Goal: Entertainment & Leisure: Consume media (video, audio)

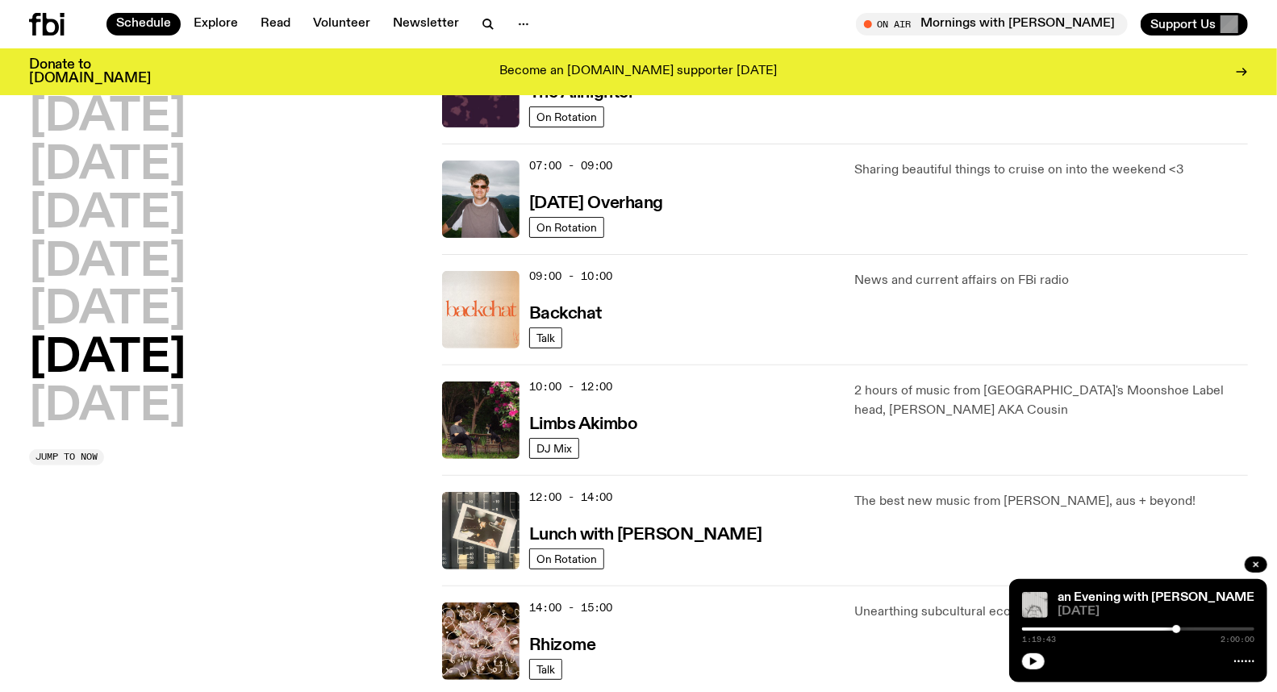
scroll to position [493, 0]
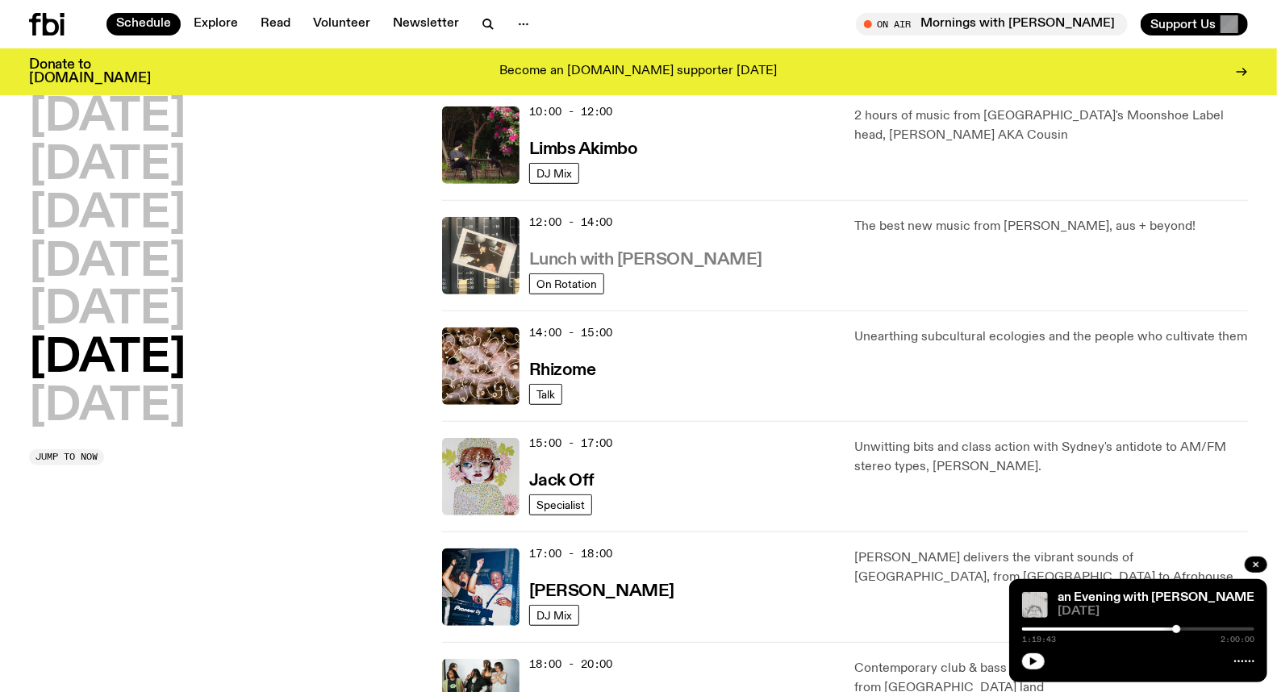
click at [608, 262] on h3 "Lunch with [PERSON_NAME]" at bounding box center [645, 260] width 233 height 17
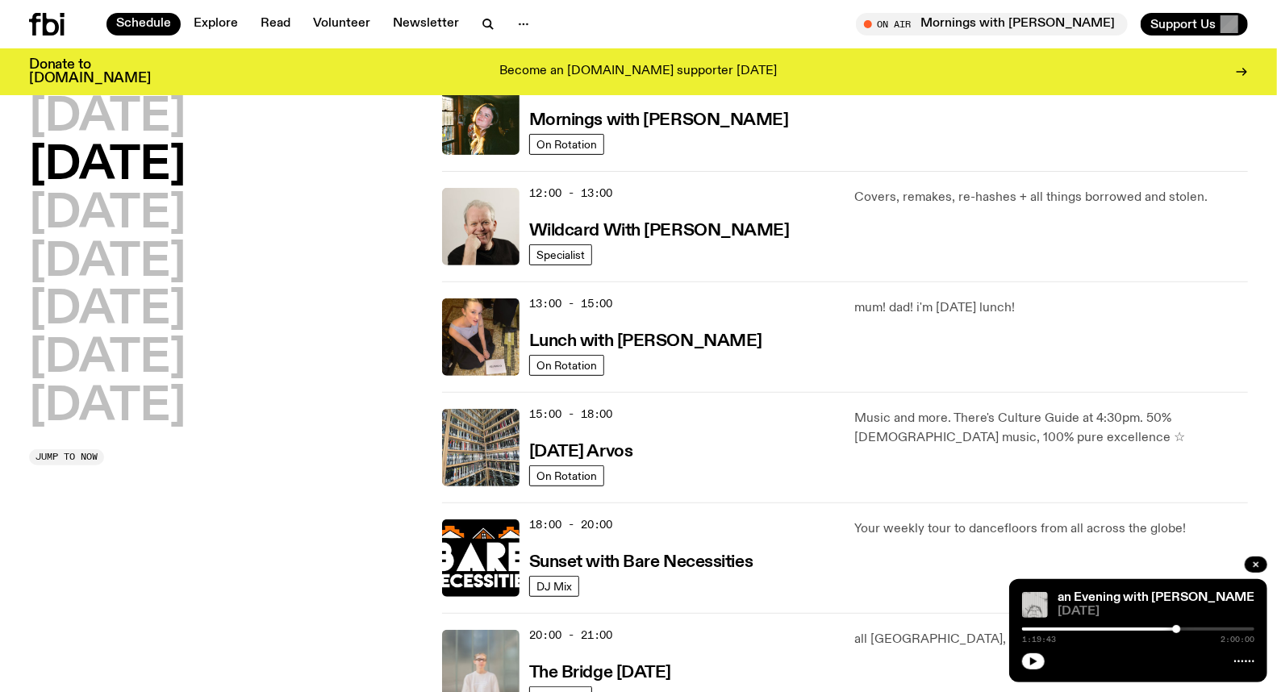
scroll to position [211, 0]
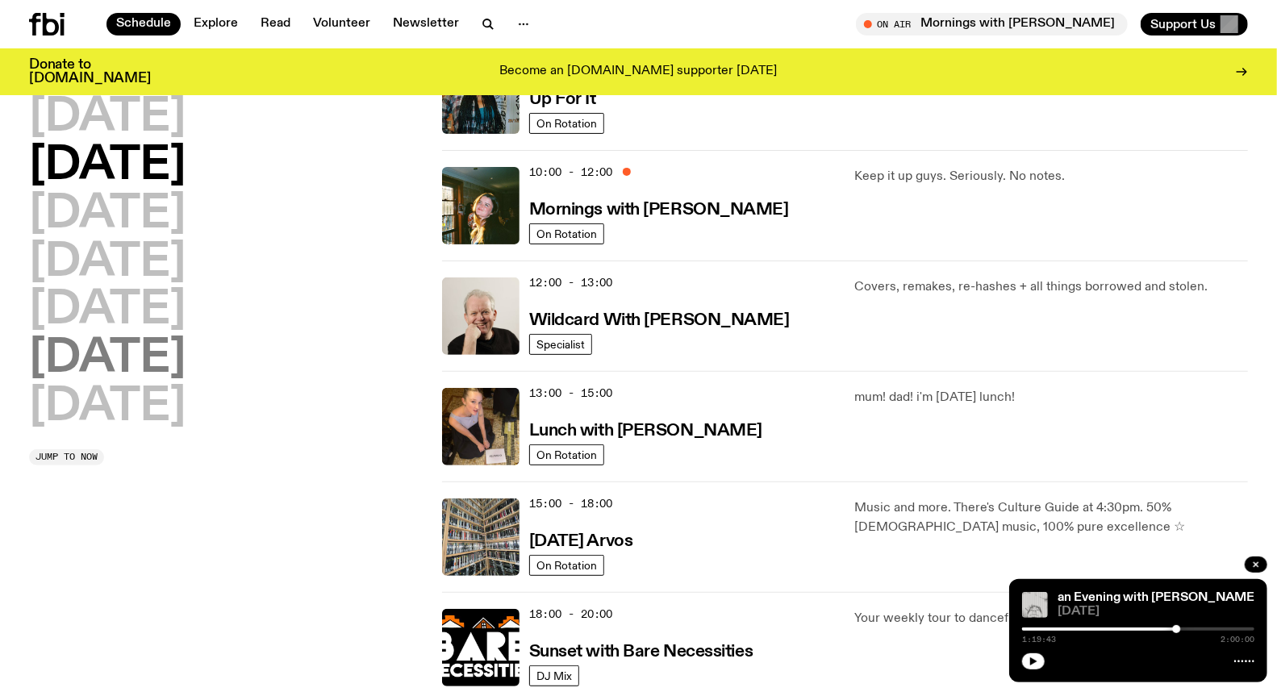
click at [160, 365] on h2 "[DATE]" at bounding box center [107, 358] width 157 height 45
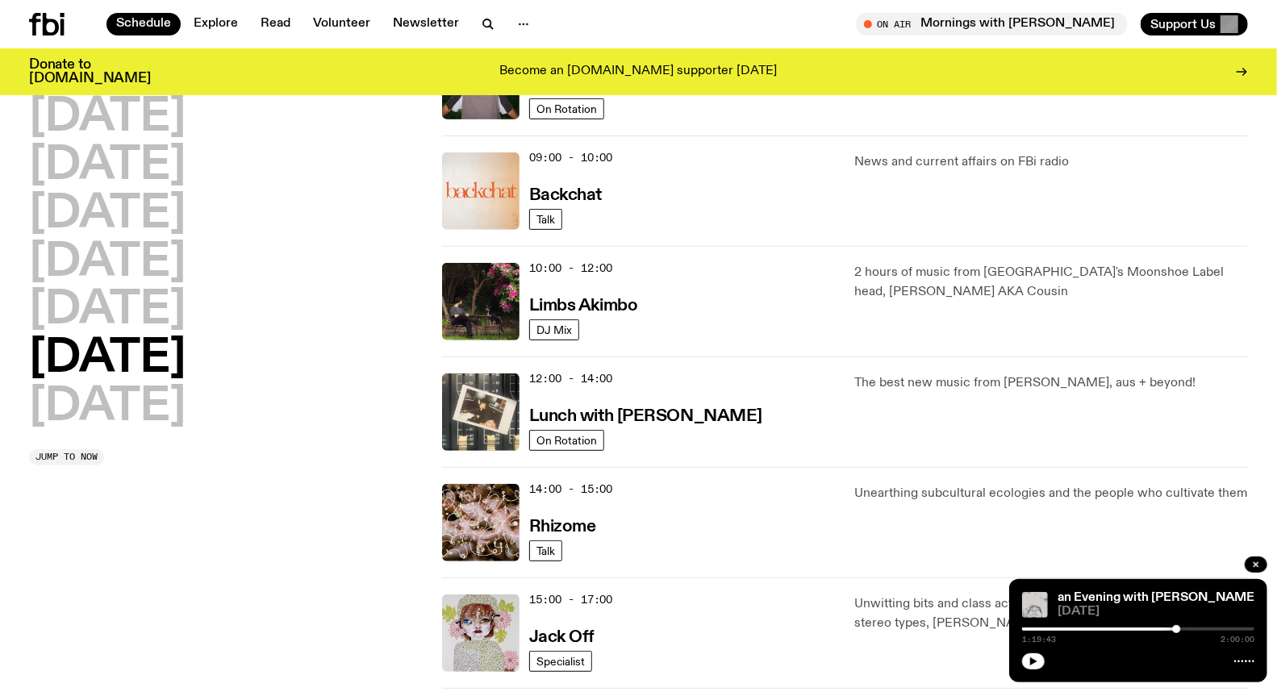
scroll to position [403, 0]
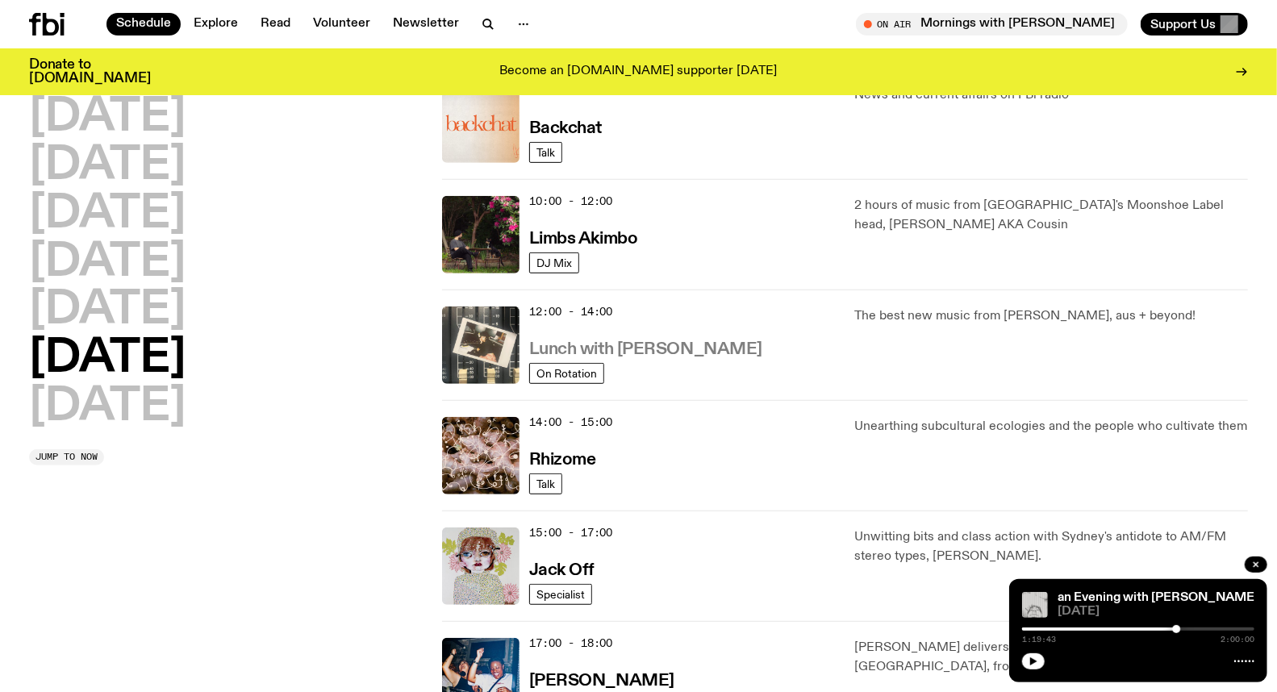
click at [645, 344] on h3 "Lunch with [PERSON_NAME]" at bounding box center [645, 349] width 233 height 17
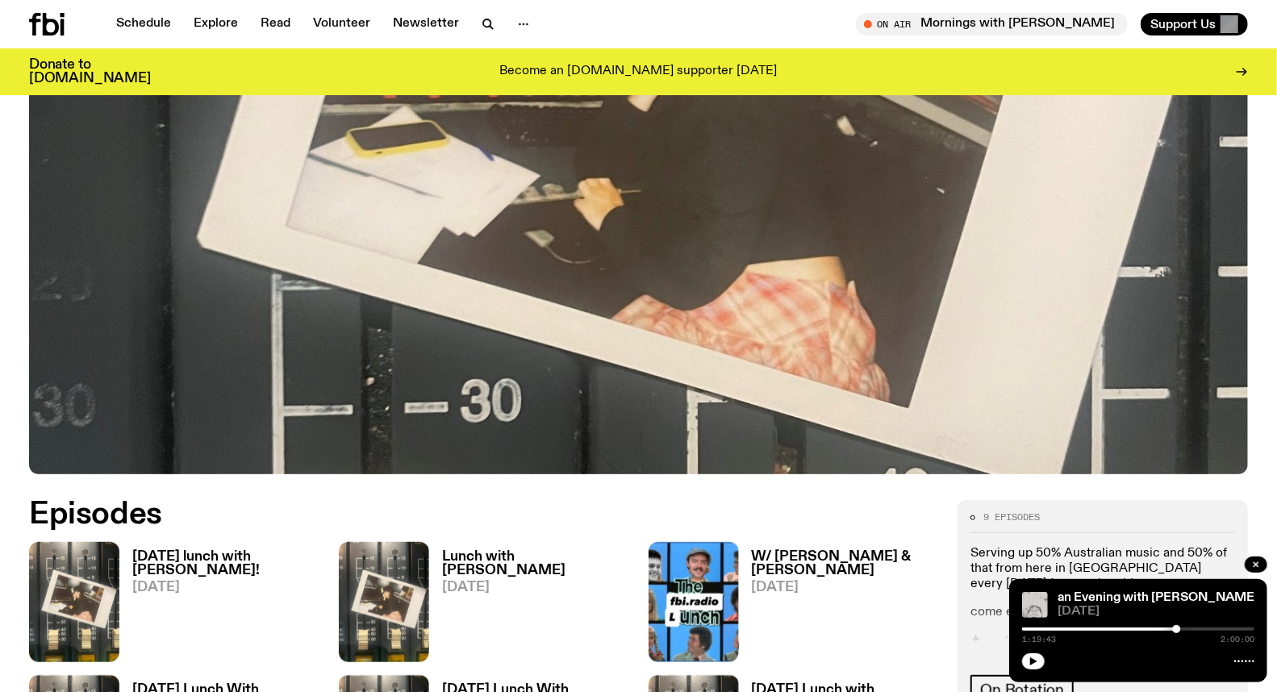
scroll to position [620, 0]
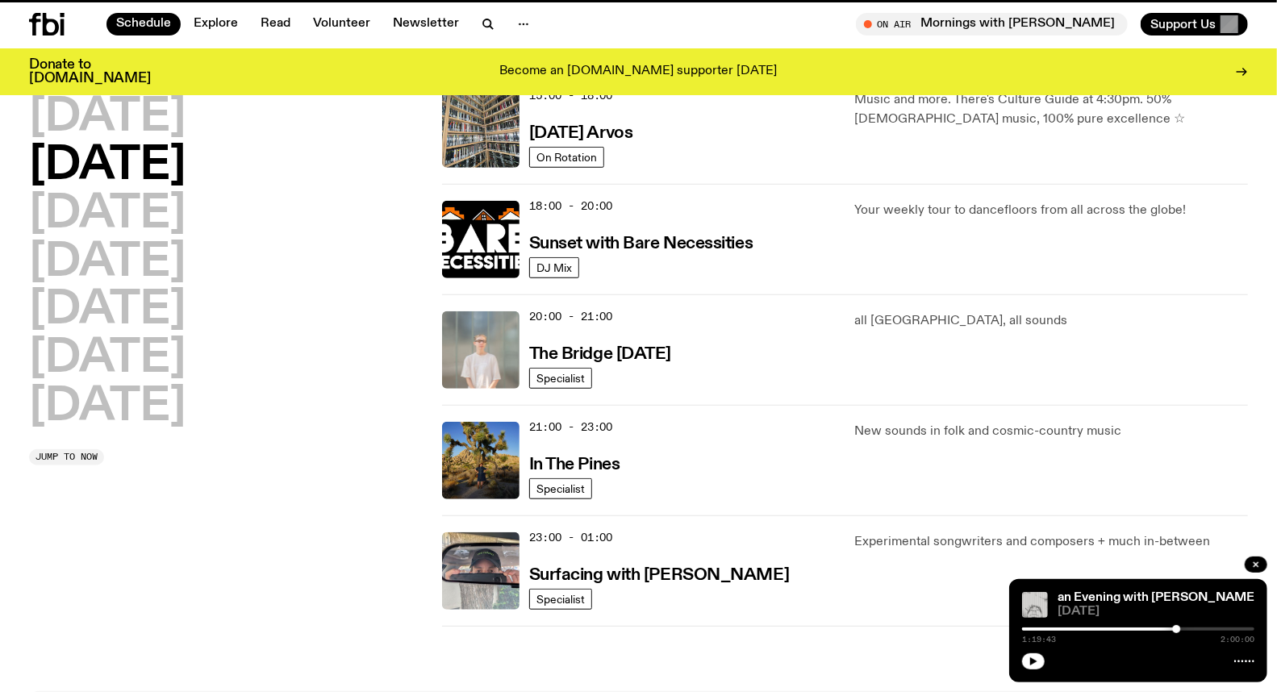
scroll to position [403, 0]
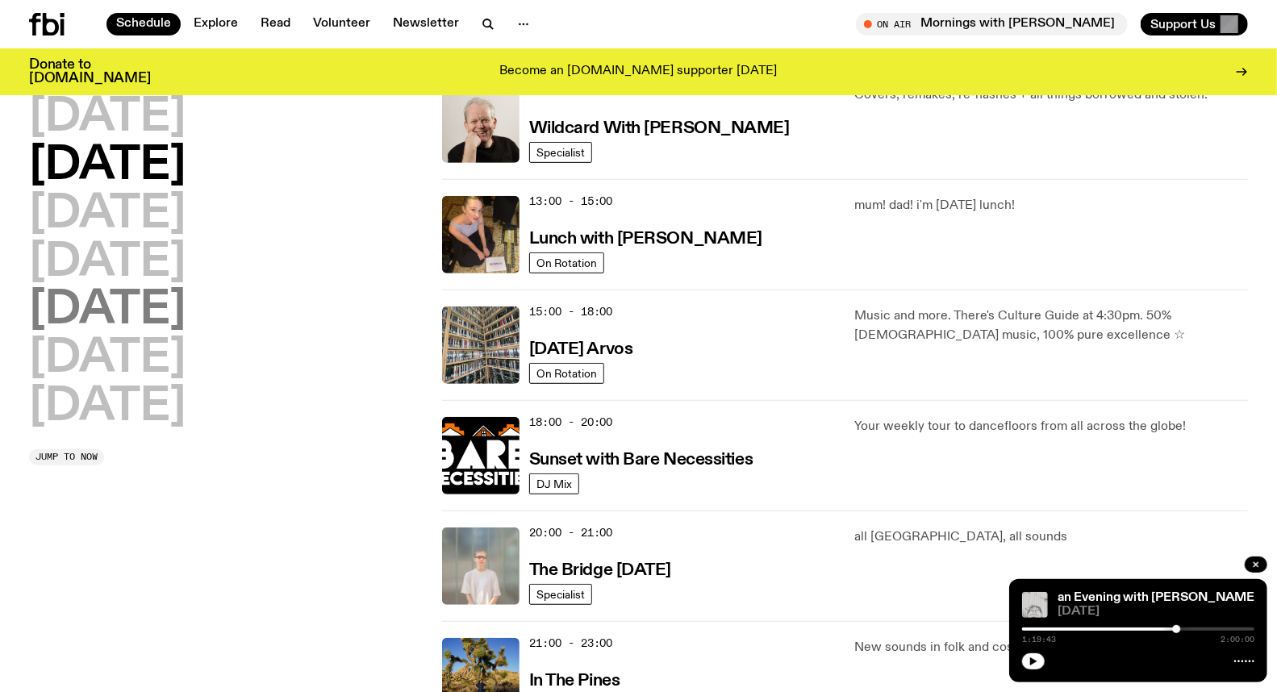
click at [124, 323] on h2 "[DATE]" at bounding box center [107, 310] width 157 height 45
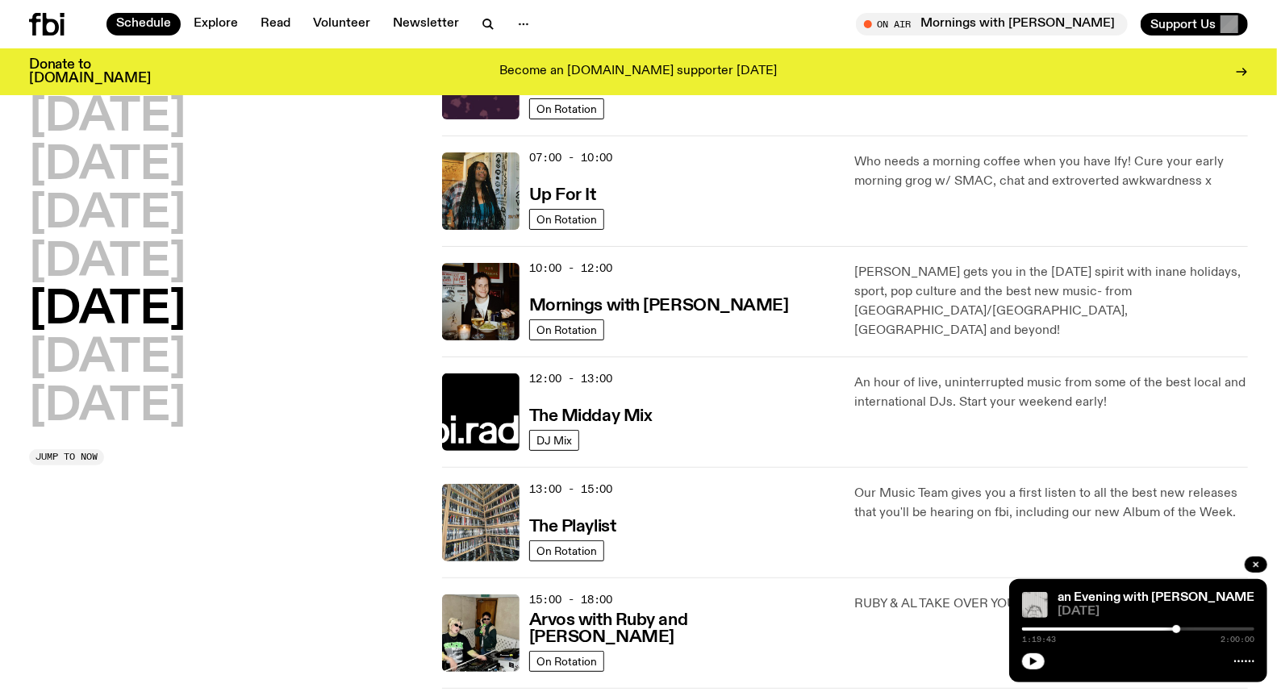
scroll to position [223, 0]
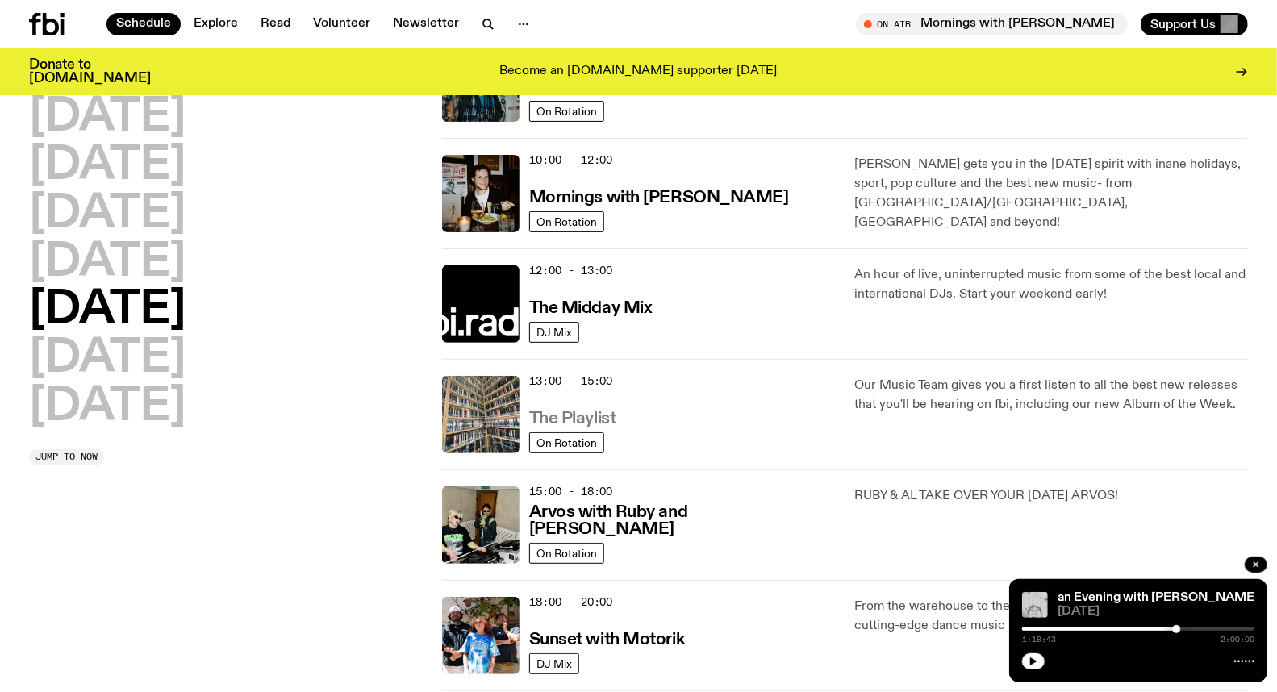
click at [577, 416] on h3 "The Playlist" at bounding box center [572, 419] width 87 height 17
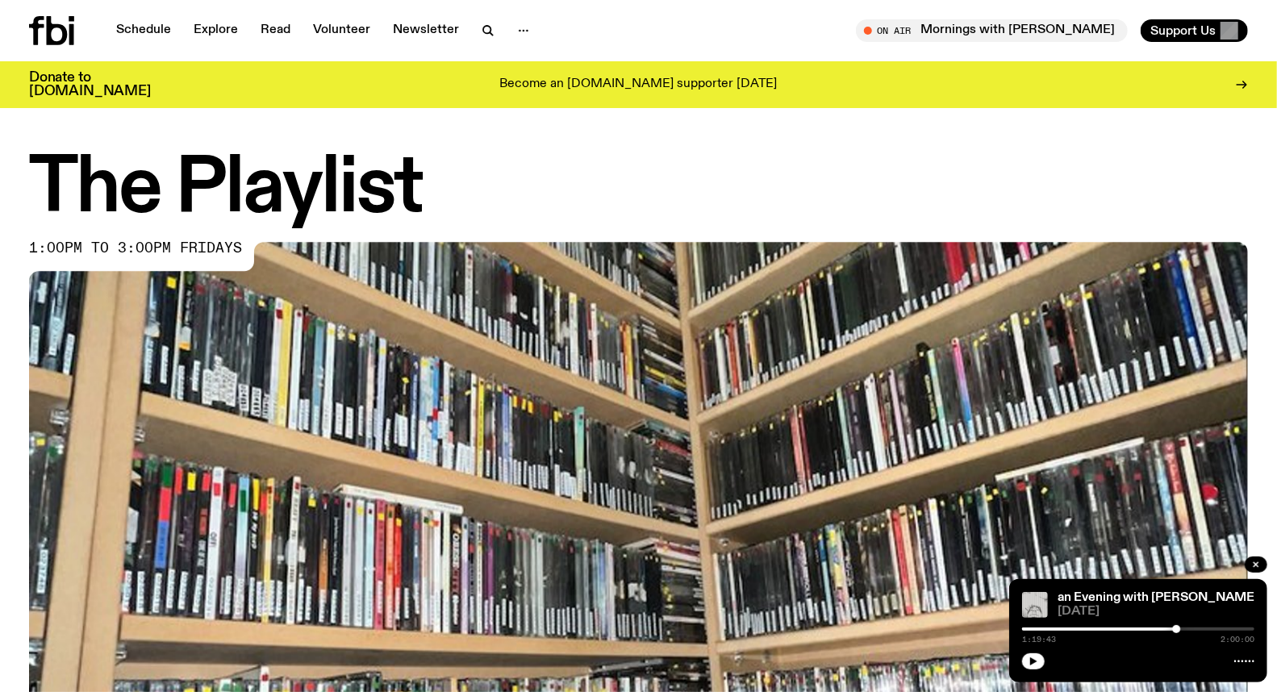
drag, startPoint x: 577, startPoint y: 416, endPoint x: 986, endPoint y: 505, distance: 418.6
click at [986, 505] on img at bounding box center [638, 585] width 1219 height 686
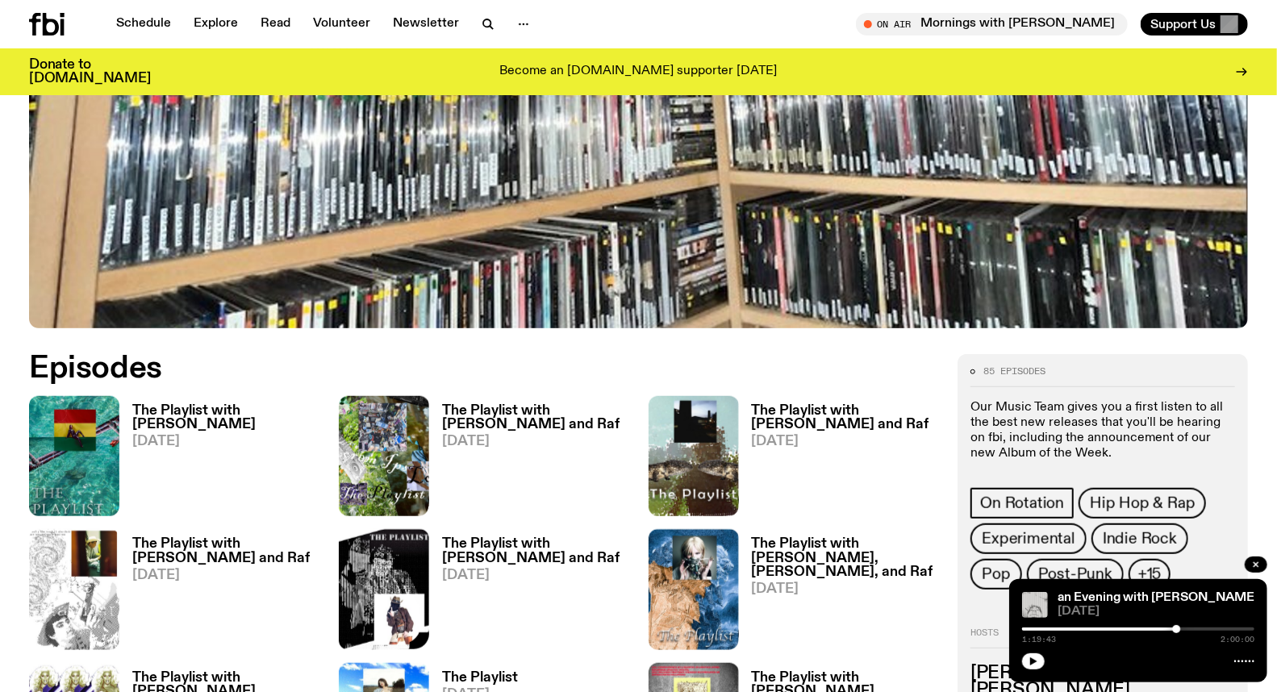
scroll to position [618, 0]
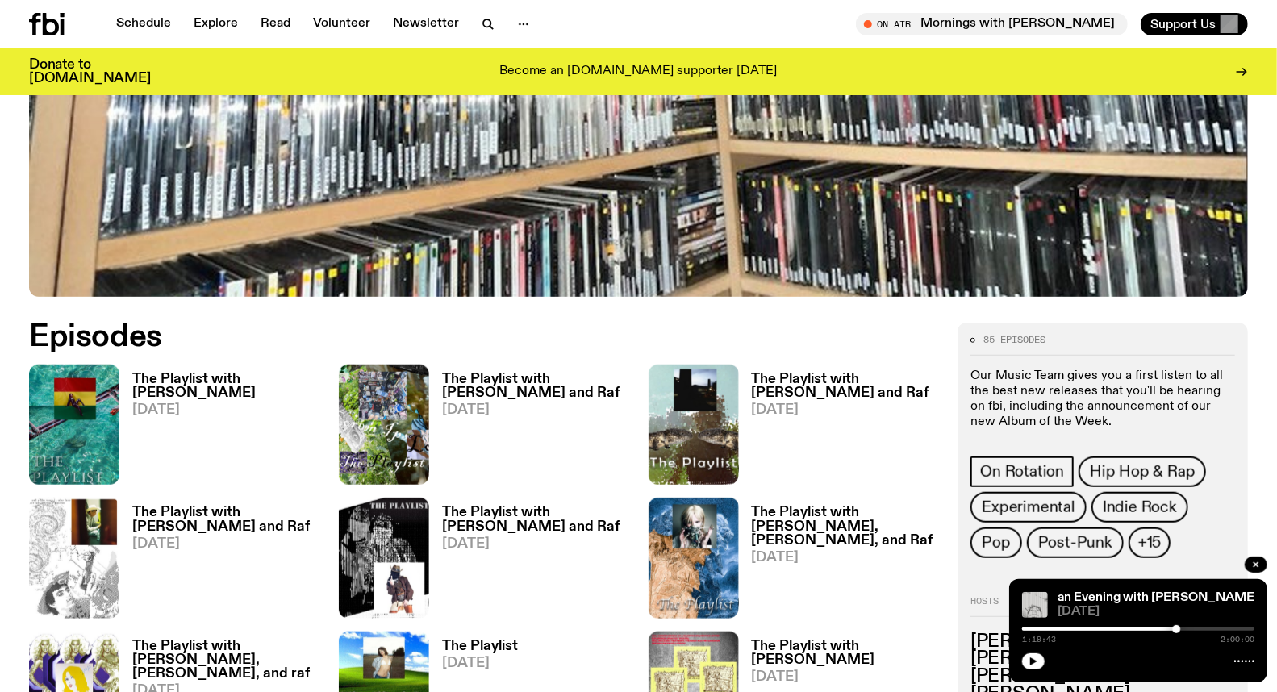
click at [254, 382] on h3 "The Playlist with [PERSON_NAME]" at bounding box center [225, 386] width 187 height 27
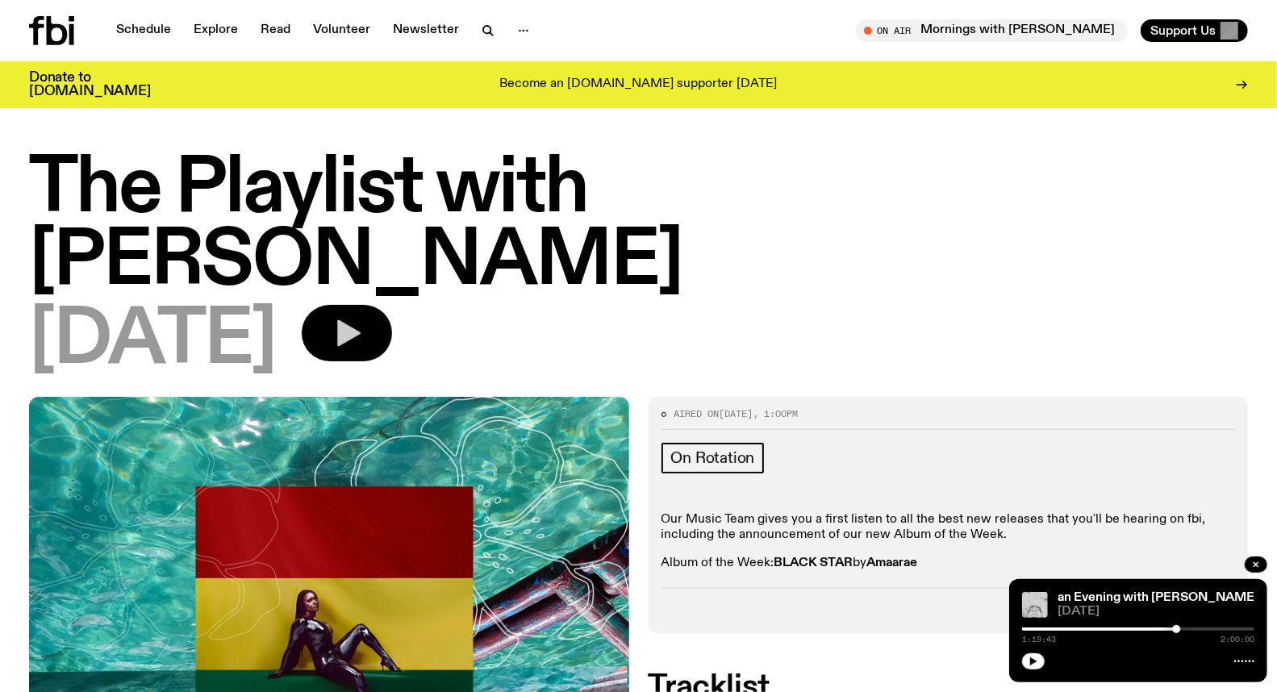
click at [375, 305] on button "button" at bounding box center [347, 333] width 90 height 56
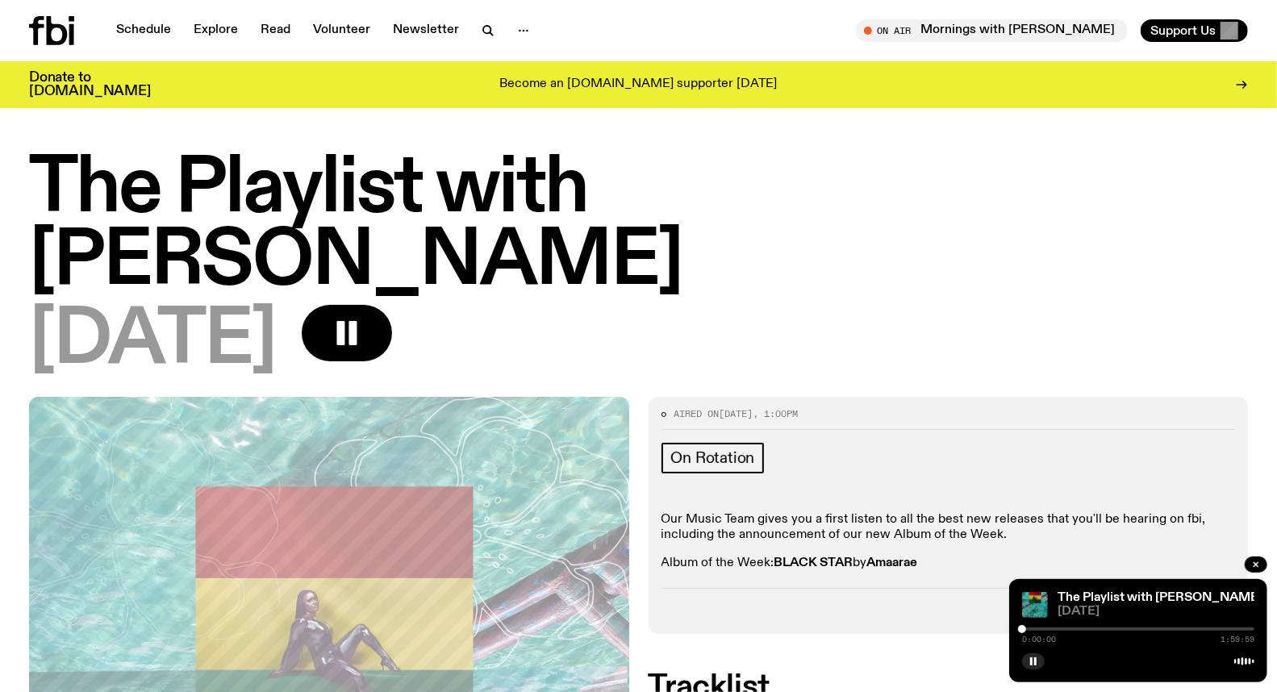
drag, startPoint x: 1021, startPoint y: 628, endPoint x: 965, endPoint y: 627, distance: 56.5
click at [1025, 630] on div at bounding box center [1025, 629] width 8 height 8
click at [1021, 629] on div at bounding box center [1025, 629] width 8 height 8
click at [1023, 629] on div at bounding box center [1023, 629] width 8 height 8
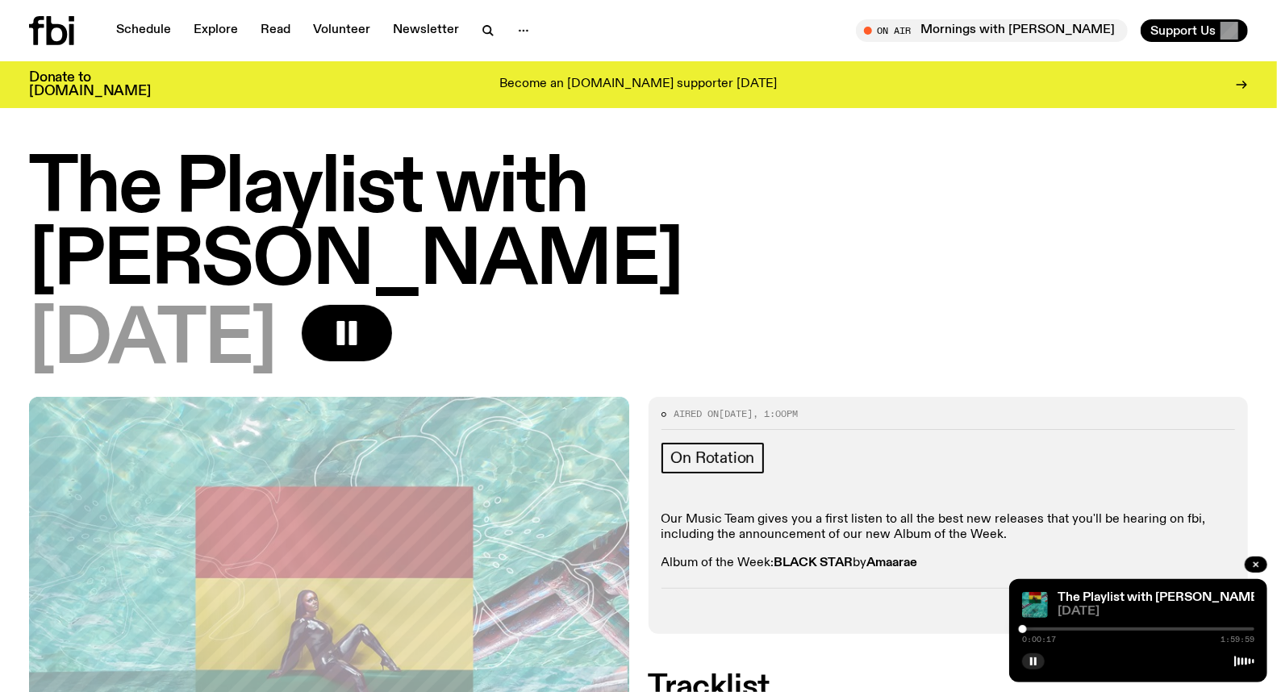
click at [1025, 629] on div at bounding box center [1023, 629] width 8 height 8
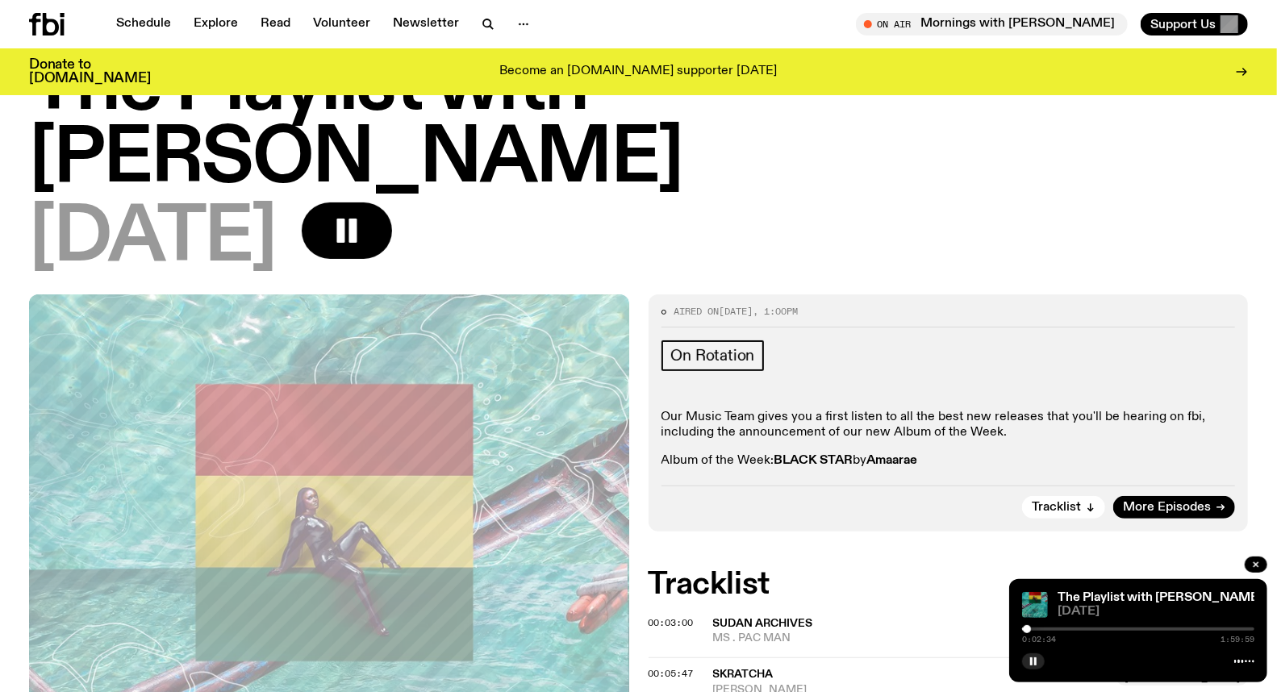
scroll to position [179, 0]
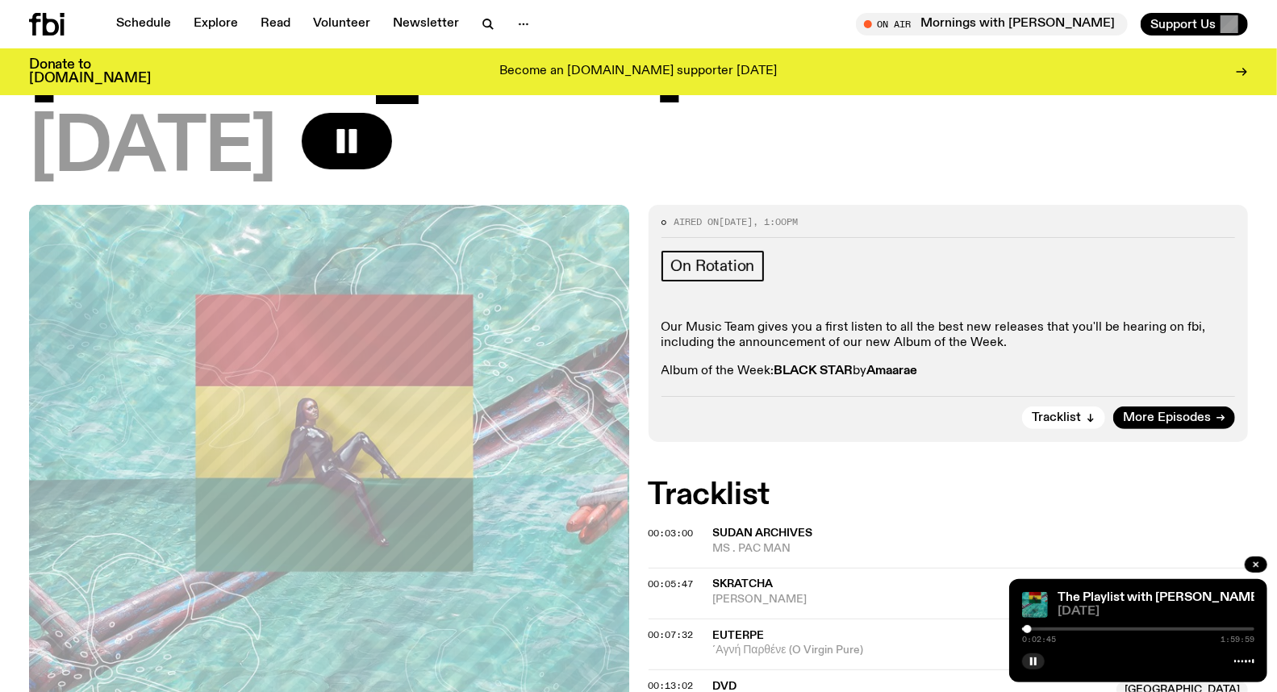
click at [1112, 628] on div at bounding box center [1138, 629] width 232 height 3
click at [1030, 657] on icon "button" at bounding box center [1034, 662] width 10 height 10
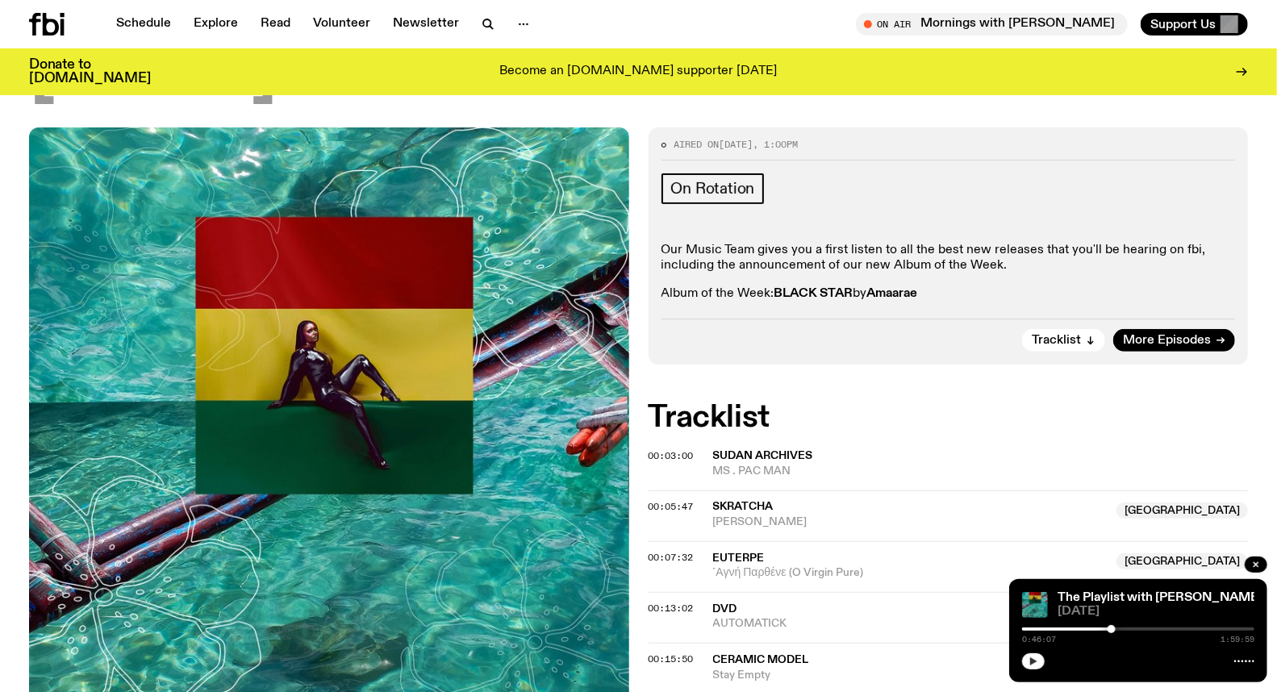
scroll to position [358, 0]
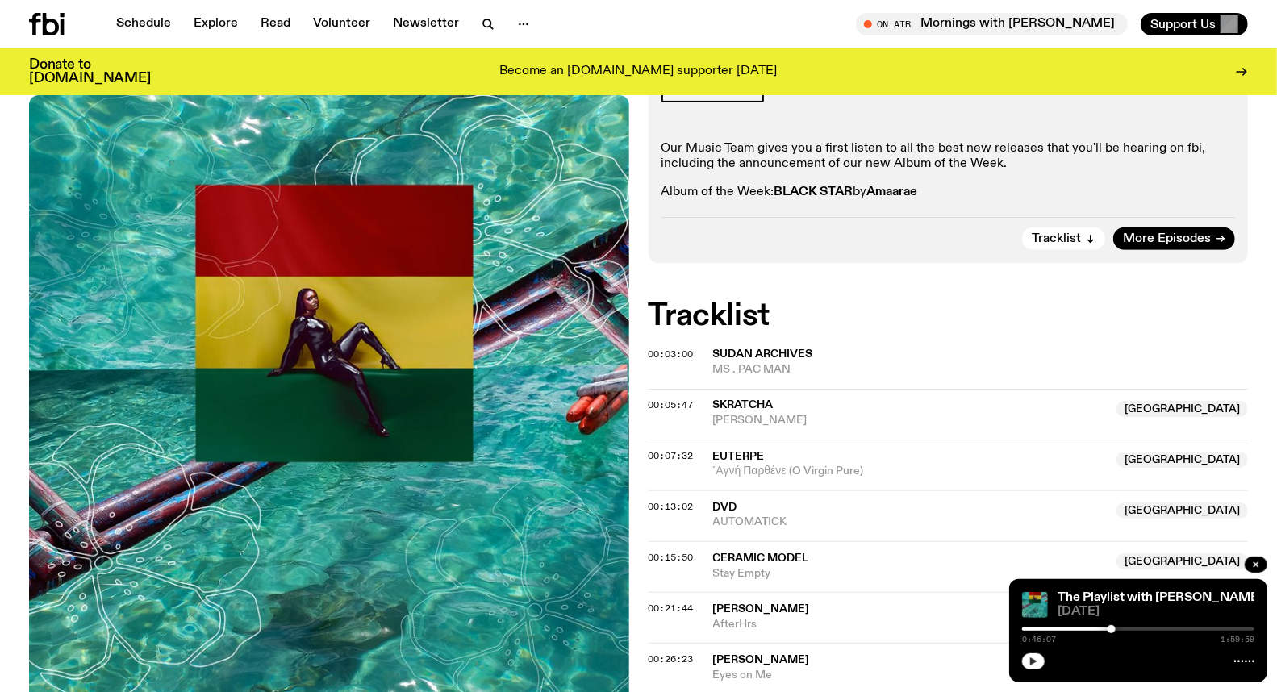
click at [1126, 629] on div at bounding box center [1138, 629] width 232 height 3
click at [1138, 630] on div at bounding box center [1138, 629] width 232 height 3
click at [1037, 657] on icon "button" at bounding box center [1034, 662] width 10 height 10
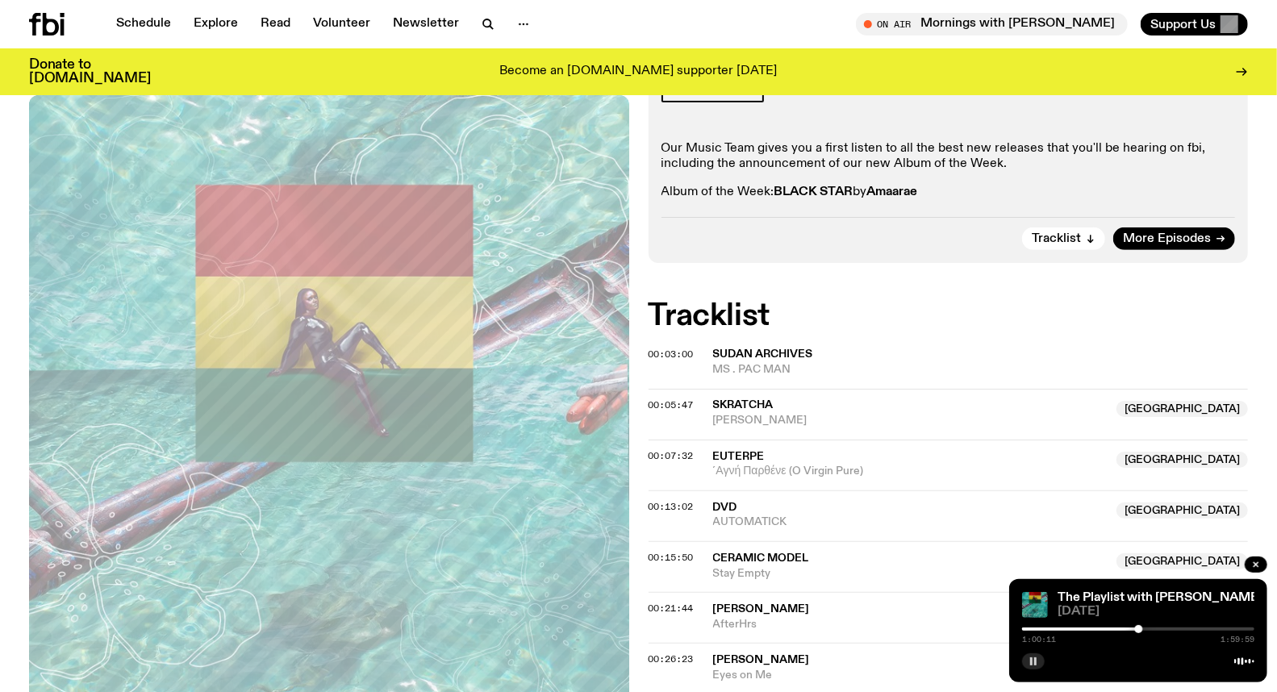
click at [1030, 658] on icon "button" at bounding box center [1034, 662] width 10 height 10
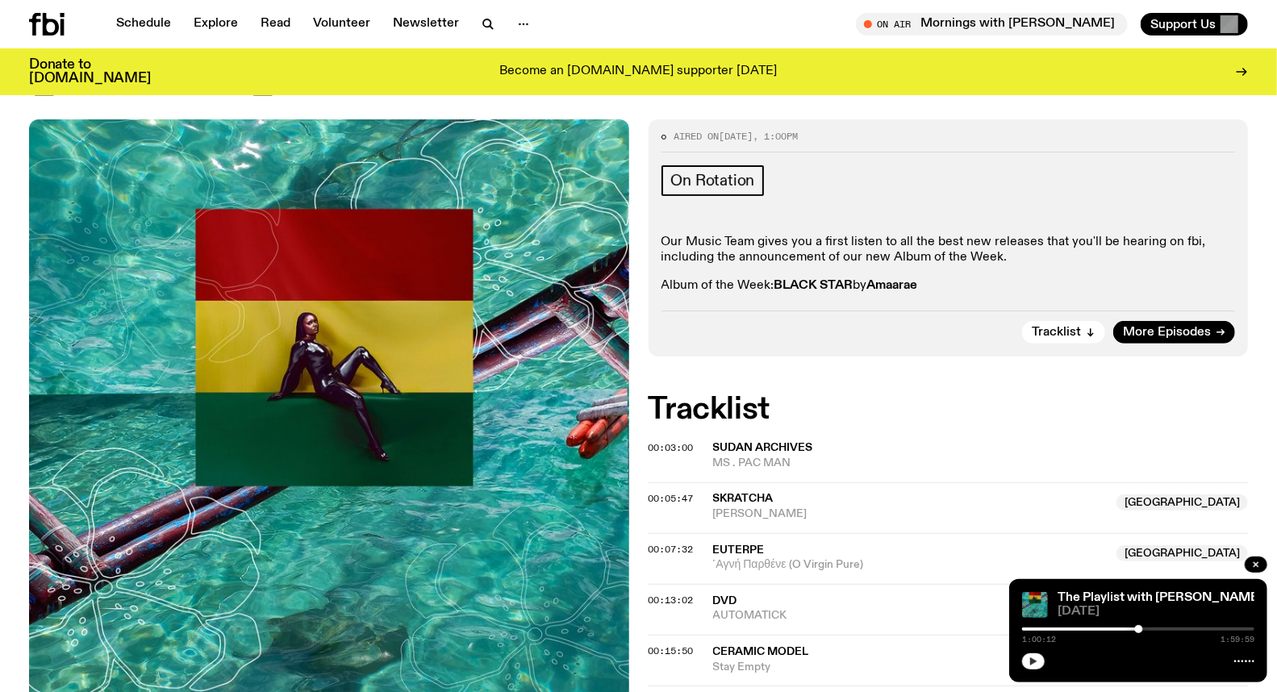
scroll to position [355, 0]
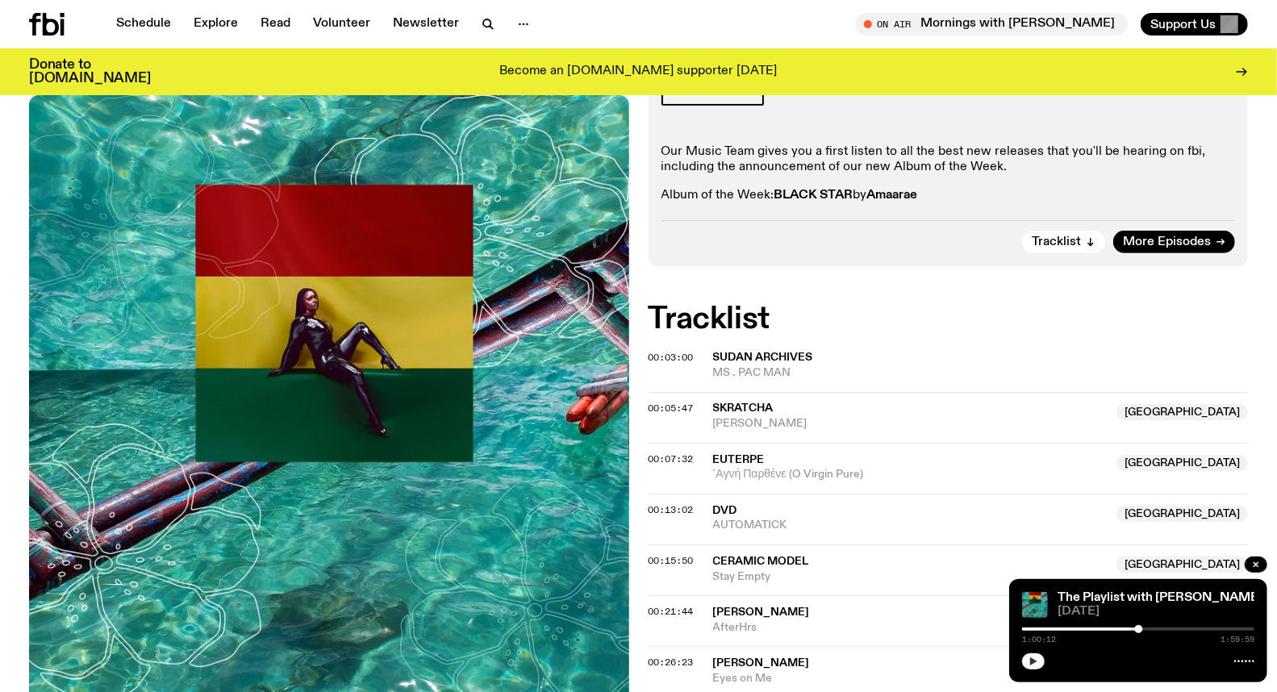
click at [1022, 664] on button "button" at bounding box center [1033, 662] width 23 height 16
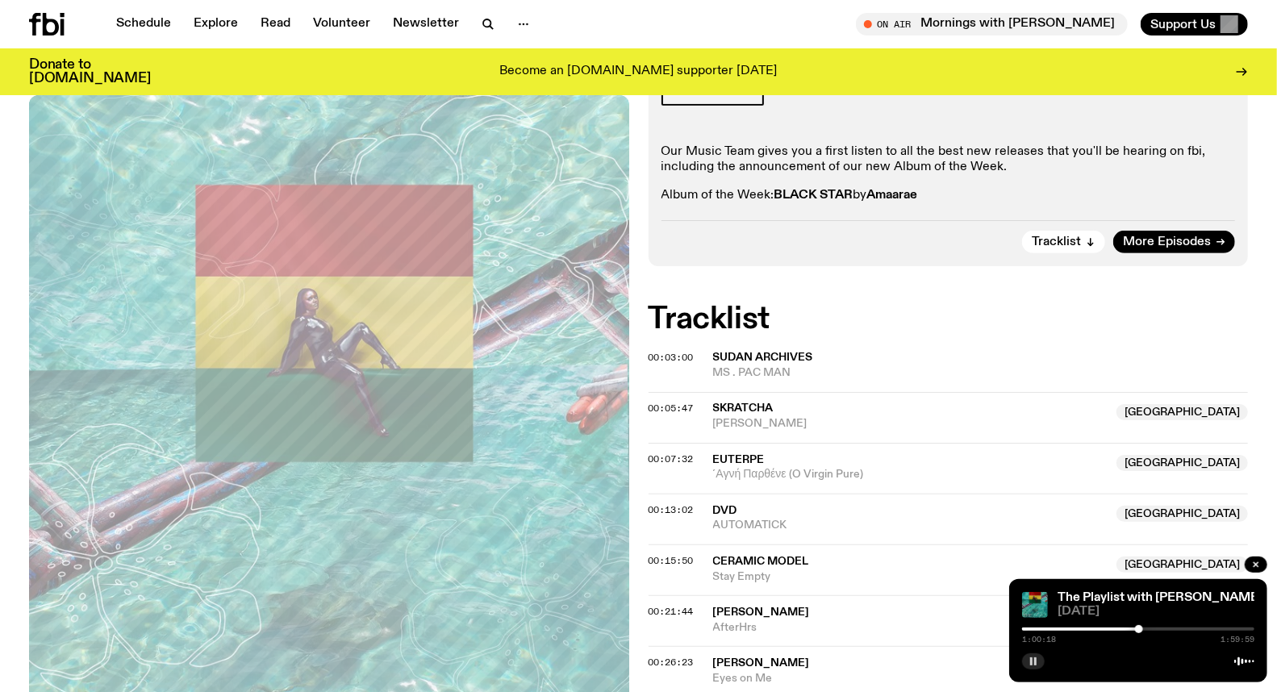
scroll to position [265, 0]
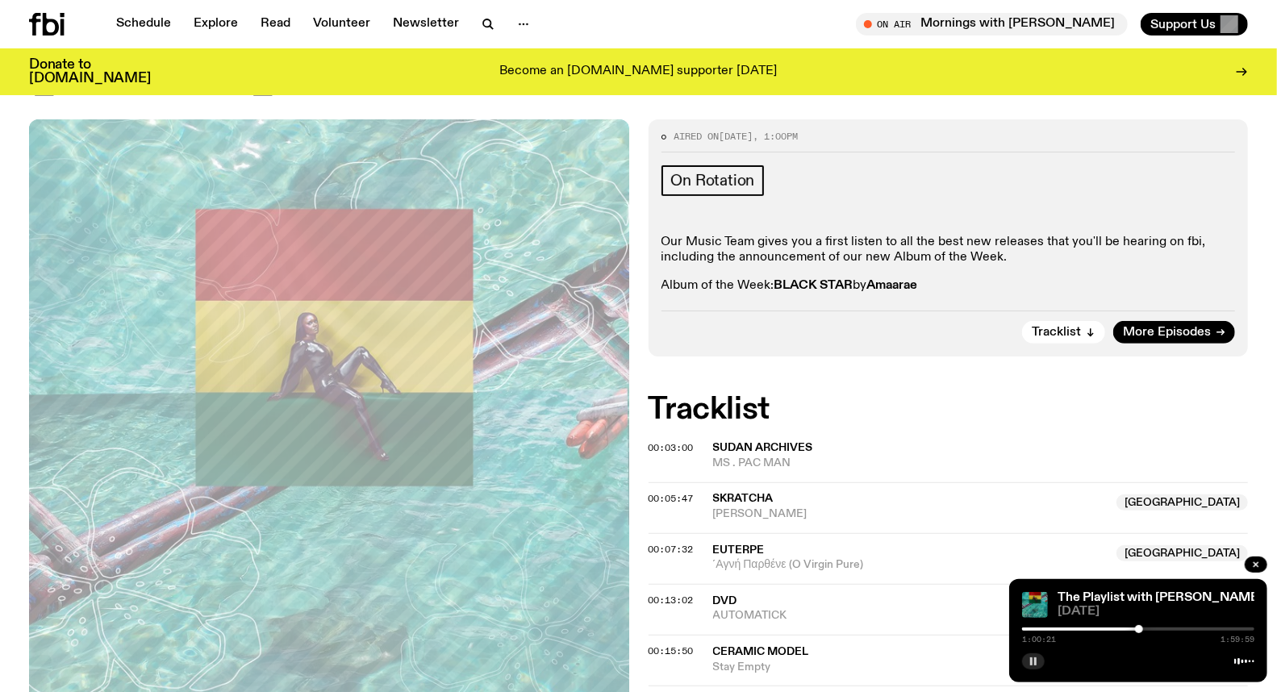
click at [1038, 662] on button "button" at bounding box center [1033, 662] width 23 height 16
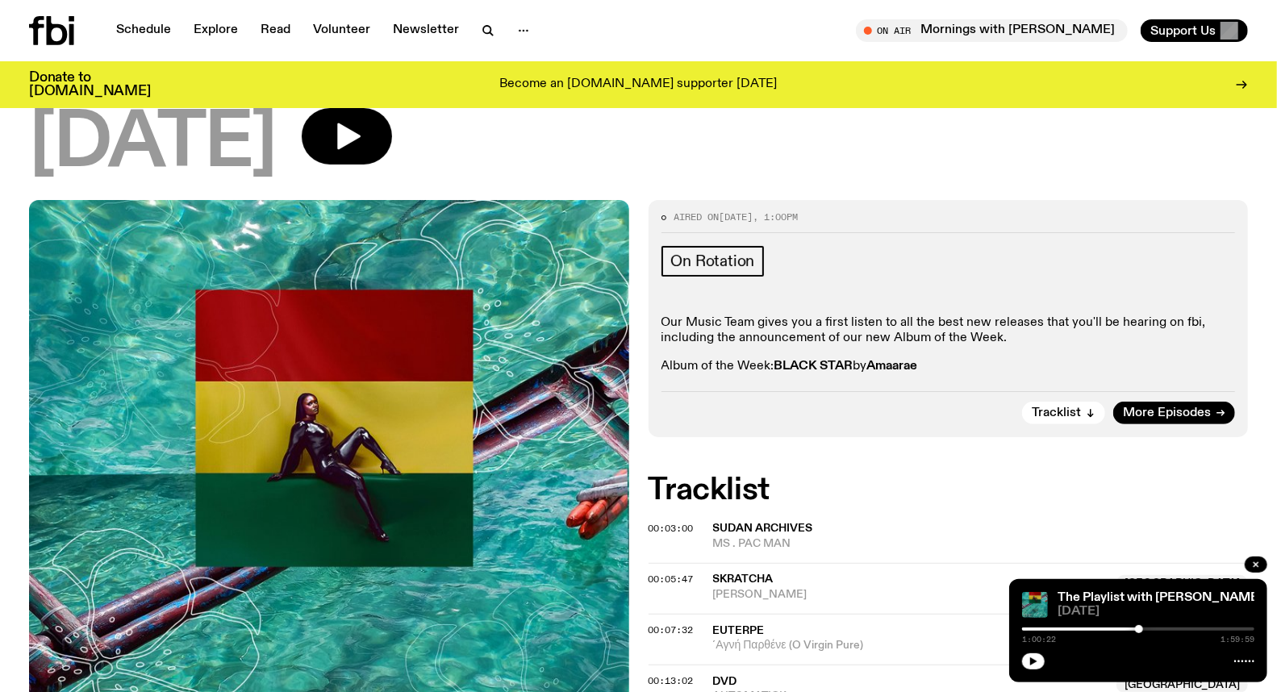
scroll to position [0, 0]
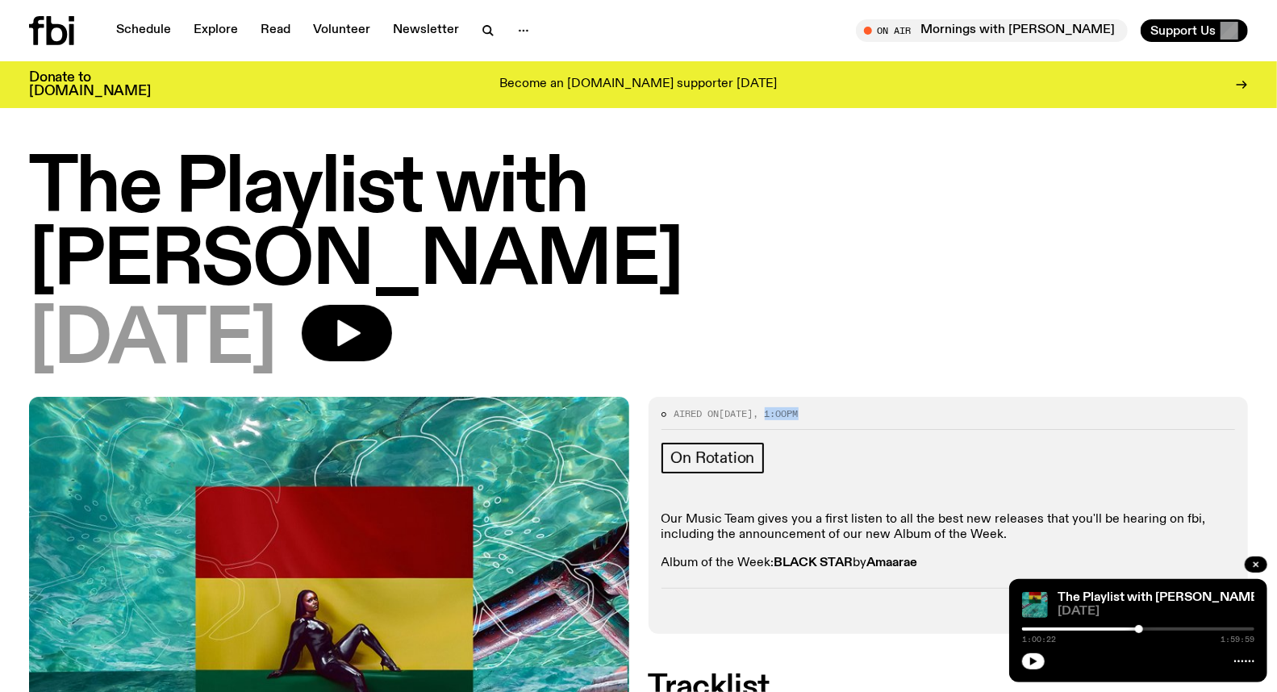
drag, startPoint x: 787, startPoint y: 340, endPoint x: 846, endPoint y: 340, distance: 58.9
click at [846, 410] on div "Aired on [DATE] 1:00pm" at bounding box center [949, 419] width 574 height 19
click at [1244, 627] on div "1:00:22 1:59:59" at bounding box center [1138, 633] width 232 height 19
click at [1245, 628] on div at bounding box center [1138, 629] width 232 height 3
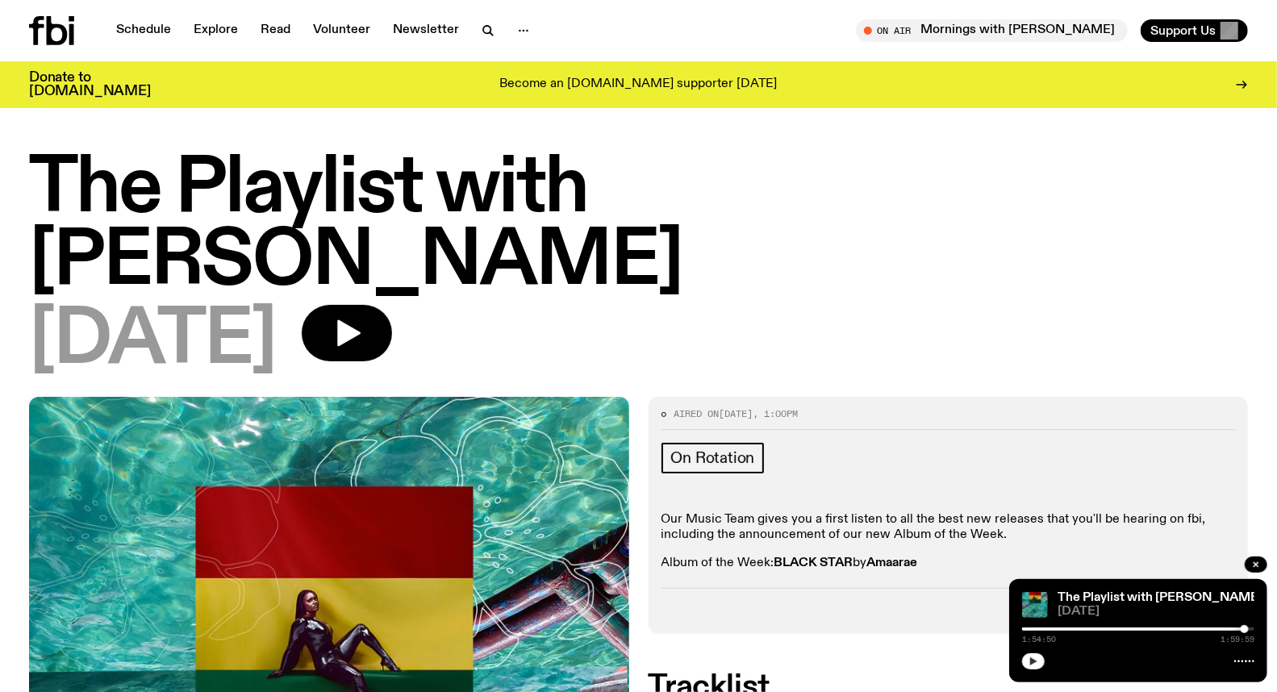
click at [1028, 662] on button "button" at bounding box center [1033, 662] width 23 height 16
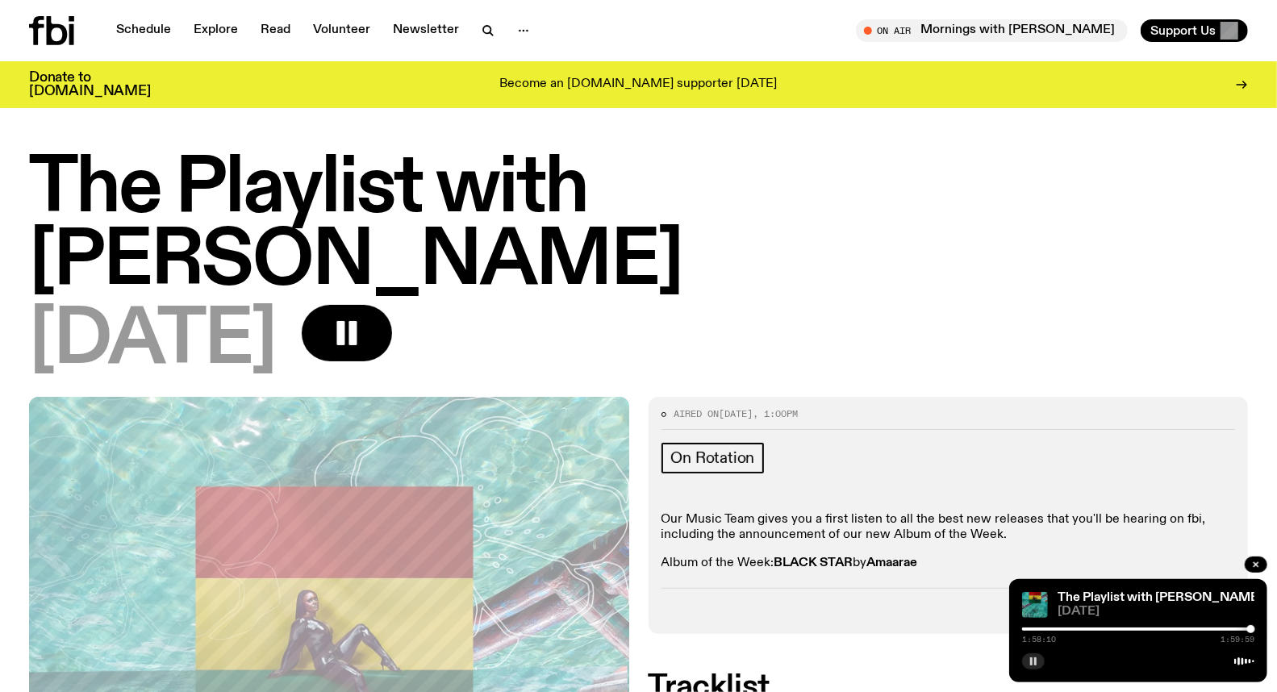
click at [1251, 628] on div at bounding box center [1251, 629] width 8 height 8
click at [1255, 631] on div at bounding box center [1255, 629] width 8 height 8
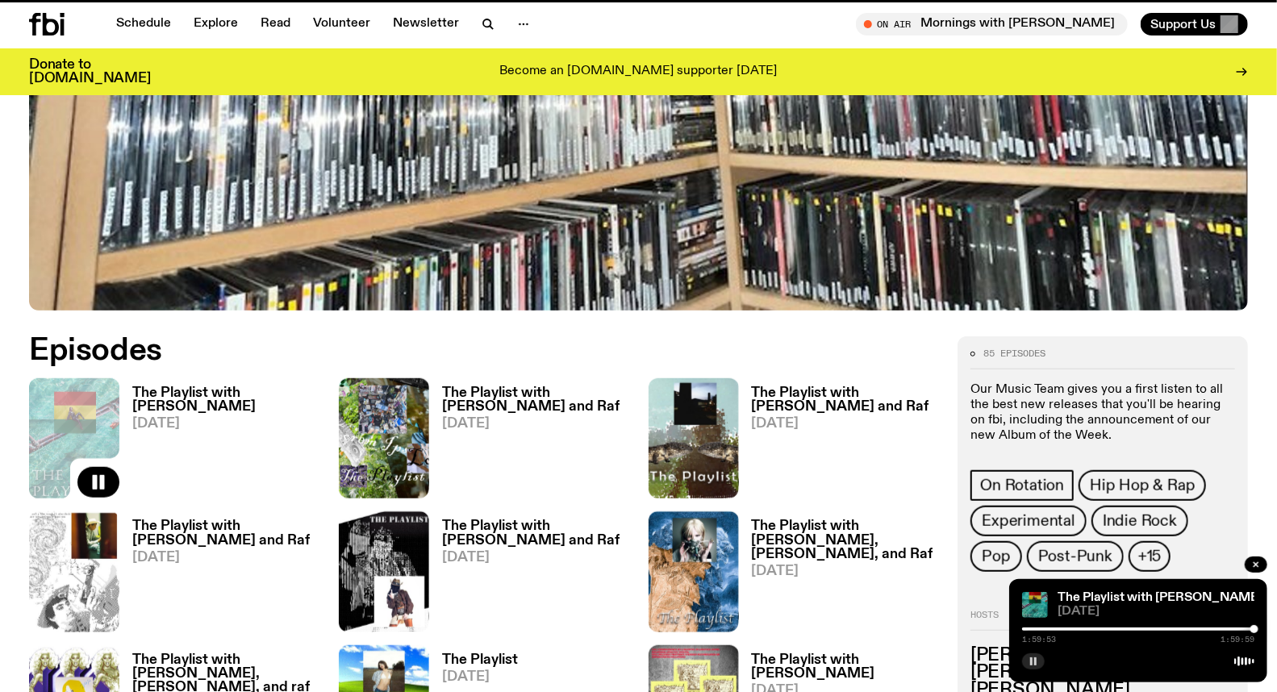
scroll to position [606, 0]
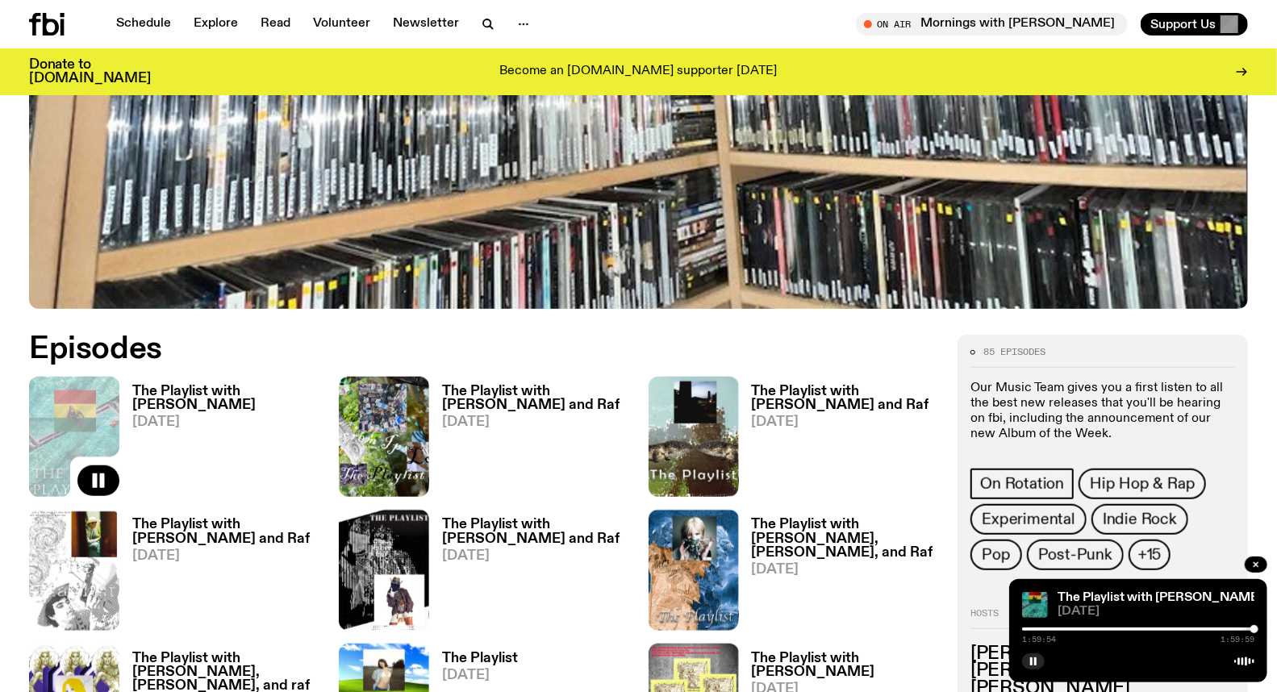
drag, startPoint x: 1038, startPoint y: 658, endPoint x: 1026, endPoint y: 650, distance: 14.4
click at [1037, 658] on icon "button" at bounding box center [1034, 662] width 10 height 10
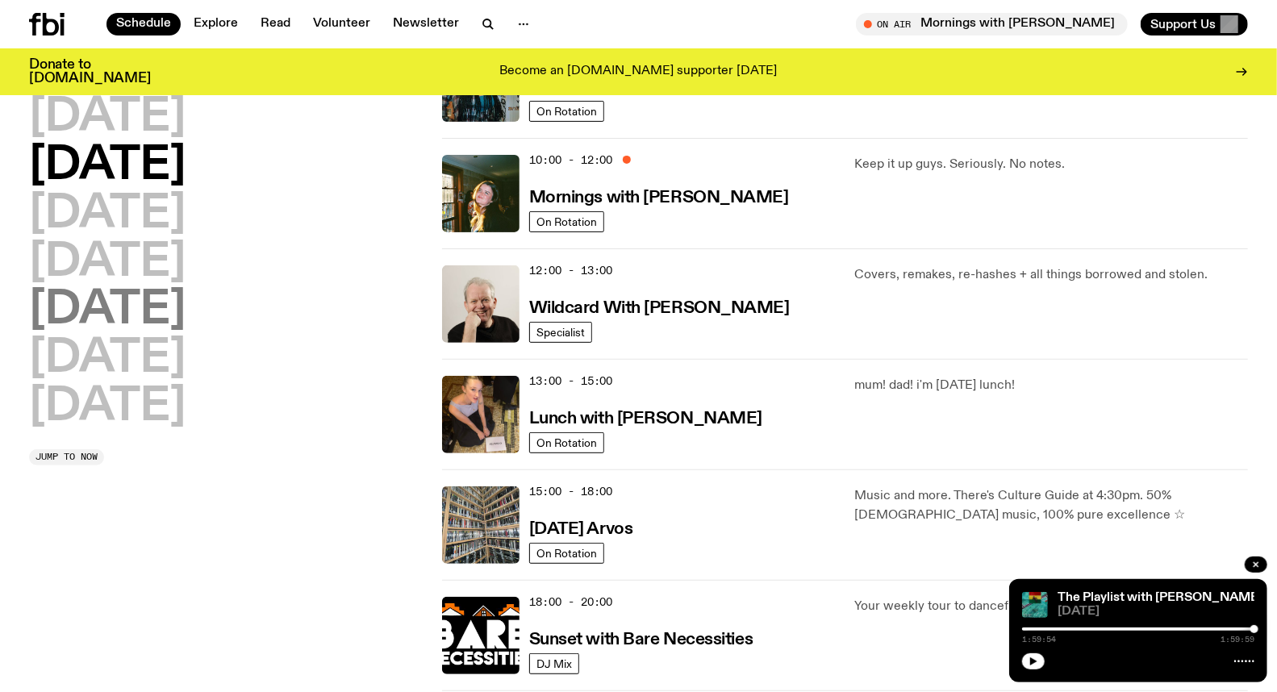
click at [146, 305] on h2 "[DATE]" at bounding box center [107, 310] width 157 height 45
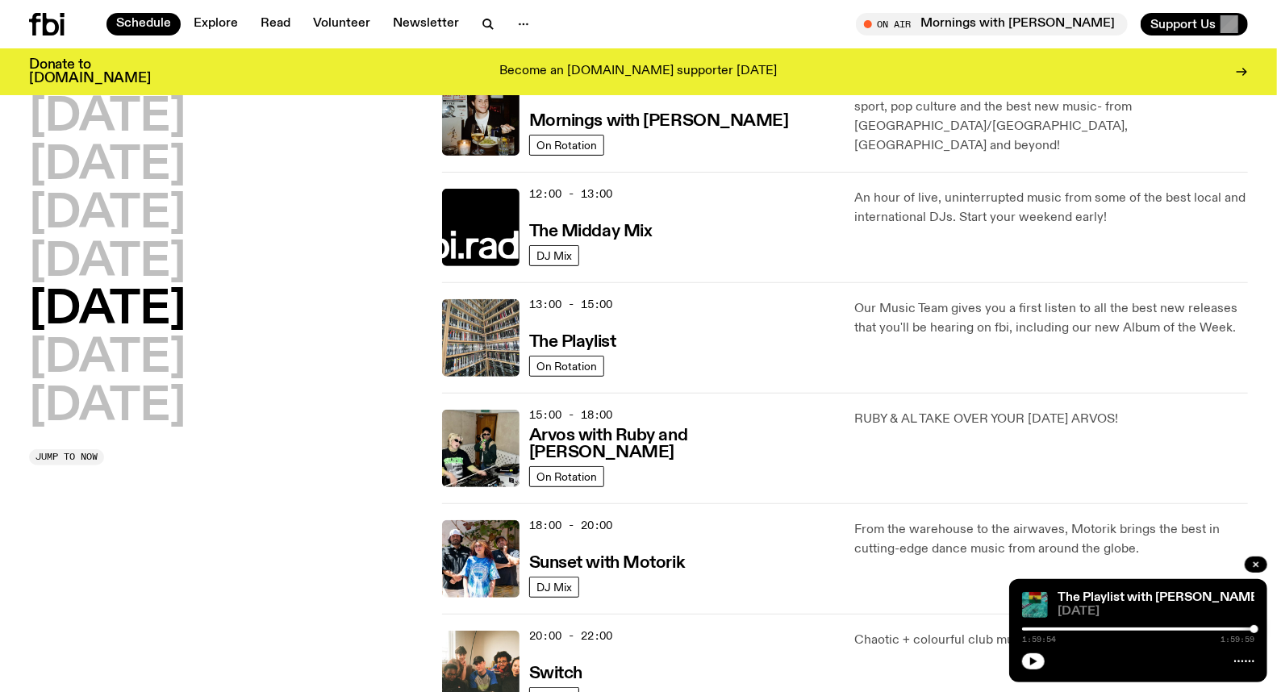
scroll to position [313, 0]
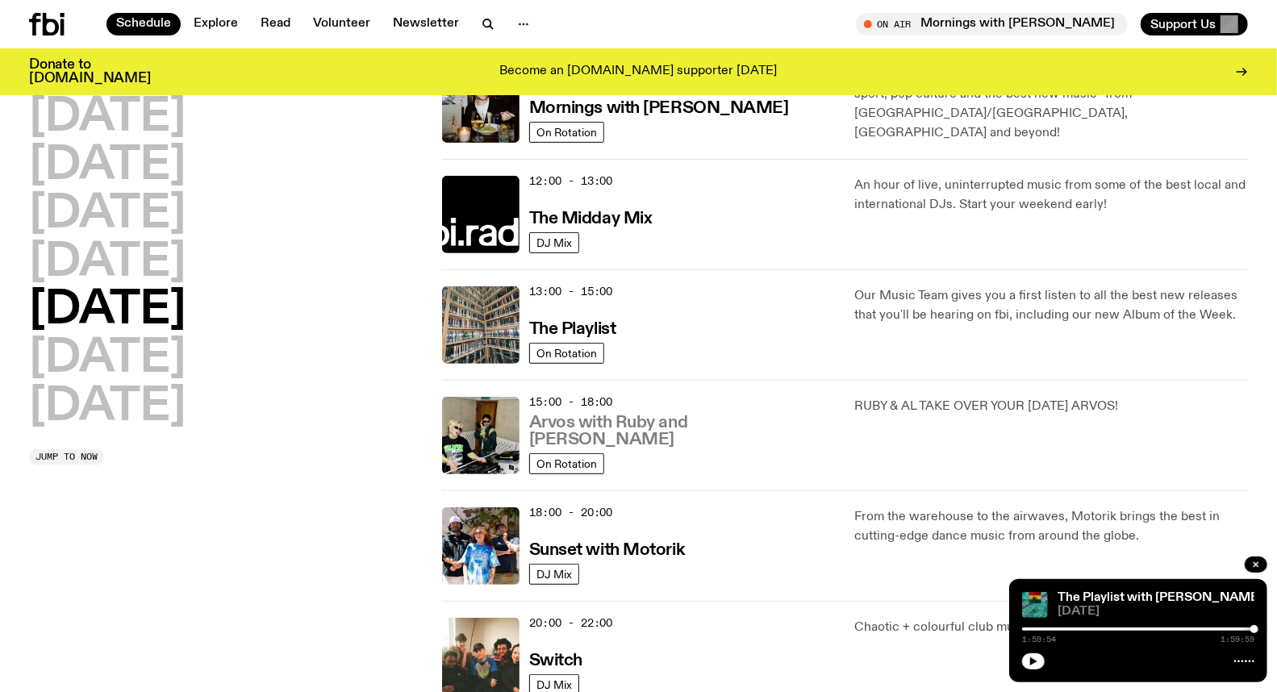
click at [632, 441] on h3 "Arvos with Ruby and [PERSON_NAME]" at bounding box center [682, 432] width 307 height 34
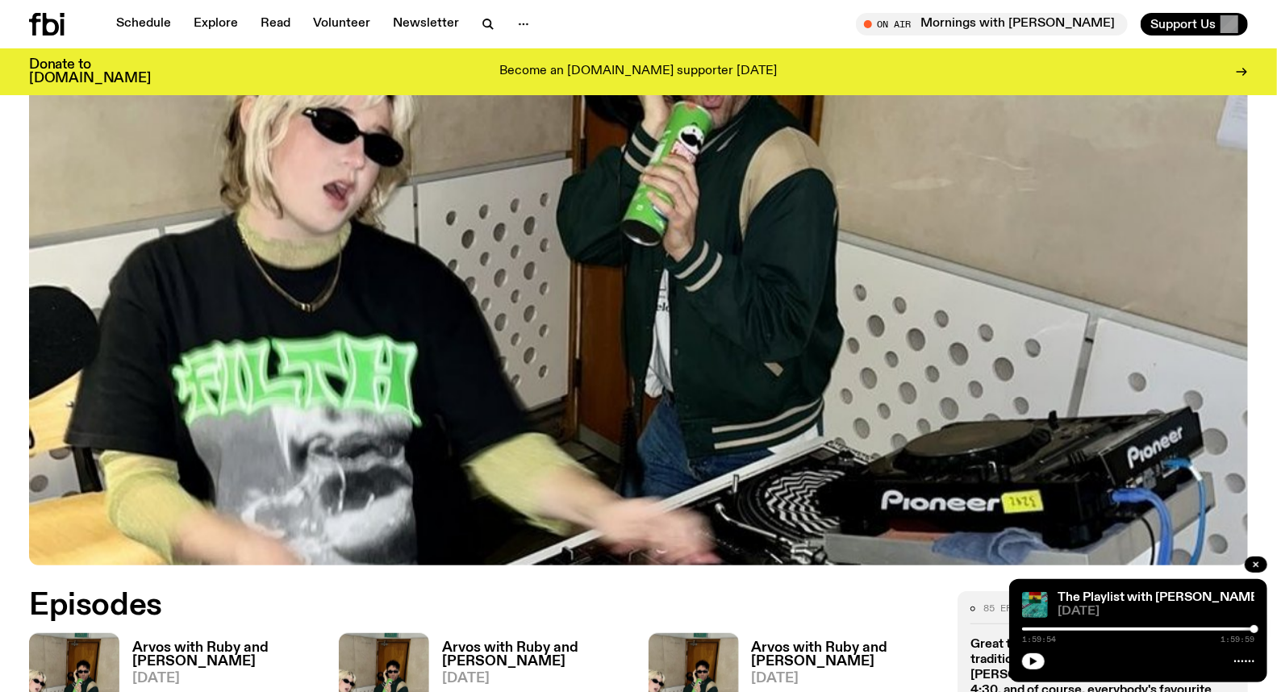
scroll to position [441, 0]
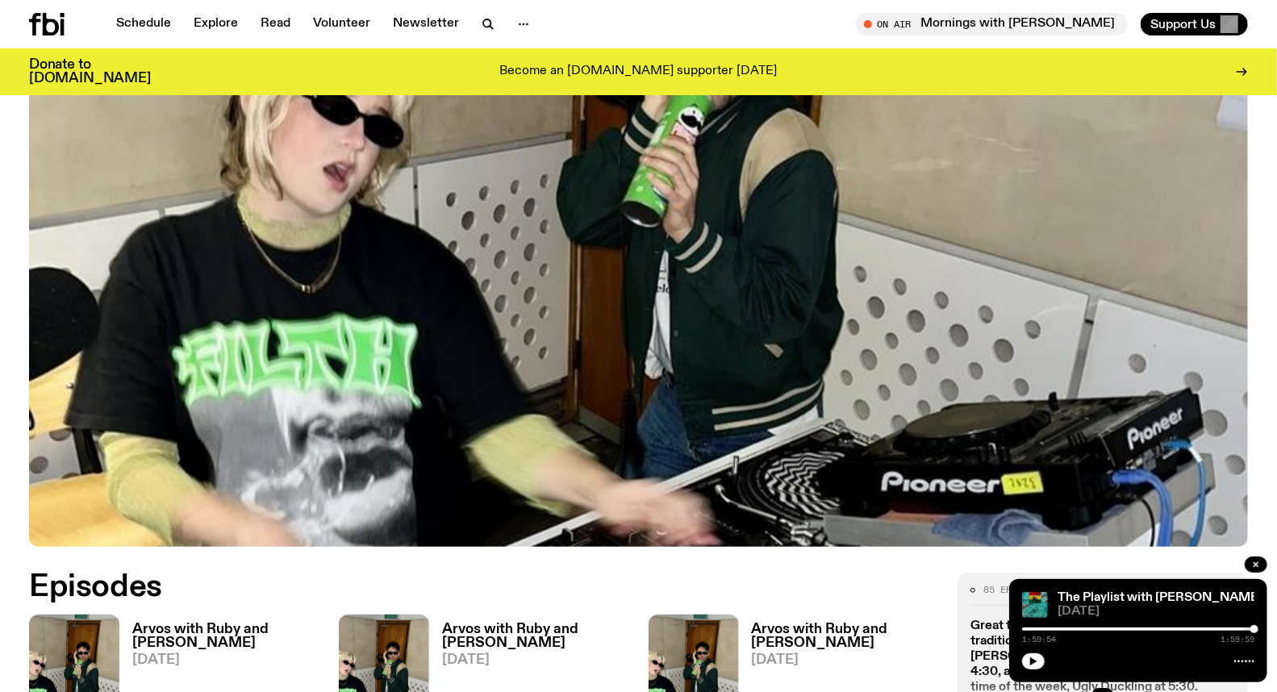
click at [218, 623] on h3 "Arvos with Ruby and [PERSON_NAME]" at bounding box center [225, 636] width 187 height 27
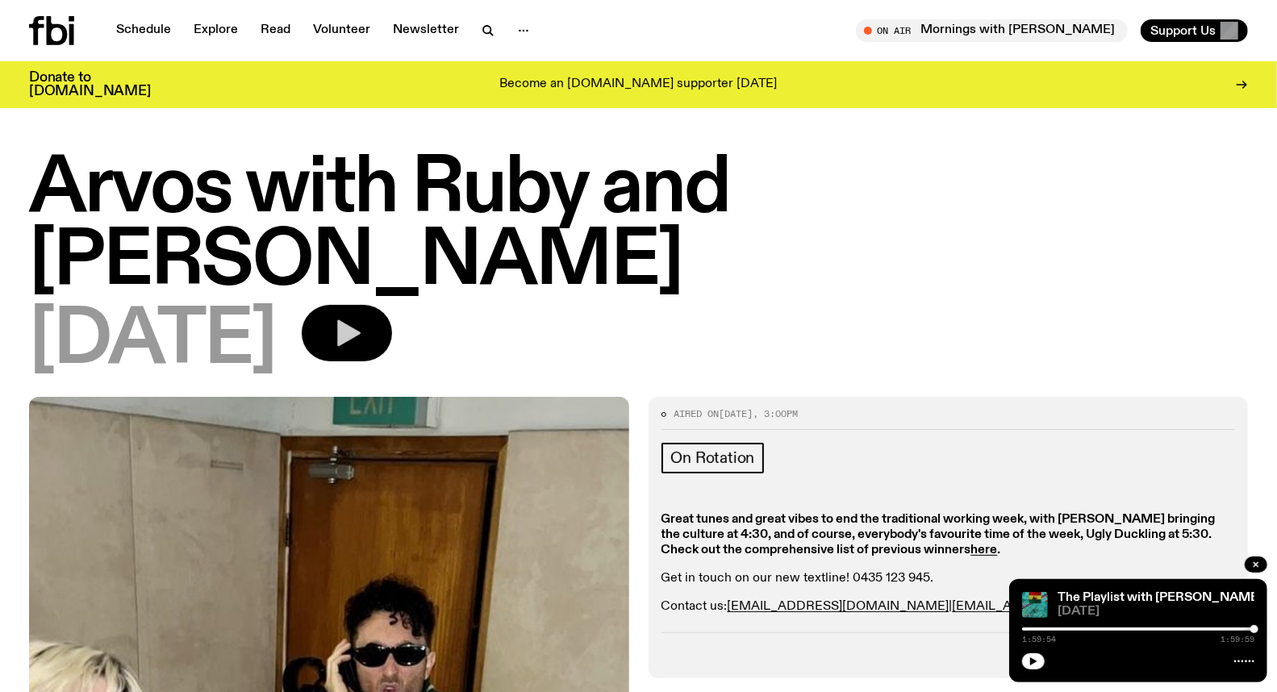
click at [361, 320] on icon "button" at bounding box center [348, 333] width 23 height 27
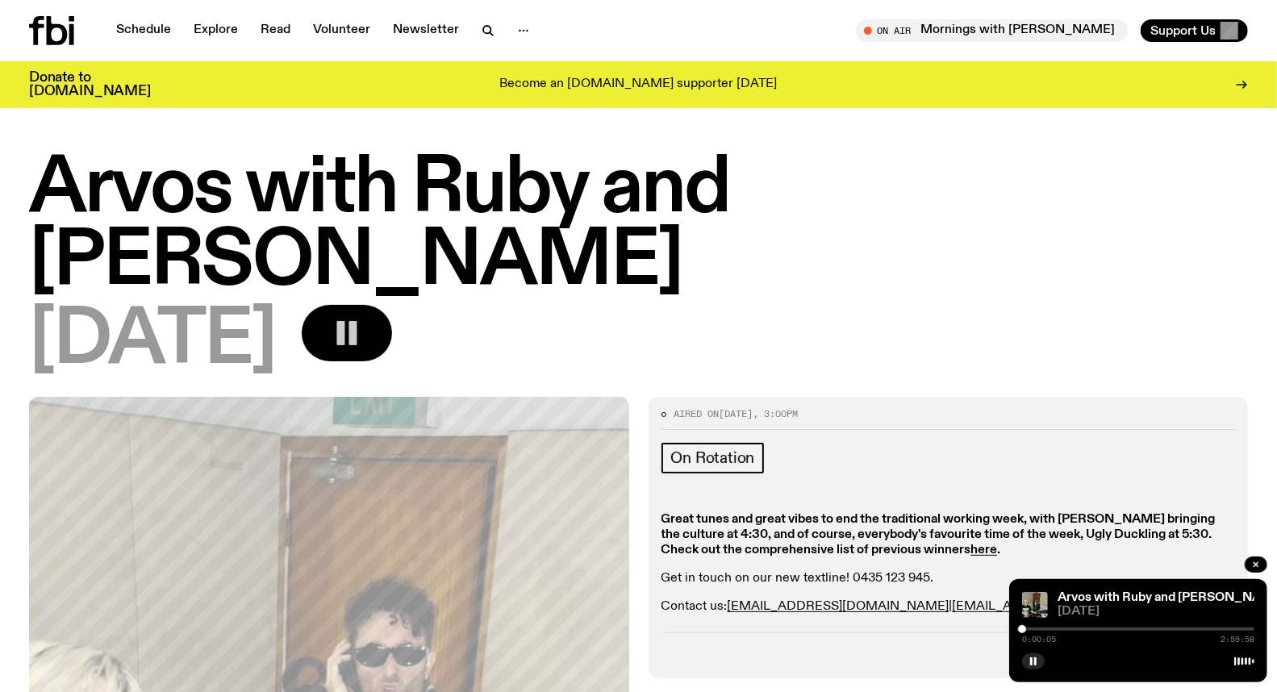
drag, startPoint x: 959, startPoint y: 595, endPoint x: 999, endPoint y: 605, distance: 41.5
click at [959, 595] on div "Aired on [DATE] 3:00pm On Rotation Great tunes and great vibes to end the tradi…" at bounding box center [949, 537] width 600 height 281
click at [1025, 630] on div at bounding box center [1025, 629] width 8 height 8
click at [1025, 632] on div at bounding box center [1025, 629] width 8 height 8
click at [1028, 632] on div at bounding box center [1025, 629] width 8 height 8
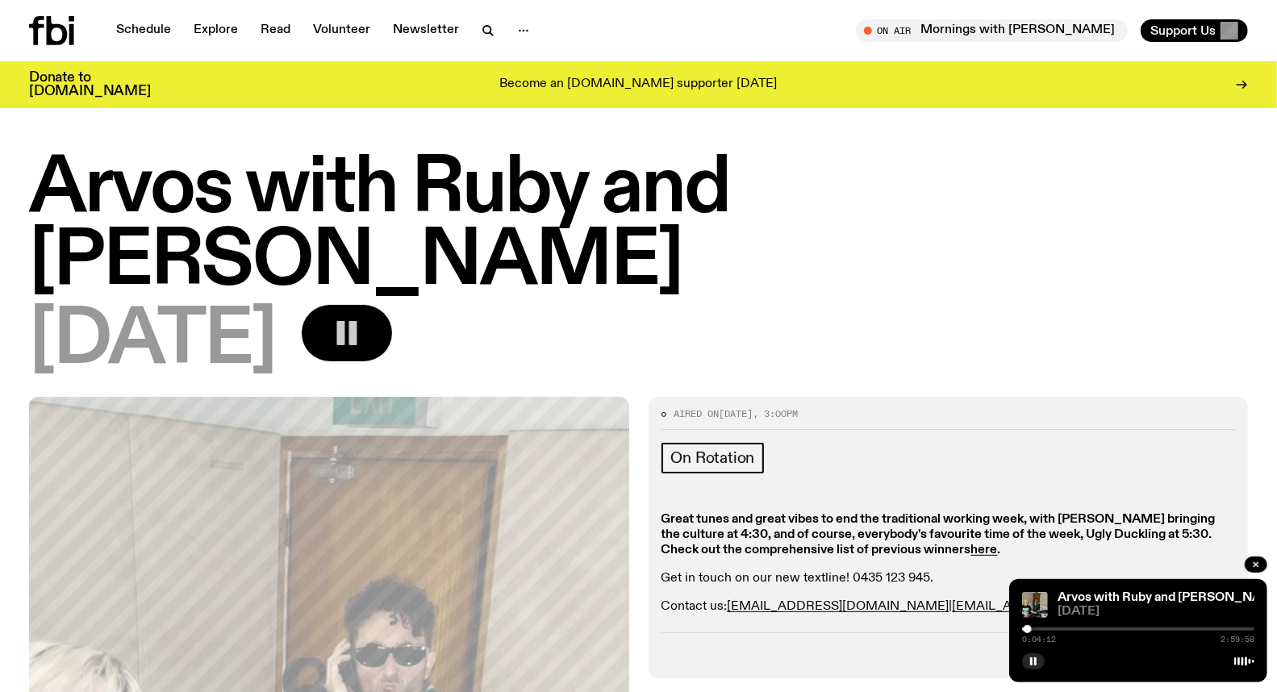
click at [1027, 631] on div at bounding box center [1028, 629] width 8 height 8
click at [1031, 660] on rect "button" at bounding box center [1031, 662] width 2 height 8
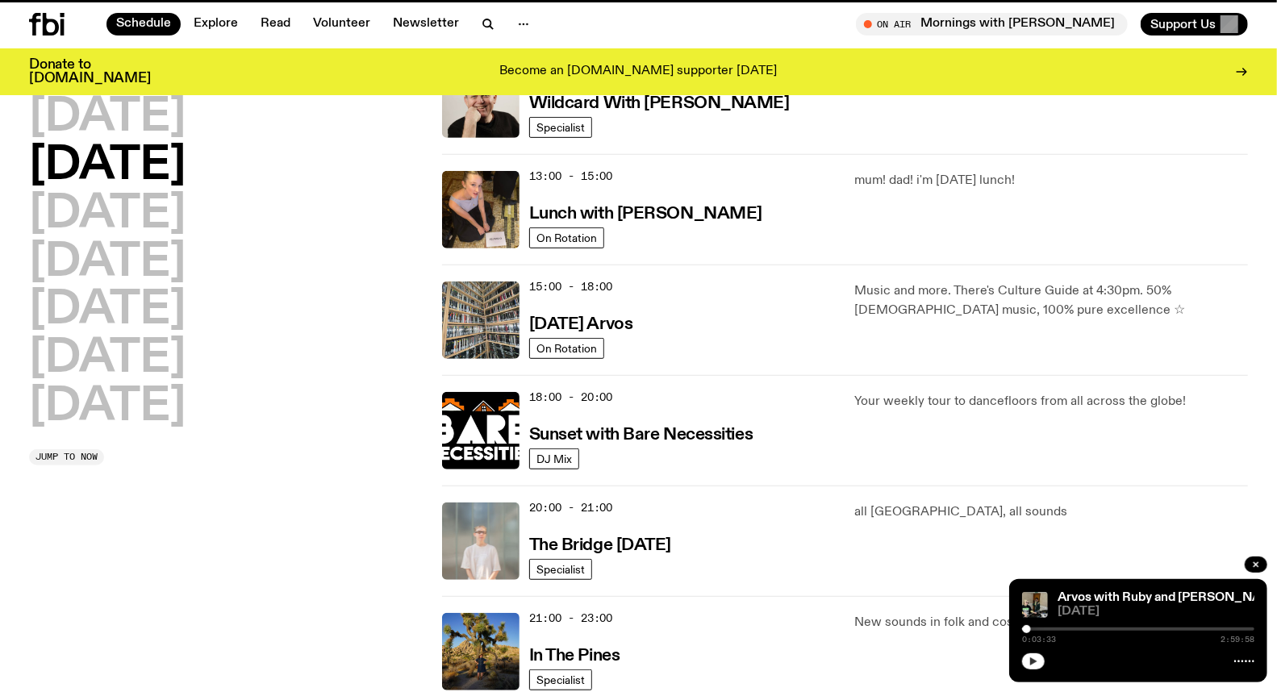
scroll to position [313, 0]
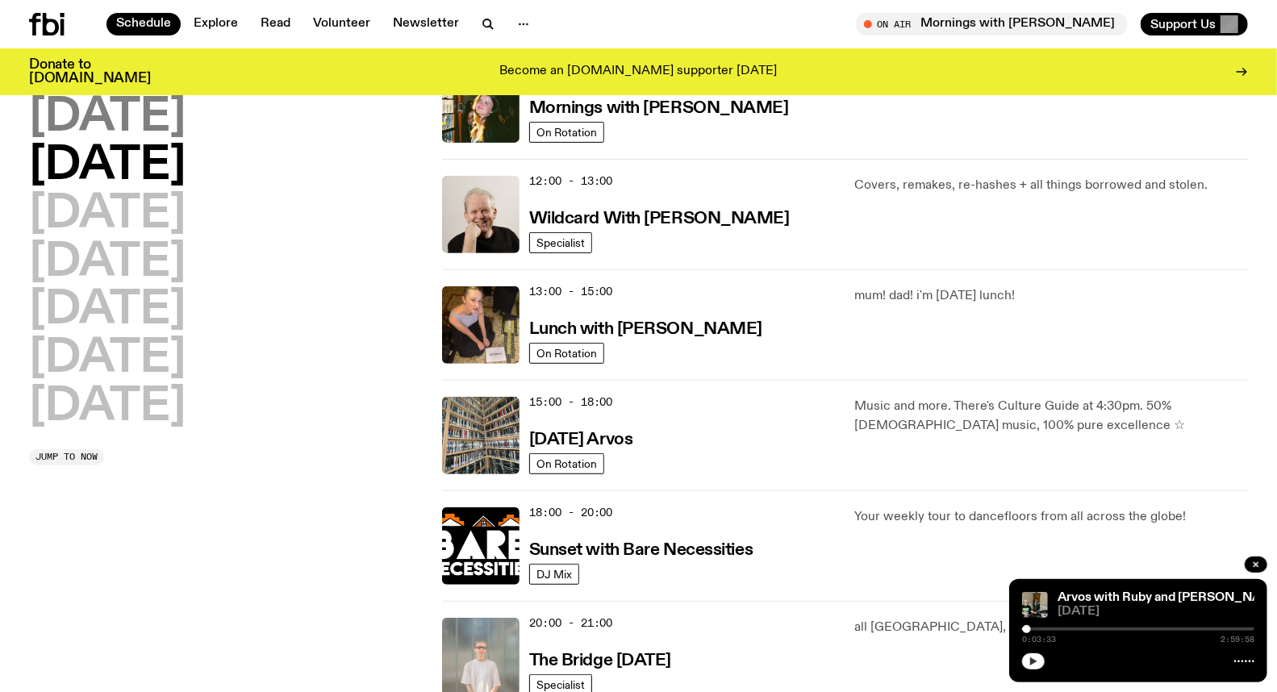
click at [155, 115] on h2 "[DATE]" at bounding box center [107, 117] width 157 height 45
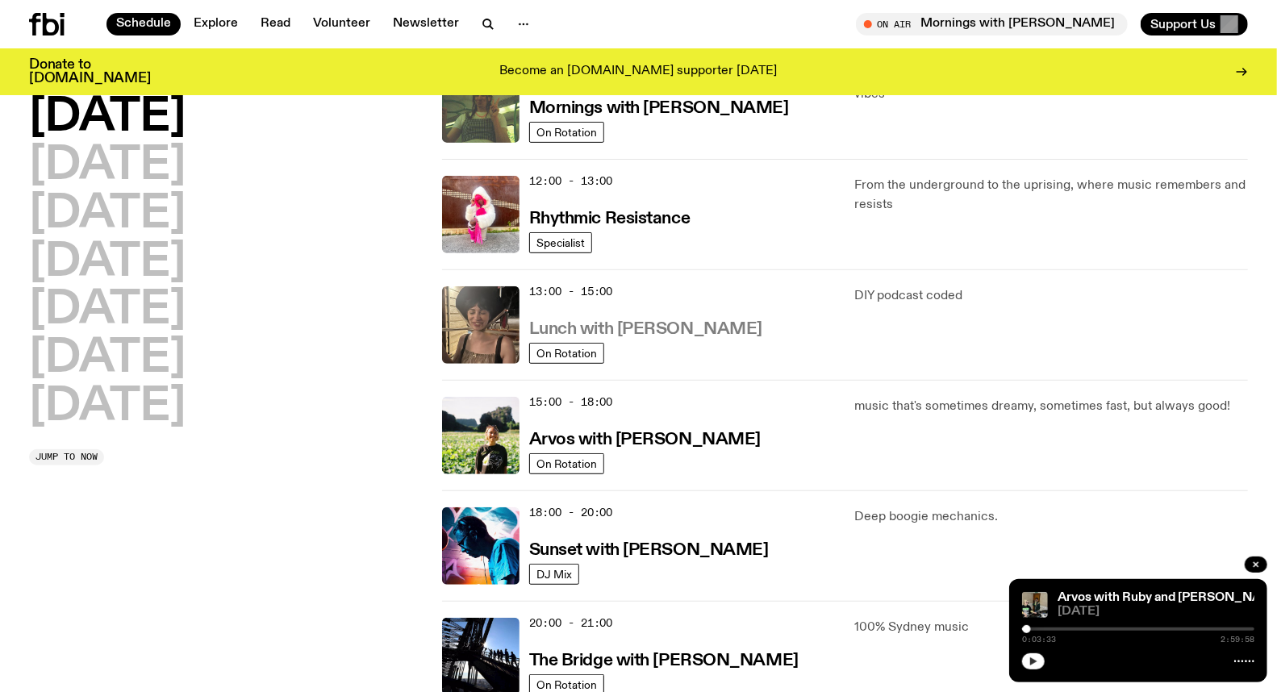
click at [664, 324] on h3 "Lunch with [PERSON_NAME]" at bounding box center [645, 329] width 233 height 17
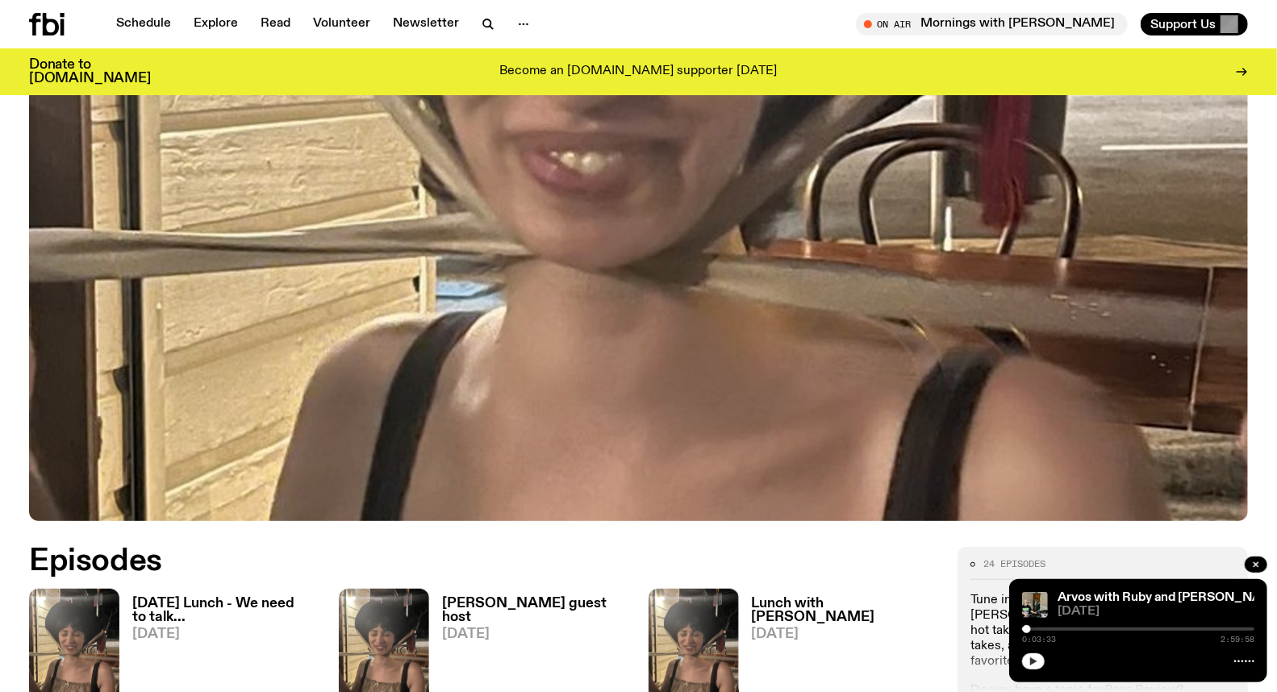
scroll to position [530, 0]
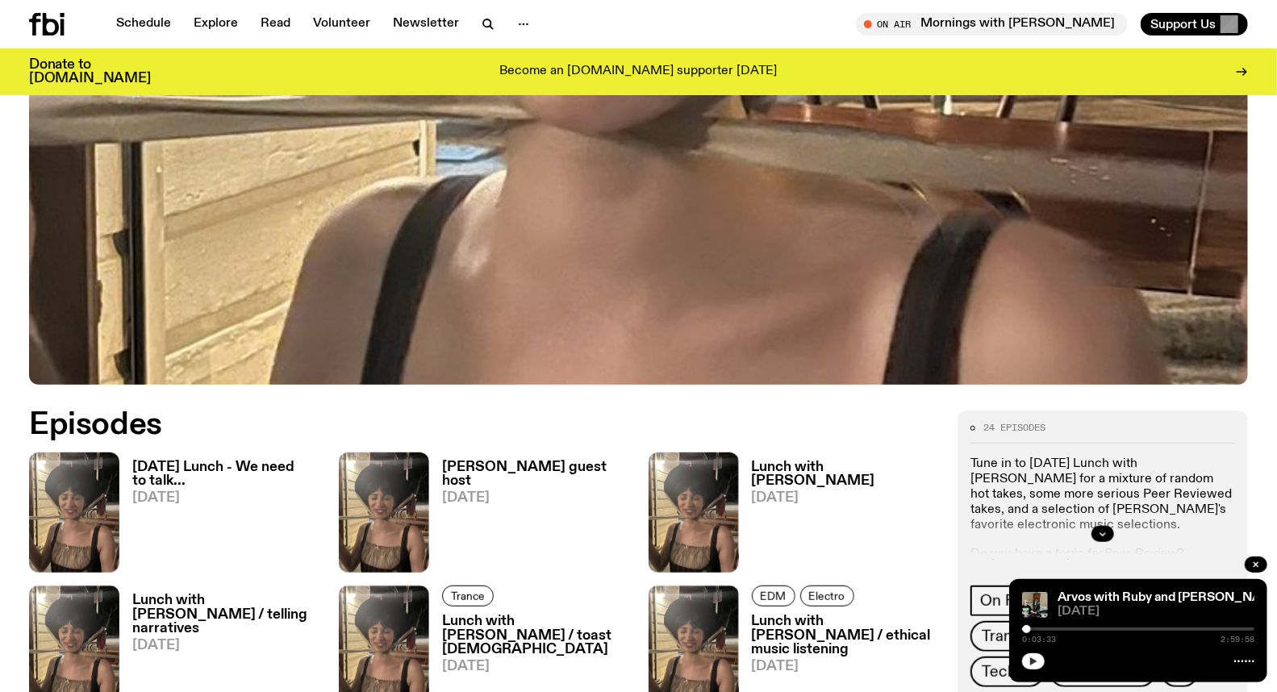
click at [204, 463] on h3 "[DATE] Lunch - We need to talk..." at bounding box center [225, 474] width 187 height 27
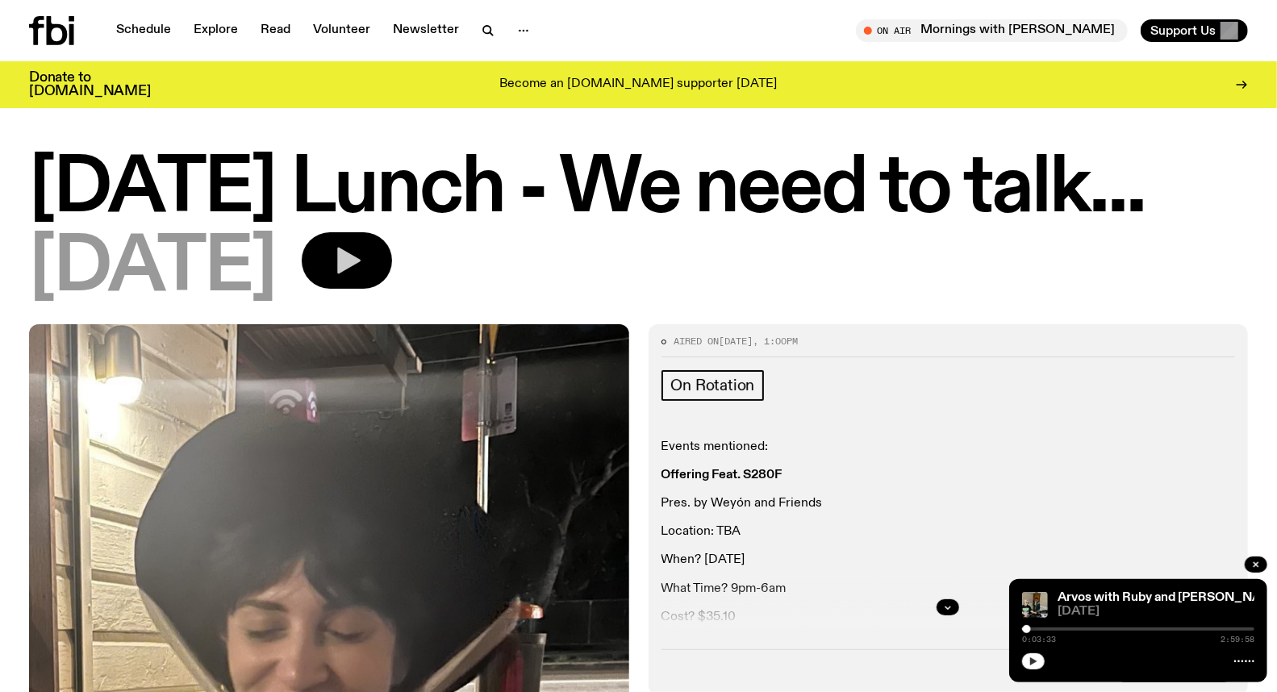
click at [361, 256] on icon "button" at bounding box center [348, 261] width 23 height 27
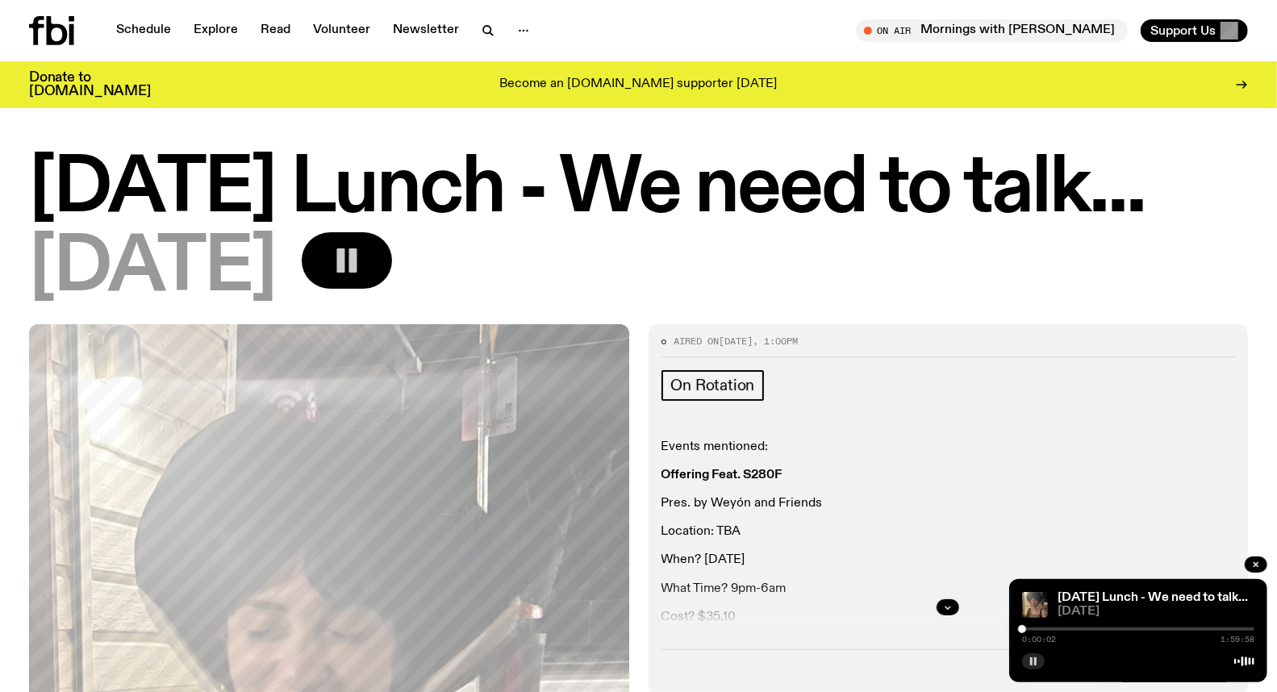
click at [1022, 629] on div at bounding box center [1022, 629] width 8 height 8
click at [1025, 629] on div at bounding box center [1025, 629] width 8 height 8
click at [1026, 630] on div at bounding box center [1025, 629] width 8 height 8
click at [1025, 630] on div at bounding box center [1025, 629] width 8 height 8
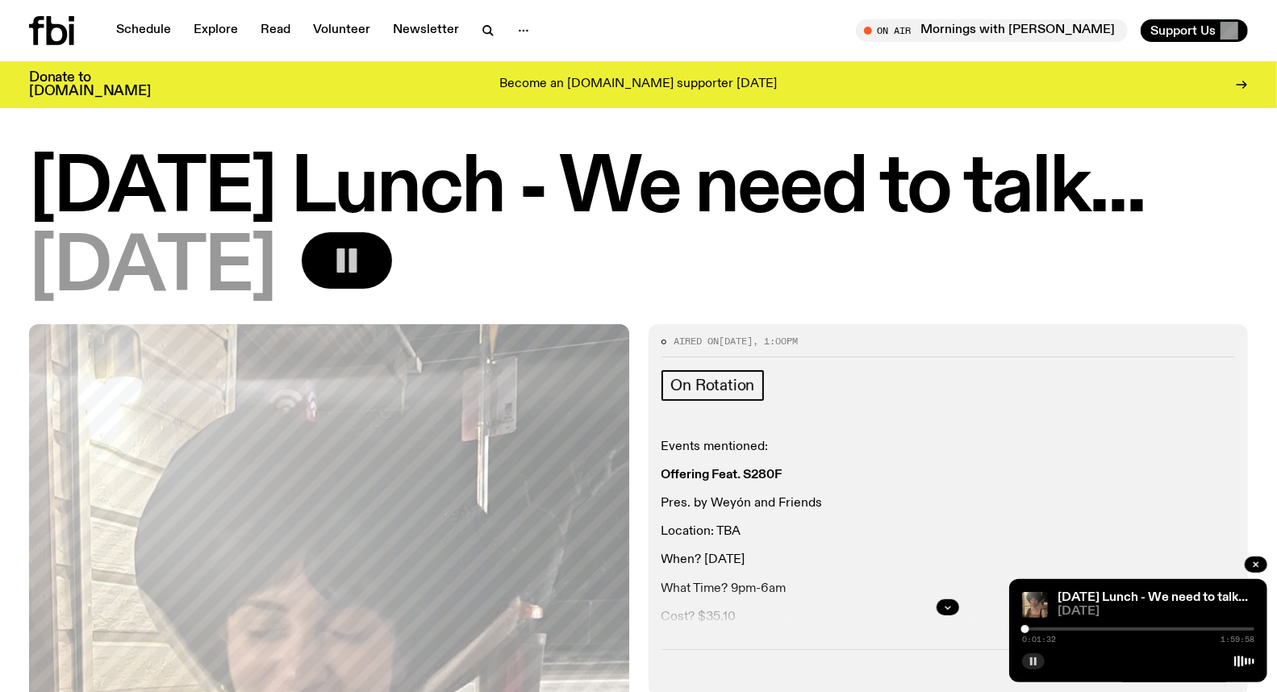
click at [1025, 630] on div at bounding box center [1025, 629] width 8 height 8
click at [1028, 629] on div at bounding box center [1025, 629] width 8 height 8
click at [1030, 629] on div at bounding box center [1028, 629] width 8 height 8
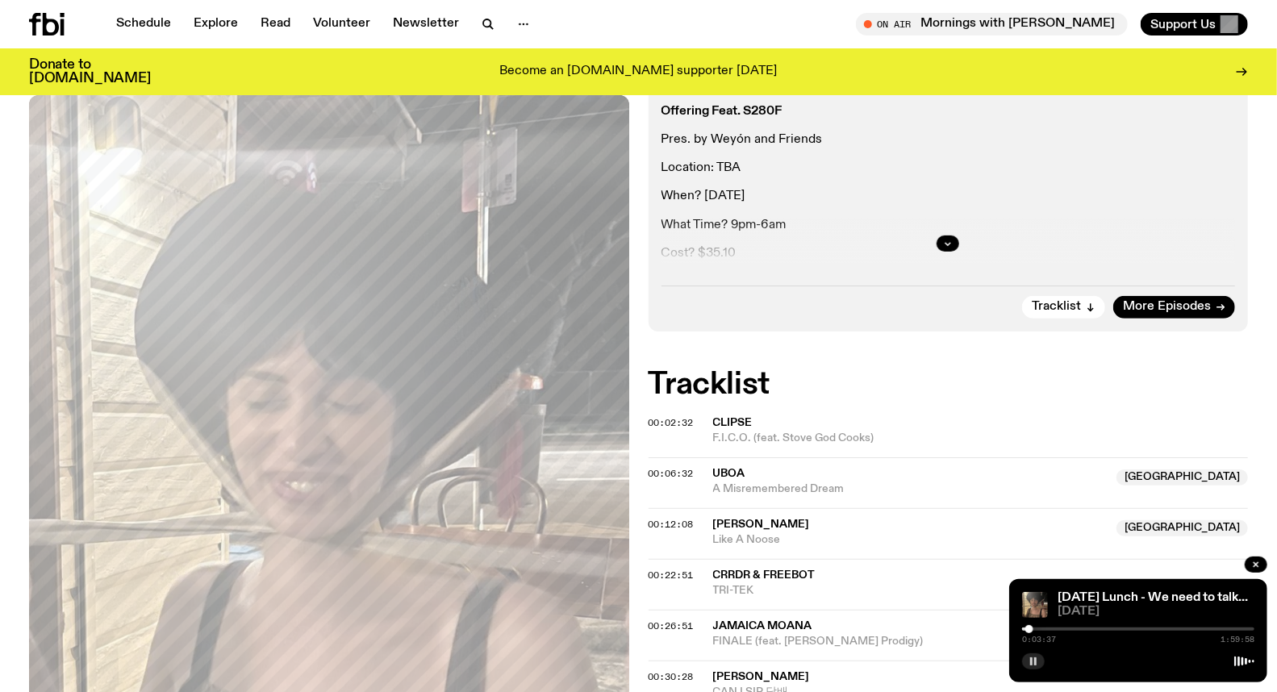
scroll to position [353, 0]
click at [1033, 629] on div at bounding box center [1029, 629] width 8 height 8
click at [1034, 629] on div at bounding box center [1034, 629] width 8 height 8
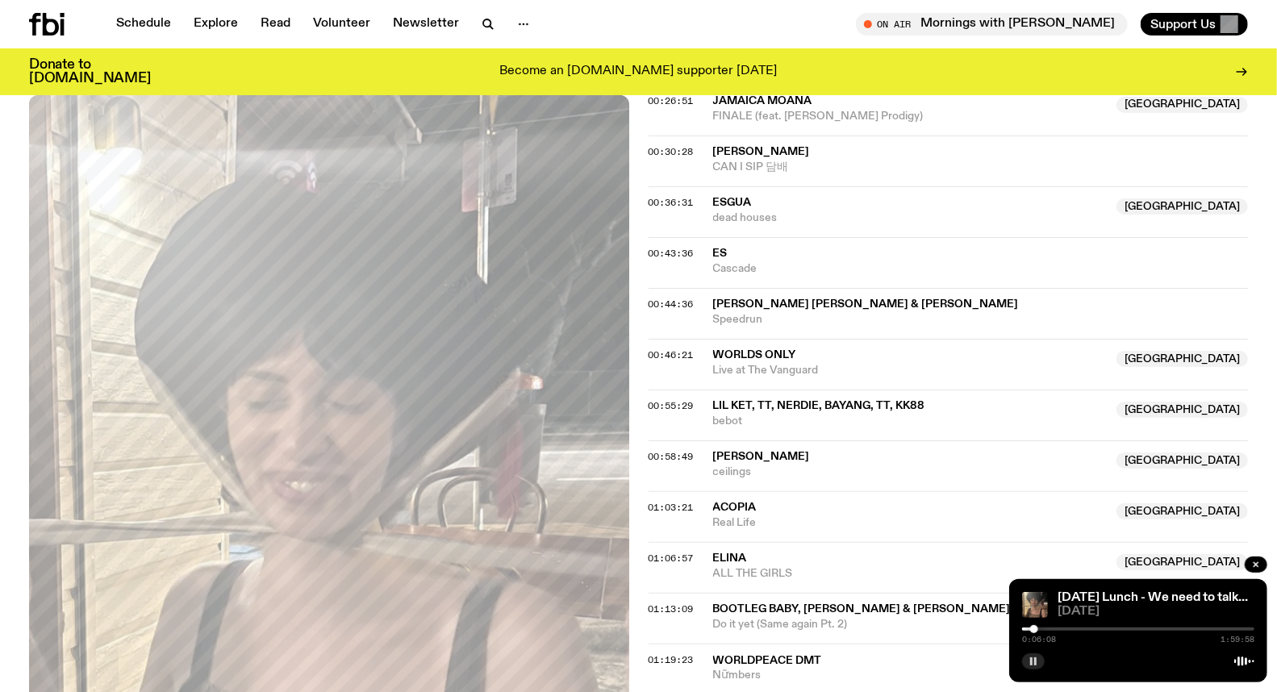
scroll to position [891, 0]
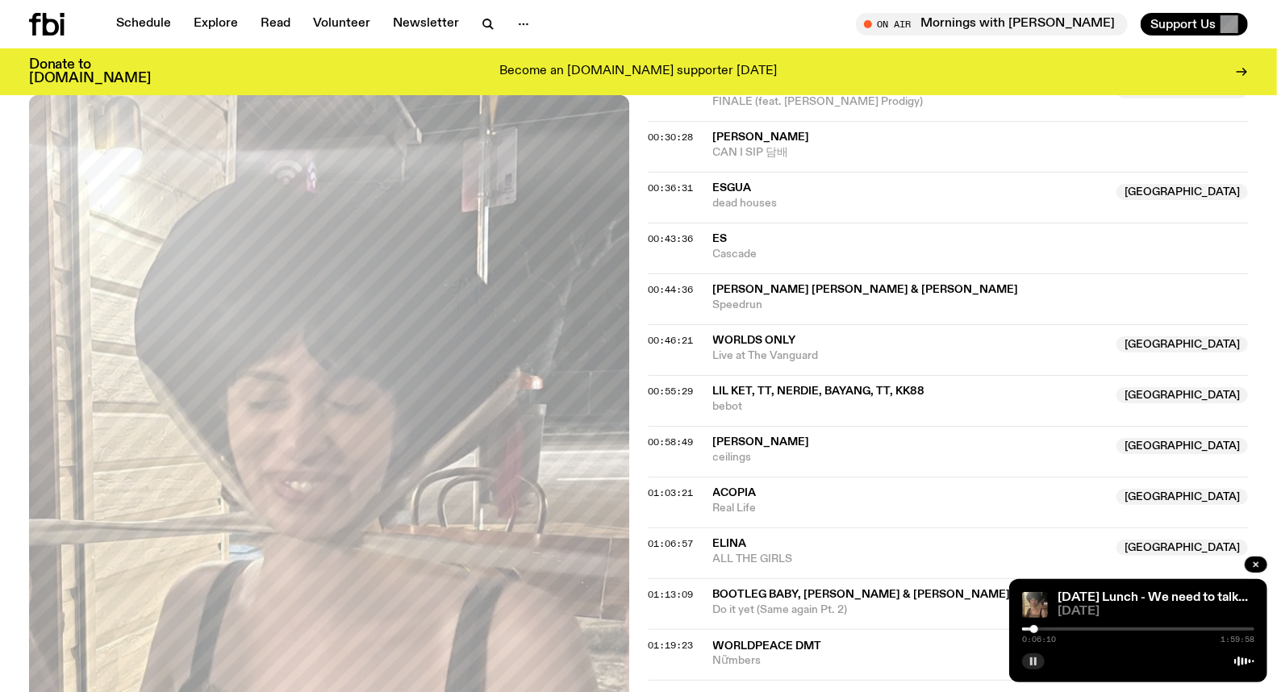
click at [1036, 629] on div at bounding box center [1034, 629] width 8 height 8
click at [1037, 628] on div at bounding box center [1036, 629] width 8 height 8
click at [1038, 629] on div at bounding box center [1037, 629] width 8 height 8
click at [1034, 655] on button "button" at bounding box center [1033, 662] width 23 height 16
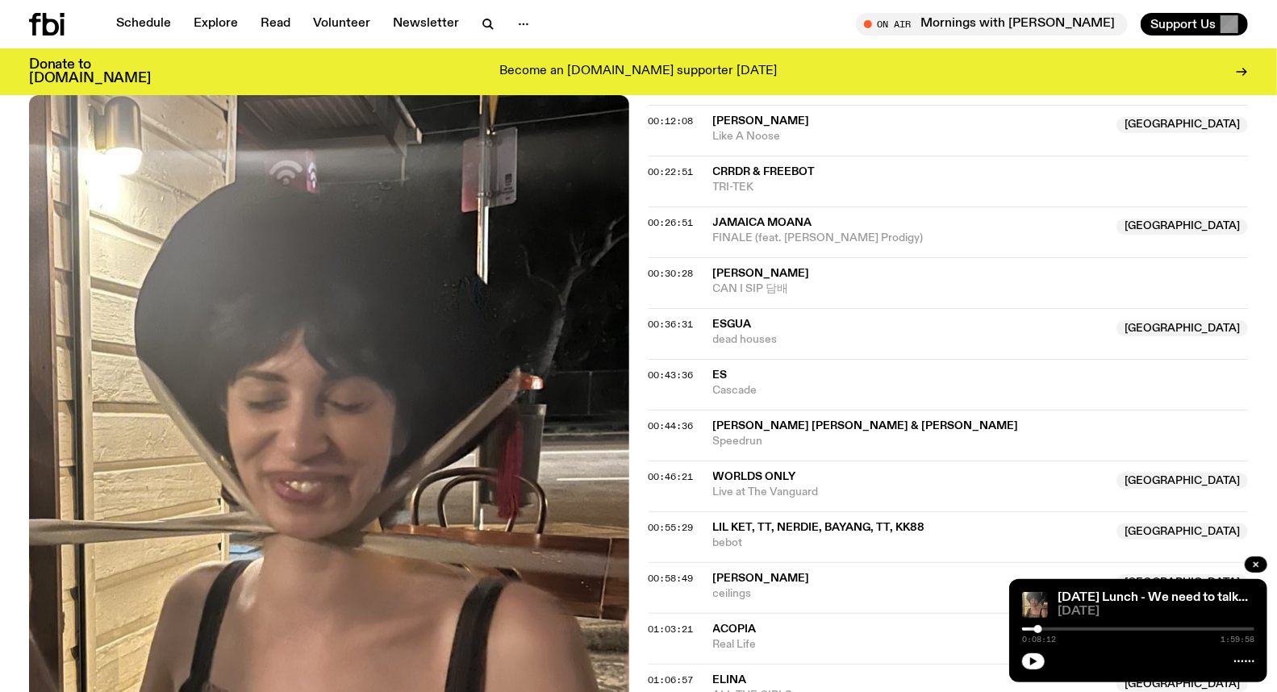
scroll to position [622, 0]
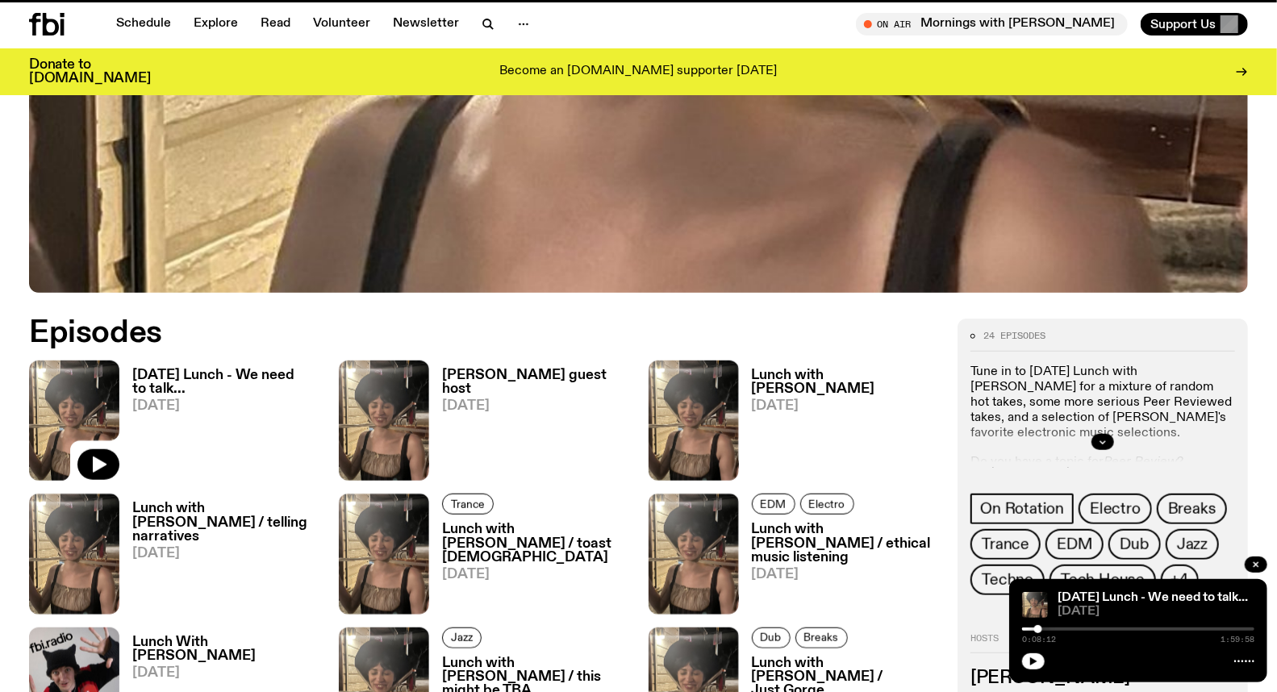
scroll to position [530, 0]
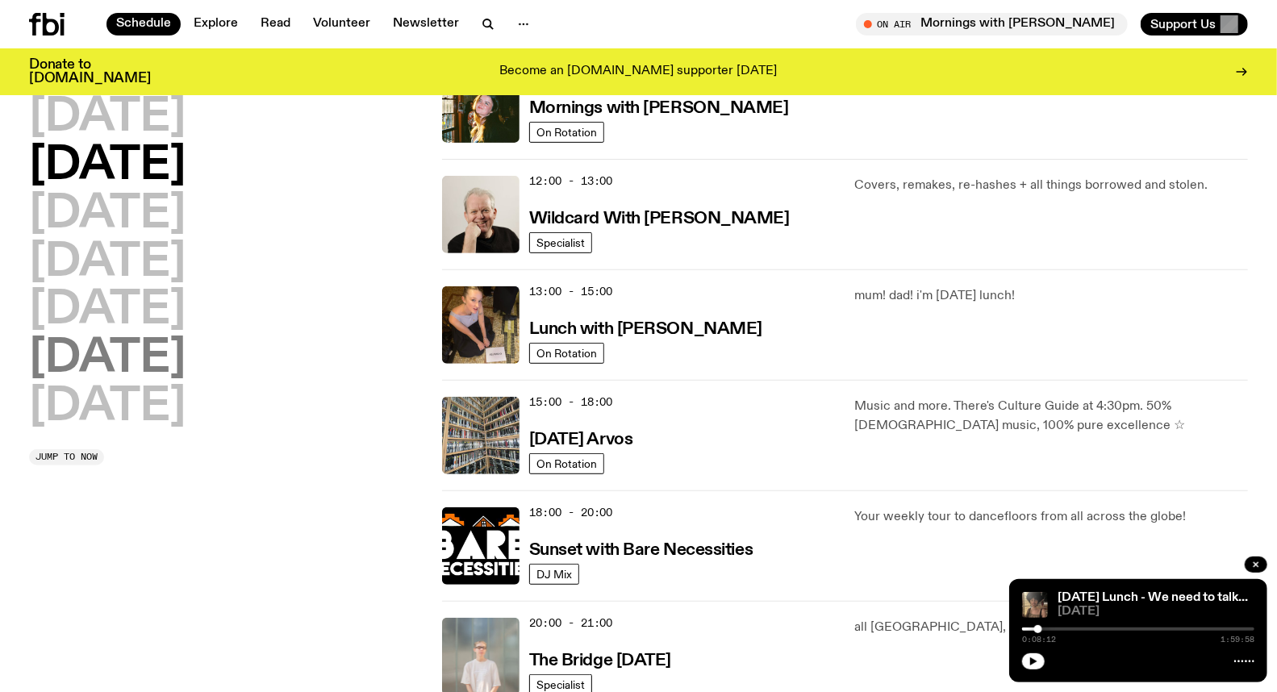
click at [148, 370] on h2 "[DATE]" at bounding box center [107, 358] width 157 height 45
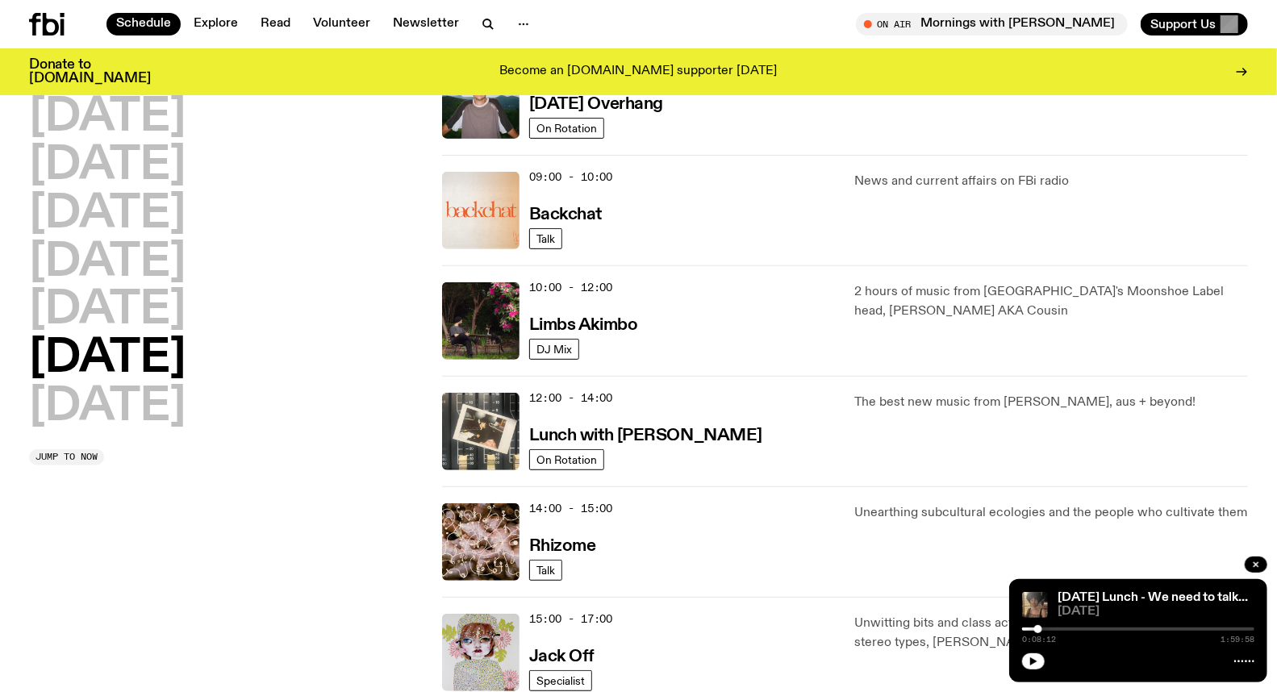
scroll to position [313, 0]
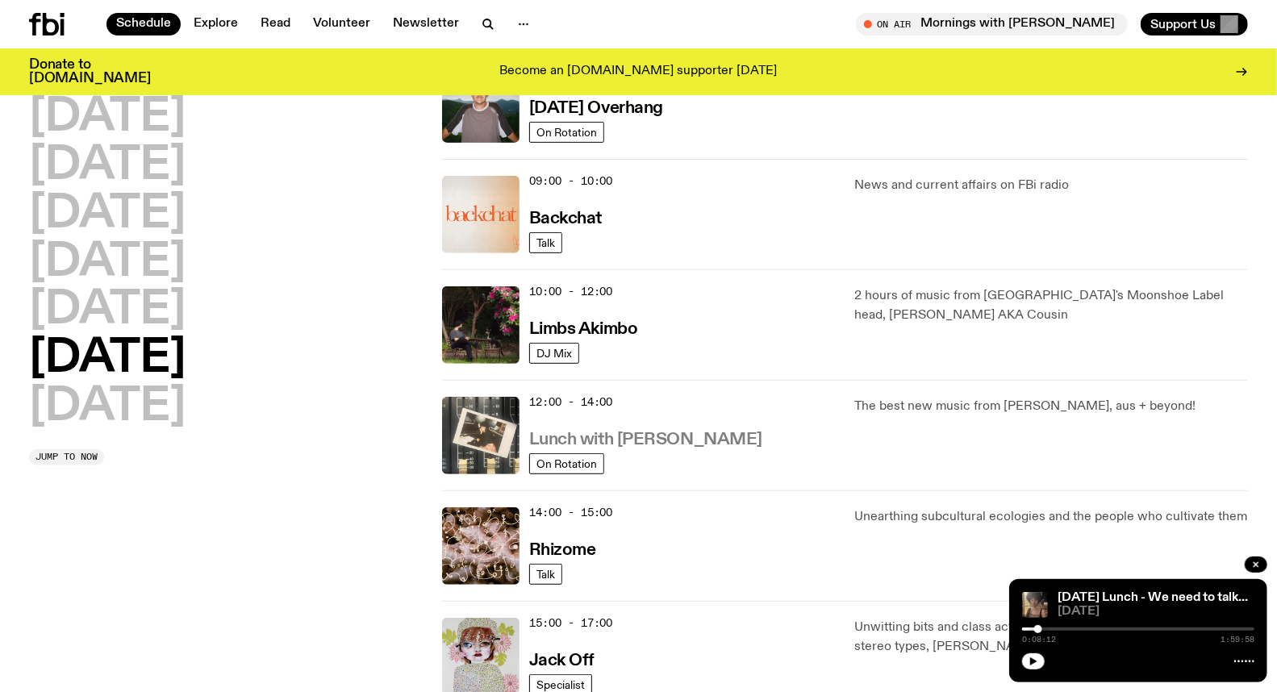
click at [609, 445] on h3 "Lunch with [PERSON_NAME]" at bounding box center [645, 440] width 233 height 17
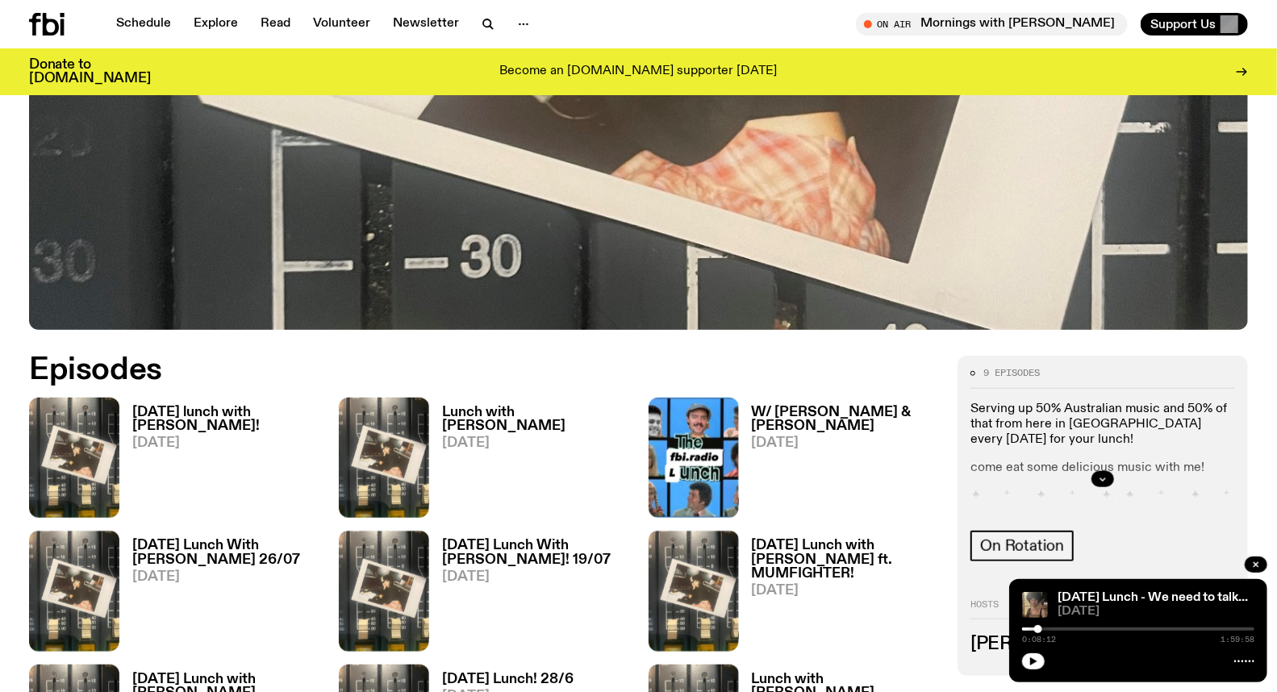
scroll to position [620, 0]
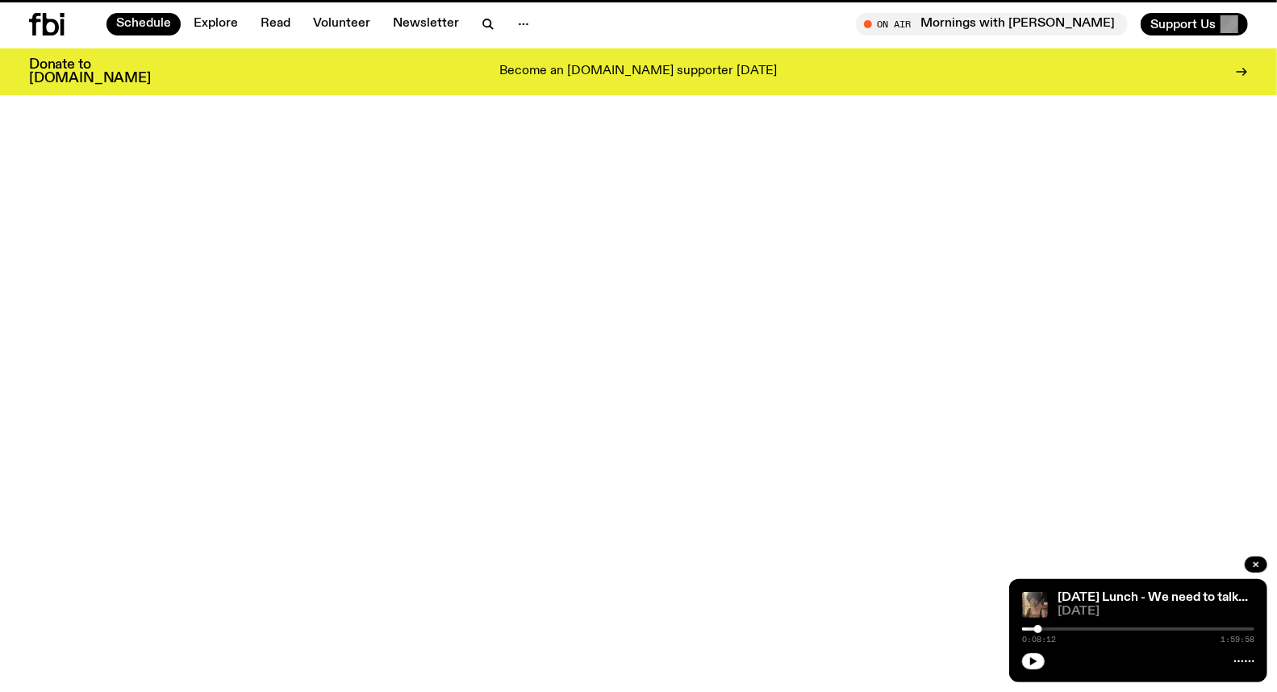
scroll to position [313, 0]
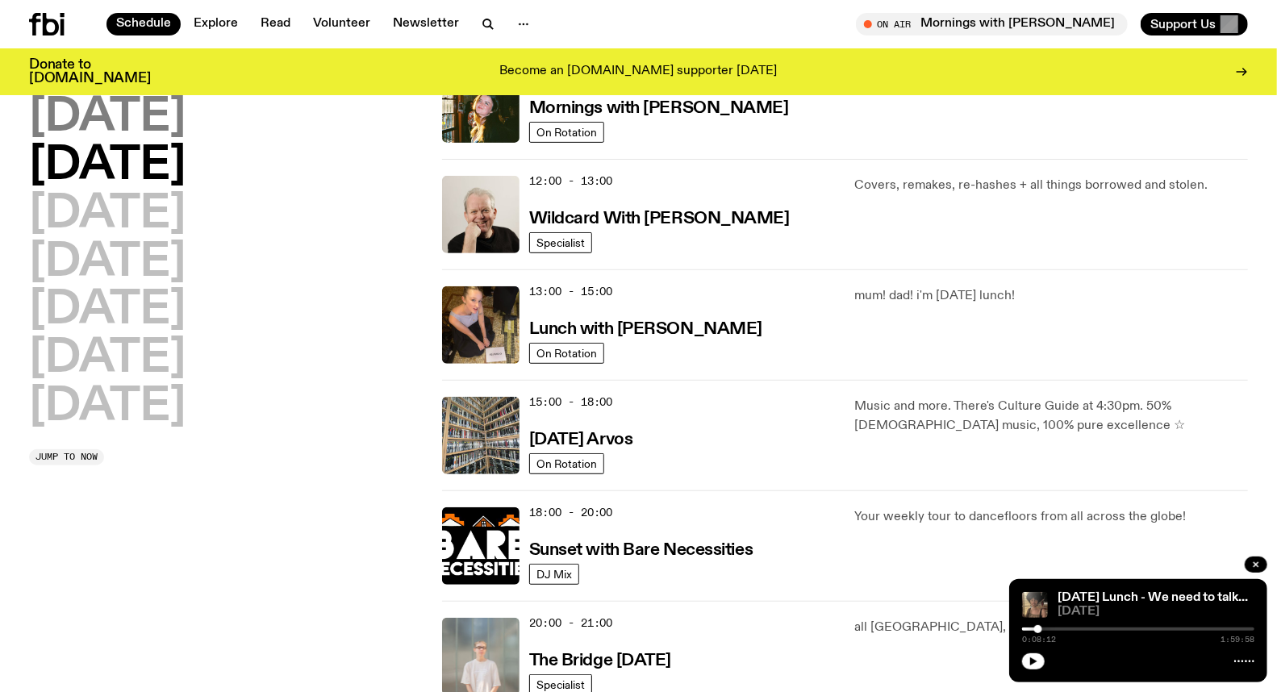
click at [119, 125] on h2 "[DATE]" at bounding box center [107, 117] width 157 height 45
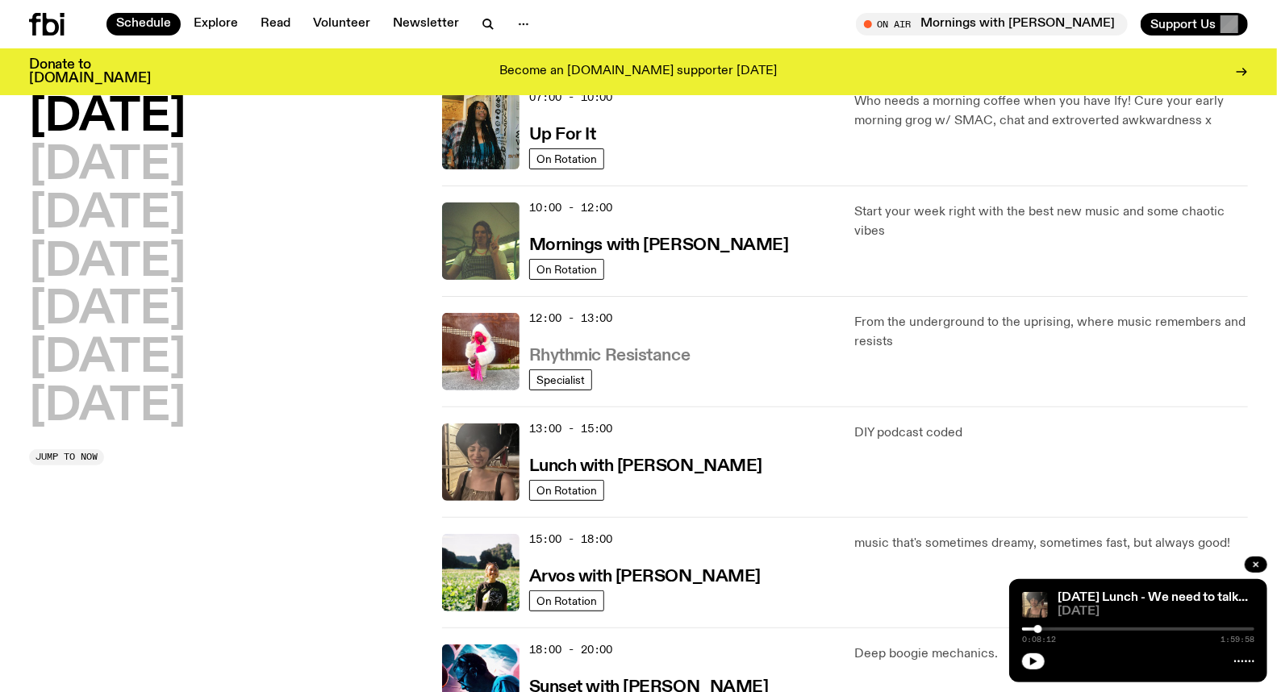
scroll to position [223, 0]
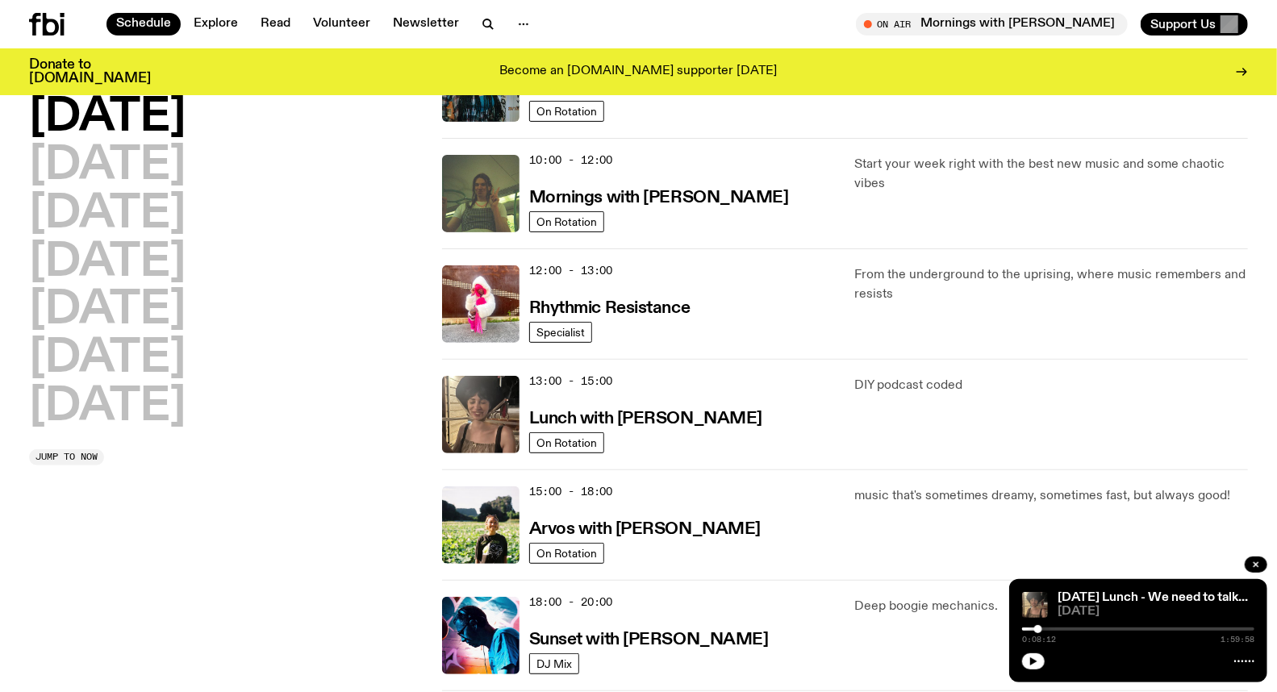
drag, startPoint x: 1052, startPoint y: 629, endPoint x: 1082, endPoint y: 633, distance: 30.1
click at [1082, 633] on div "0:08:12 1:59:58" at bounding box center [1138, 633] width 232 height 19
click at [1079, 628] on div at bounding box center [1138, 629] width 232 height 3
click at [1092, 629] on div at bounding box center [1138, 629] width 232 height 3
click at [1101, 629] on div at bounding box center [1138, 629] width 232 height 3
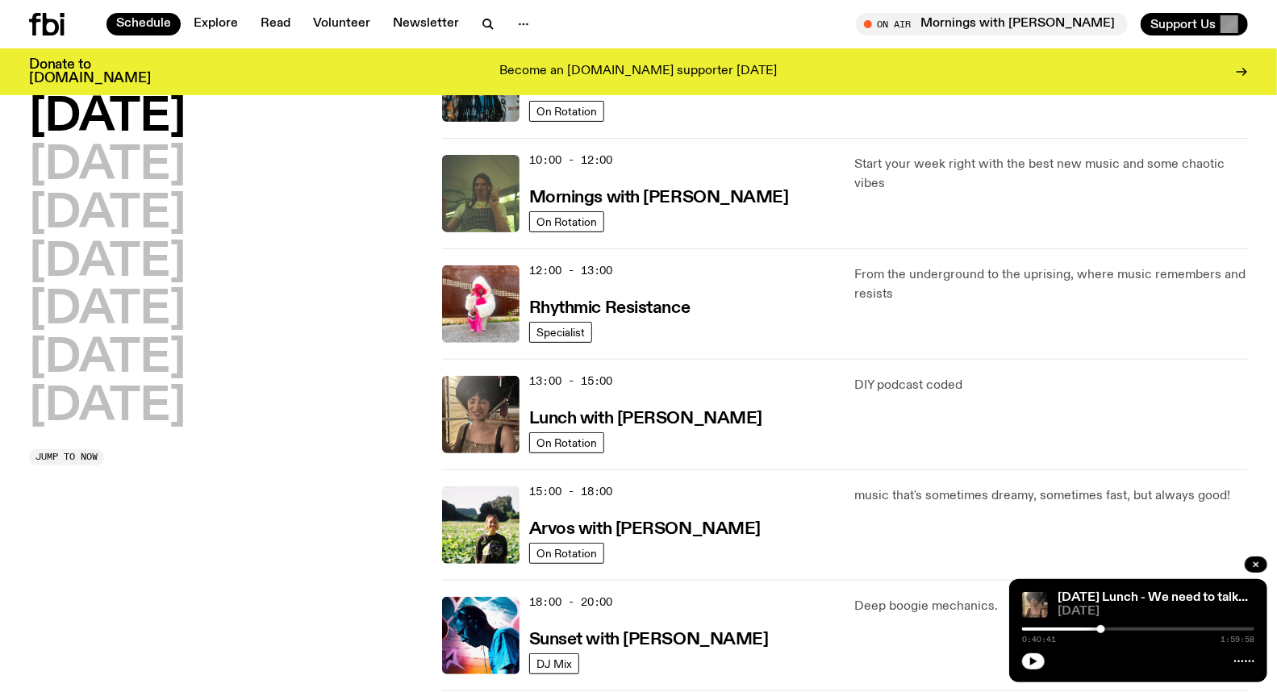
click at [1101, 631] on div at bounding box center [1101, 629] width 8 height 8
click at [1100, 630] on div at bounding box center [1100, 629] width 8 height 8
click at [1033, 659] on icon "button" at bounding box center [1033, 662] width 7 height 8
click at [1147, 552] on div "music that's sometimes dreamy, sometimes fast, but always good!" at bounding box center [1051, 525] width 394 height 77
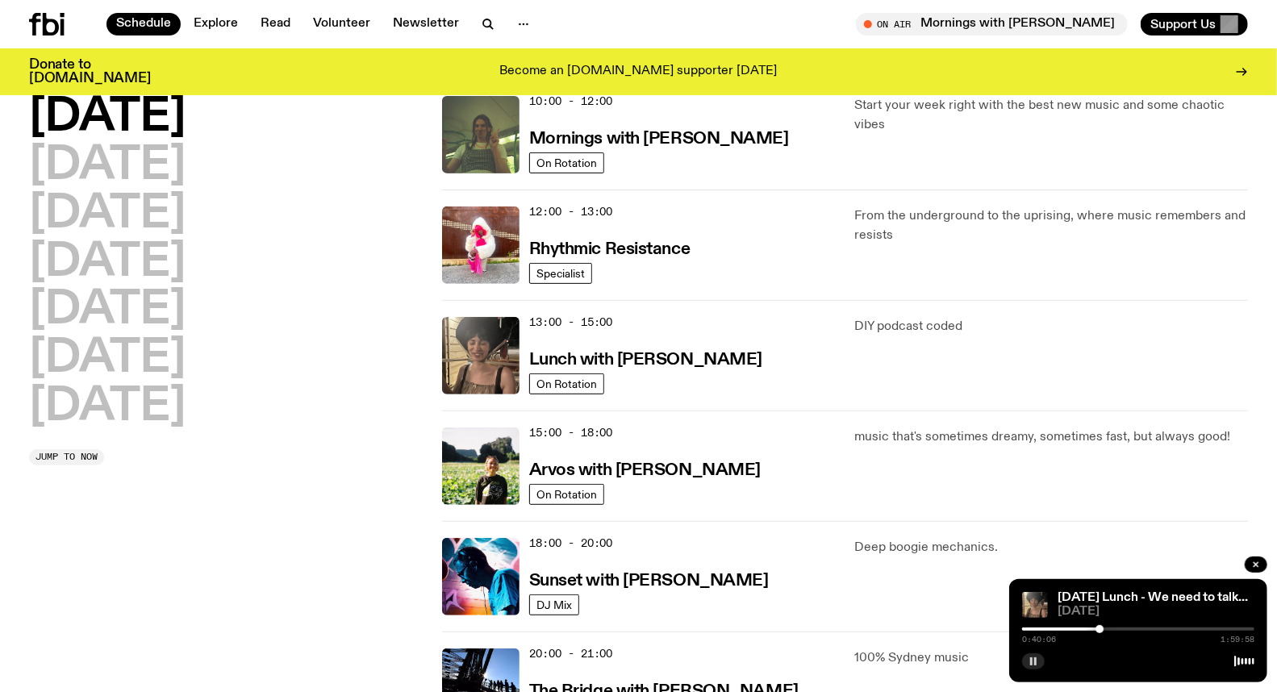
scroll to position [313, 0]
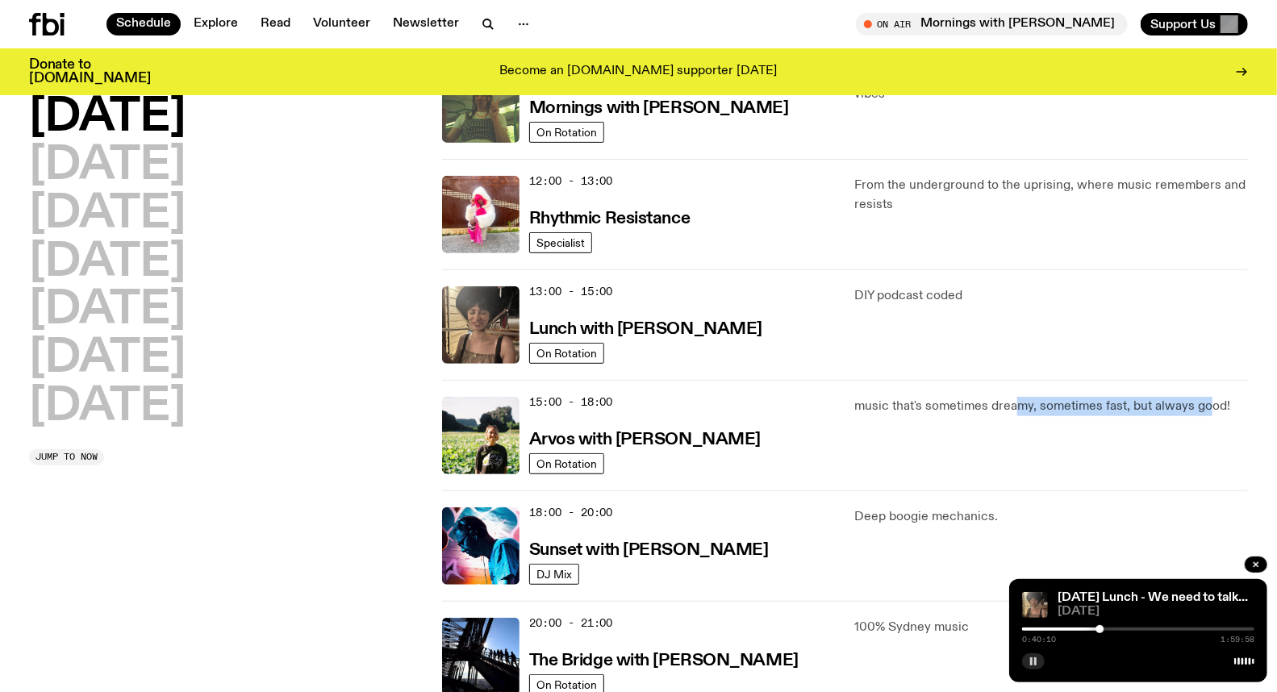
drag, startPoint x: 1021, startPoint y: 406, endPoint x: 1209, endPoint y: 417, distance: 188.3
click at [1209, 417] on div "music that's sometimes dreamy, sometimes fast, but always good!" at bounding box center [1051, 435] width 394 height 77
click at [1154, 400] on p "music that's sometimes dreamy, sometimes fast, but always good!" at bounding box center [1051, 406] width 394 height 19
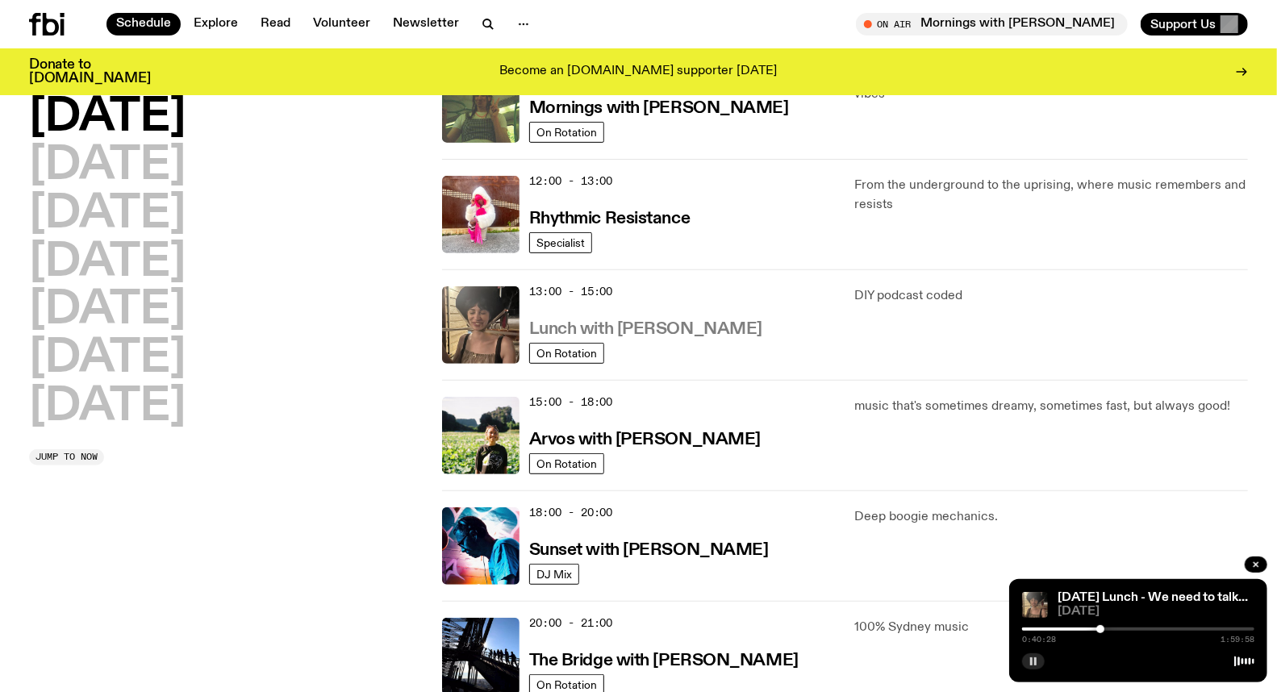
click at [657, 325] on h3 "Lunch with [PERSON_NAME]" at bounding box center [645, 329] width 233 height 17
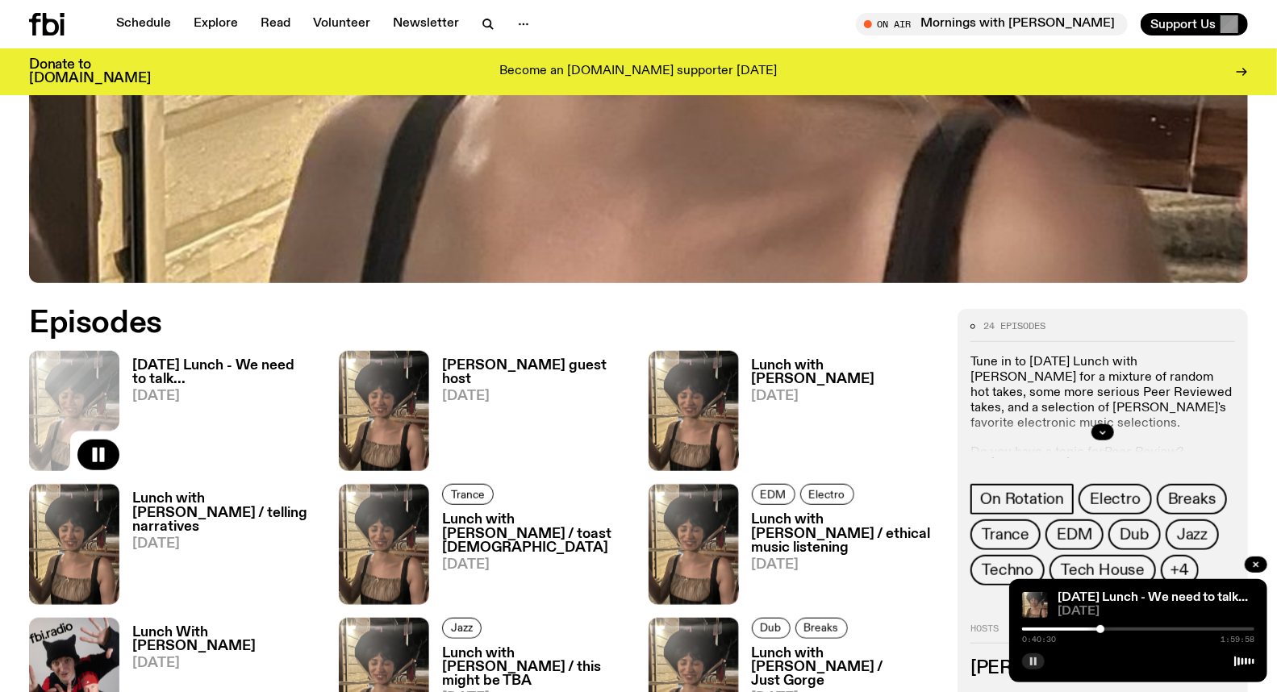
scroll to position [616, 0]
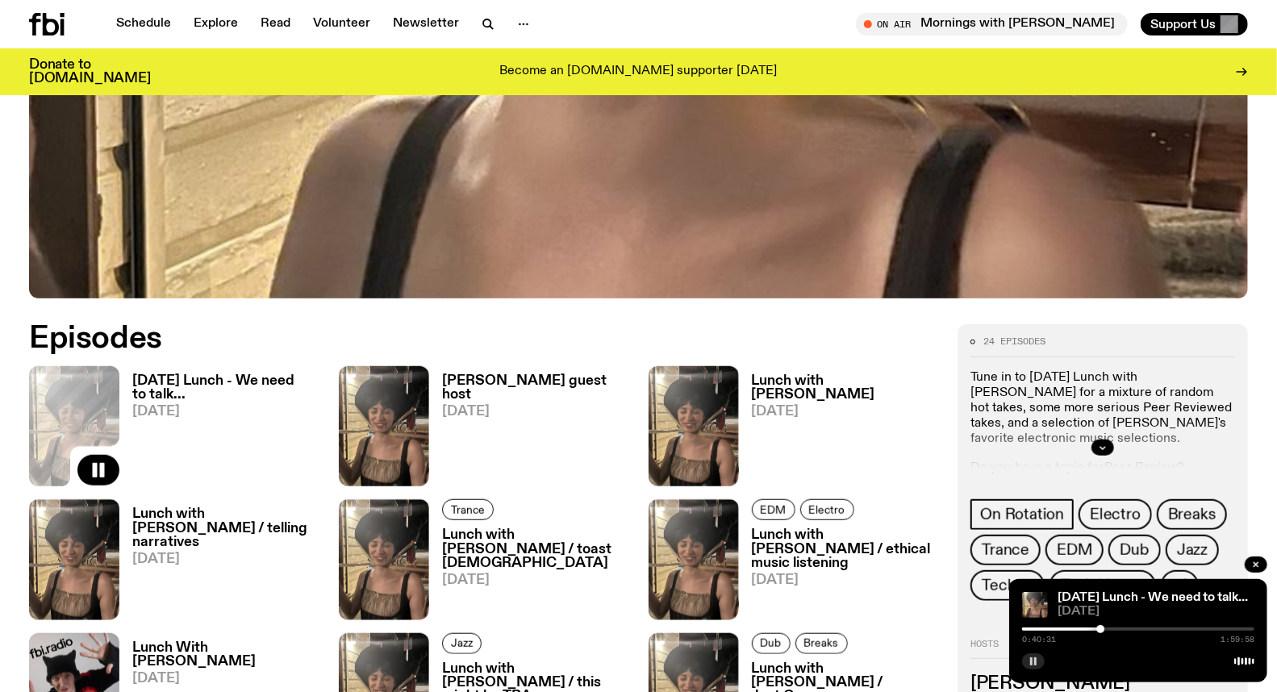
click at [163, 380] on h3 "[DATE] Lunch - We need to talk..." at bounding box center [225, 387] width 187 height 27
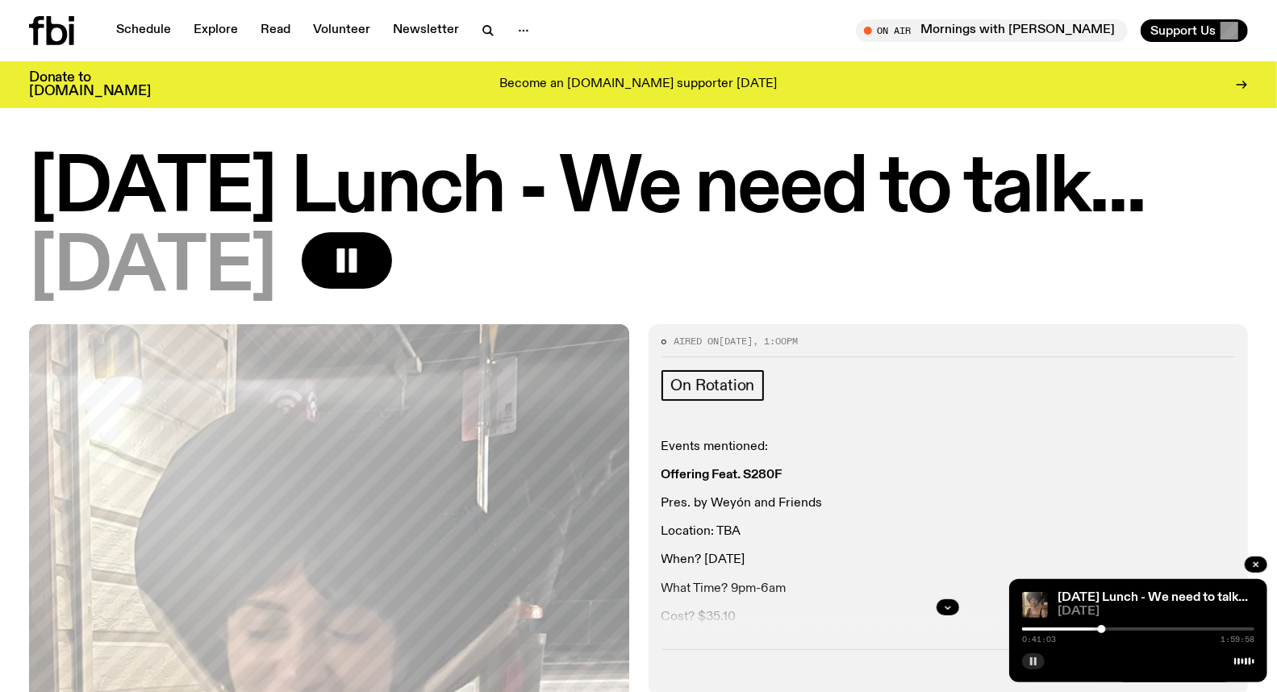
click at [1102, 629] on div at bounding box center [1102, 629] width 8 height 8
click at [1103, 629] on div at bounding box center [1102, 629] width 8 height 8
click at [1104, 629] on div at bounding box center [1103, 629] width 8 height 8
click at [1102, 631] on div at bounding box center [1104, 629] width 8 height 8
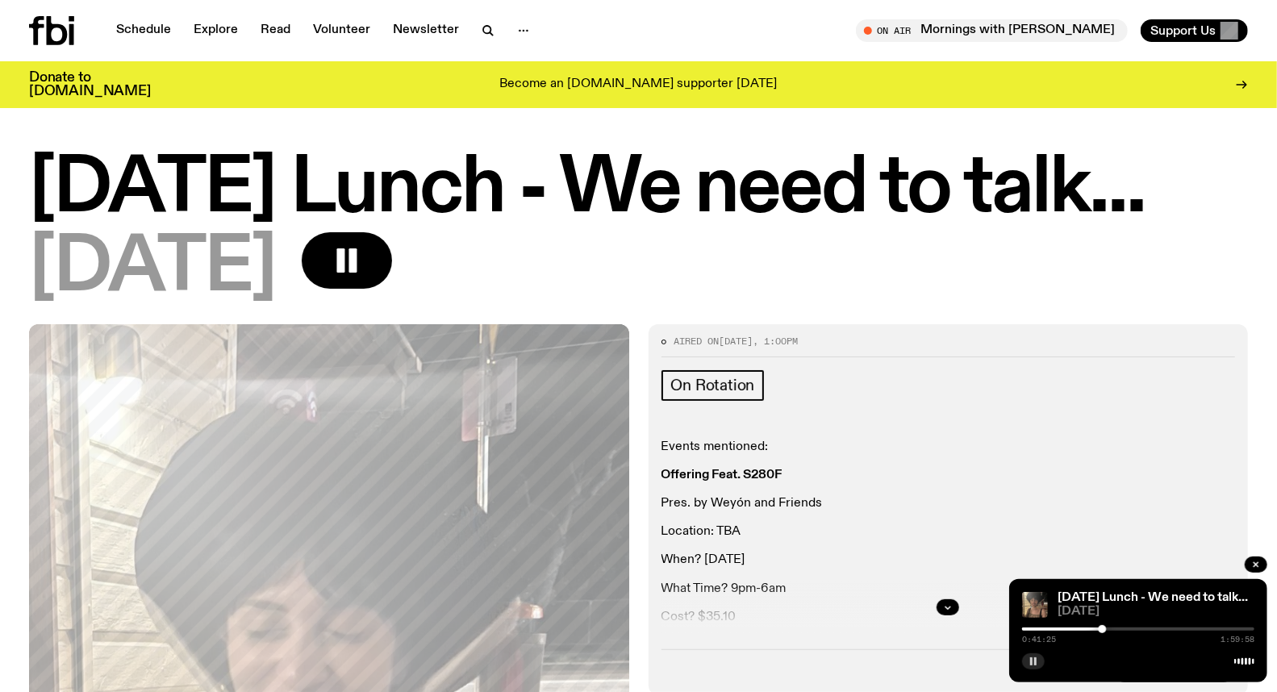
click at [1037, 662] on icon "button" at bounding box center [1034, 662] width 10 height 10
click at [1037, 662] on icon "button" at bounding box center [1033, 662] width 7 height 8
click at [1037, 662] on icon "button" at bounding box center [1034, 662] width 10 height 10
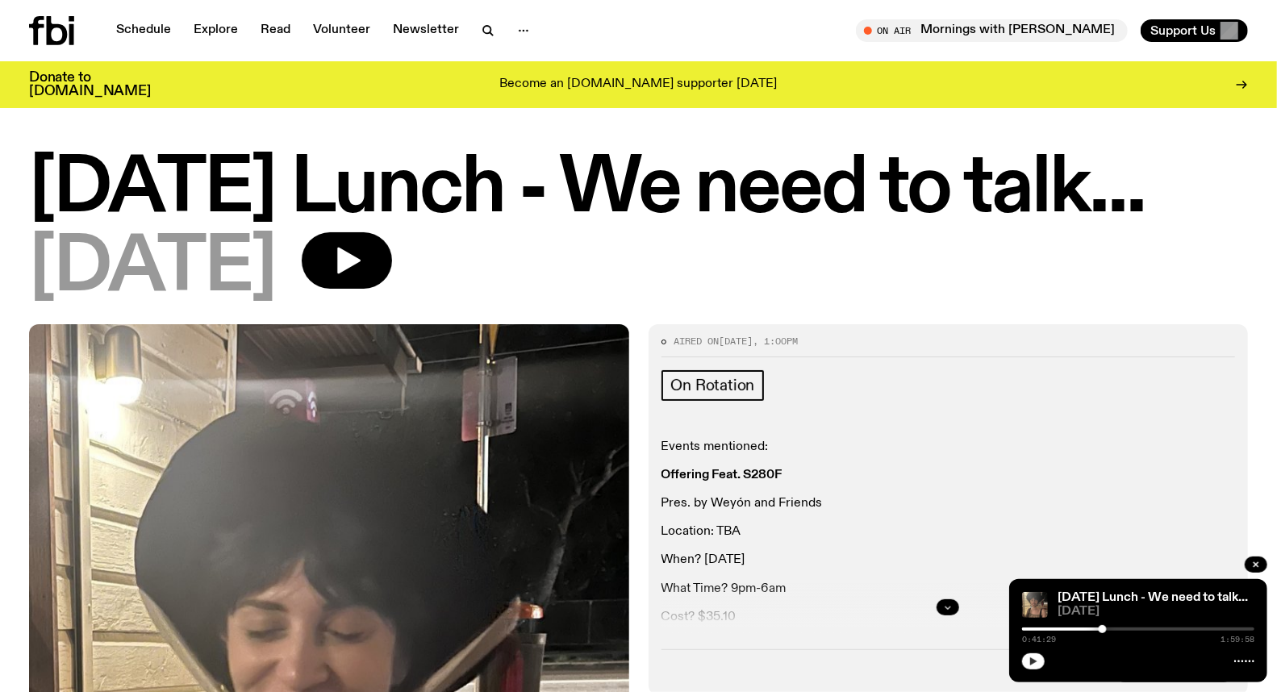
click at [956, 606] on button "button" at bounding box center [948, 607] width 23 height 16
click at [1037, 662] on icon "button" at bounding box center [1034, 662] width 10 height 10
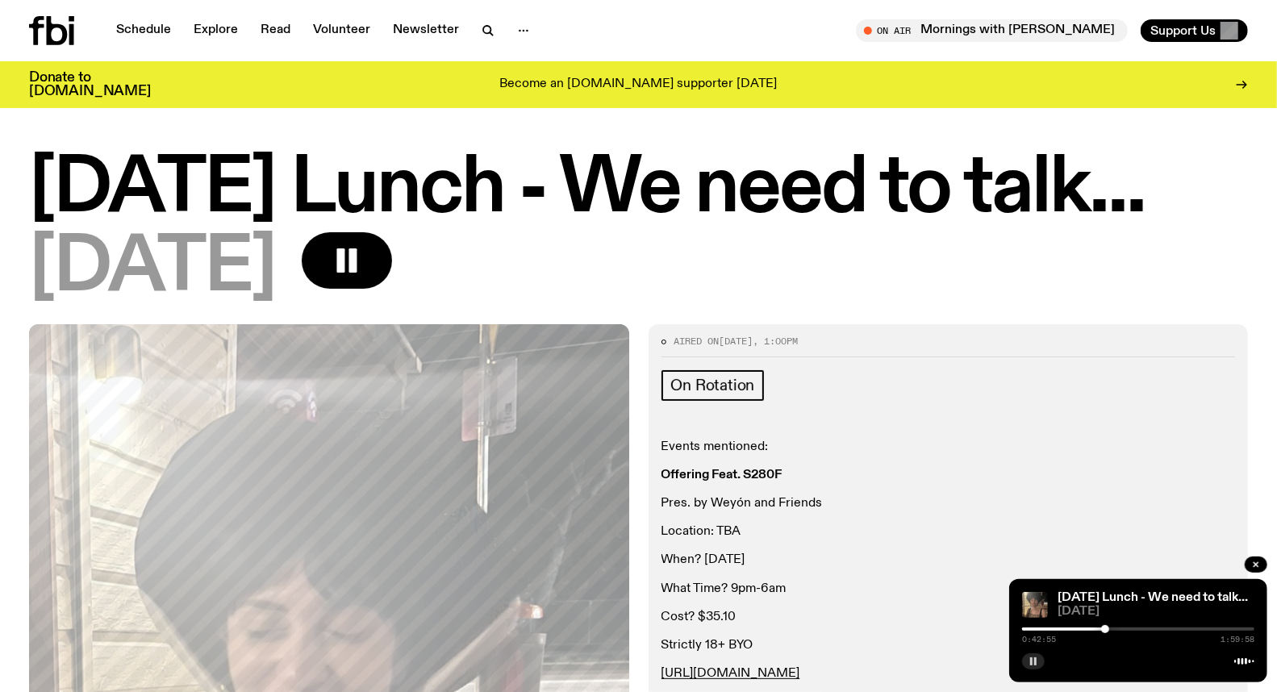
click at [1109, 629] on div at bounding box center [1138, 629] width 232 height 3
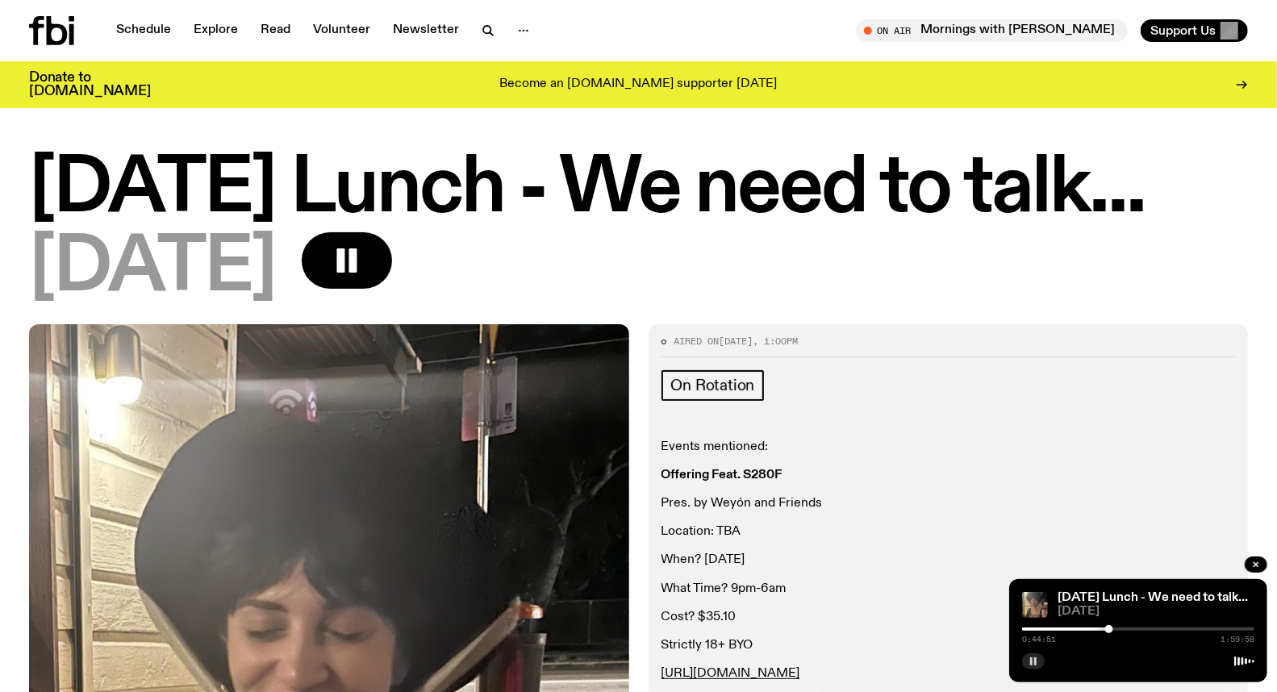
click at [1115, 629] on div at bounding box center [1138, 629] width 232 height 3
click at [1126, 628] on div at bounding box center [1138, 629] width 232 height 3
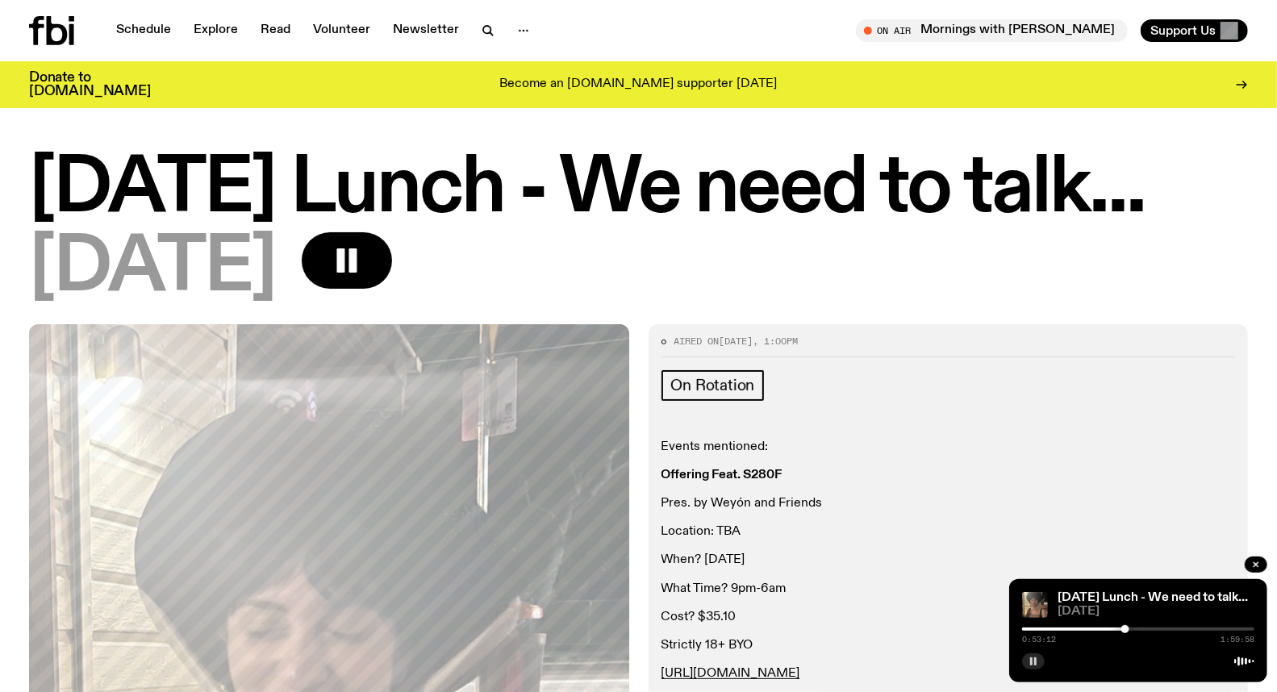
click at [1130, 630] on div at bounding box center [1126, 629] width 8 height 8
click at [1134, 630] on div at bounding box center [1138, 629] width 232 height 3
click at [1138, 629] on div at bounding box center [1134, 629] width 8 height 8
click at [1141, 629] on div at bounding box center [1141, 629] width 8 height 8
click at [1146, 629] on div at bounding box center [1138, 629] width 232 height 3
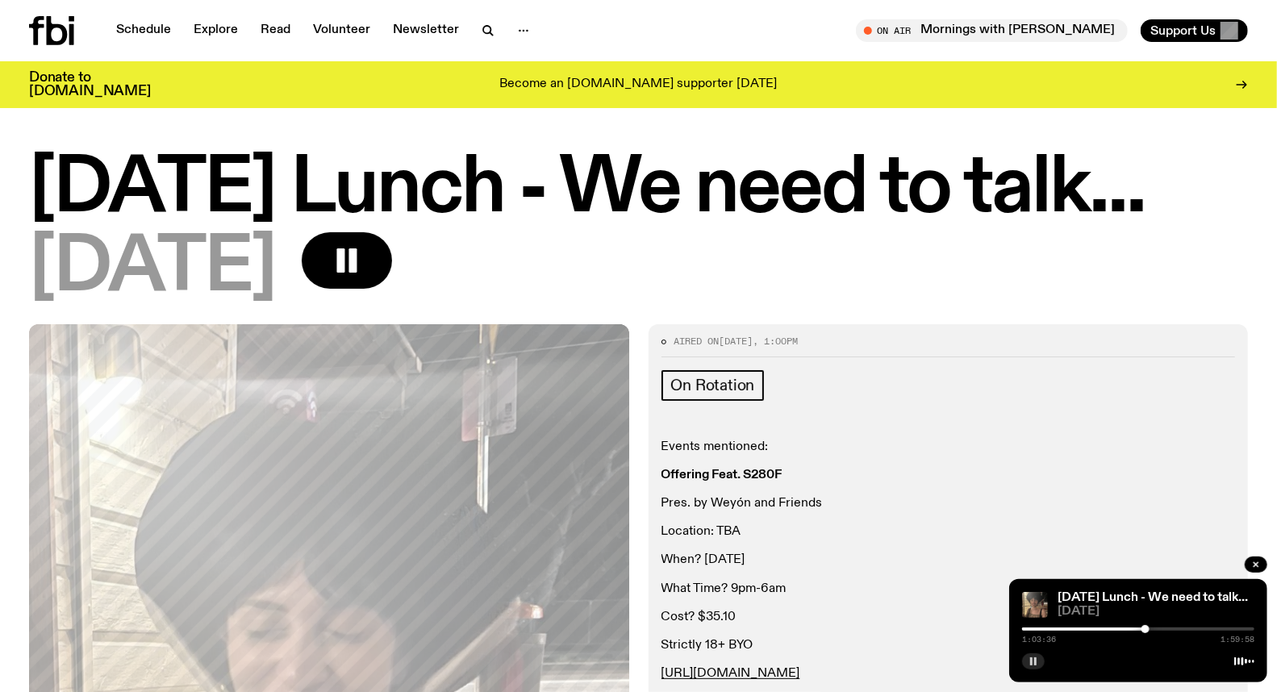
click at [1154, 626] on div "1:03:36 1:59:58" at bounding box center [1138, 633] width 232 height 19
click at [1152, 629] on div at bounding box center [1138, 629] width 232 height 3
click at [1157, 629] on div at bounding box center [1138, 629] width 232 height 3
click at [1159, 629] on div at bounding box center [1157, 629] width 8 height 8
click at [1163, 628] on div at bounding box center [1138, 629] width 232 height 3
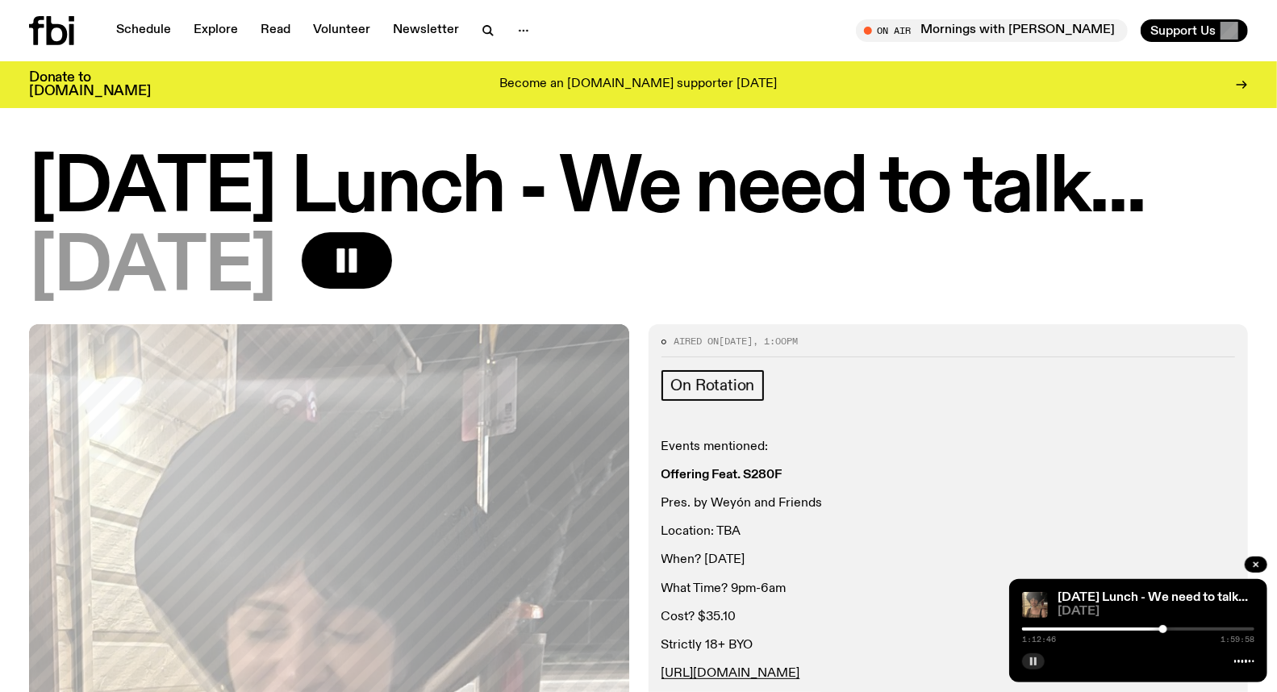
click at [1171, 628] on div at bounding box center [1138, 629] width 232 height 3
click at [1176, 629] on div at bounding box center [1138, 629] width 232 height 3
click at [1182, 629] on div at bounding box center [1138, 629] width 232 height 3
click at [1188, 628] on div at bounding box center [1138, 629] width 232 height 3
click at [1191, 628] on div at bounding box center [1188, 629] width 8 height 8
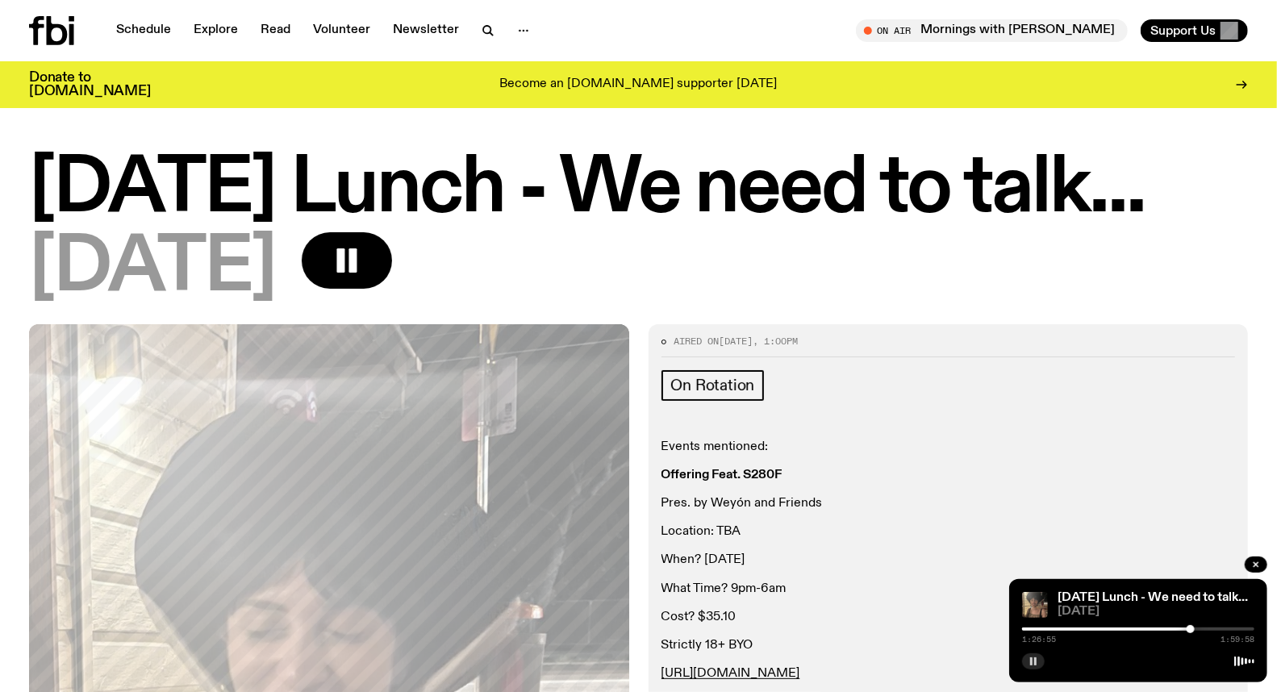
click at [1197, 627] on div "1:26:55 1:59:58" at bounding box center [1138, 633] width 232 height 19
click at [1201, 627] on div "1:26:56 1:59:58" at bounding box center [1138, 633] width 232 height 19
click at [1202, 629] on div at bounding box center [1138, 629] width 232 height 3
click at [1207, 630] on div at bounding box center [1138, 629] width 232 height 3
click at [1209, 628] on div at bounding box center [1207, 629] width 8 height 8
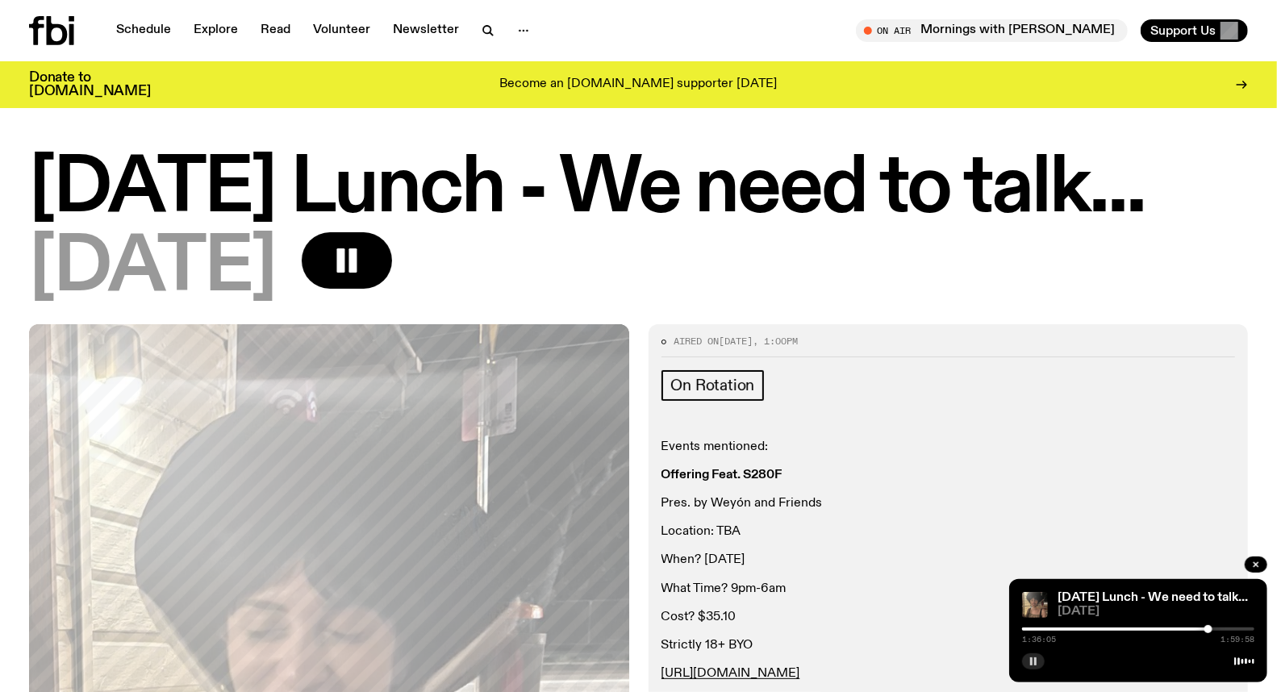
click at [1210, 628] on div at bounding box center [1209, 629] width 8 height 8
click at [1213, 628] on div at bounding box center [1213, 629] width 8 height 8
click at [1216, 628] on div at bounding box center [1213, 629] width 8 height 8
click at [1218, 628] on div at bounding box center [1216, 629] width 8 height 8
click at [1221, 628] on div at bounding box center [1218, 629] width 8 height 8
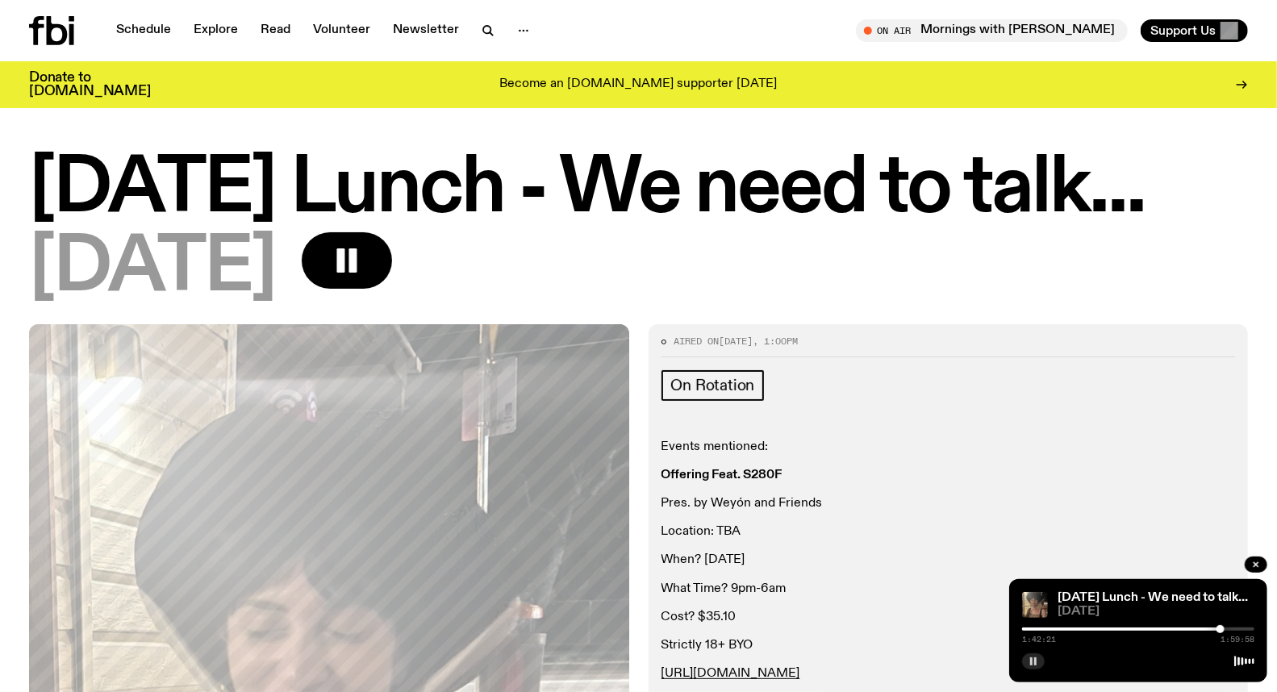
click at [1222, 628] on div at bounding box center [1221, 629] width 8 height 8
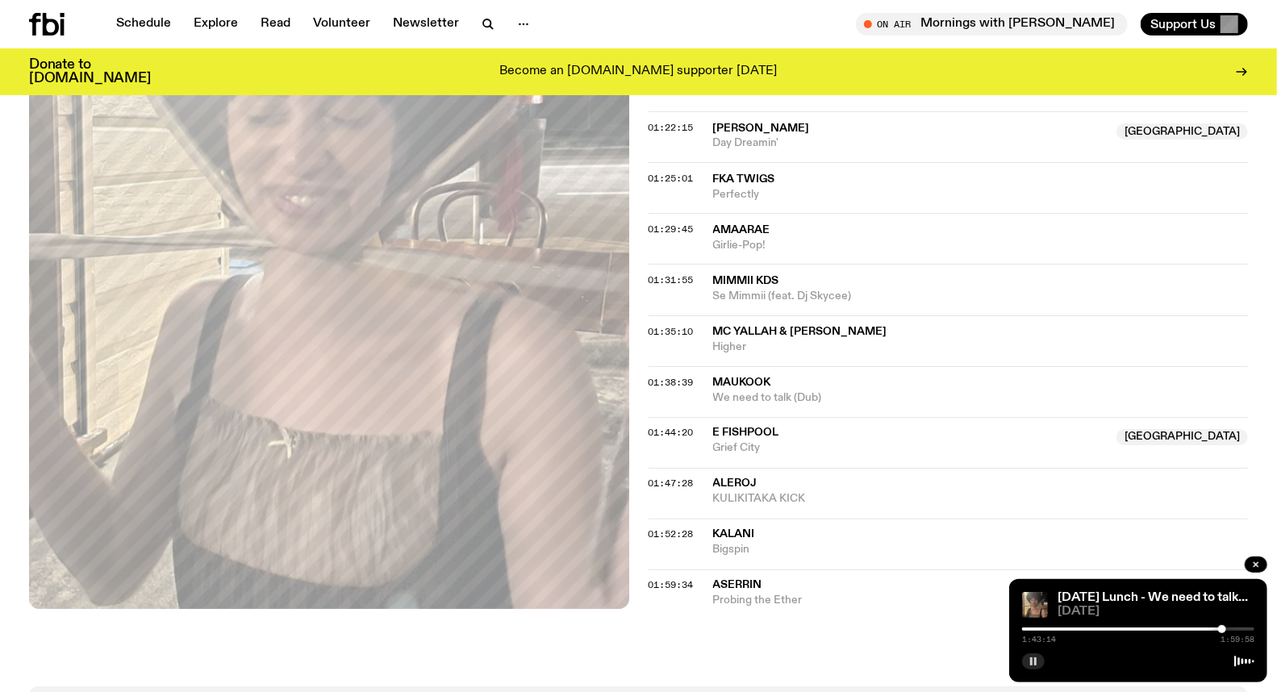
scroll to position [1514, 0]
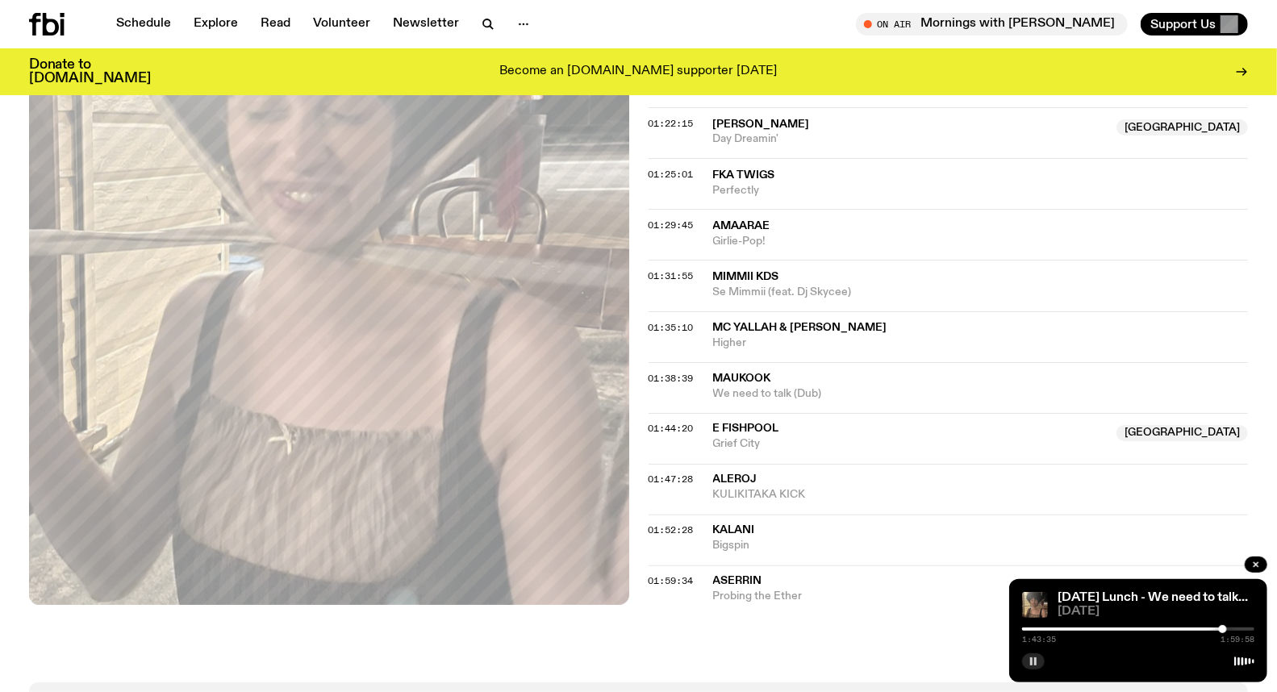
click at [1223, 629] on div at bounding box center [1223, 629] width 8 height 8
click at [1231, 630] on div at bounding box center [1138, 629] width 232 height 3
click at [1238, 629] on div at bounding box center [1138, 629] width 232 height 3
click at [1243, 629] on div at bounding box center [1138, 629] width 232 height 3
click at [1247, 629] on div at bounding box center [1247, 629] width 8 height 8
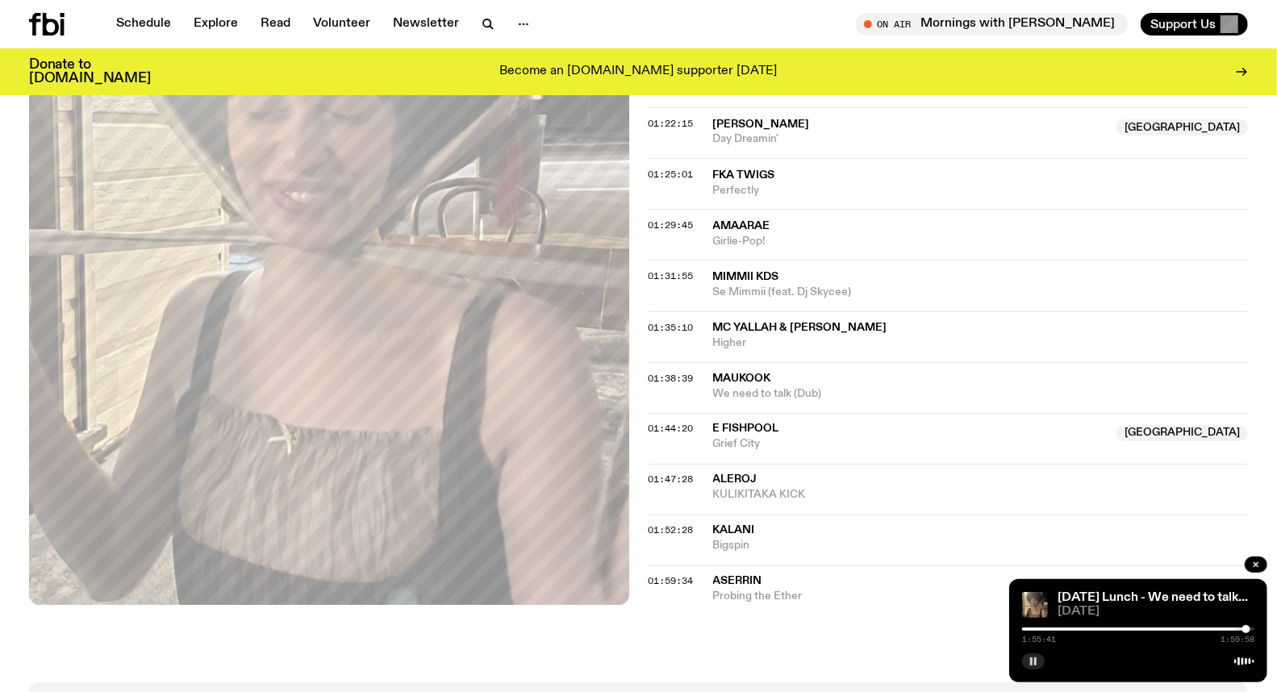
click at [1252, 628] on div at bounding box center [1138, 629] width 232 height 3
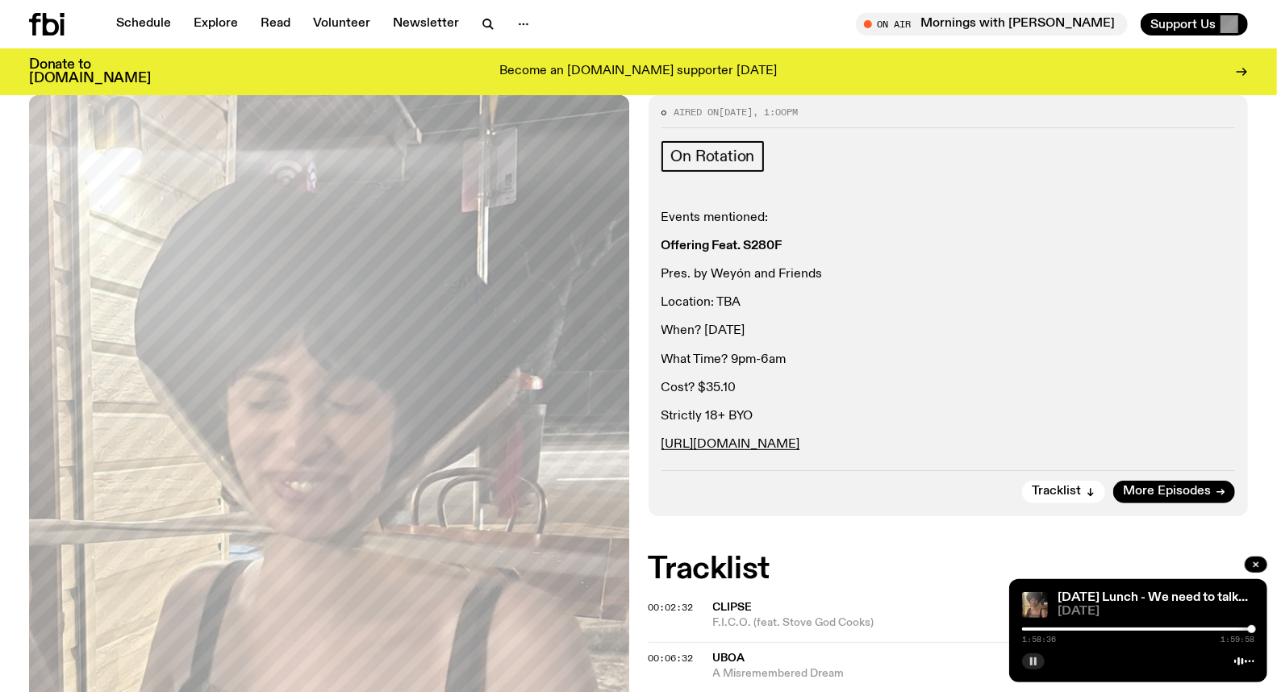
scroll to position [0, 0]
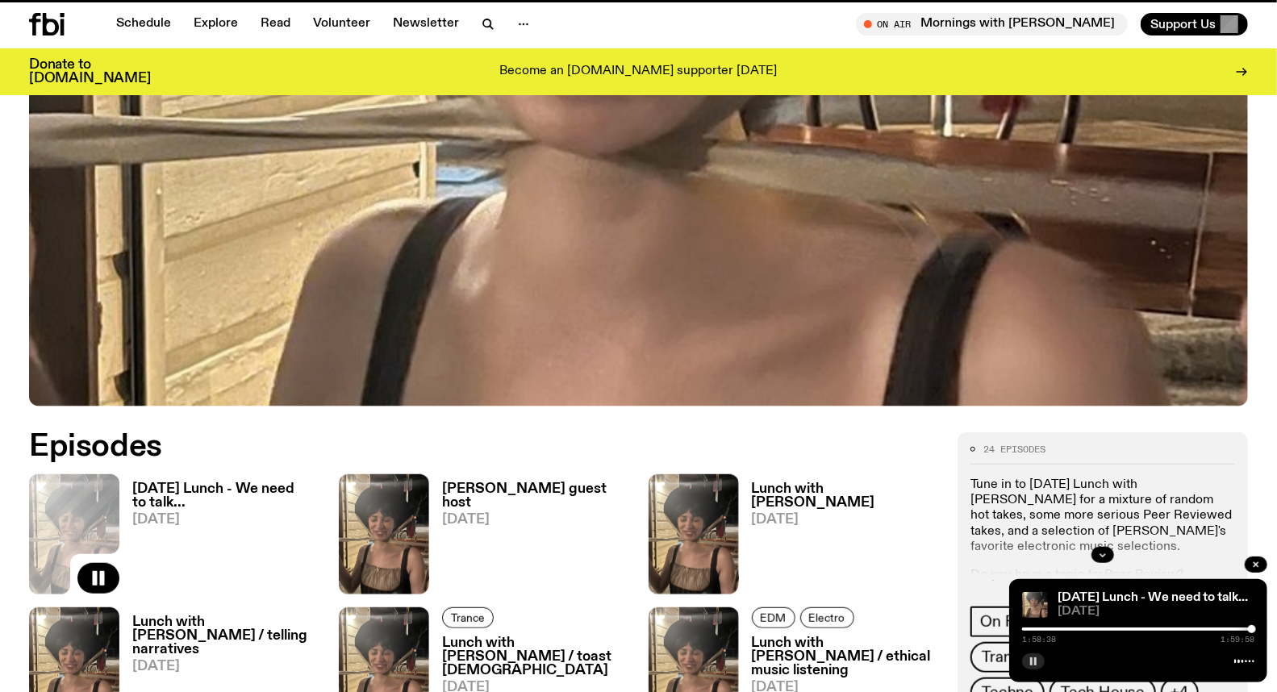
scroll to position [518, 0]
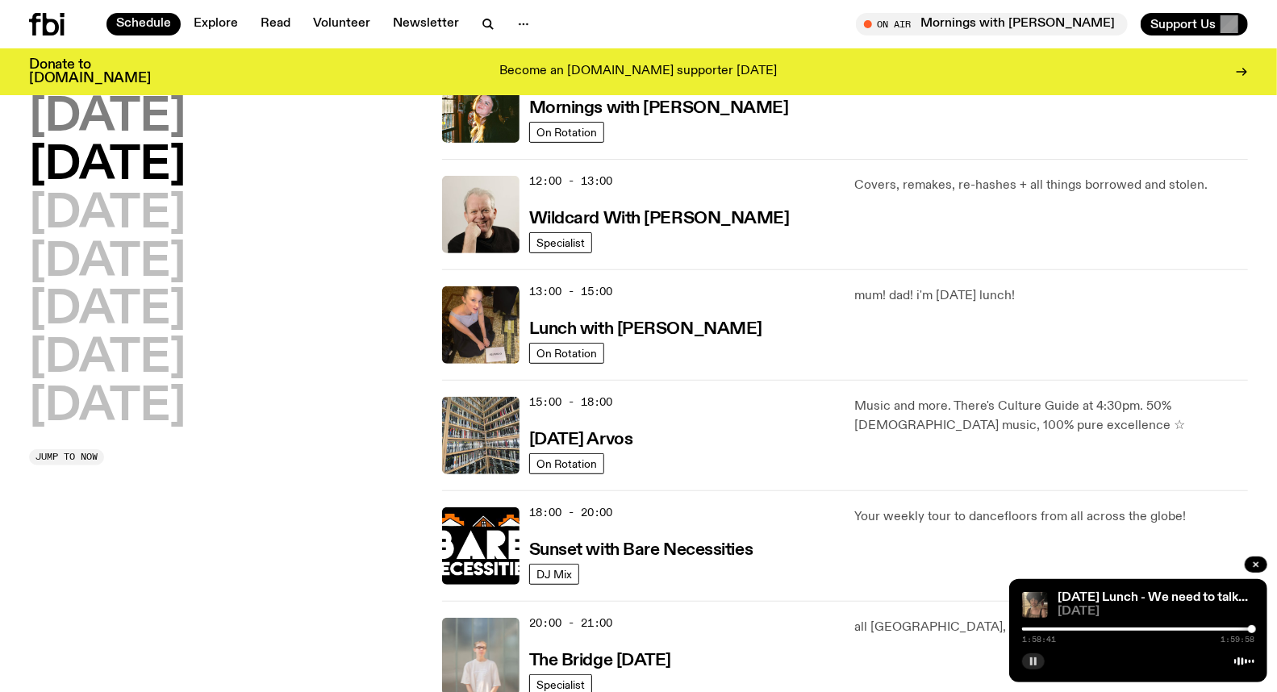
click at [134, 121] on h2 "[DATE]" at bounding box center [107, 117] width 157 height 45
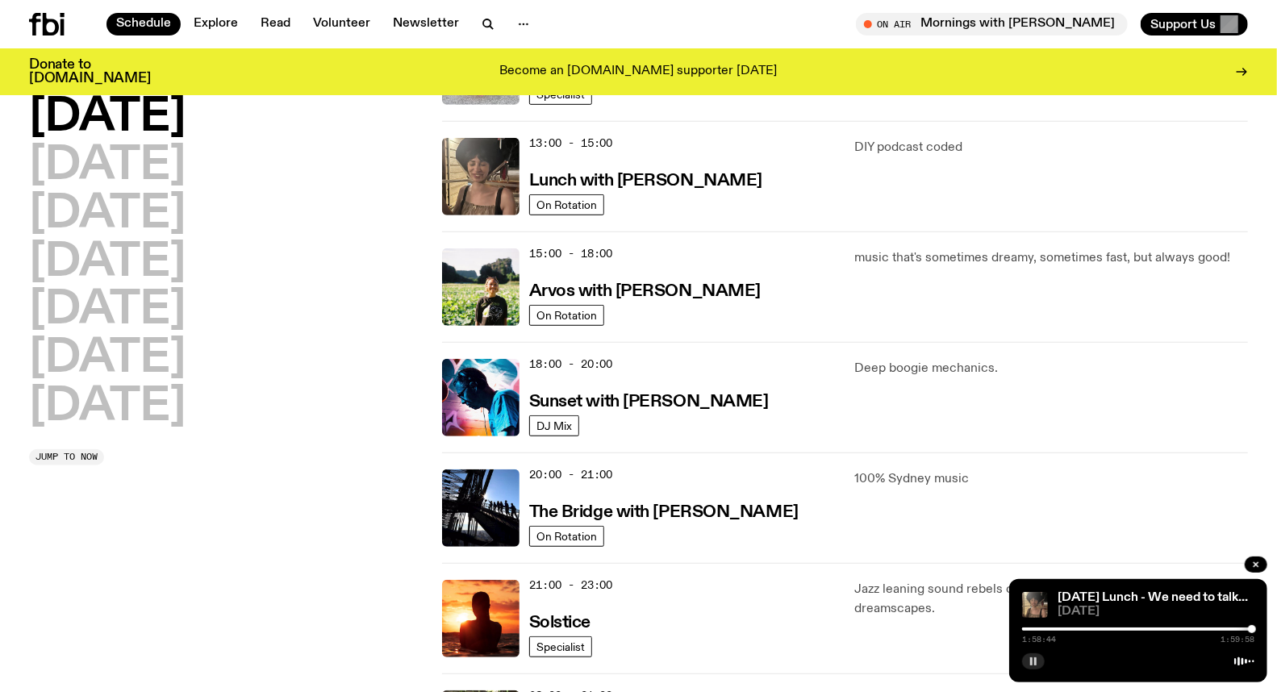
scroll to position [493, 0]
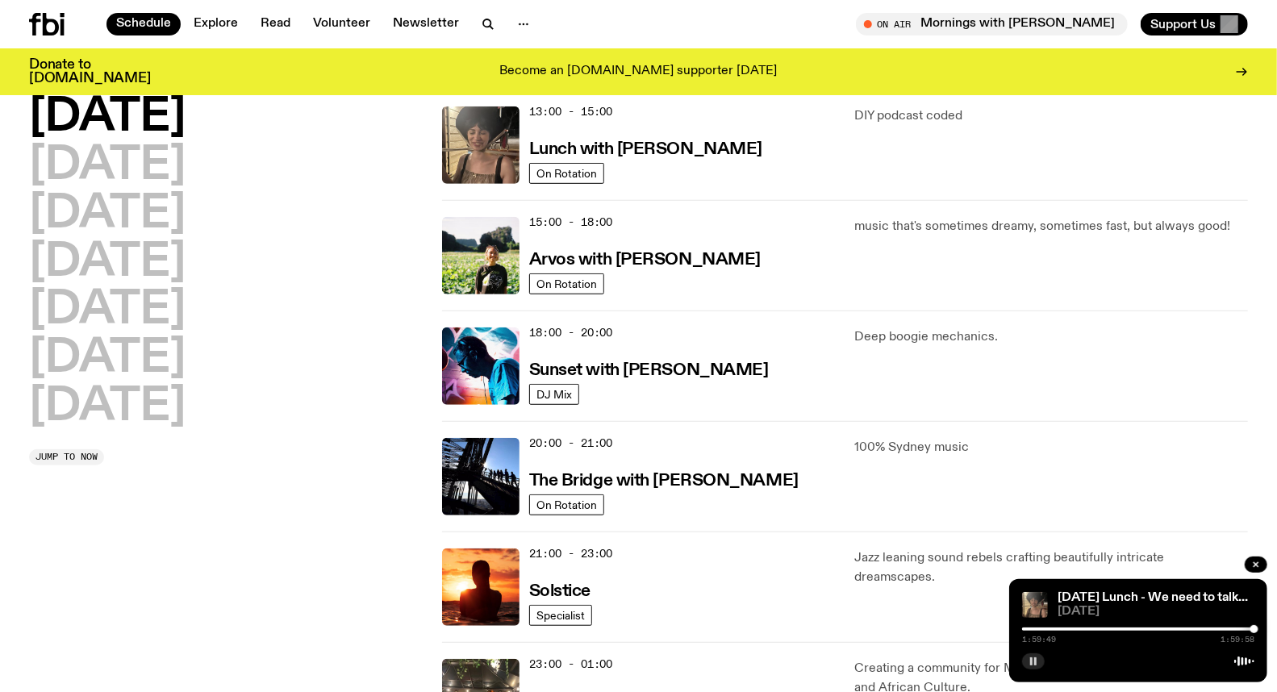
click at [1255, 631] on div at bounding box center [1255, 629] width 8 height 8
click at [1034, 660] on icon "button" at bounding box center [1034, 662] width 10 height 10
click at [1039, 660] on button "button" at bounding box center [1033, 662] width 23 height 16
click at [1259, 630] on div at bounding box center [1255, 629] width 8 height 8
click at [1259, 628] on div at bounding box center [1255, 629] width 8 height 8
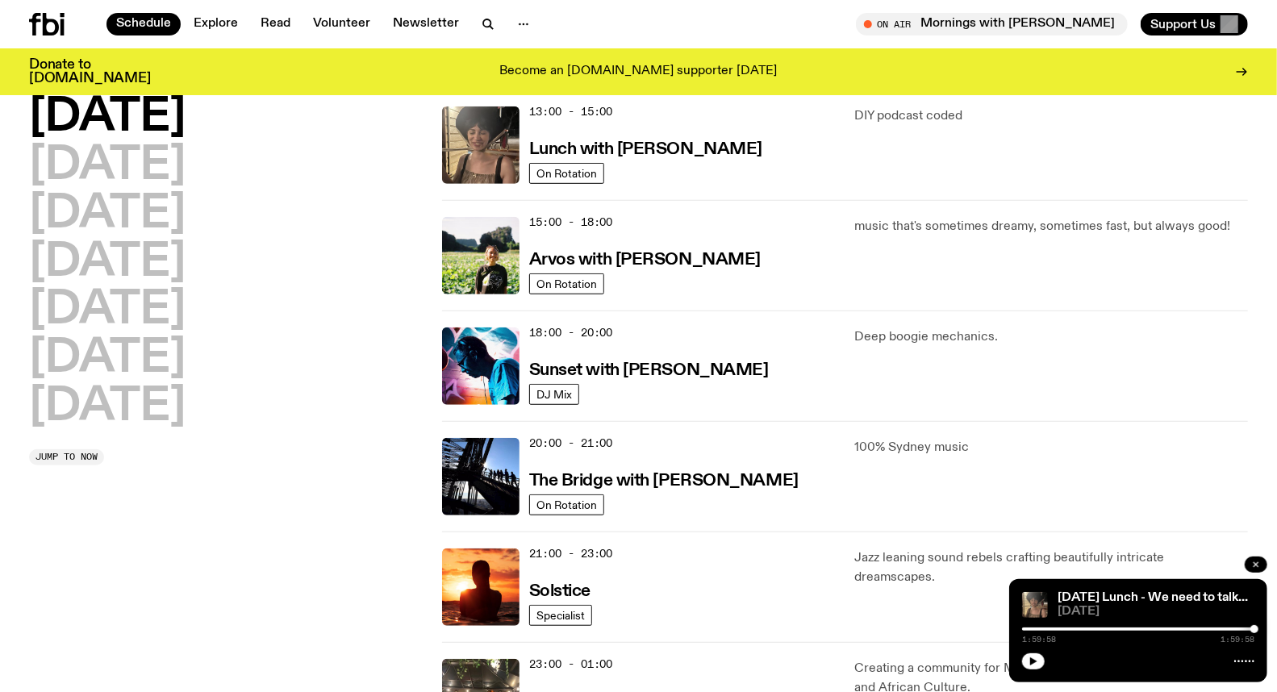
click at [1254, 567] on icon "button" at bounding box center [1256, 565] width 10 height 10
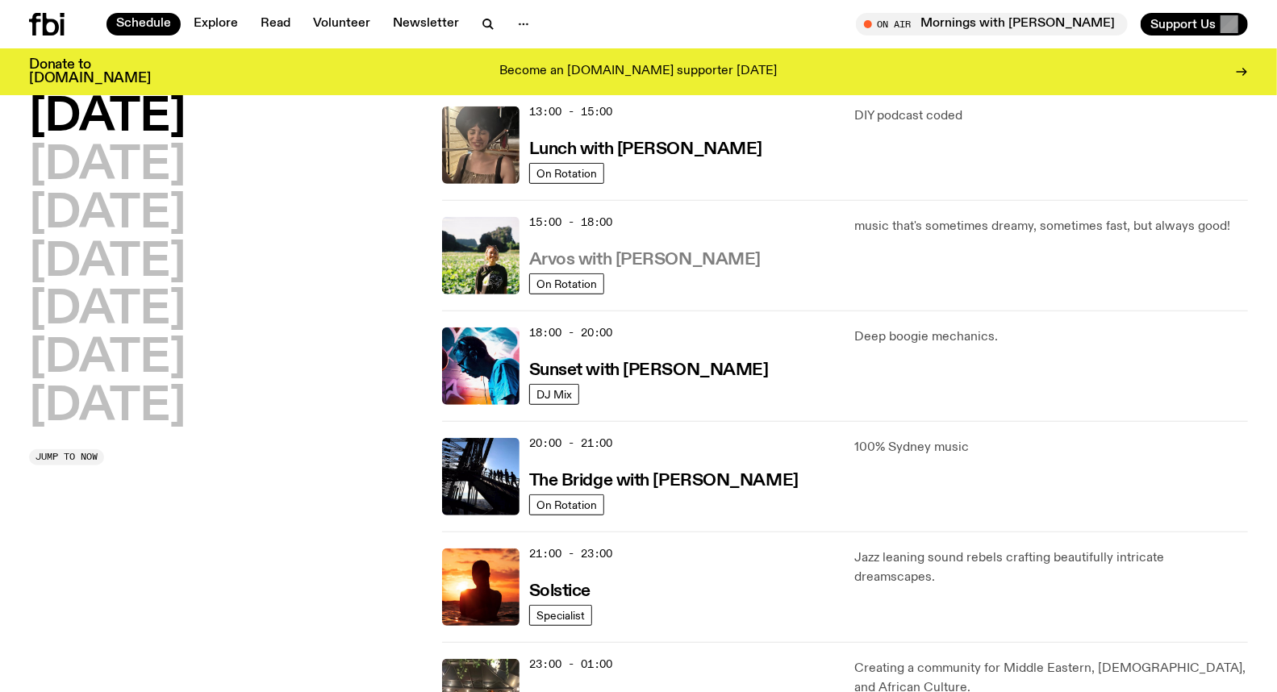
click at [619, 261] on h3 "Arvos with [PERSON_NAME]" at bounding box center [645, 260] width 232 height 17
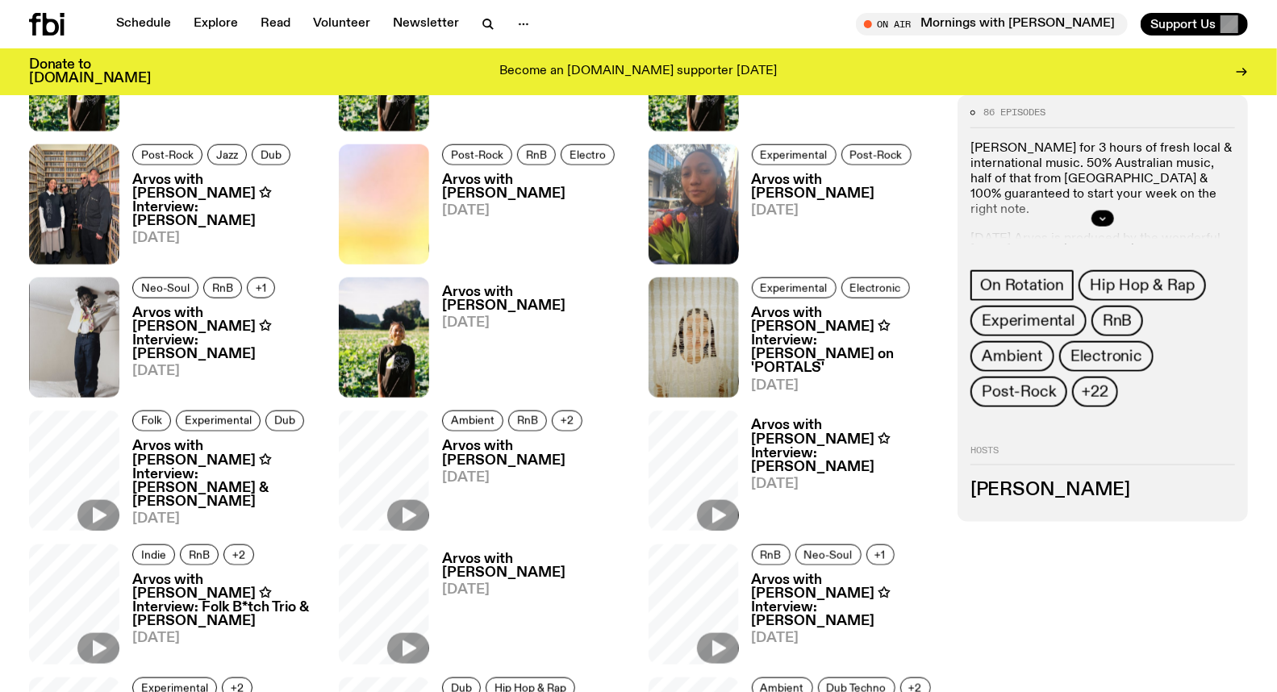
scroll to position [807, 0]
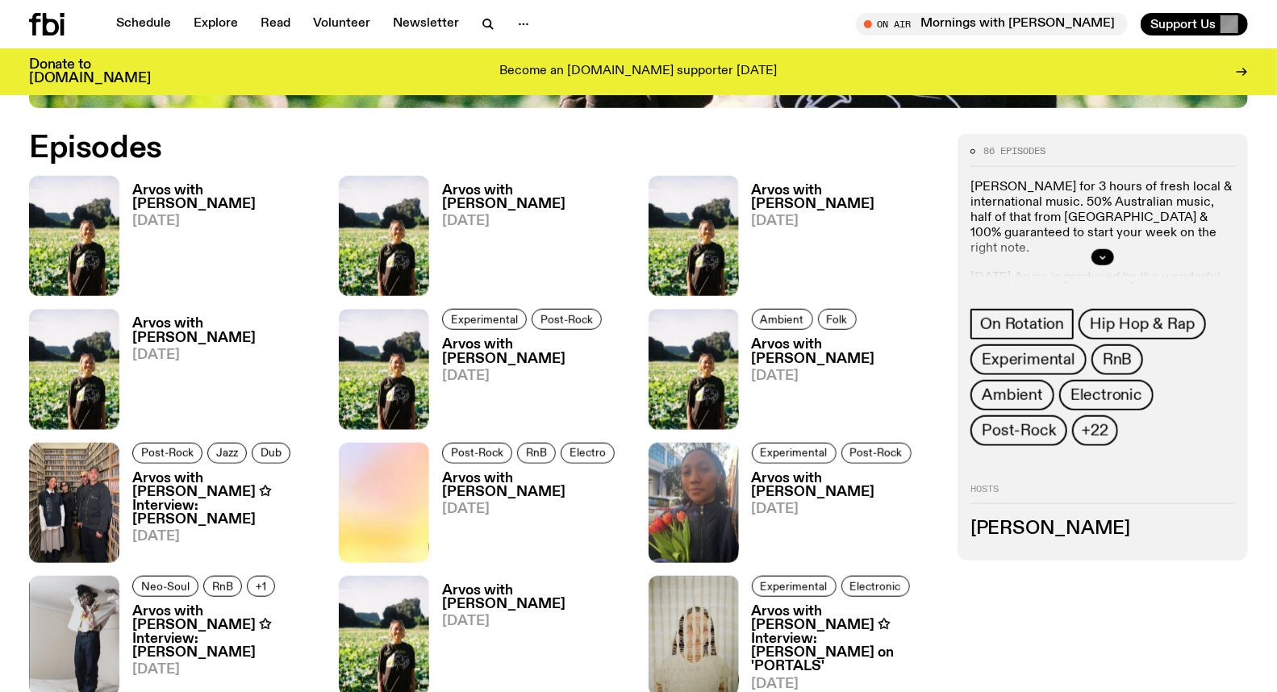
click at [153, 192] on h3 "Arvos with [PERSON_NAME]" at bounding box center [225, 197] width 187 height 27
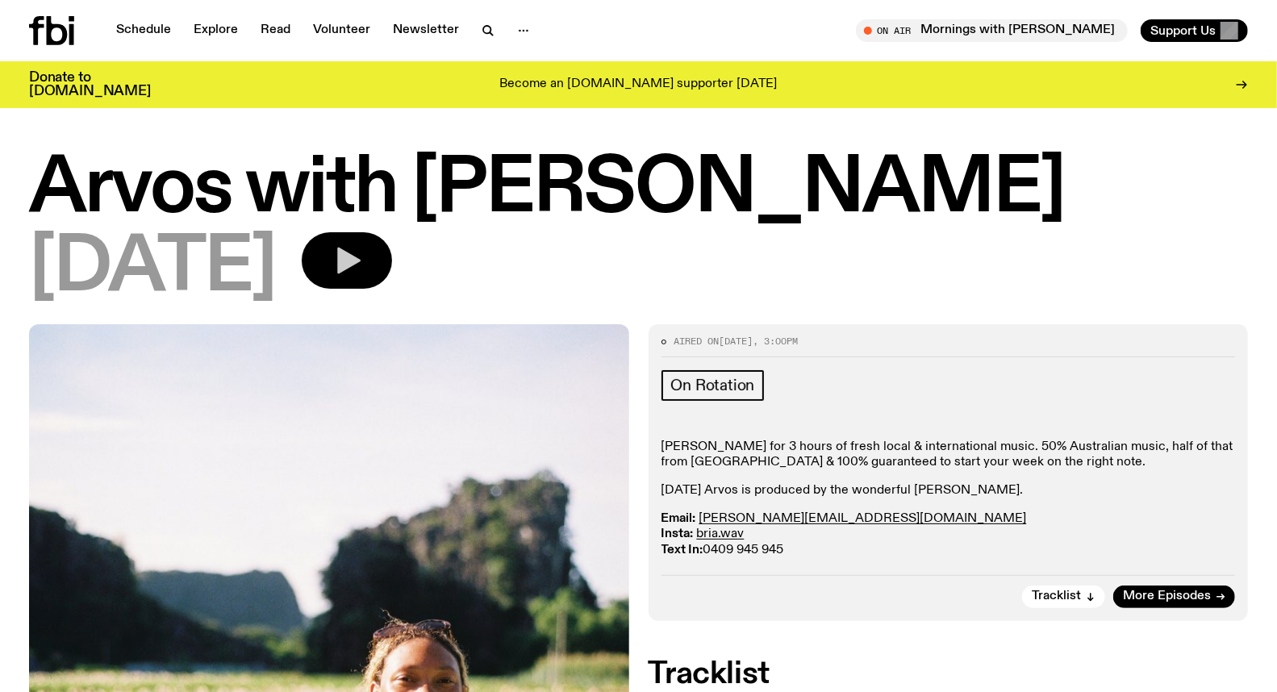
click at [392, 277] on button "button" at bounding box center [347, 260] width 90 height 56
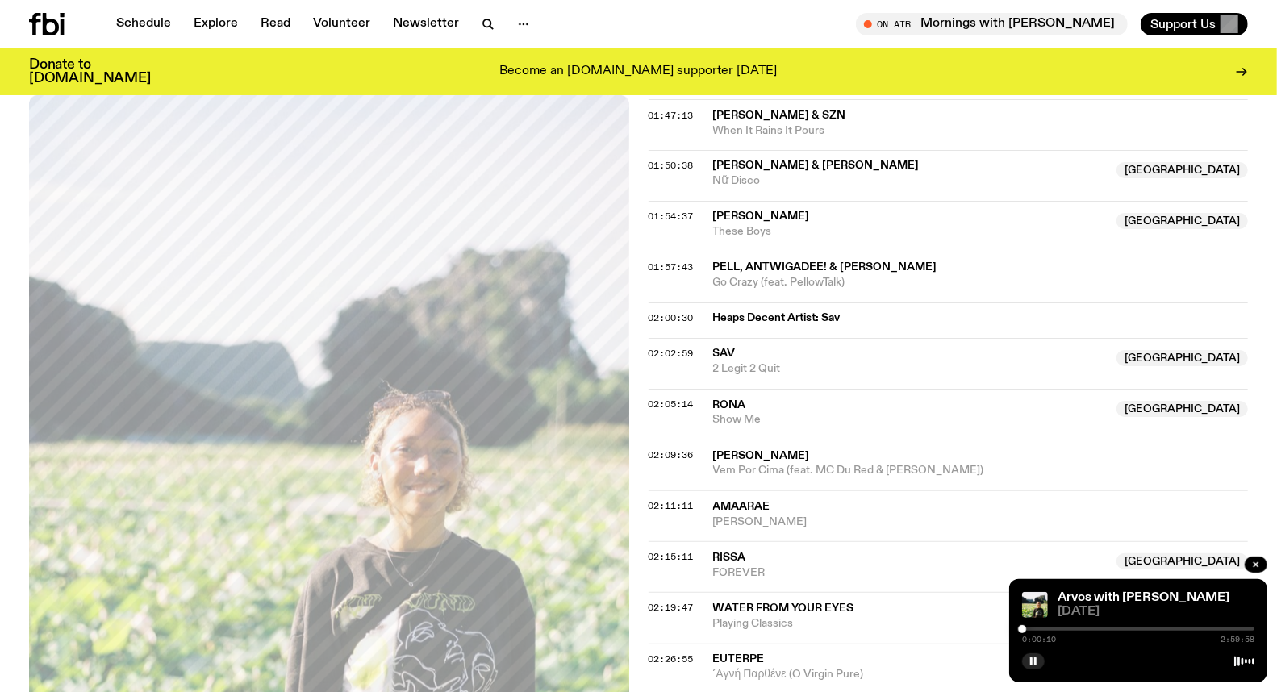
scroll to position [1786, 0]
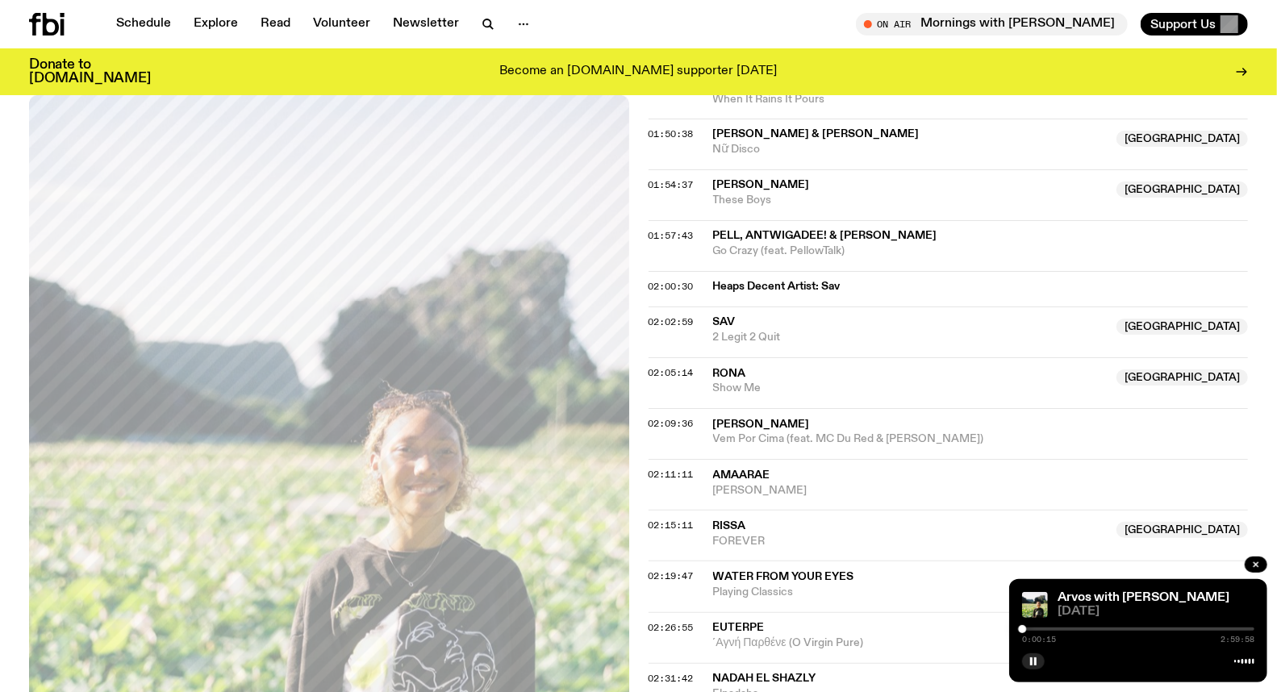
click at [1049, 662] on div at bounding box center [1138, 659] width 232 height 19
click at [1030, 662] on icon "button" at bounding box center [1034, 662] width 10 height 10
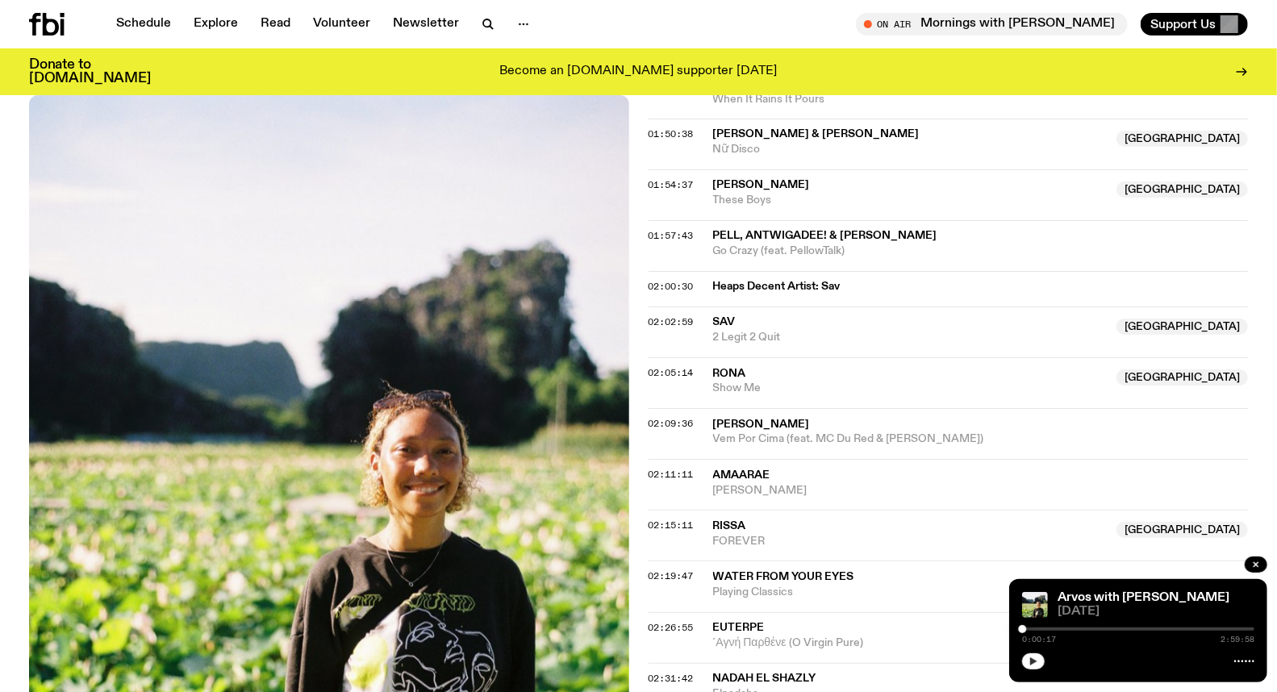
click at [1126, 630] on div at bounding box center [1138, 629] width 232 height 3
click at [1128, 629] on div at bounding box center [1126, 629] width 8 height 8
click at [1135, 629] on div at bounding box center [1138, 629] width 232 height 3
click at [755, 474] on span "Amaarae" at bounding box center [741, 475] width 57 height 11
drag, startPoint x: 1138, startPoint y: 626, endPoint x: 1191, endPoint y: 626, distance: 53.3
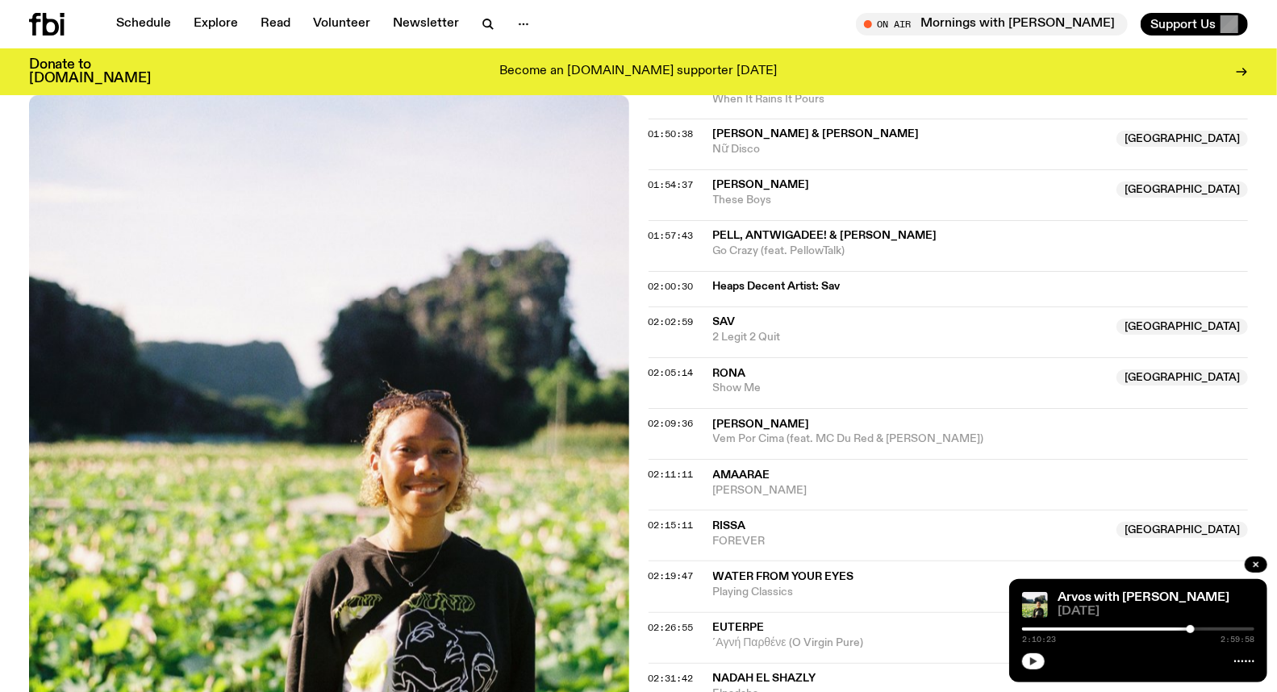
click at [1191, 626] on div at bounding box center [1191, 629] width 8 height 8
click at [1034, 658] on icon "button" at bounding box center [1034, 662] width 10 height 10
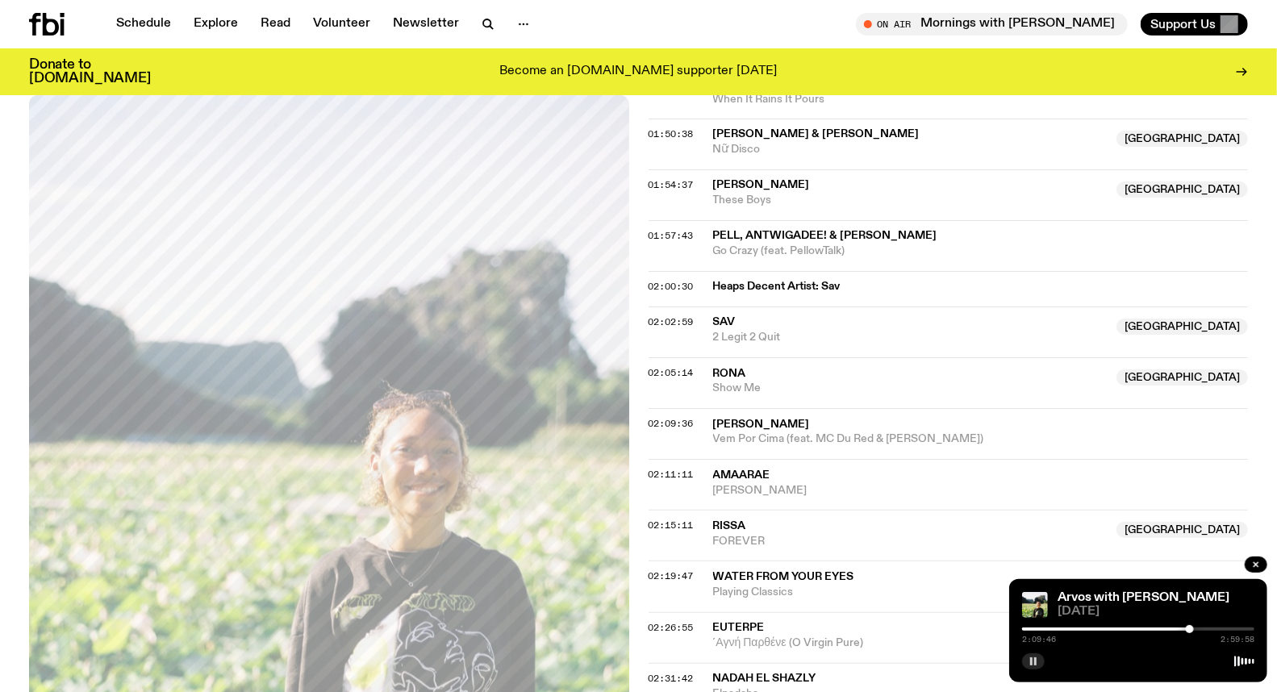
click at [1190, 631] on div at bounding box center [1190, 629] width 8 height 8
click at [1193, 631] on div at bounding box center [1190, 629] width 8 height 8
click at [1191, 630] on div at bounding box center [1192, 629] width 8 height 8
click at [1111, 612] on div "02:19:47 Water From Your Eyes Playing Classics" at bounding box center [949, 637] width 600 height 51
click at [1036, 662] on rect "button" at bounding box center [1035, 662] width 2 height 8
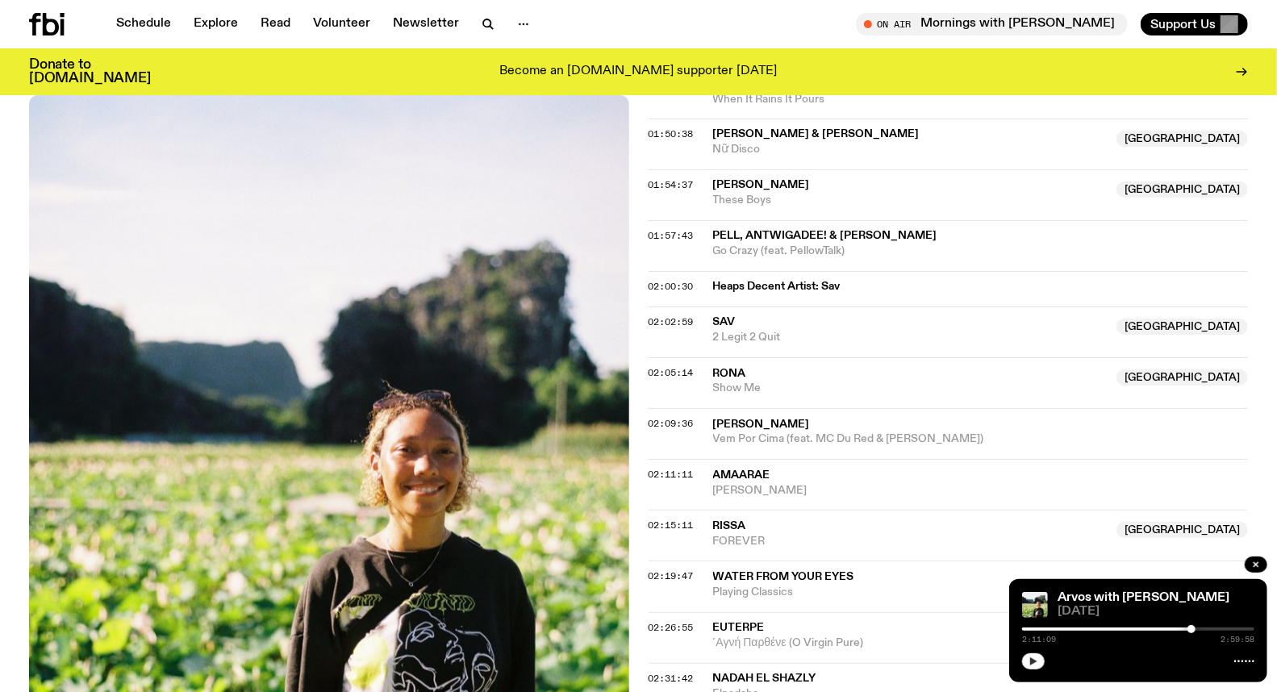
click at [1035, 662] on icon "button" at bounding box center [1033, 662] width 7 height 8
click at [1035, 662] on rect "button" at bounding box center [1035, 662] width 2 height 8
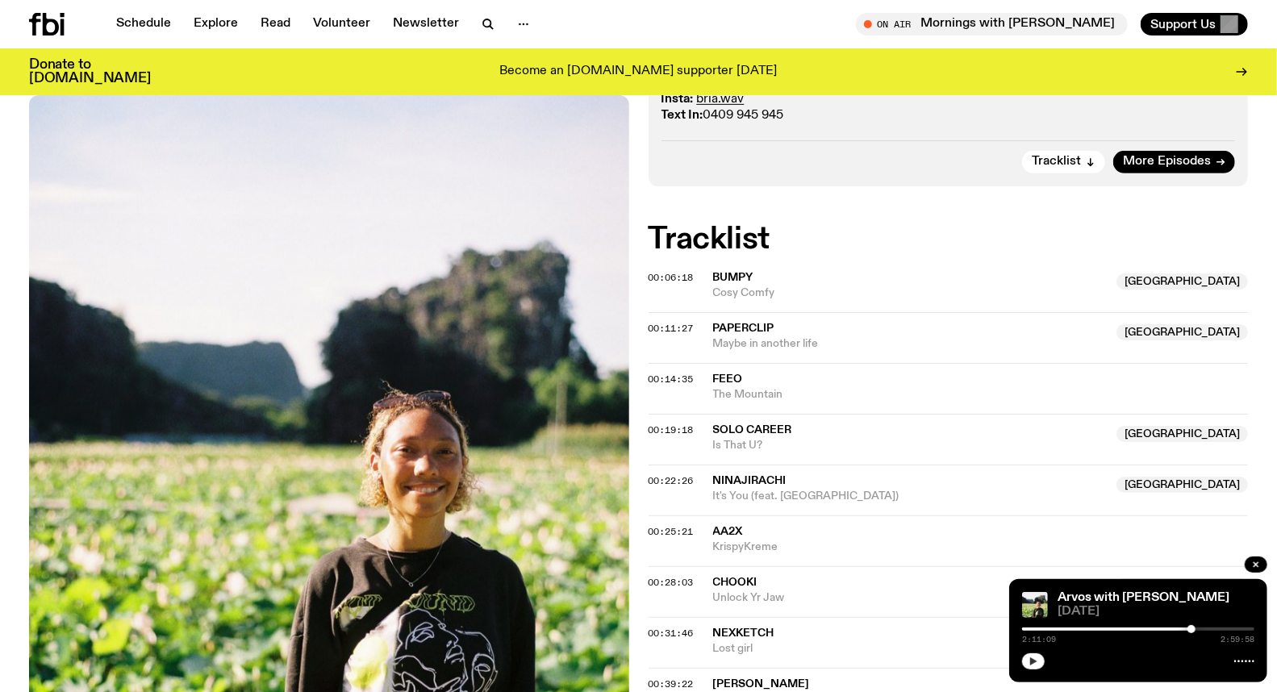
scroll to position [261, 0]
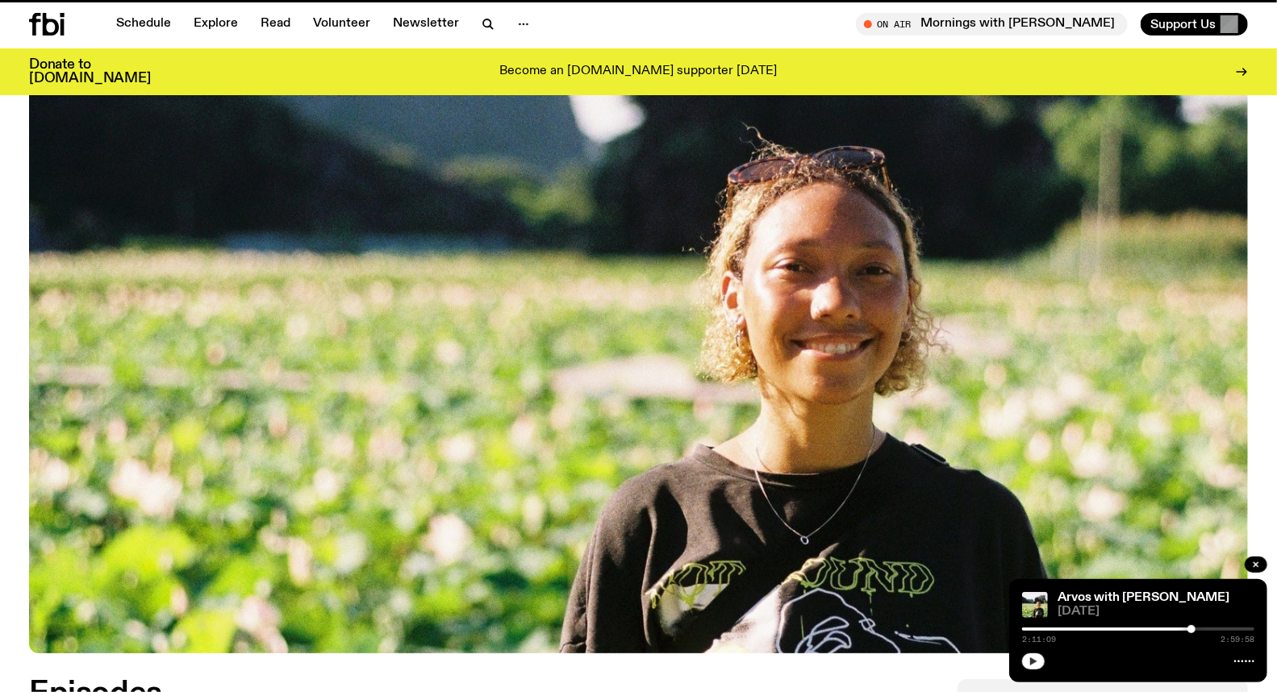
scroll to position [807, 0]
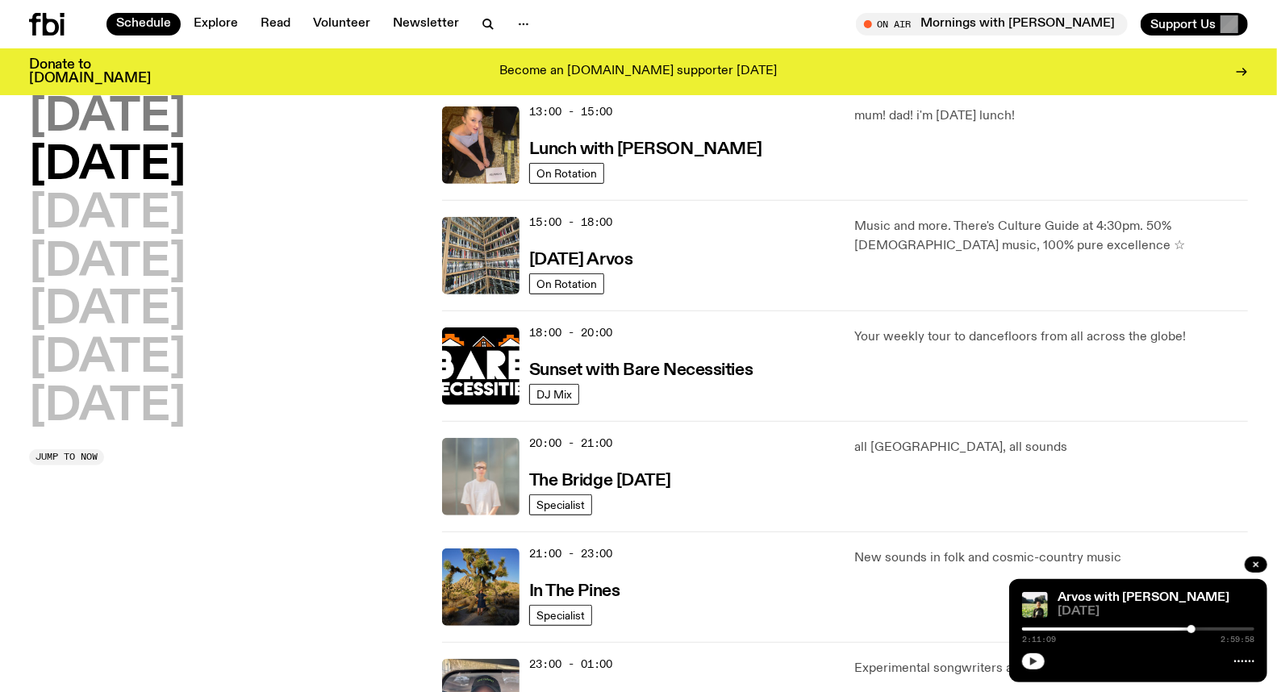
click at [169, 126] on h2 "[DATE]" at bounding box center [107, 117] width 157 height 45
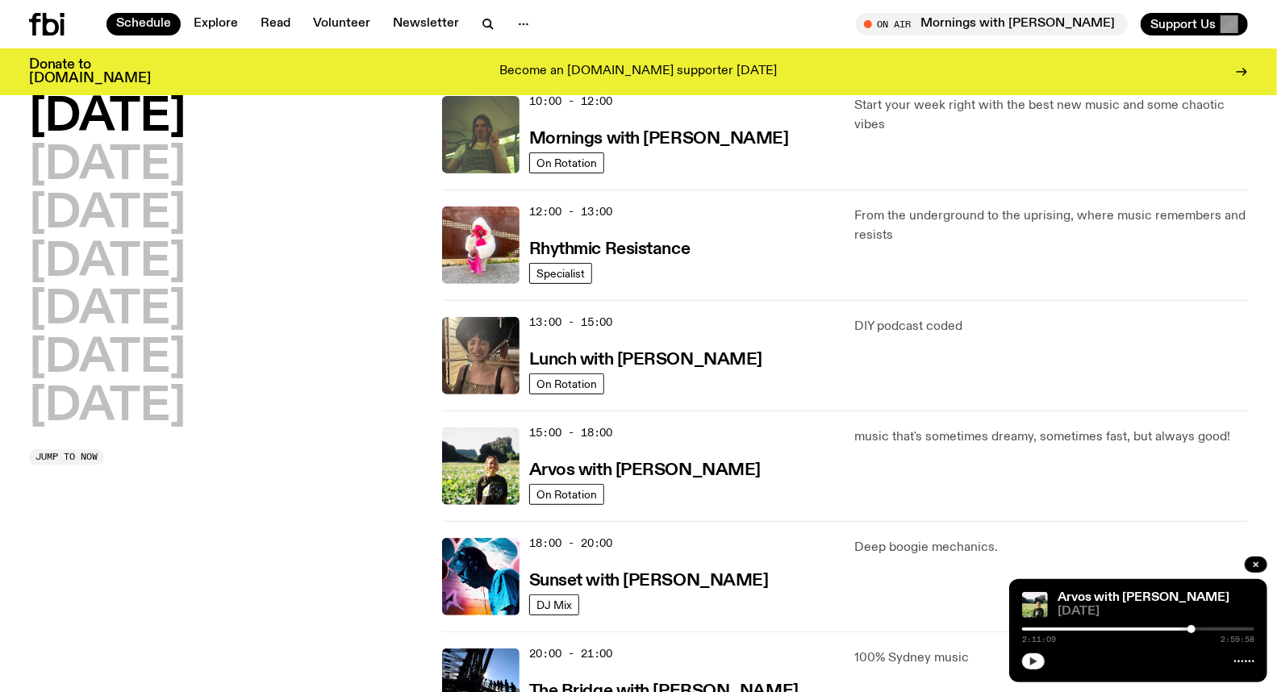
scroll to position [313, 0]
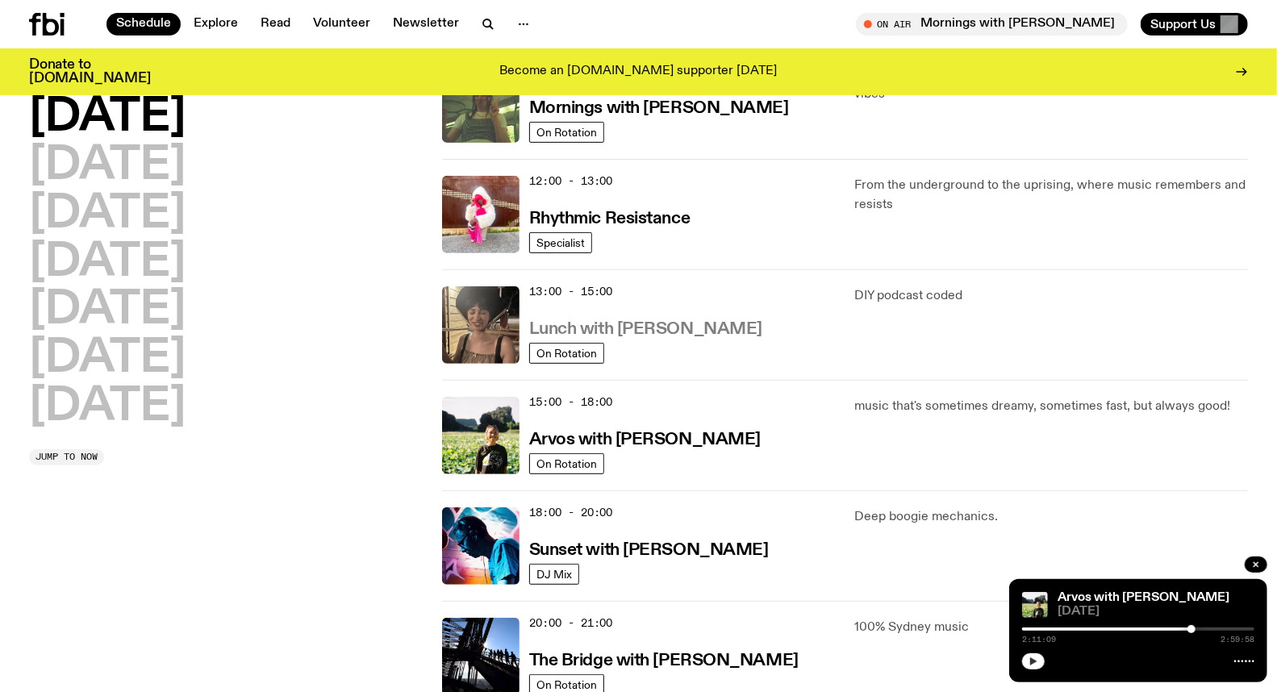
click at [641, 329] on h3 "Lunch with [PERSON_NAME]" at bounding box center [645, 329] width 233 height 17
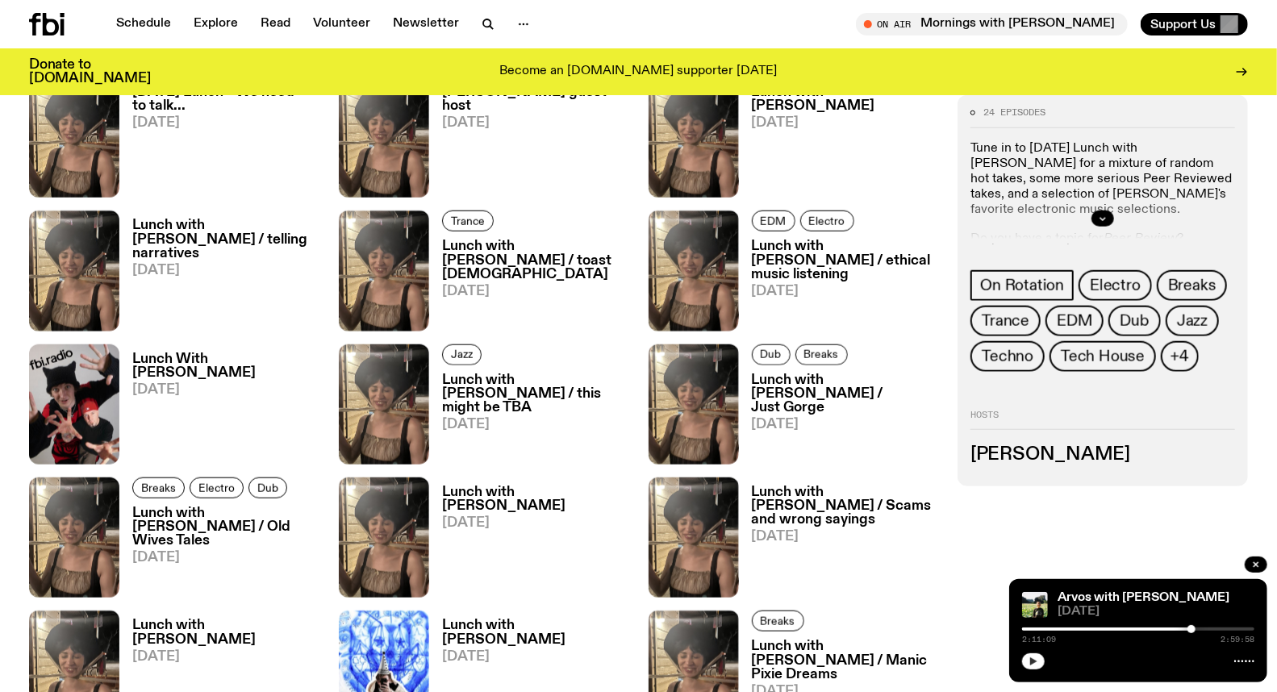
scroll to position [708, 0]
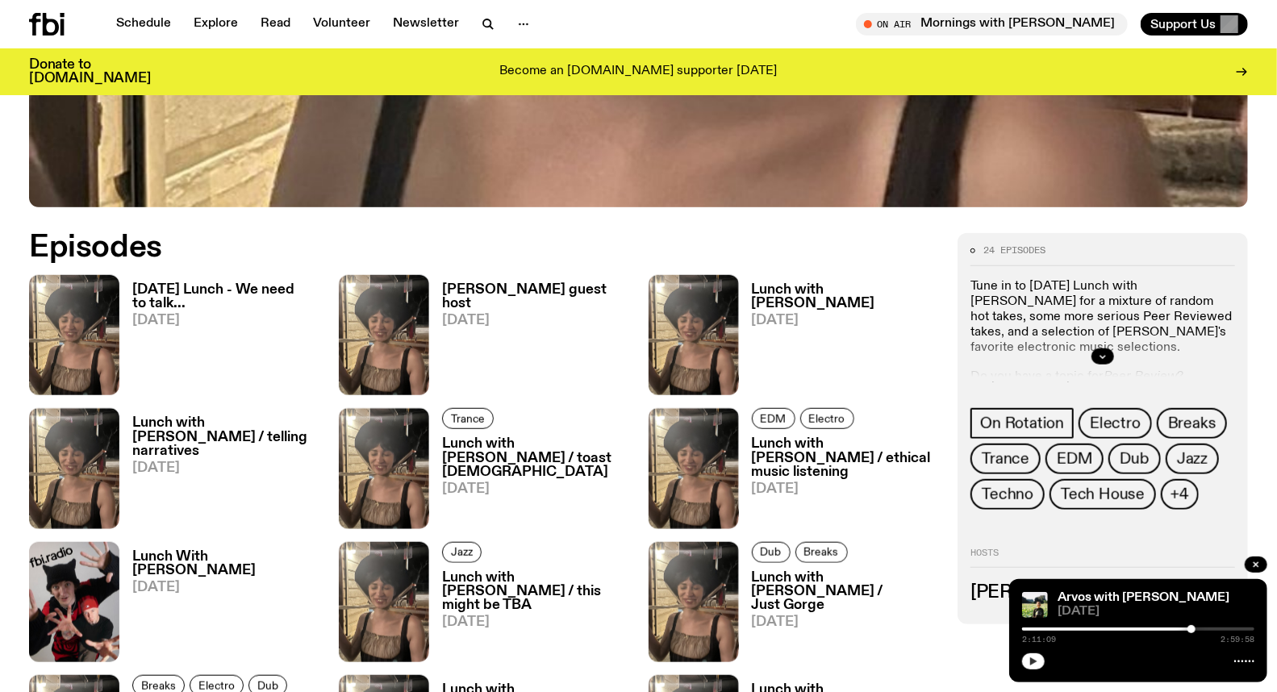
click at [229, 290] on h3 "[DATE] Lunch - We need to talk..." at bounding box center [225, 296] width 187 height 27
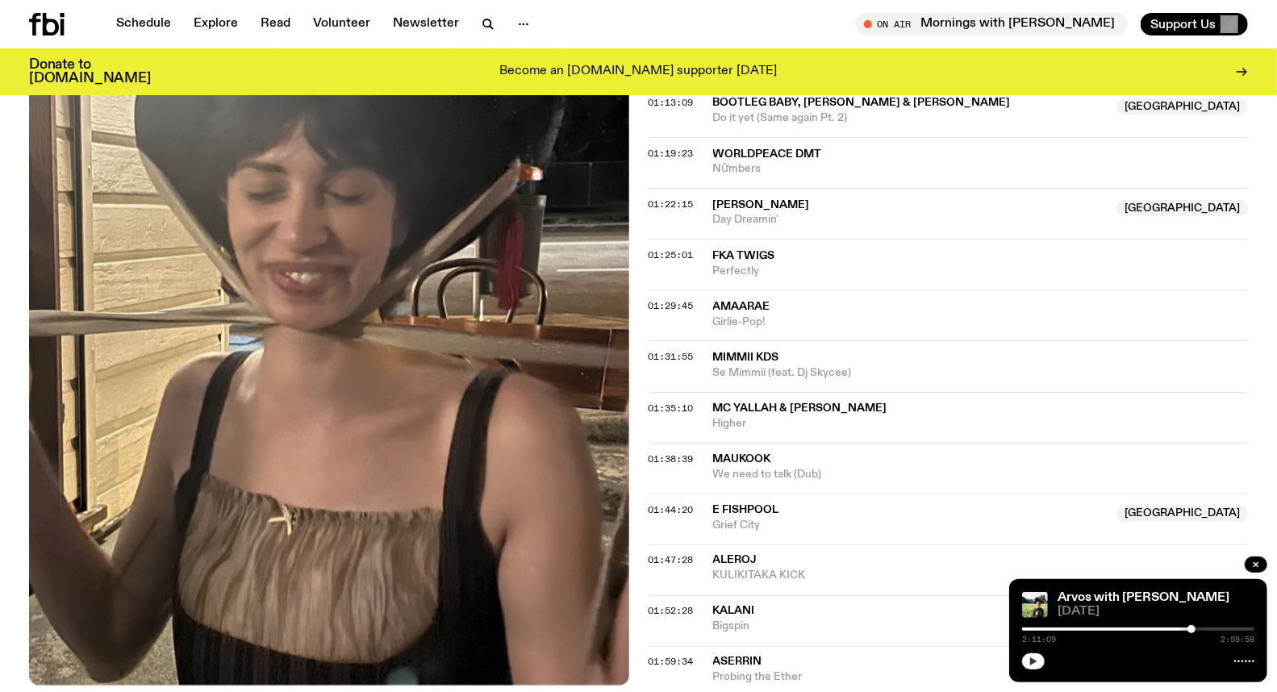
scroll to position [1426, 0]
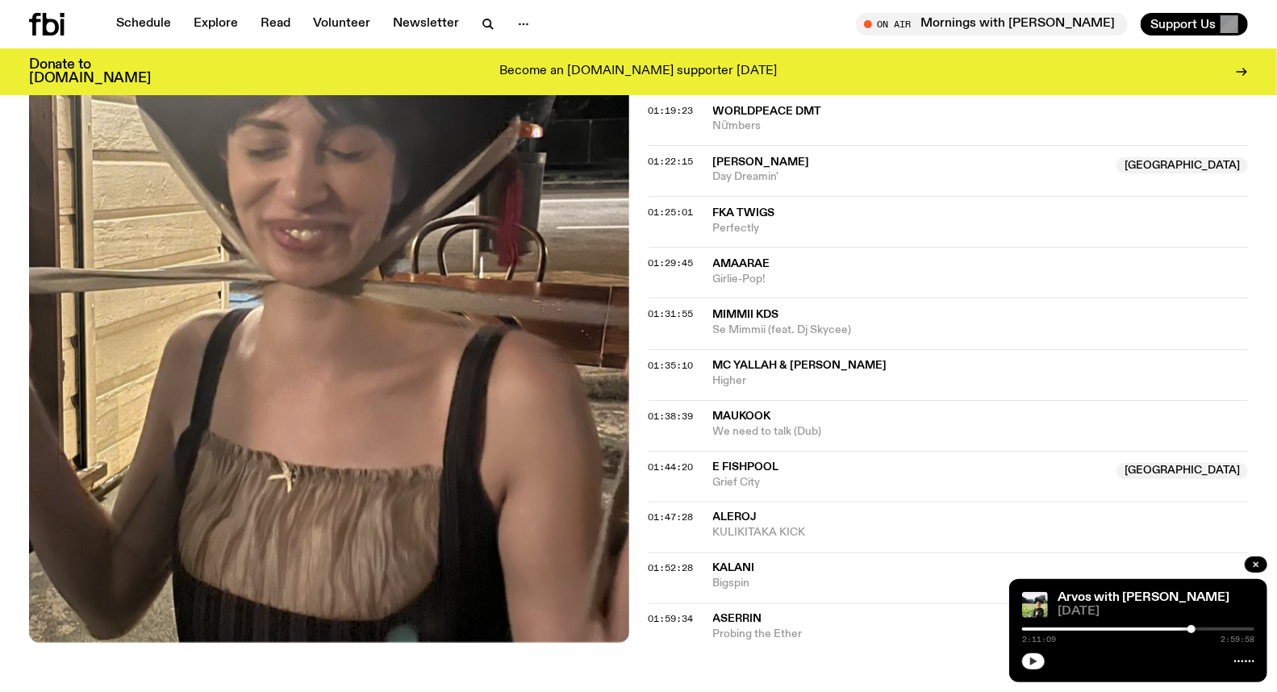
click at [1115, 626] on div "2:11:09 2:59:58" at bounding box center [1138, 633] width 232 height 19
click at [1114, 629] on div at bounding box center [1075, 629] width 232 height 3
drag, startPoint x: 1114, startPoint y: 629, endPoint x: 1138, endPoint y: 628, distance: 23.5
click at [1138, 628] on div at bounding box center [1138, 629] width 8 height 8
click at [1034, 663] on icon "button" at bounding box center [1033, 662] width 7 height 8
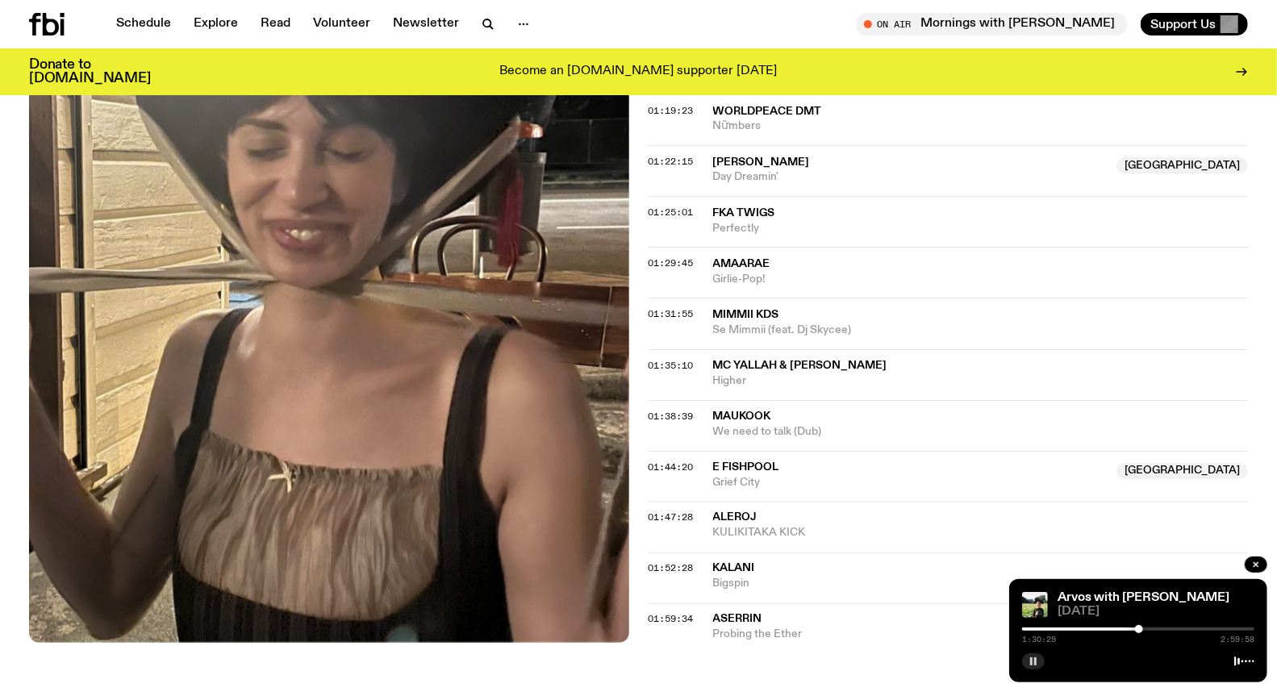
click at [1027, 658] on button "button" at bounding box center [1033, 662] width 23 height 16
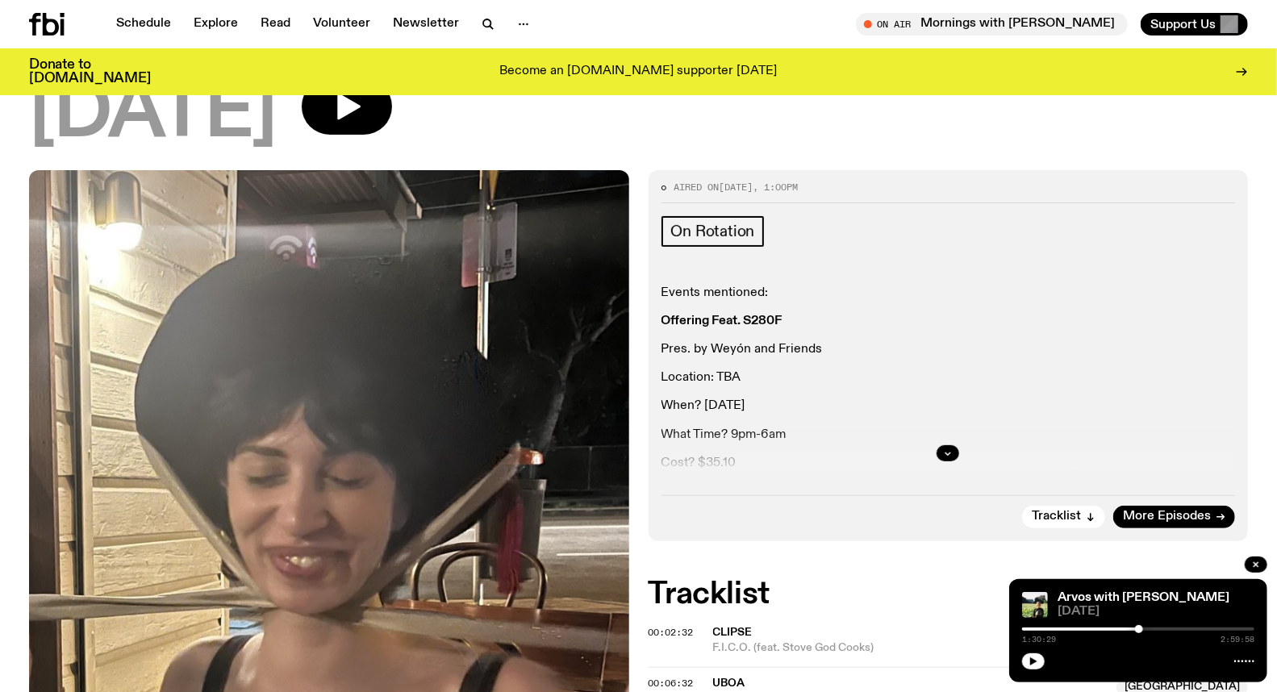
scroll to position [0, 0]
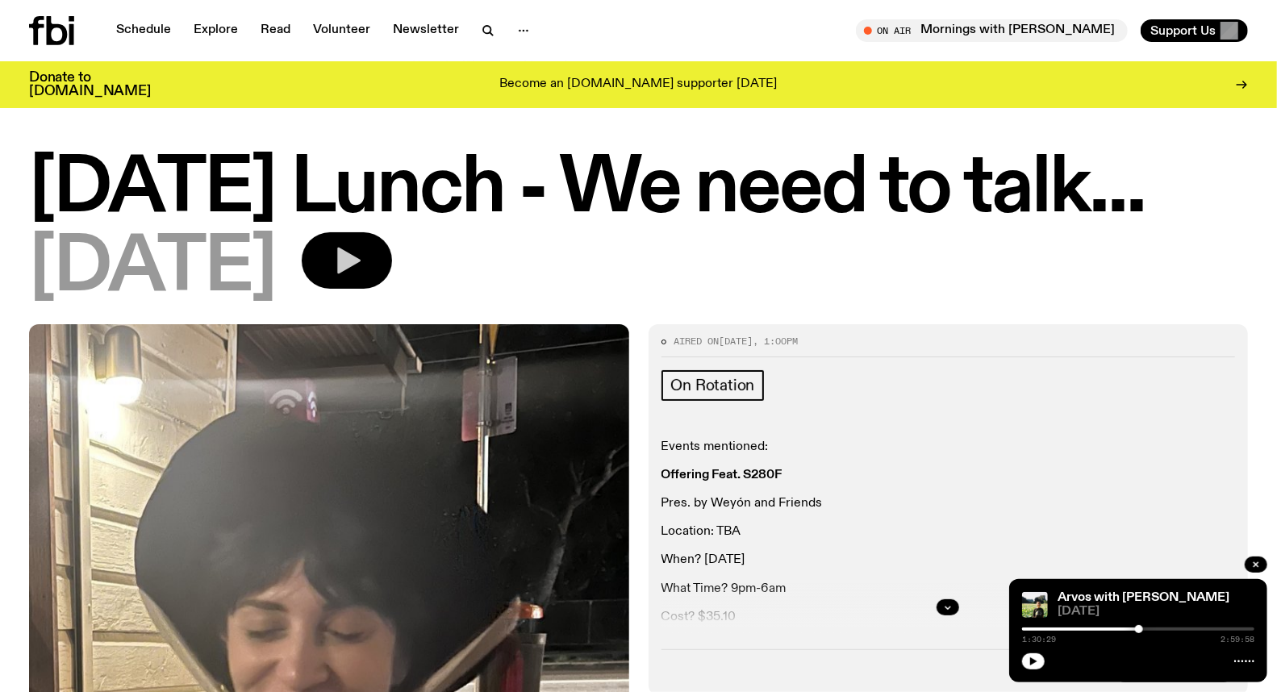
click at [392, 258] on button "button" at bounding box center [347, 260] width 90 height 56
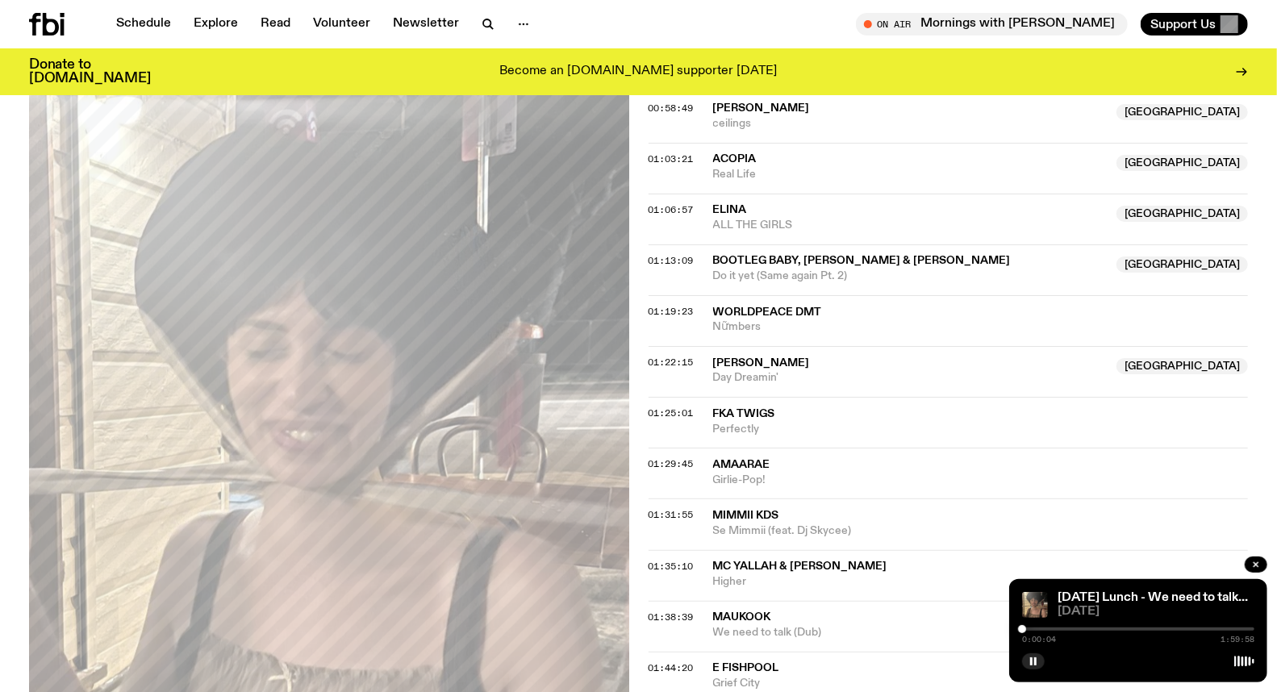
scroll to position [1243, 0]
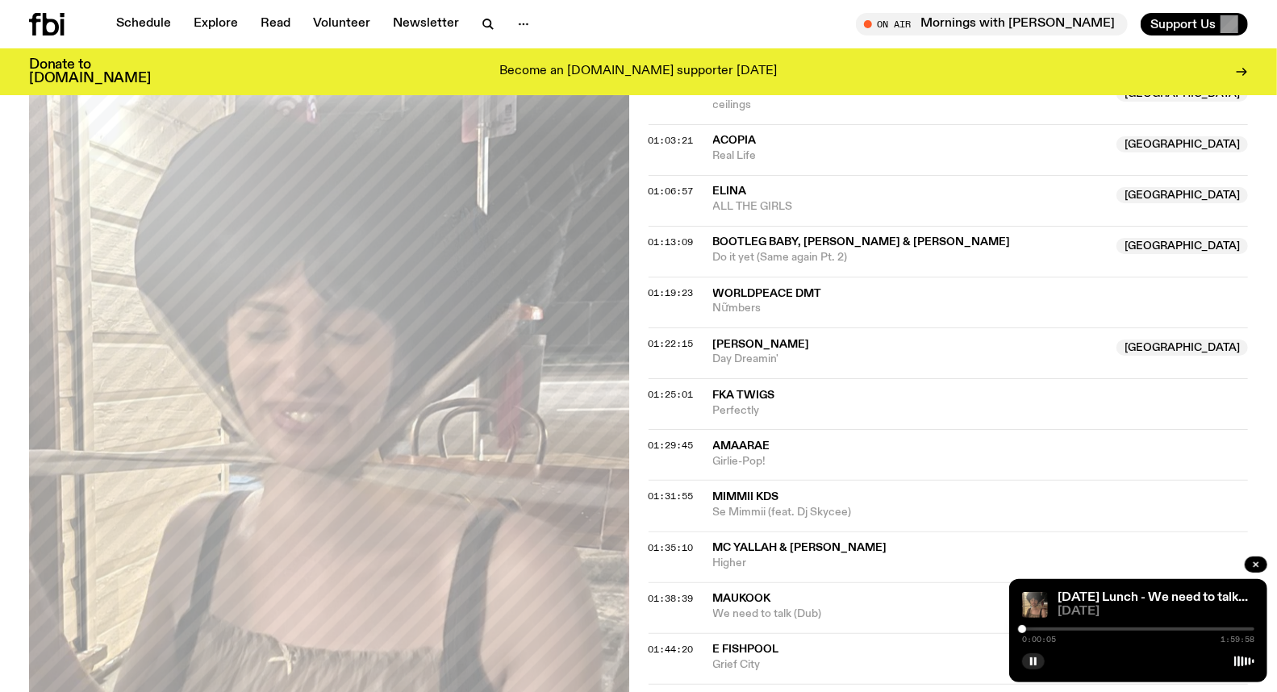
click at [1107, 624] on div "0:00:05 1:59:58" at bounding box center [1138, 633] width 232 height 19
click at [1116, 624] on div "0:00:05 1:59:58" at bounding box center [1138, 633] width 232 height 19
click at [1124, 630] on div at bounding box center [1138, 629] width 232 height 3
drag, startPoint x: 1135, startPoint y: 628, endPoint x: 1148, endPoint y: 630, distance: 13.1
click at [1136, 628] on div at bounding box center [1138, 629] width 232 height 3
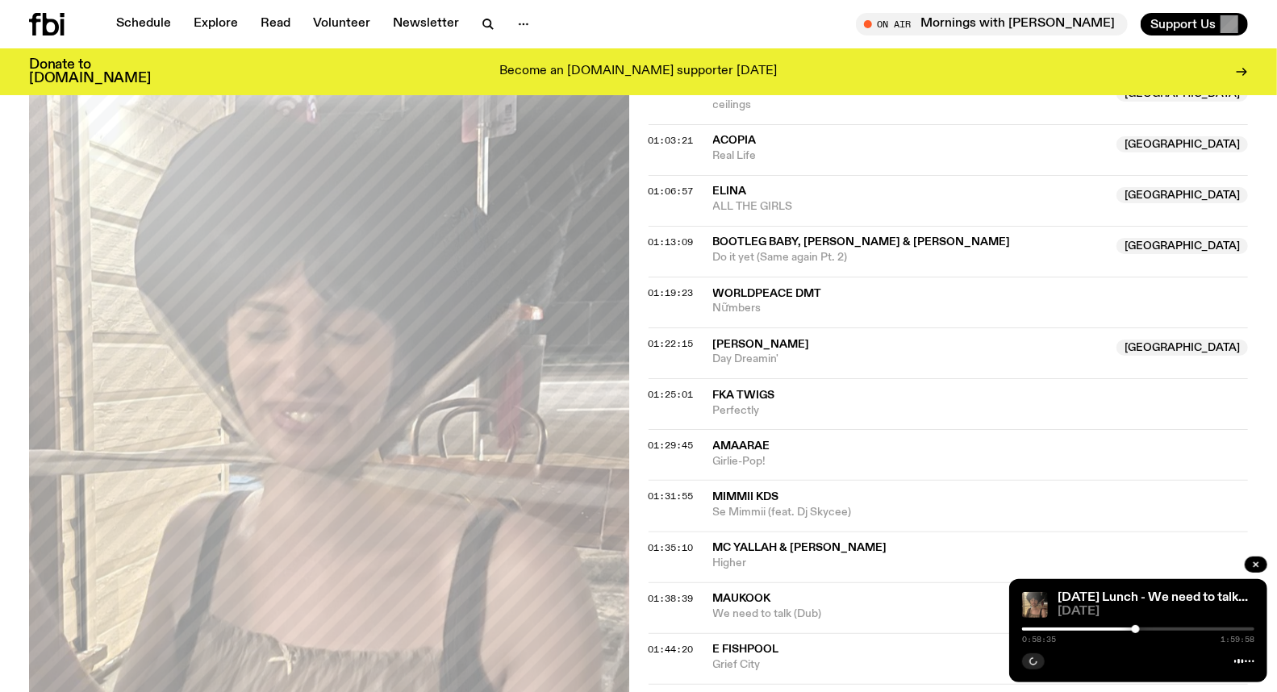
click at [1149, 629] on div at bounding box center [1138, 629] width 232 height 3
click at [1155, 629] on div at bounding box center [1138, 629] width 232 height 3
click at [1160, 629] on div at bounding box center [1138, 629] width 232 height 3
click at [1167, 629] on div at bounding box center [1138, 629] width 232 height 3
click at [1178, 629] on div at bounding box center [1138, 629] width 232 height 3
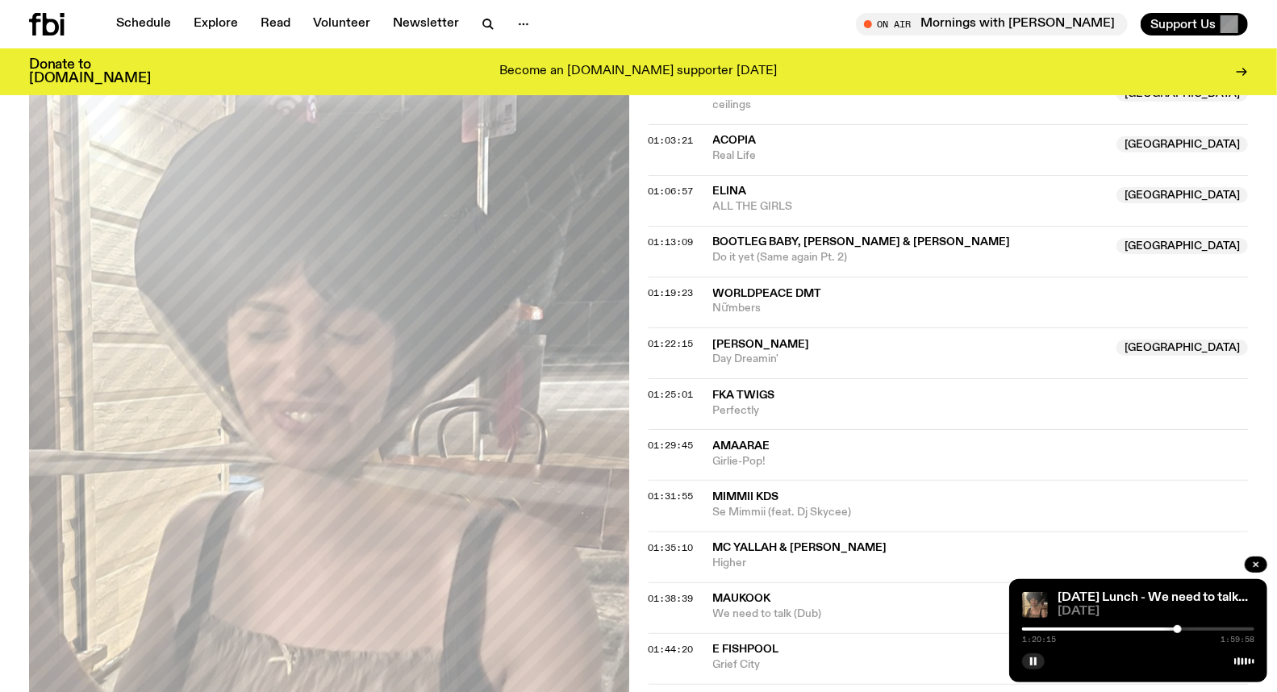
click at [1186, 628] on div at bounding box center [1138, 629] width 232 height 3
click at [1195, 628] on div at bounding box center [1138, 629] width 232 height 3
click at [1198, 628] on div at bounding box center [1197, 629] width 8 height 8
click at [1033, 656] on button "button" at bounding box center [1033, 662] width 23 height 16
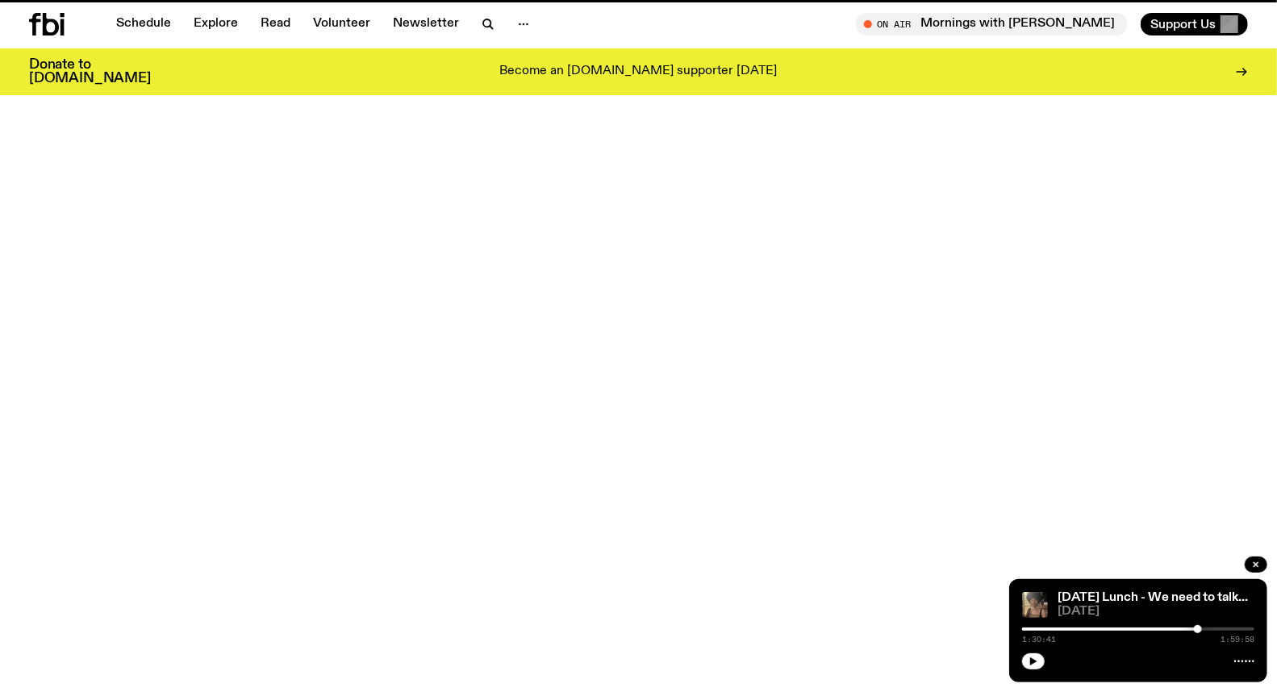
scroll to position [518, 0]
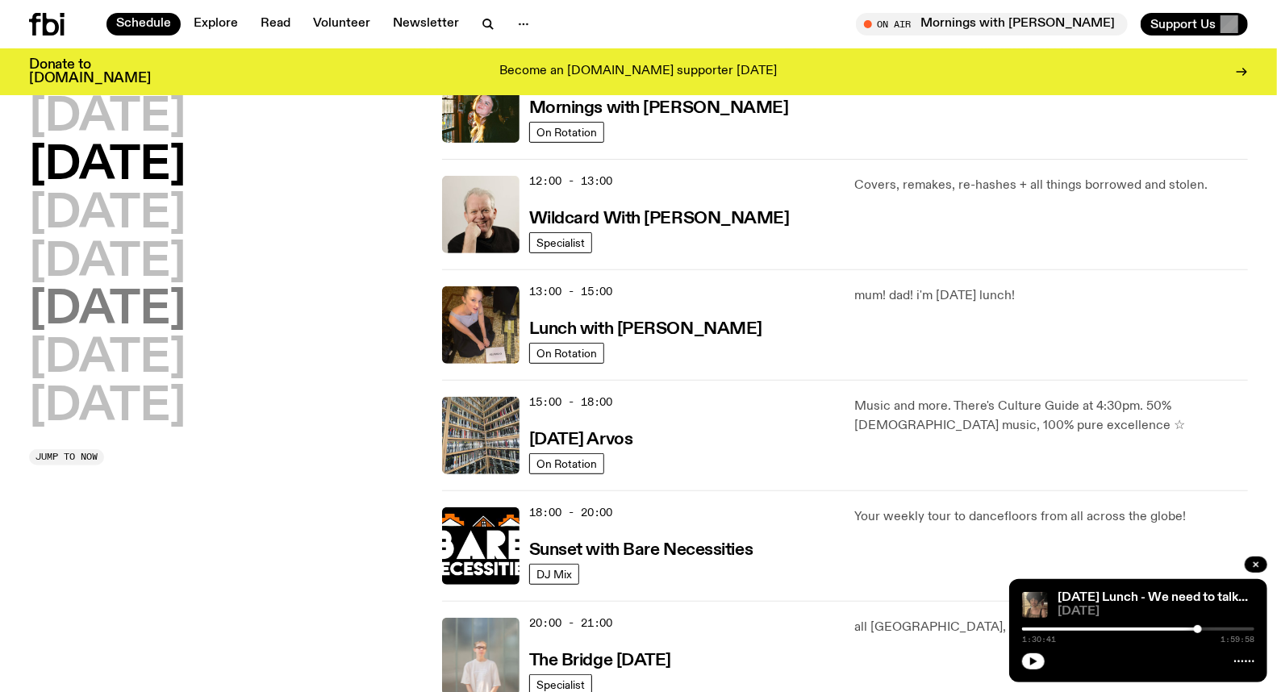
click at [136, 319] on h2 "[DATE]" at bounding box center [107, 310] width 157 height 45
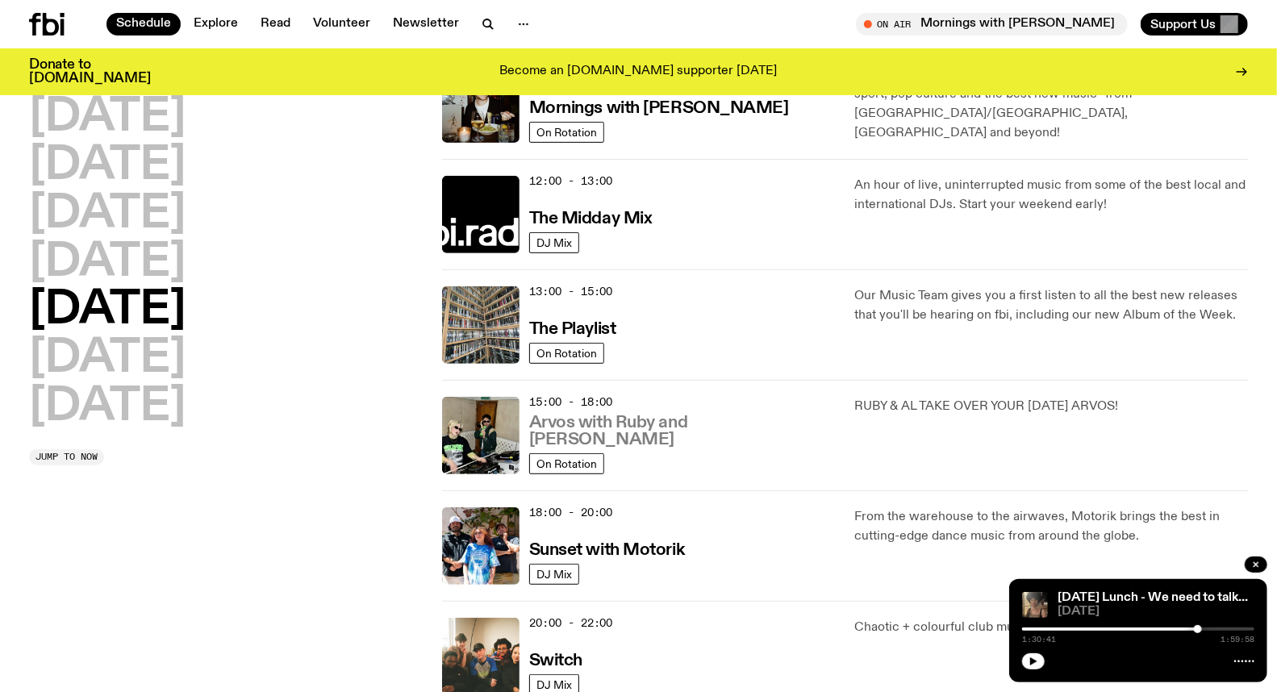
click at [619, 436] on h3 "Arvos with Ruby and [PERSON_NAME]" at bounding box center [682, 432] width 307 height 34
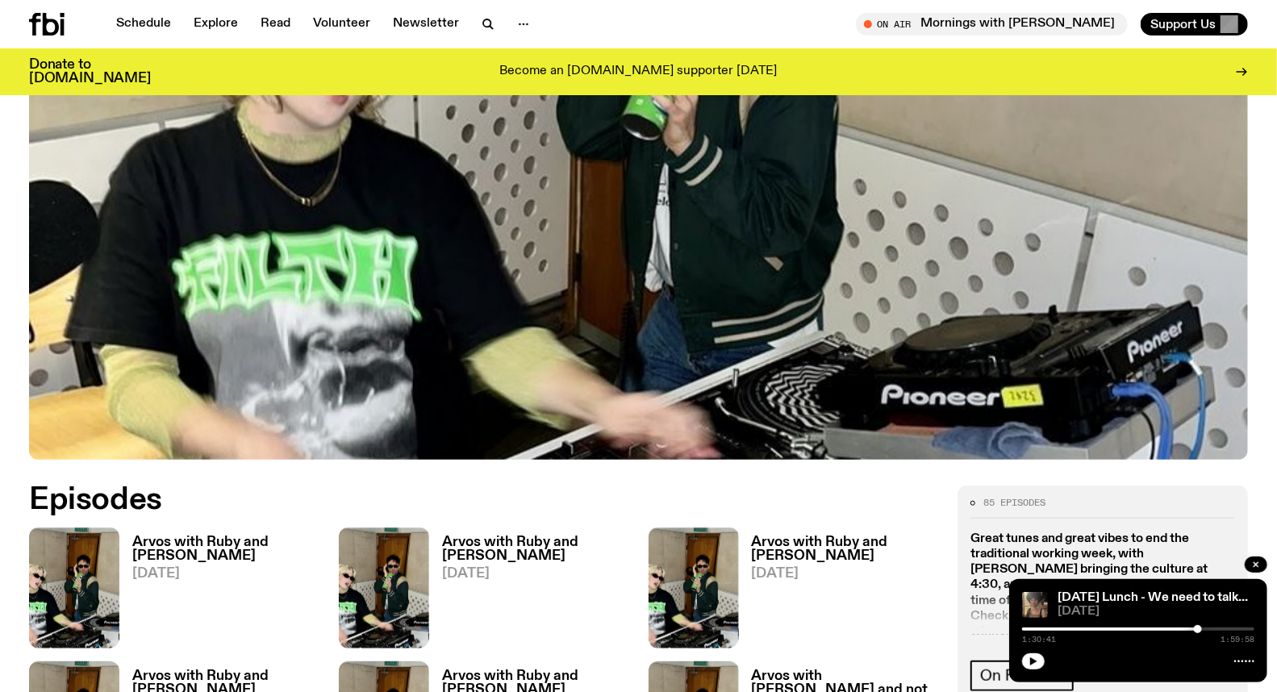
scroll to position [527, 0]
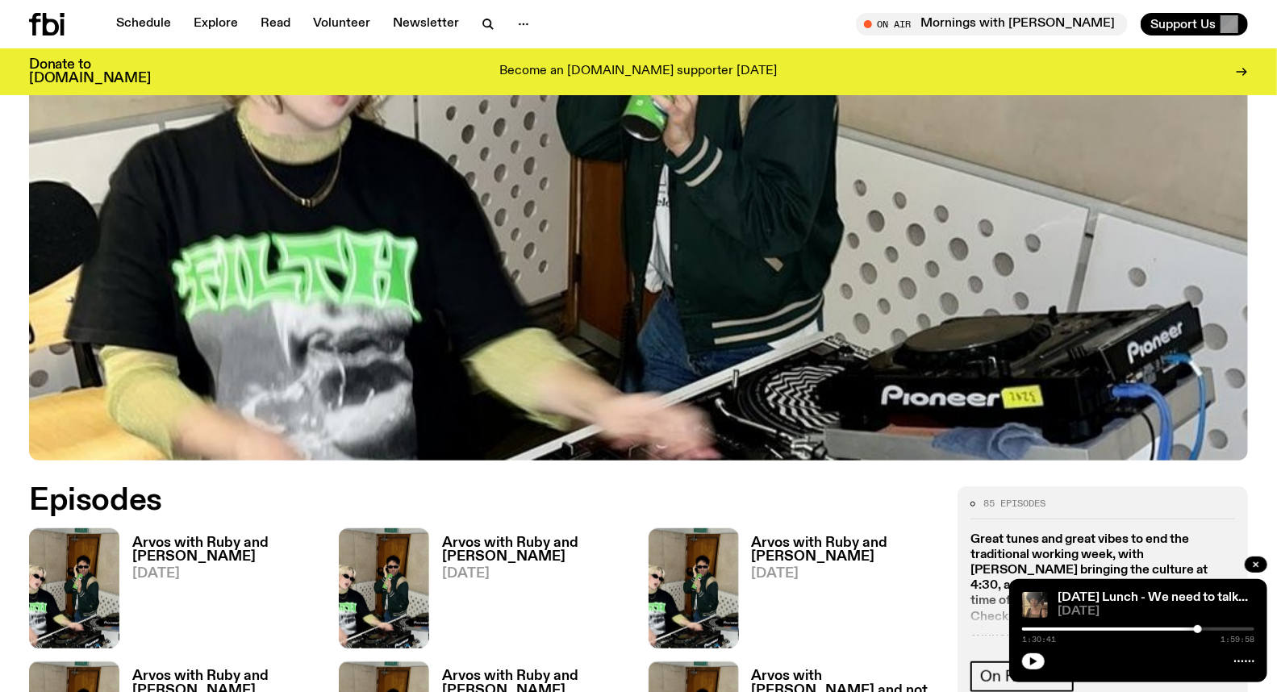
click at [204, 537] on h3 "Arvos with Ruby and [PERSON_NAME]" at bounding box center [225, 550] width 187 height 27
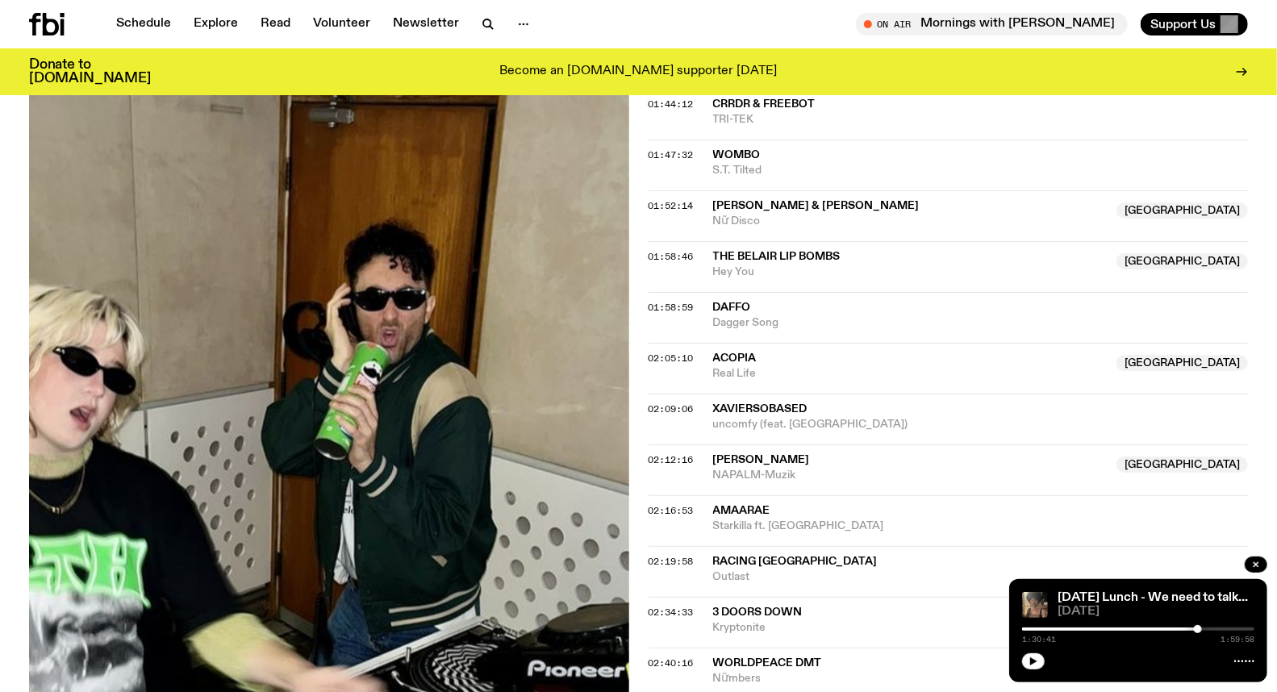
scroll to position [1873, 0]
click at [673, 504] on span "02:16:53" at bounding box center [671, 510] width 45 height 13
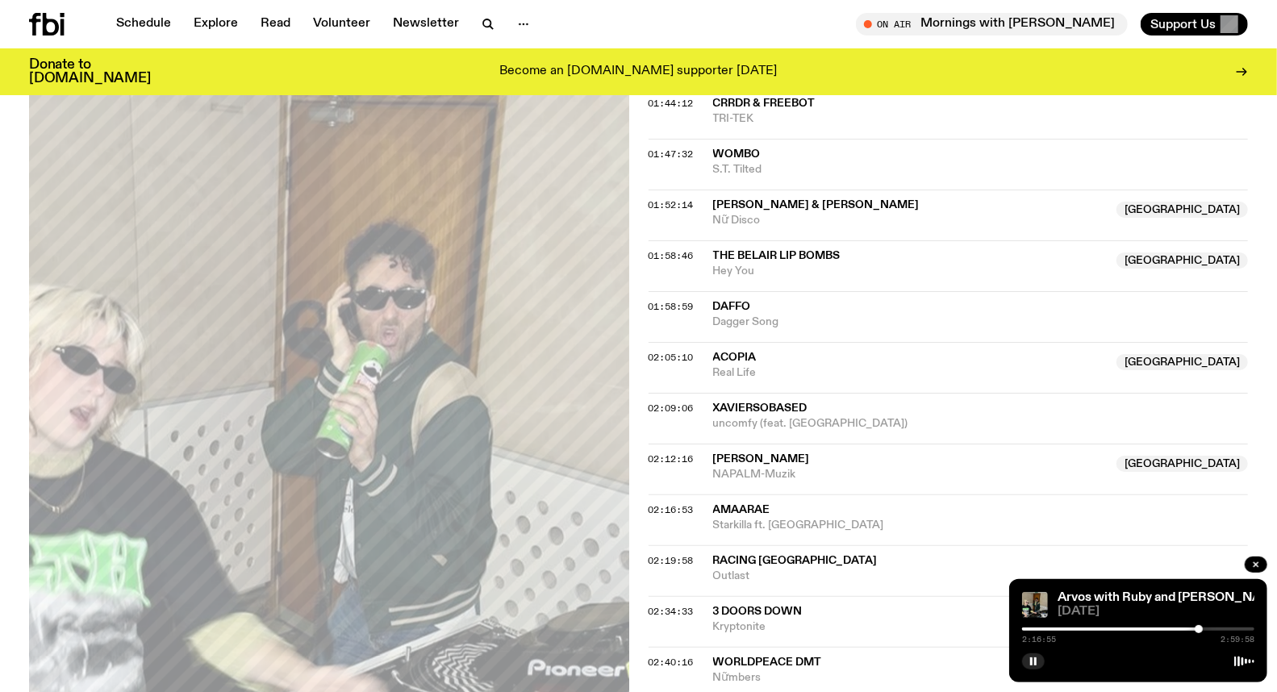
click at [1197, 631] on div at bounding box center [1199, 629] width 8 height 8
click at [1198, 629] on div at bounding box center [1197, 629] width 8 height 8
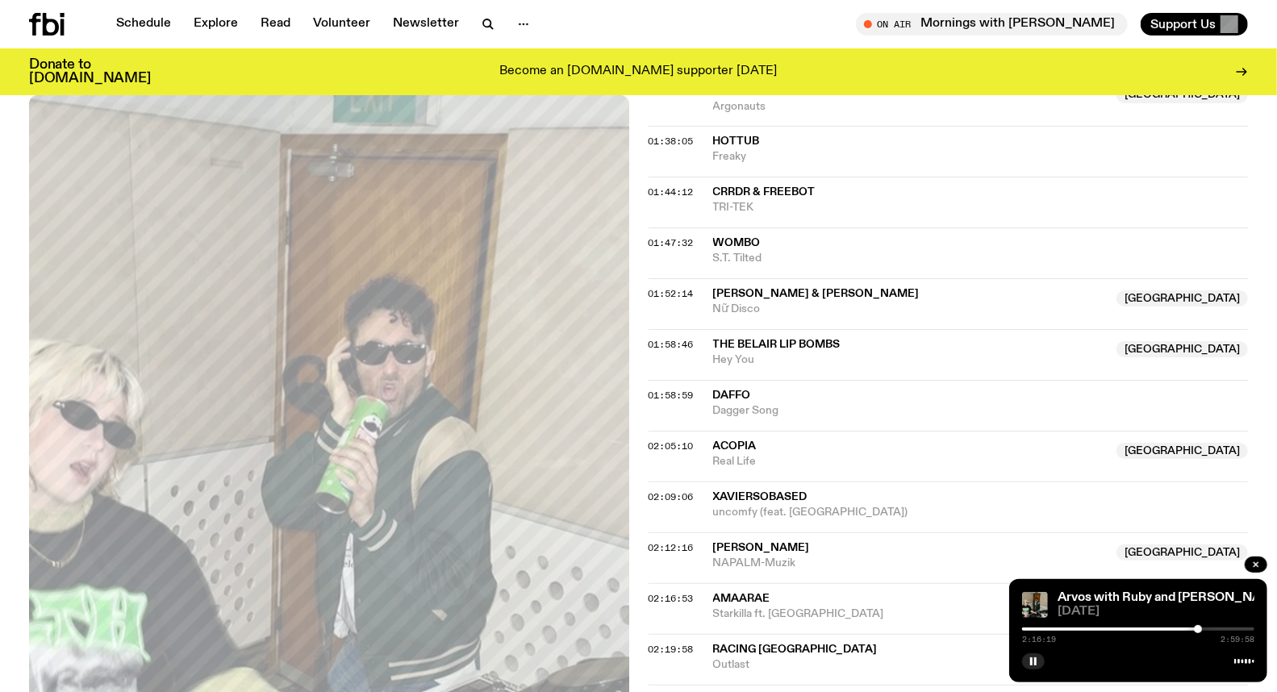
scroll to position [1874, 0]
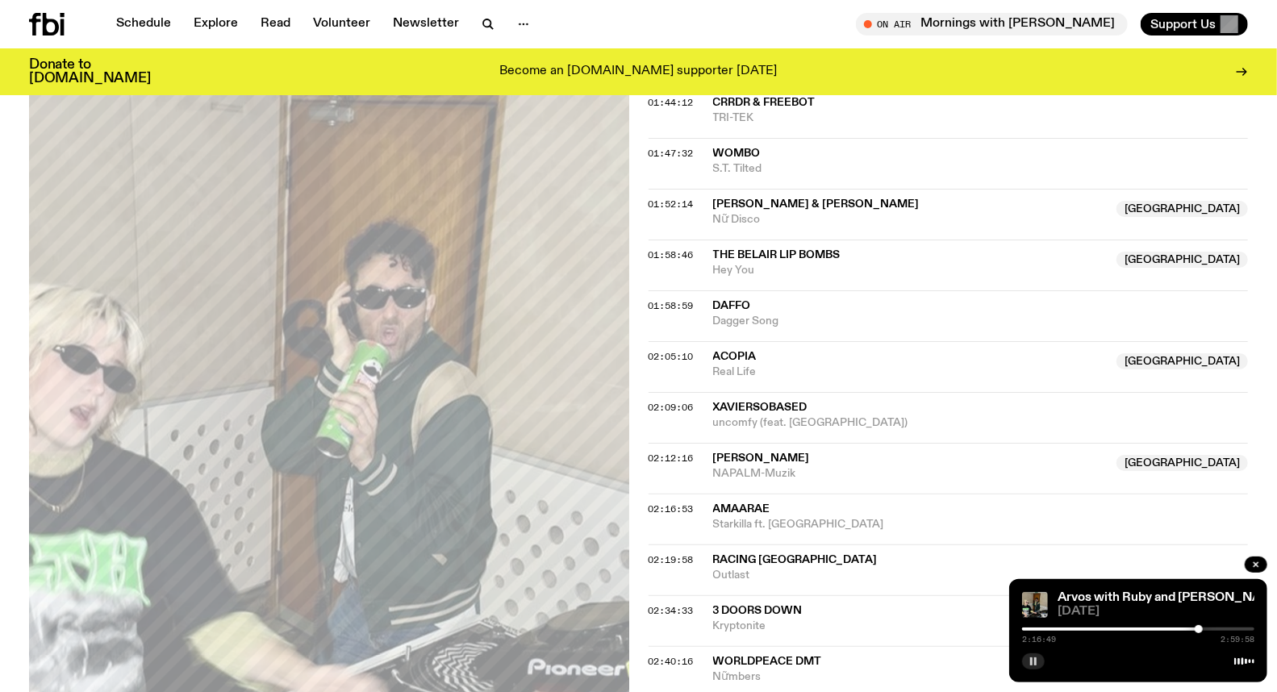
click at [1030, 664] on icon "button" at bounding box center [1034, 662] width 10 height 10
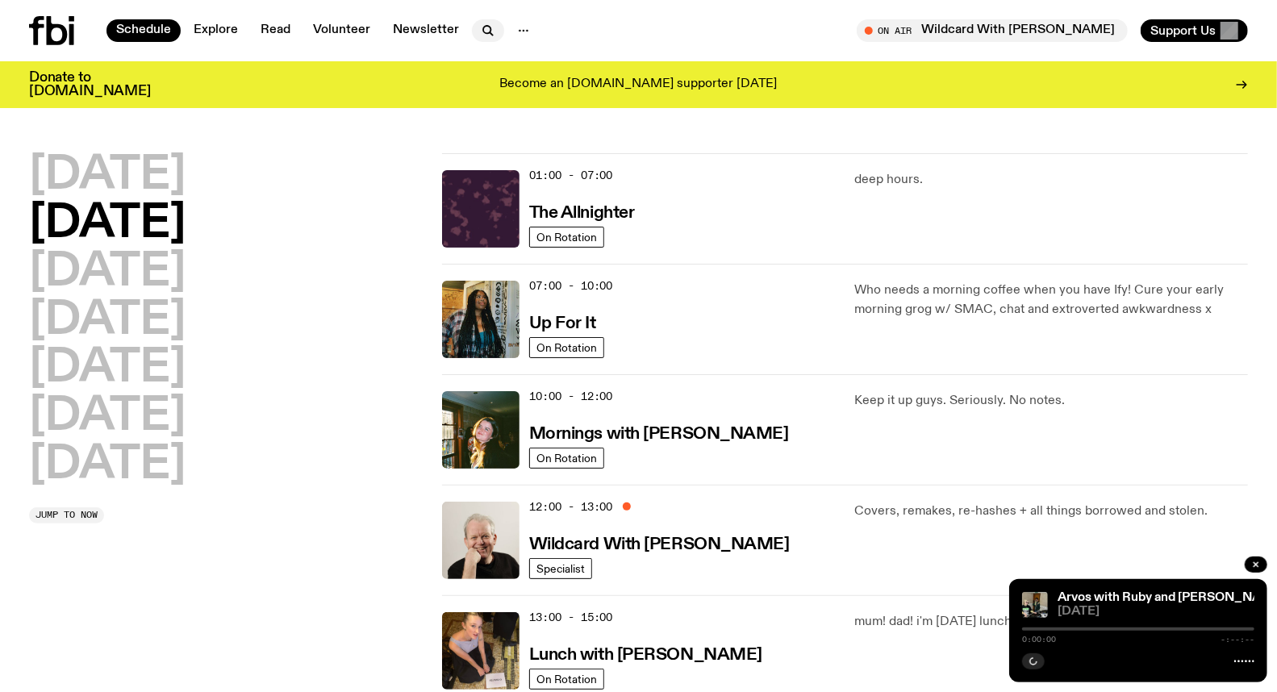
click at [479, 28] on icon "button" at bounding box center [487, 30] width 19 height 19
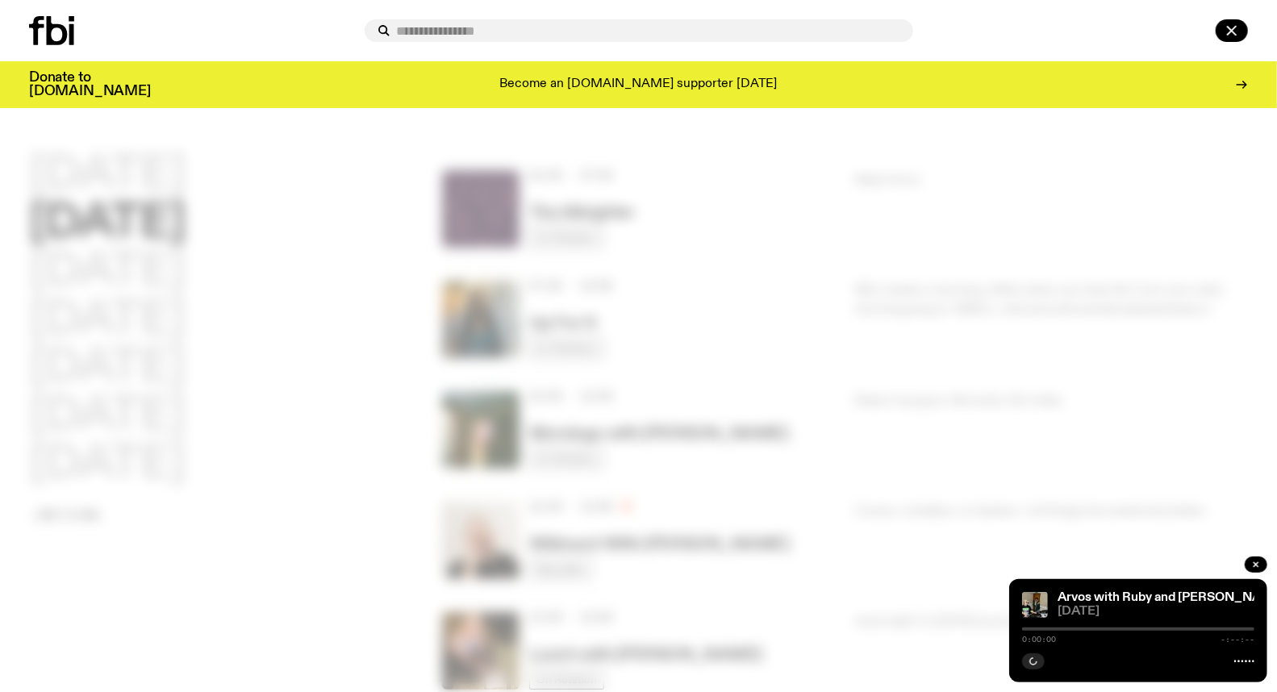
click at [406, 29] on input "text" at bounding box center [648, 31] width 503 height 14
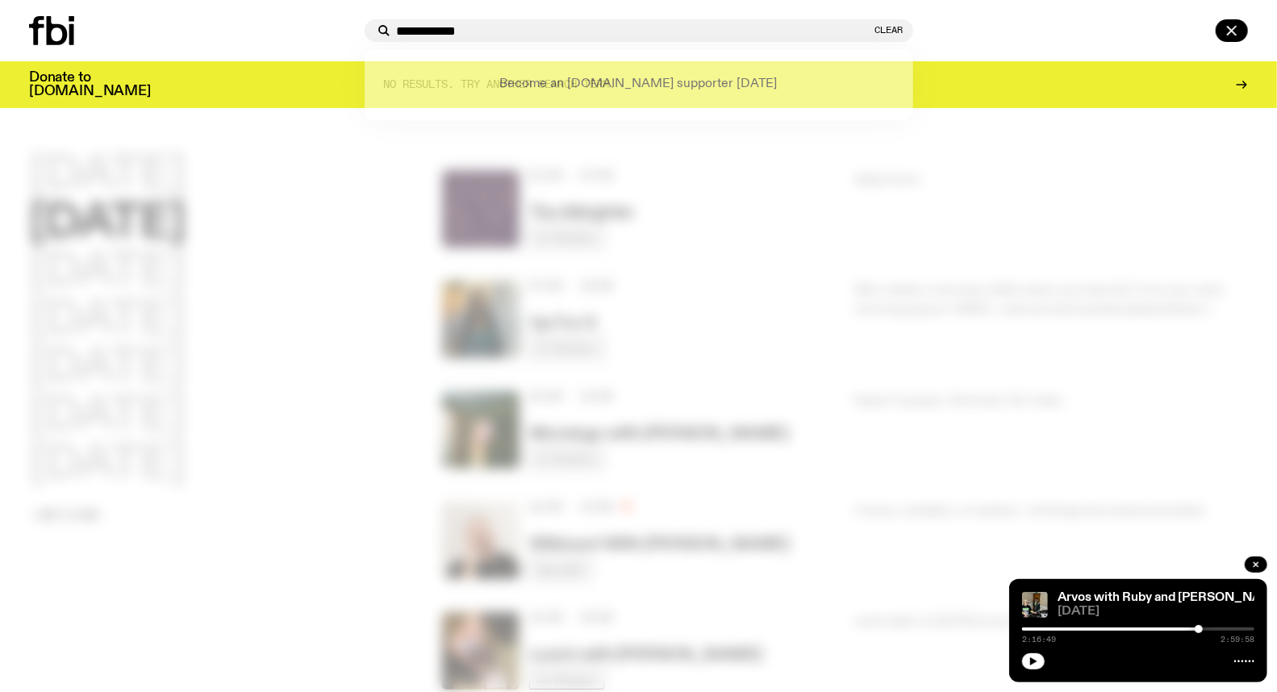
type input "**********"
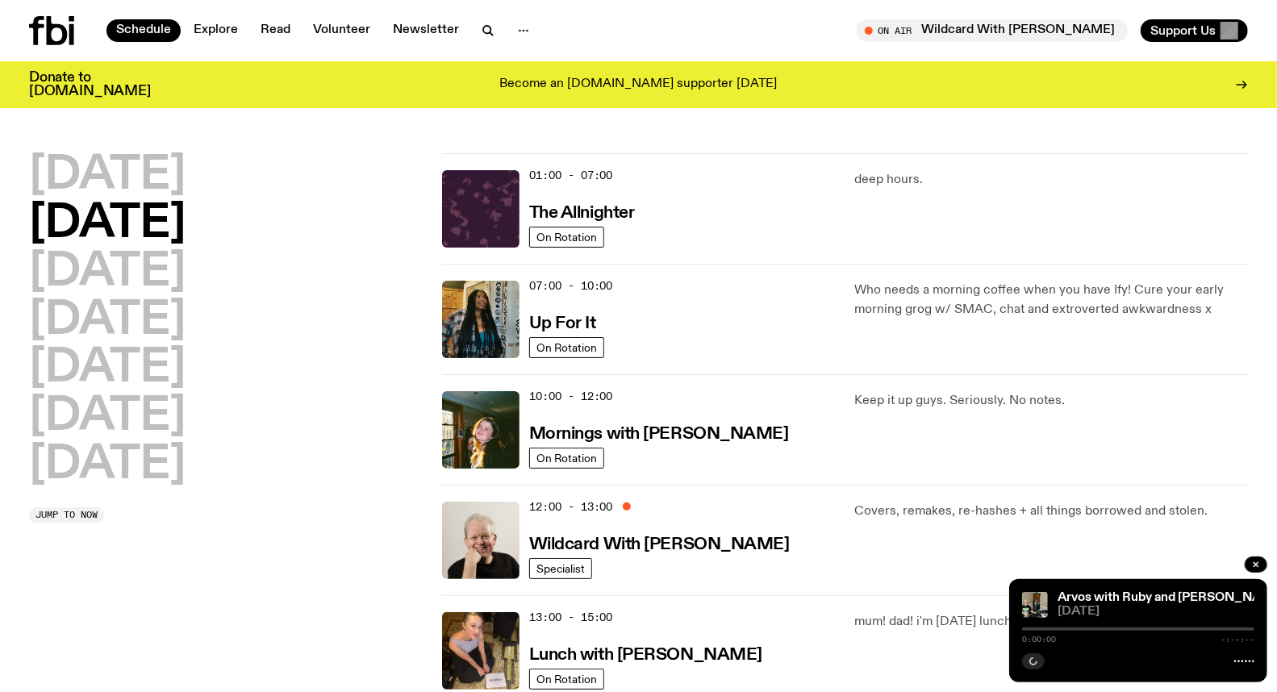
click at [481, 35] on icon "button" at bounding box center [487, 30] width 19 height 19
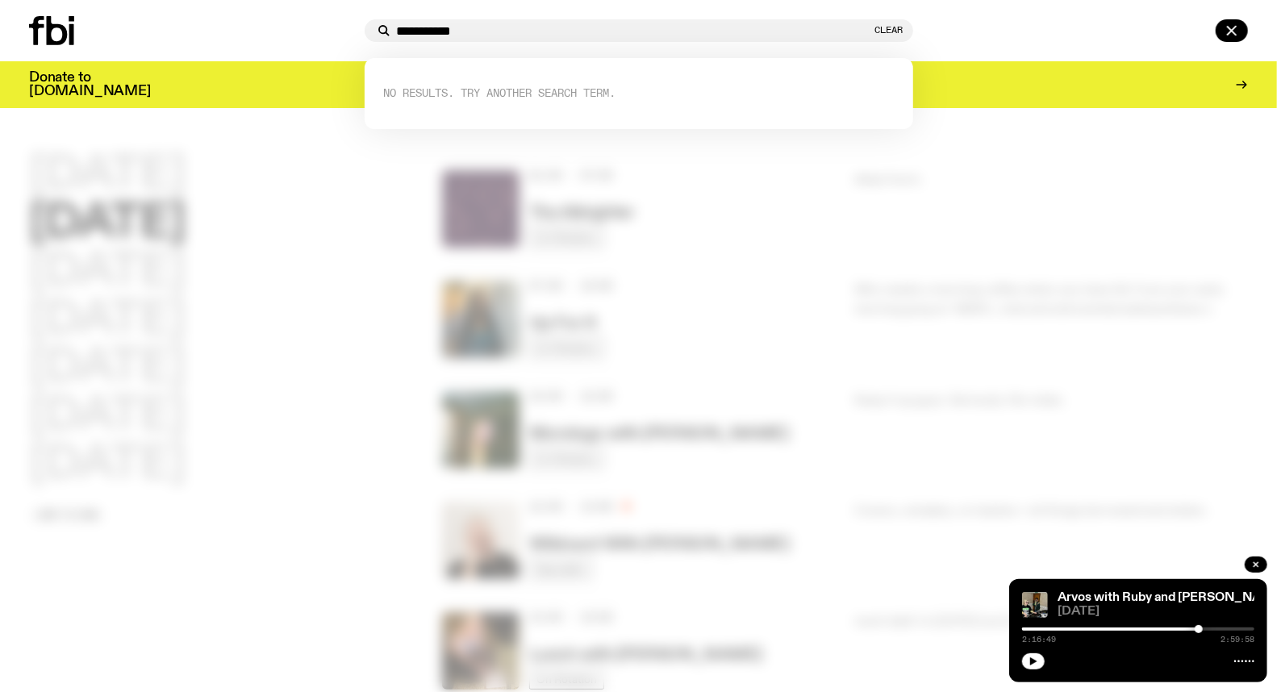
type input "**********"
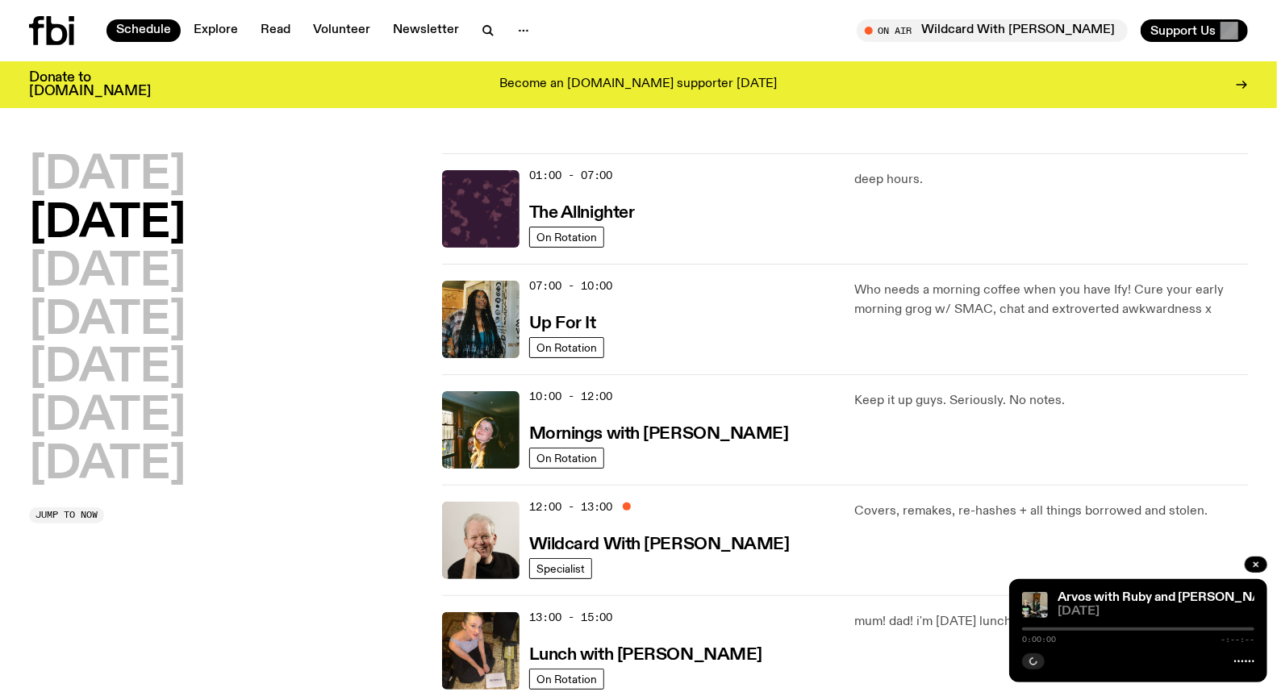
click at [472, 27] on button "button" at bounding box center [488, 30] width 32 height 23
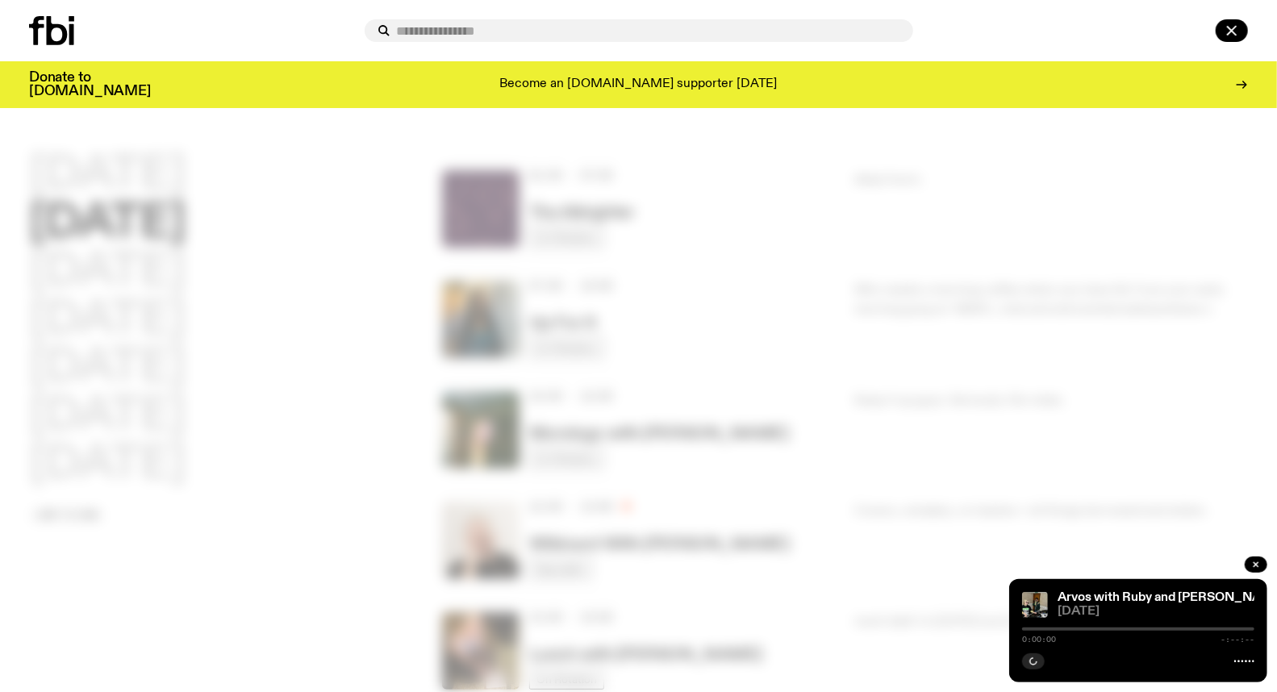
click at [478, 28] on input "text" at bounding box center [648, 31] width 503 height 14
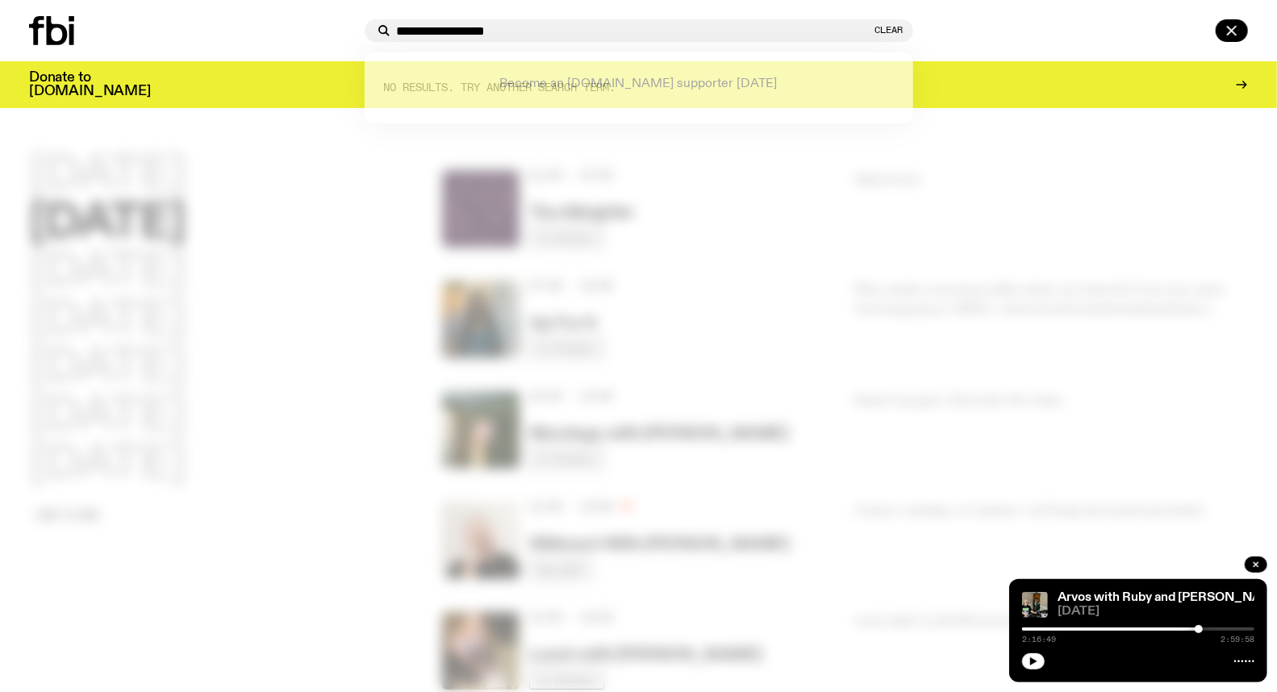
type input "**********"
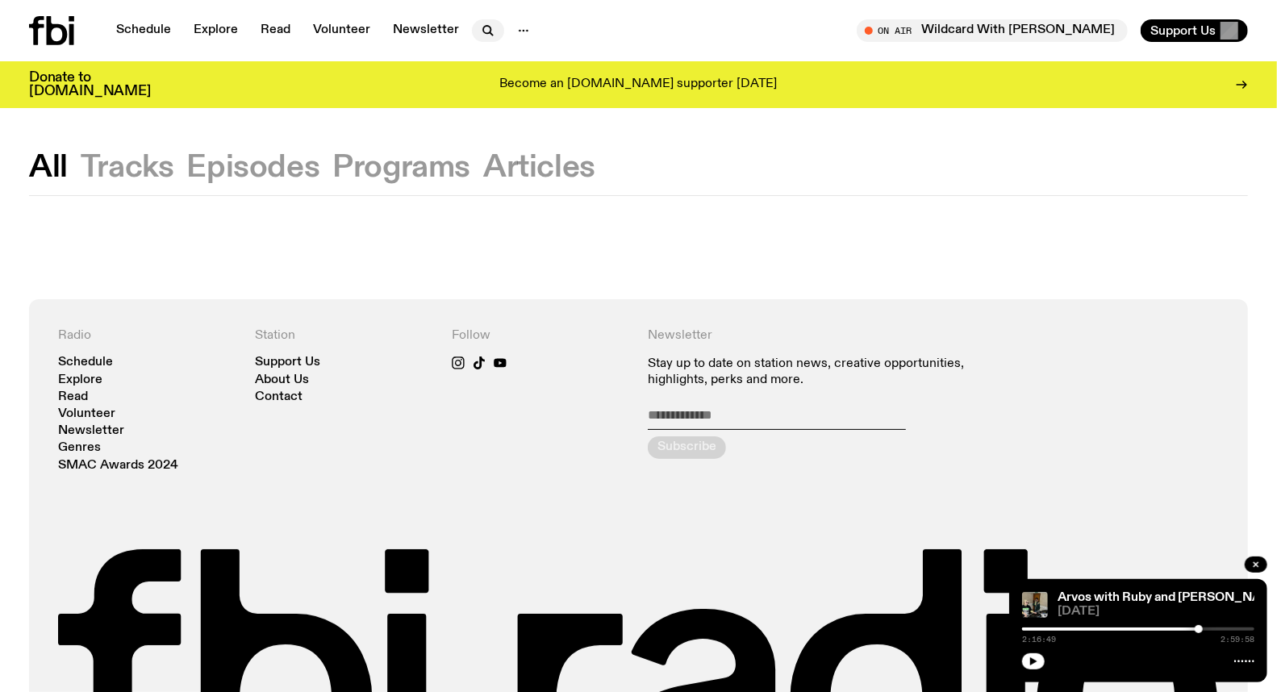
click at [478, 26] on icon "button" at bounding box center [487, 30] width 19 height 19
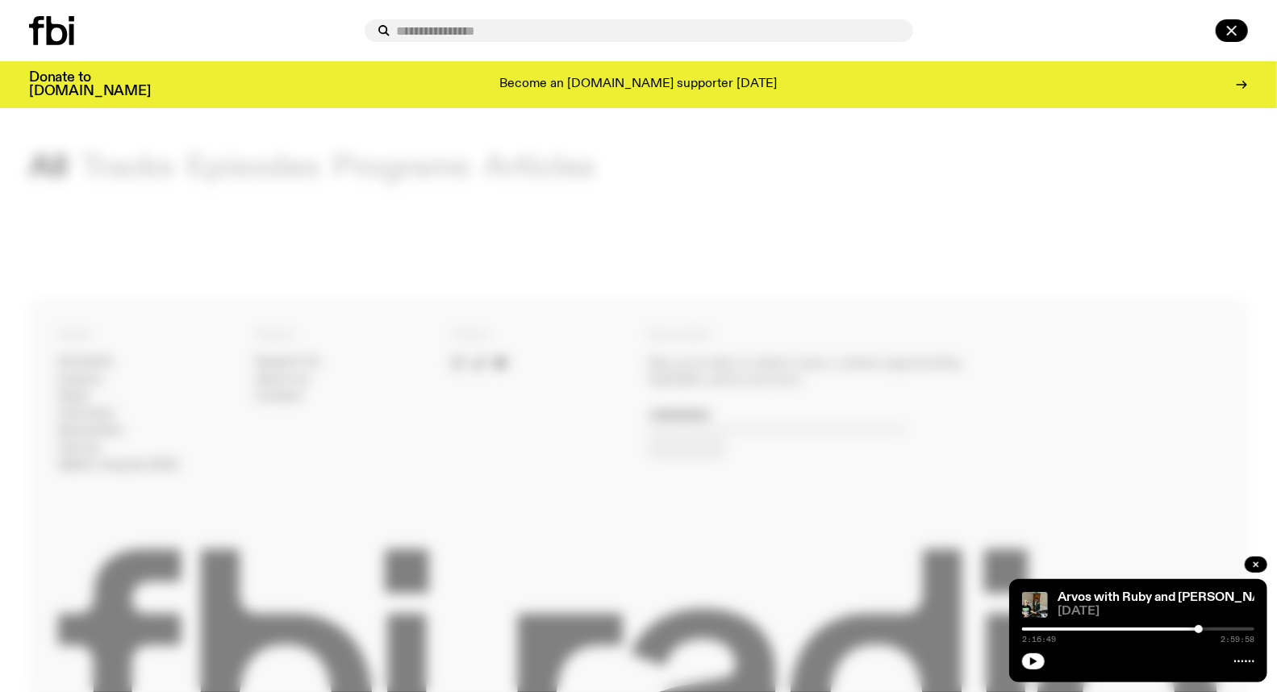
click at [473, 29] on input "text" at bounding box center [648, 31] width 503 height 14
type input "**********"
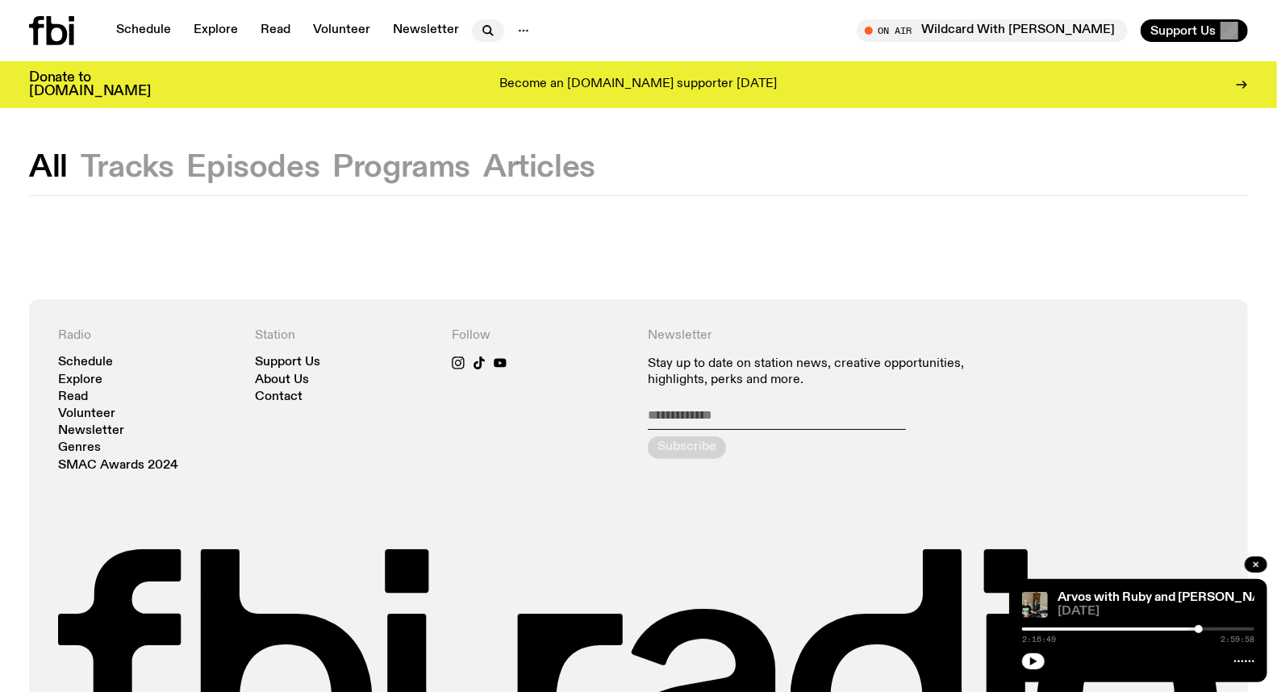
click at [486, 24] on icon "button" at bounding box center [487, 30] width 19 height 19
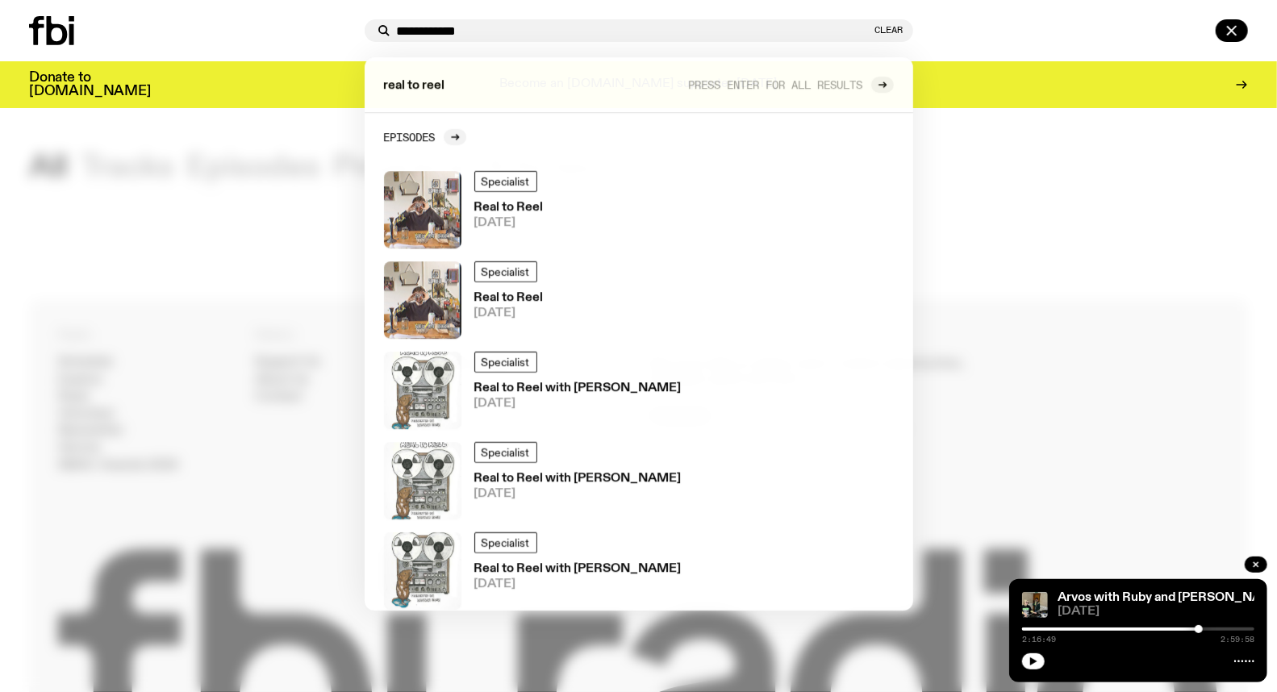
click at [474, 33] on input "**********" at bounding box center [634, 31] width 475 height 14
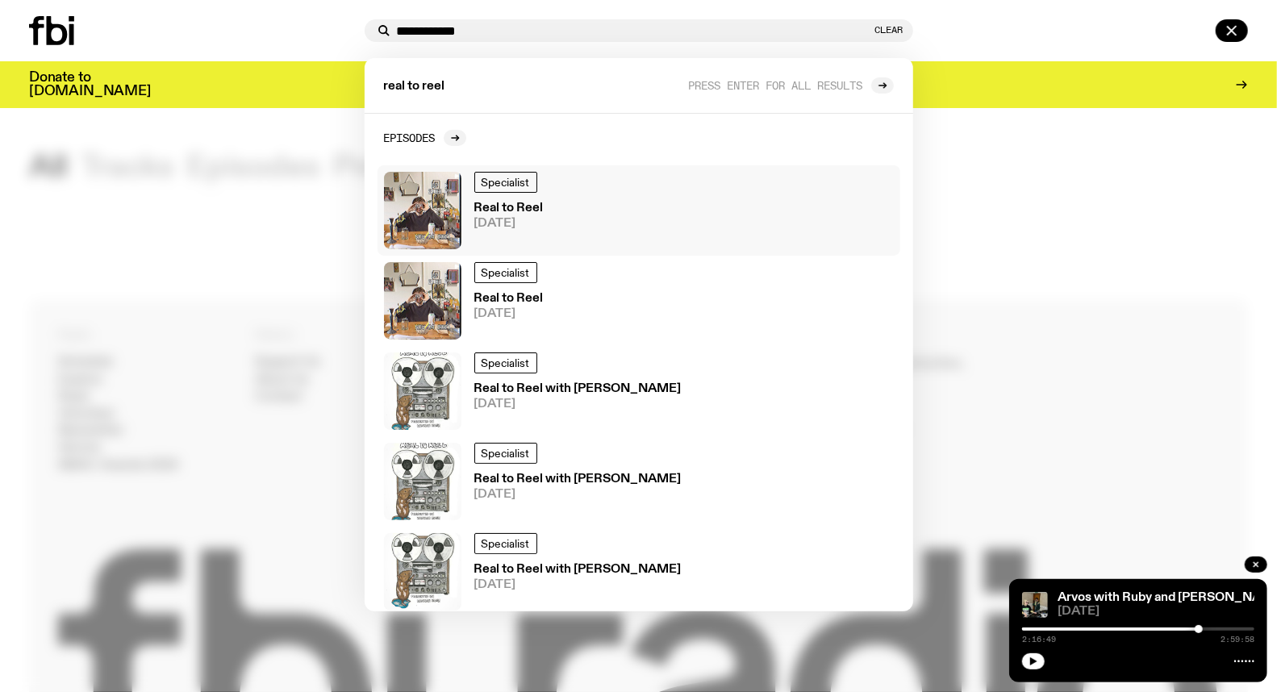
click at [516, 207] on h3 "Real to Reel" at bounding box center [508, 209] width 69 height 12
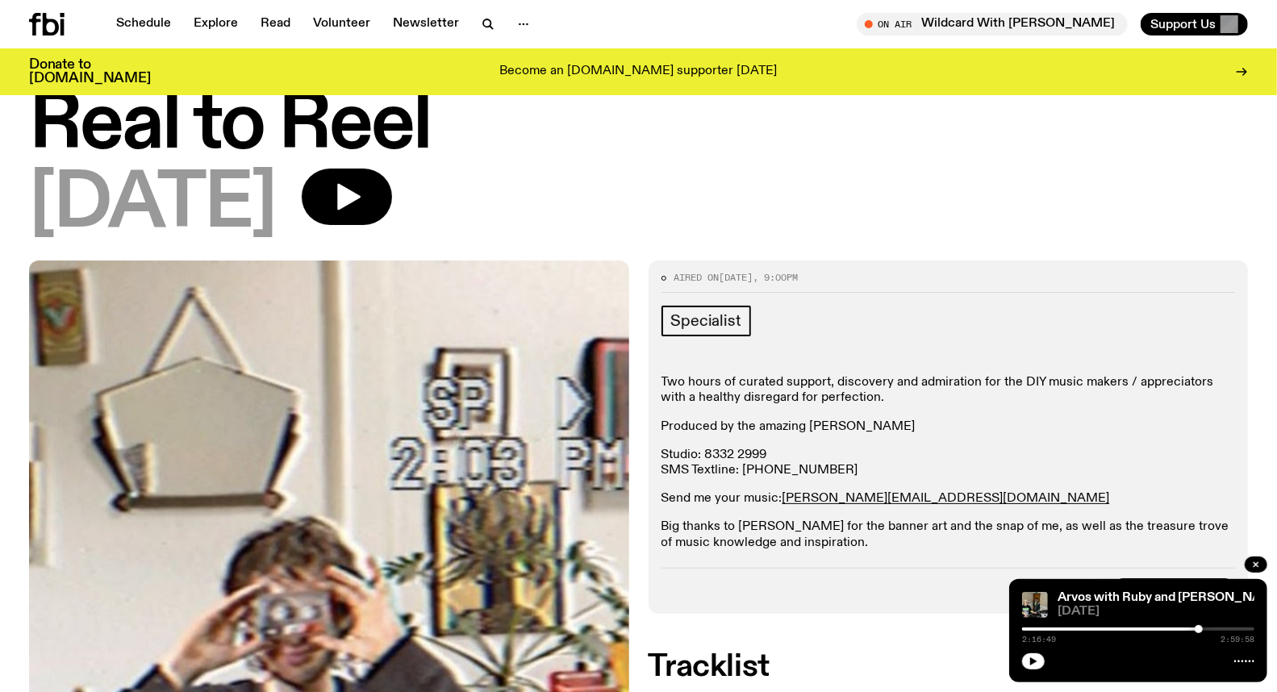
scroll to position [90, 0]
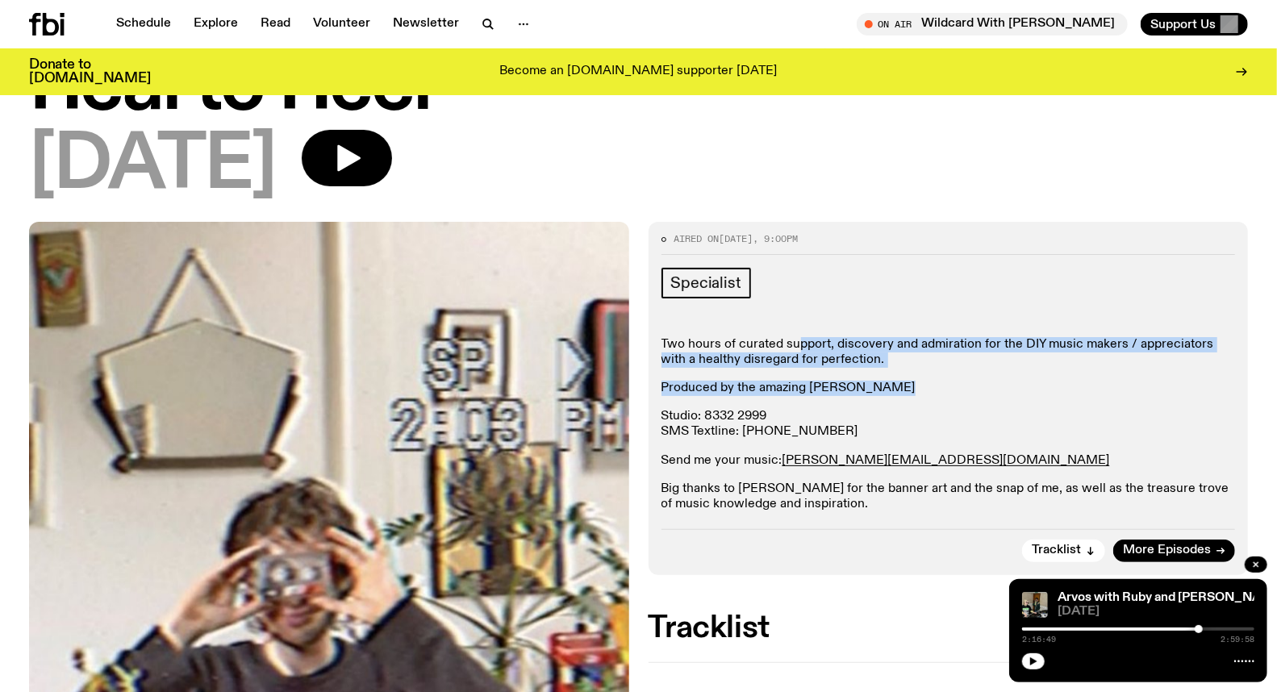
drag, startPoint x: 827, startPoint y: 340, endPoint x: 923, endPoint y: 376, distance: 102.6
click at [923, 376] on div "Two hours of curated support, discovery and admiration for the DIY music makers…" at bounding box center [949, 425] width 574 height 176
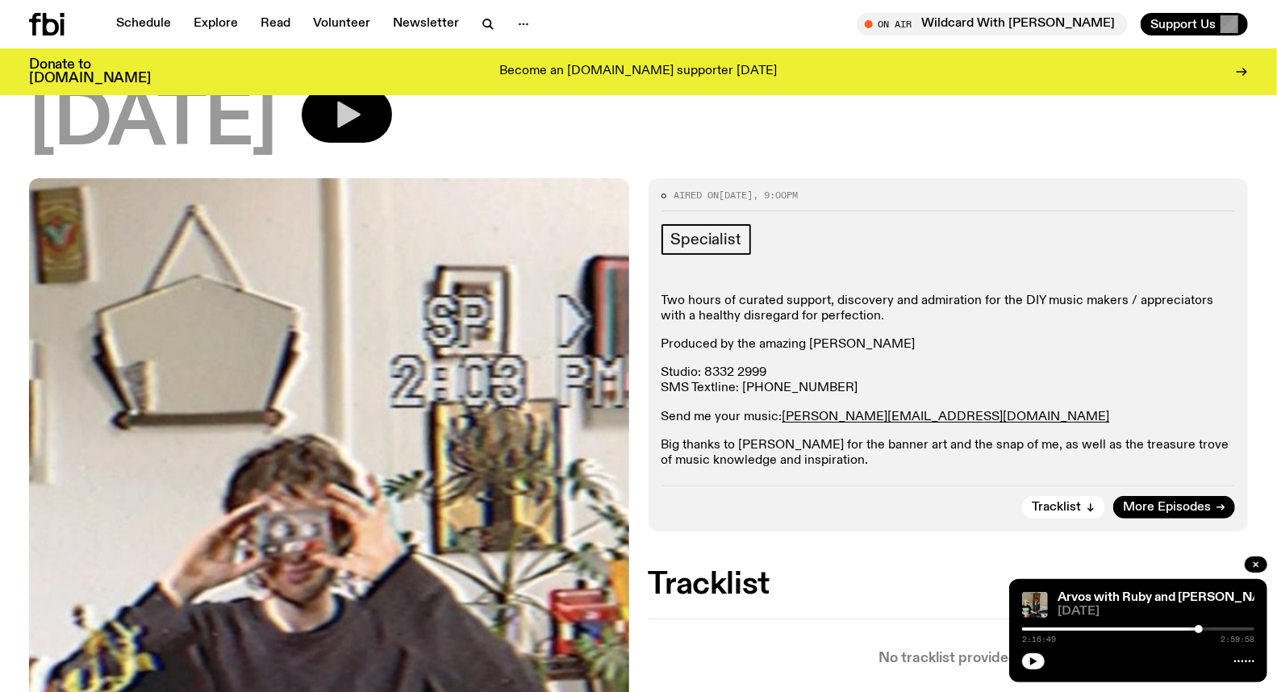
scroll to position [0, 0]
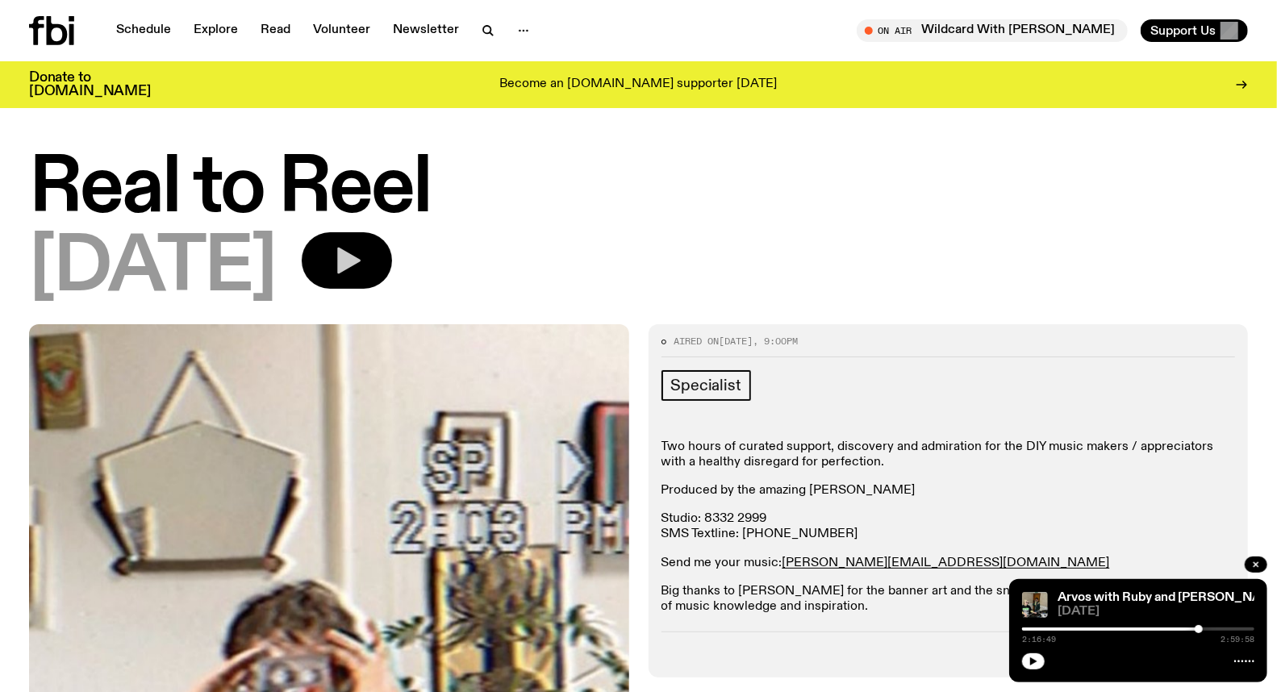
click at [363, 272] on icon "button" at bounding box center [347, 260] width 32 height 32
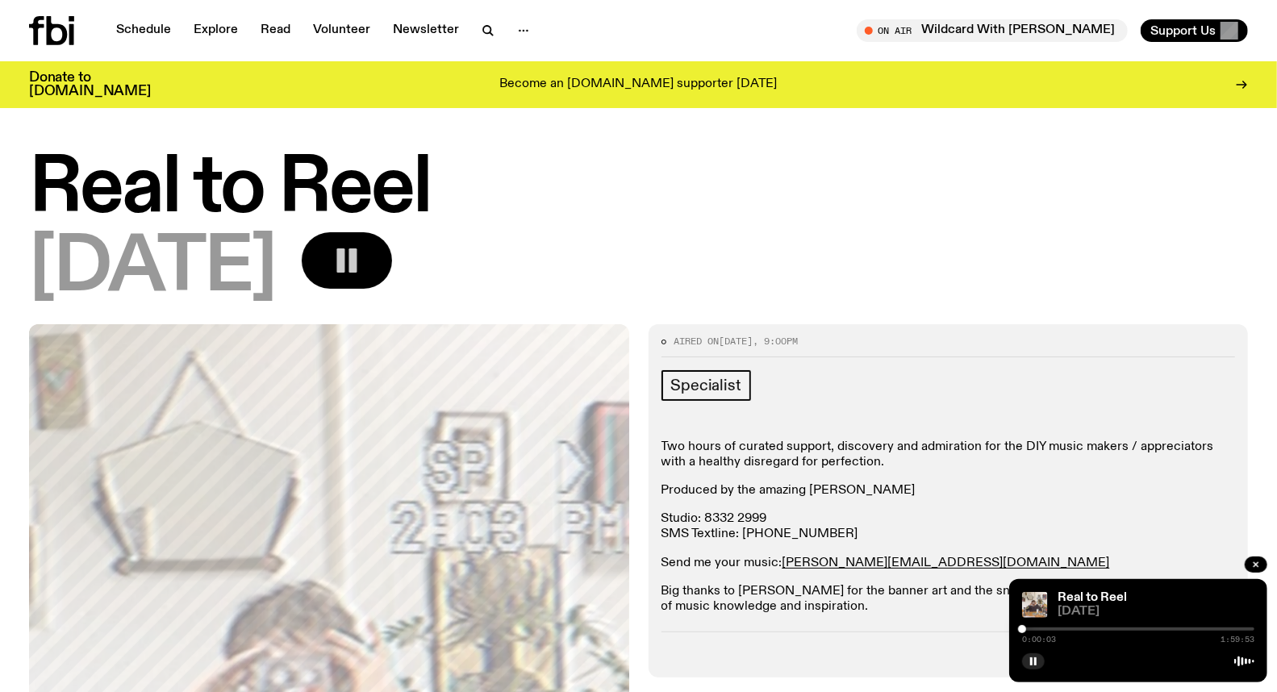
drag, startPoint x: 1138, startPoint y: 541, endPoint x: 1131, endPoint y: 550, distance: 11.5
click at [1138, 541] on p "Studio: 8332 2999 SMS Textline: 0435 123 945" at bounding box center [949, 527] width 574 height 31
click at [1025, 628] on div at bounding box center [1022, 629] width 8 height 8
click at [1026, 629] on div at bounding box center [1026, 629] width 8 height 8
click at [1030, 629] on div at bounding box center [1138, 629] width 232 height 3
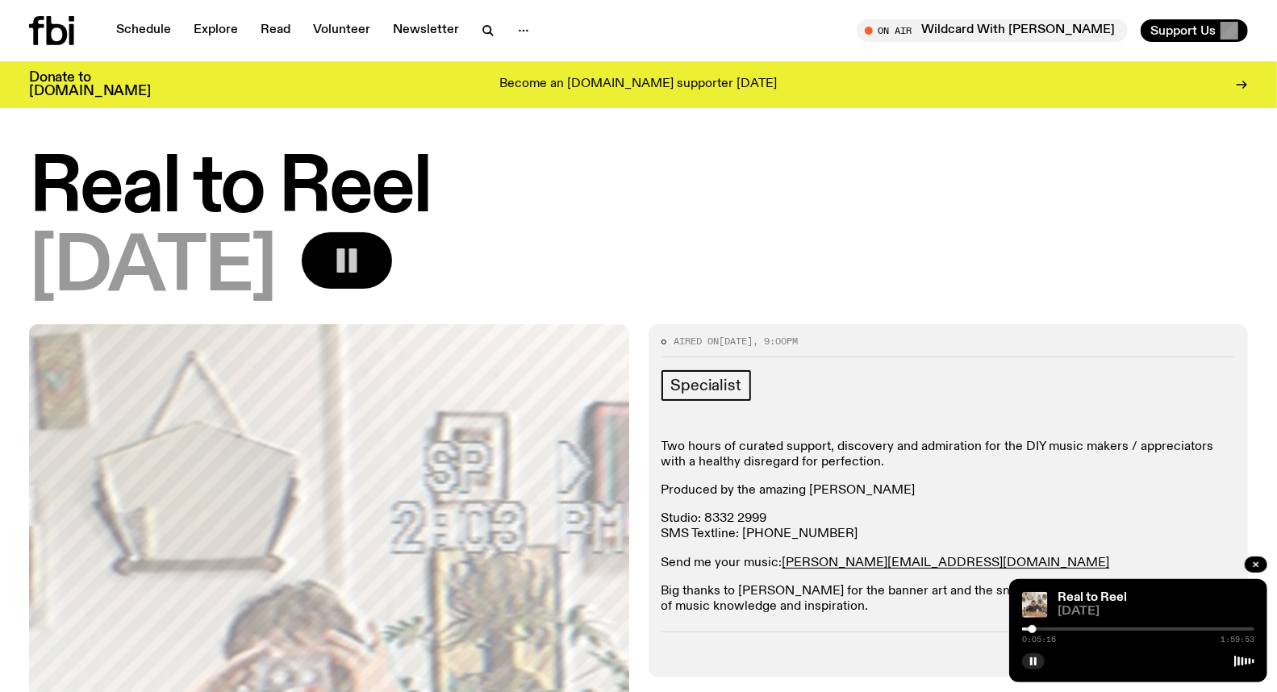
click at [1033, 629] on div at bounding box center [1033, 629] width 8 height 8
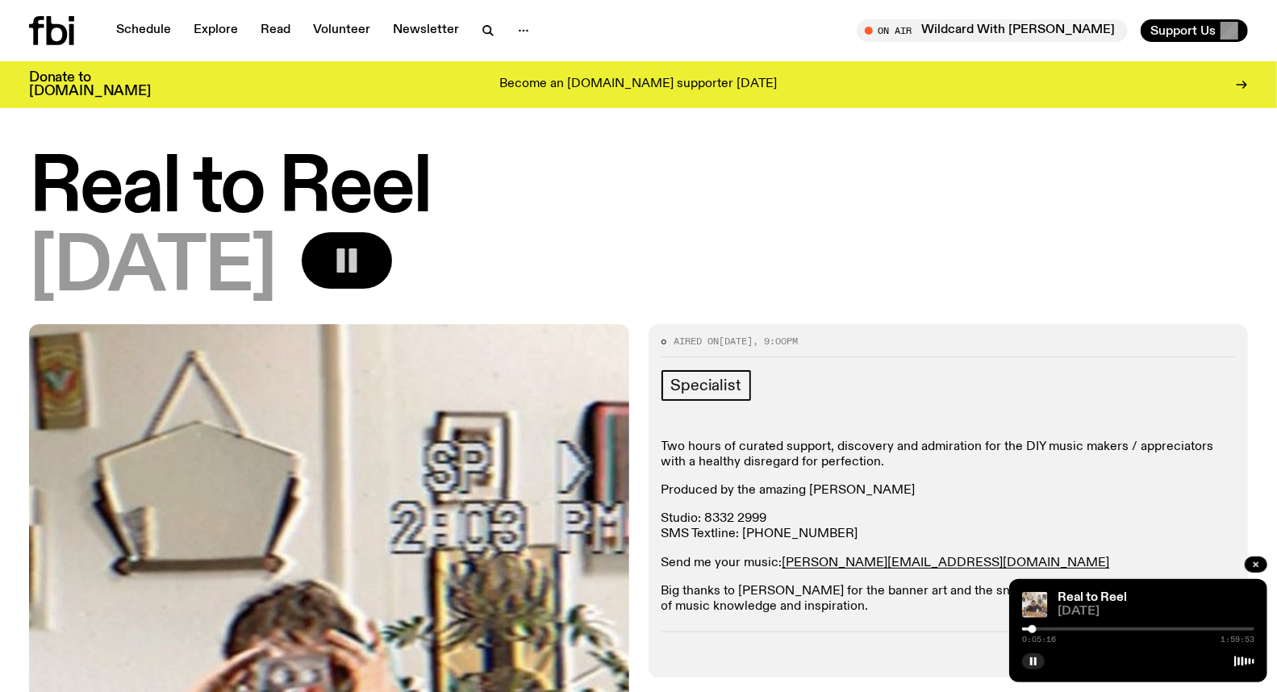
click at [1037, 629] on div at bounding box center [1138, 629] width 232 height 3
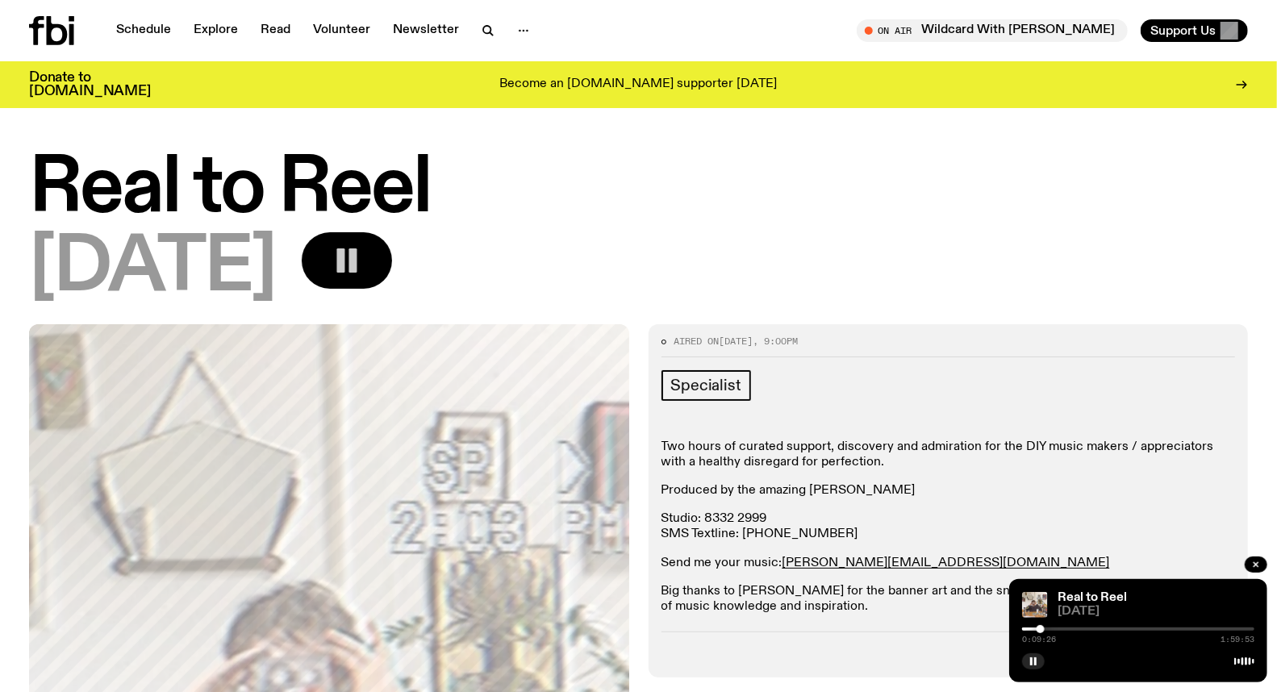
click at [1041, 629] on div at bounding box center [1041, 629] width 8 height 8
click at [1042, 629] on div at bounding box center [1041, 629] width 8 height 8
click at [1046, 629] on div at bounding box center [1042, 629] width 8 height 8
click at [1051, 629] on div at bounding box center [1138, 629] width 232 height 3
click at [1054, 629] on div at bounding box center [1054, 629] width 8 height 8
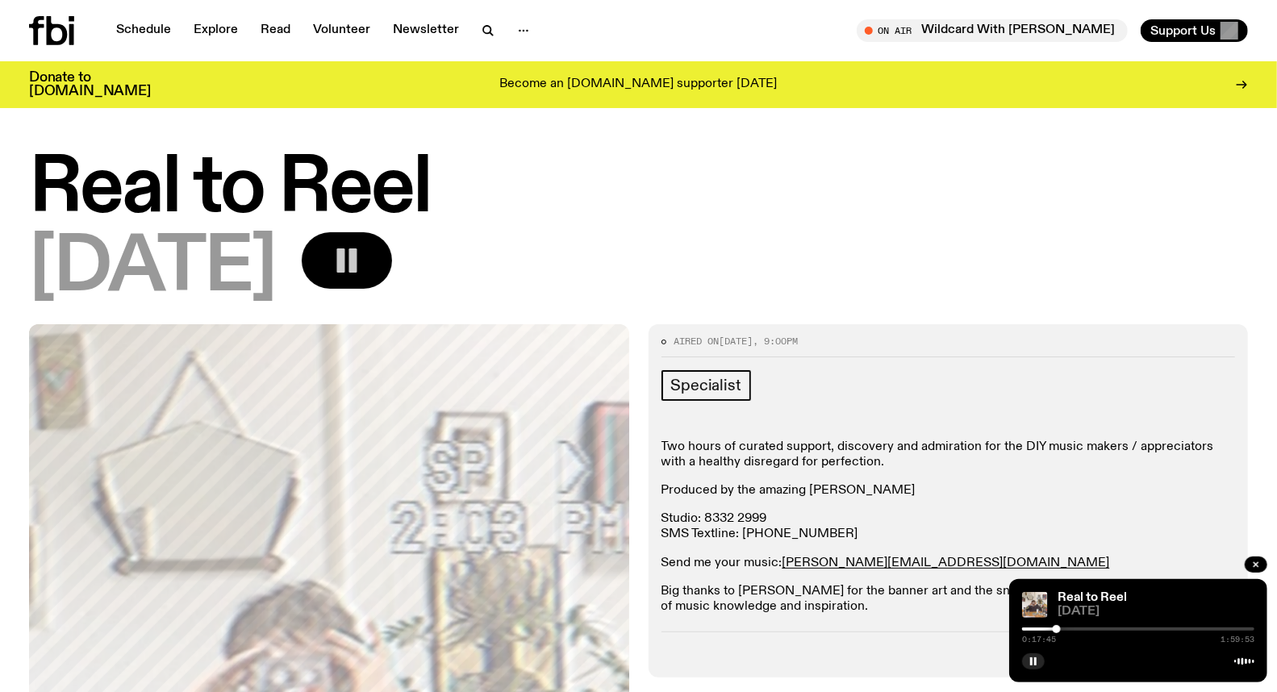
click at [1057, 629] on div at bounding box center [1057, 629] width 8 height 8
click at [1059, 630] on div at bounding box center [1059, 629] width 8 height 8
click at [1062, 630] on div at bounding box center [1062, 629] width 8 height 8
click at [1066, 630] on div at bounding box center [1138, 629] width 232 height 3
click at [1075, 629] on div at bounding box center [1138, 629] width 232 height 3
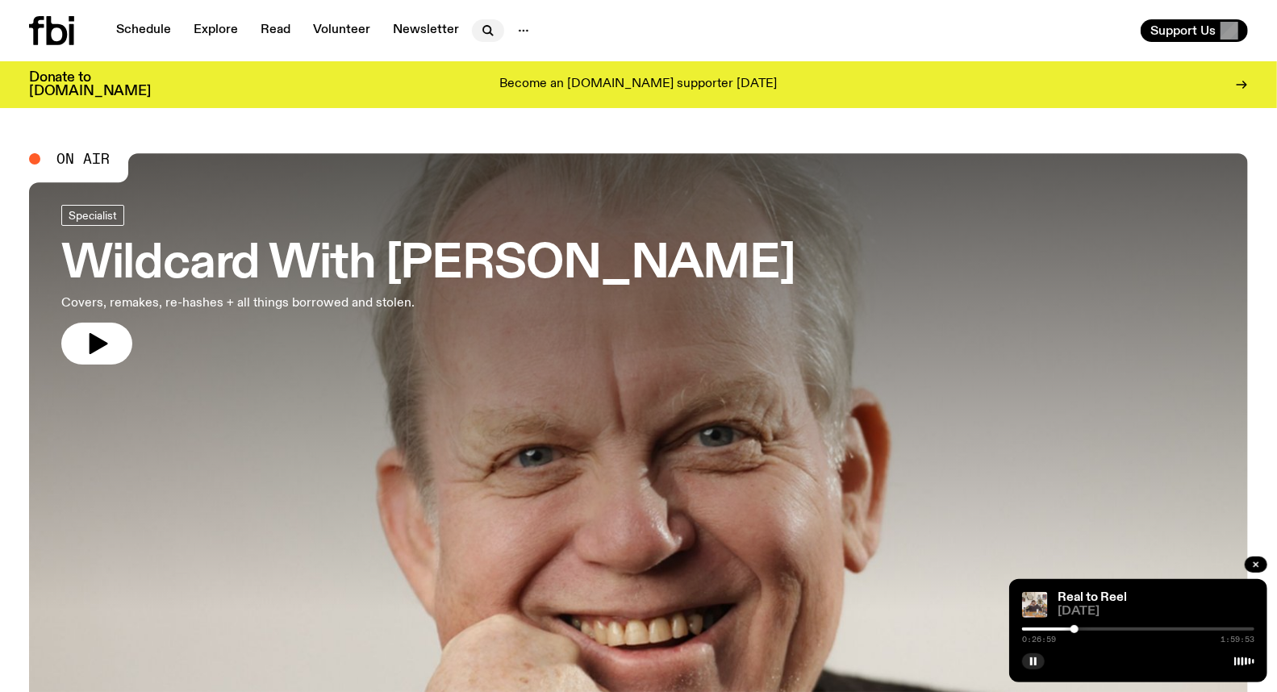
click at [480, 25] on icon "button" at bounding box center [487, 30] width 19 height 19
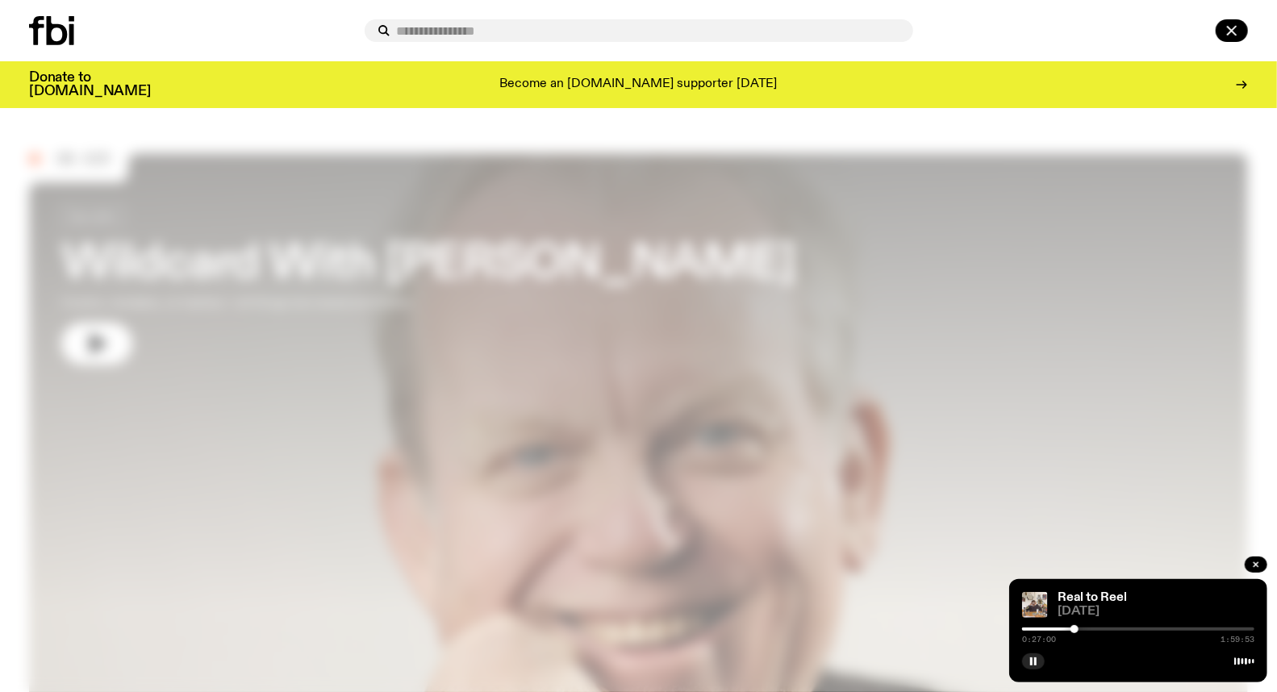
click at [413, 35] on input "text" at bounding box center [648, 31] width 503 height 14
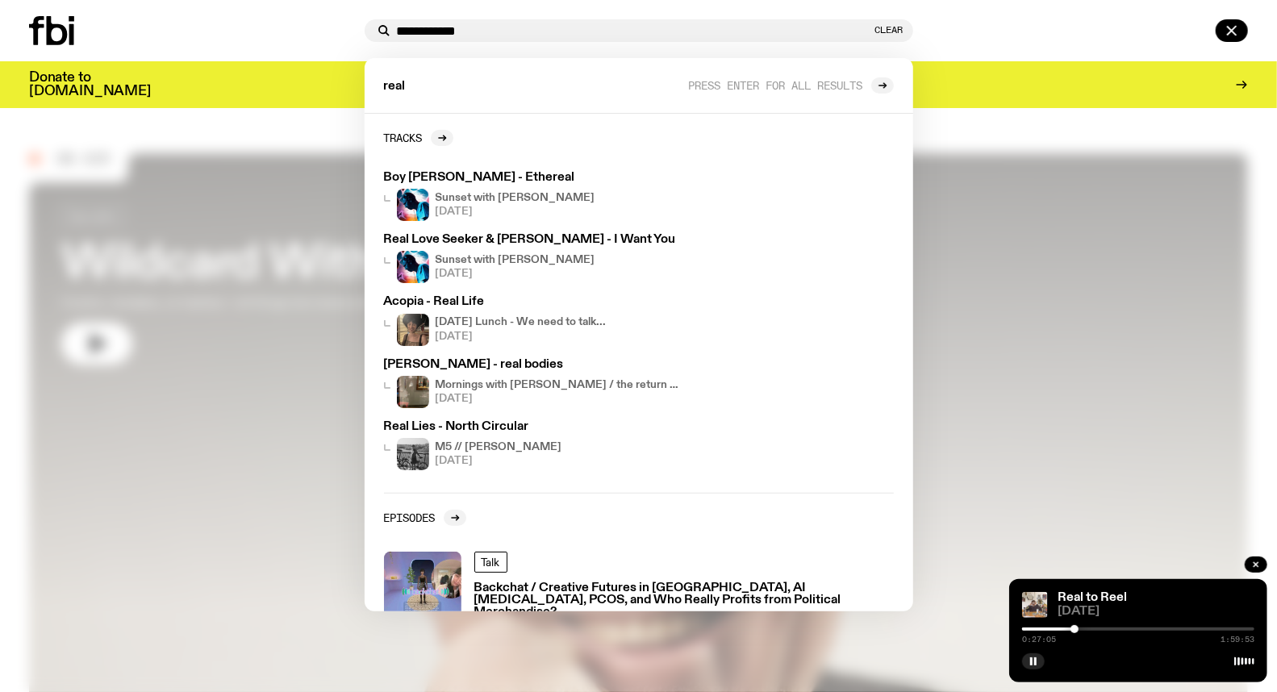
type input "**********"
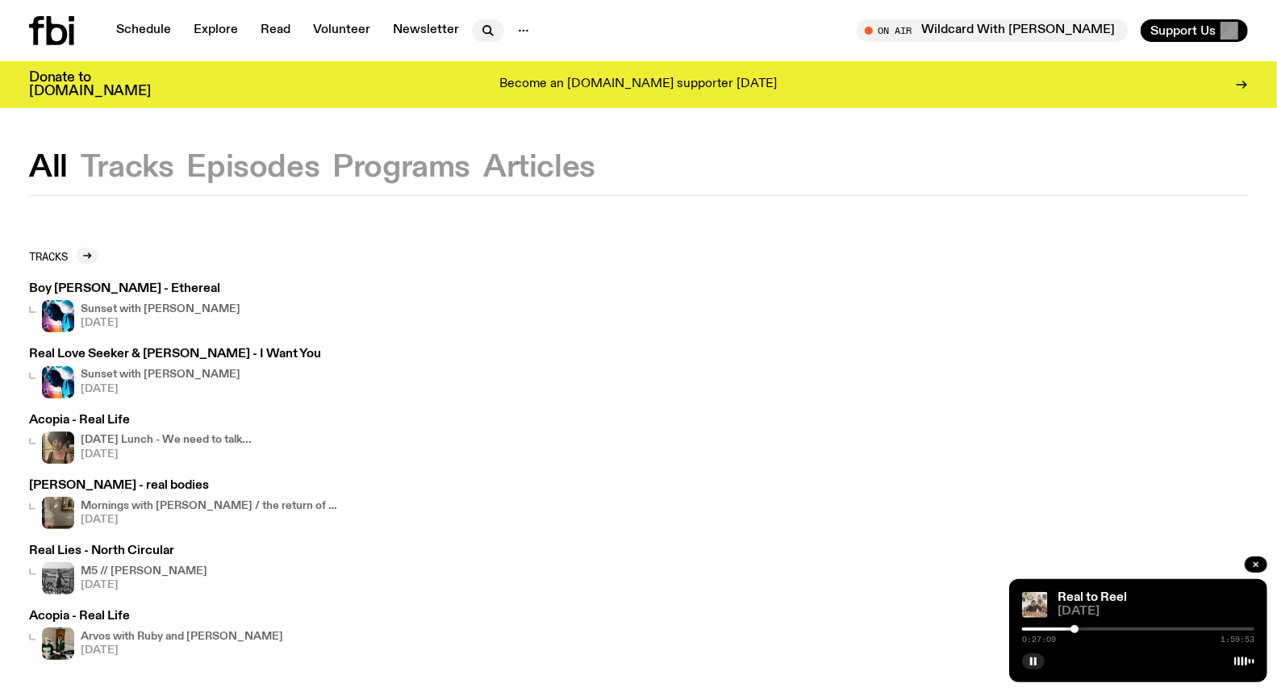
click at [483, 27] on icon "button" at bounding box center [486, 29] width 7 height 7
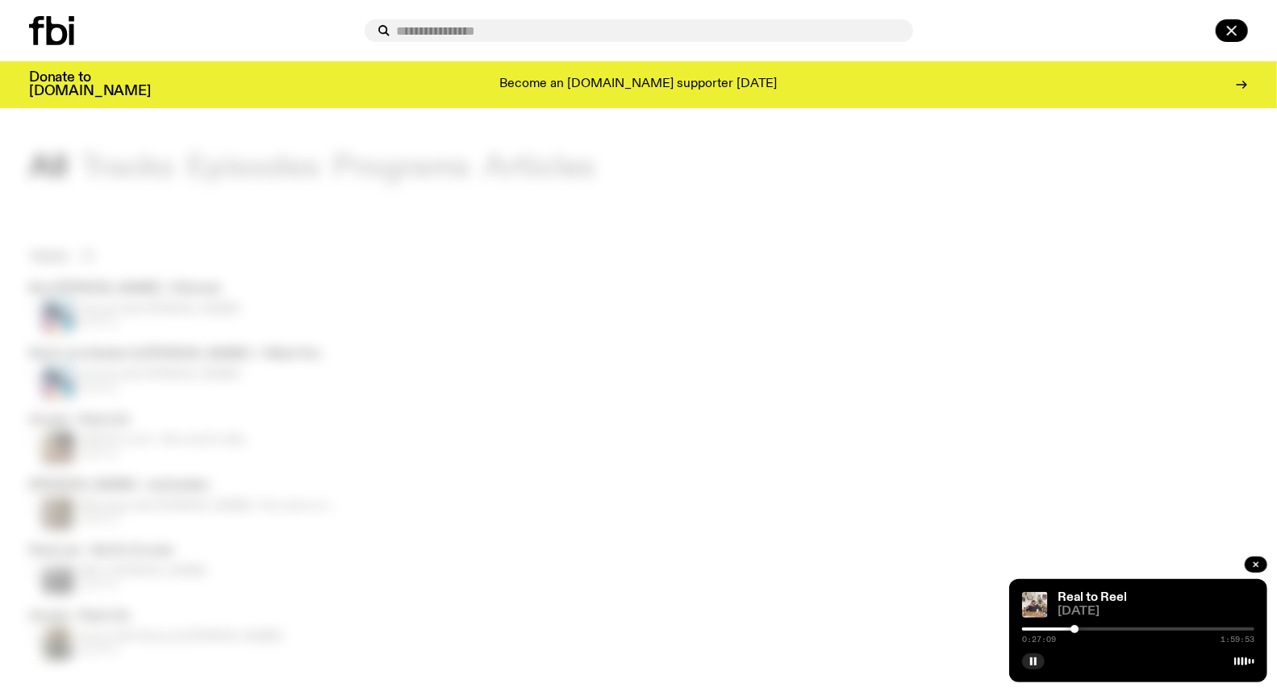
click at [515, 25] on input "text" at bounding box center [648, 31] width 503 height 14
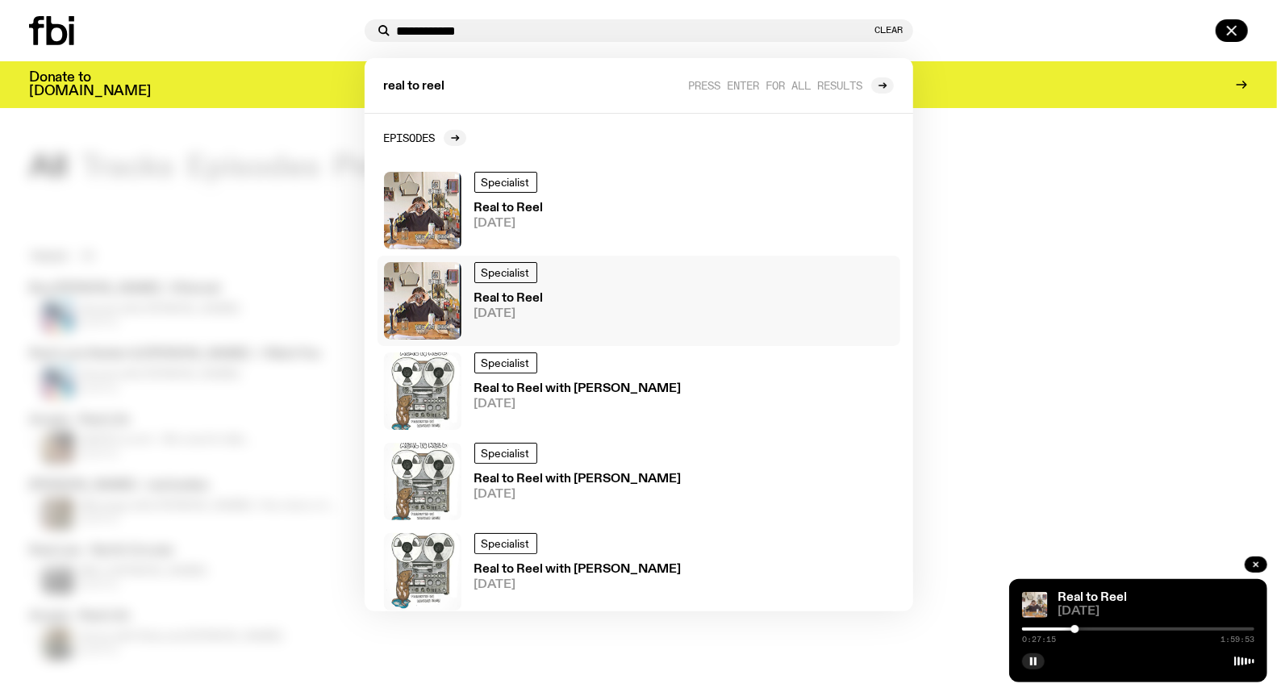
type input "**********"
click at [514, 294] on h3 "Real to Reel" at bounding box center [508, 299] width 69 height 12
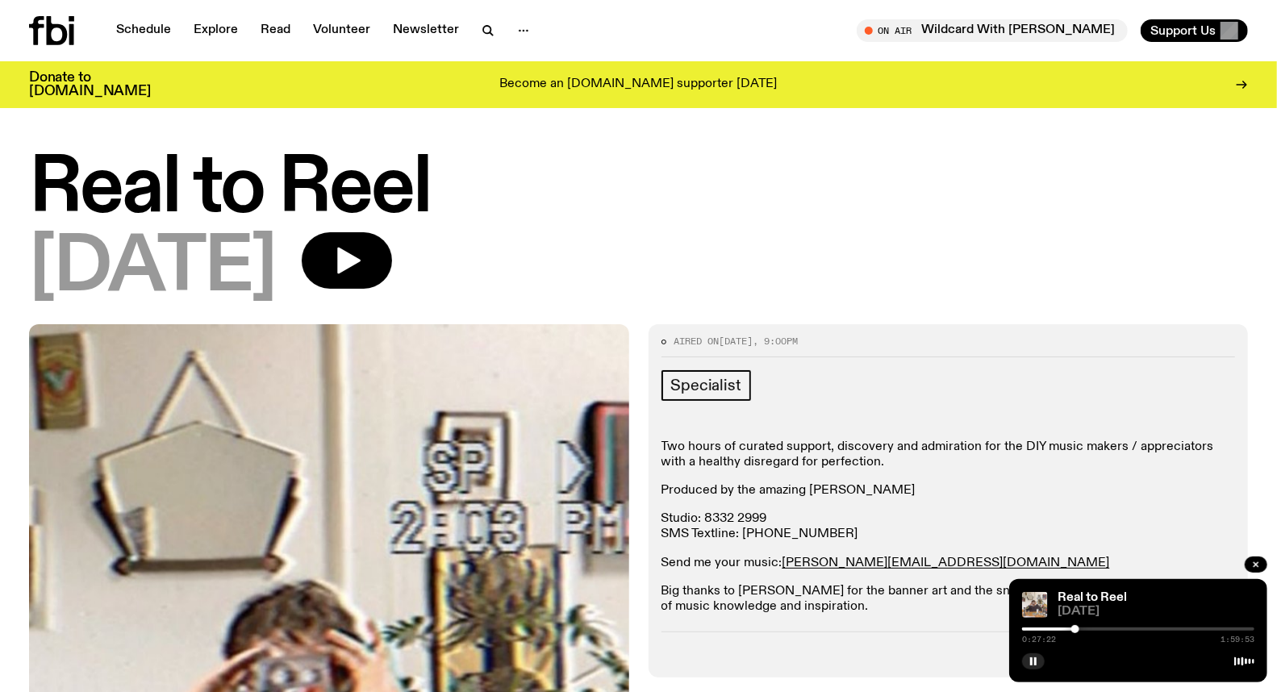
click at [1089, 625] on div "0:27:22 1:59:53" at bounding box center [1138, 633] width 232 height 19
click at [1080, 628] on div at bounding box center [1138, 629] width 232 height 3
click at [1081, 626] on div at bounding box center [1081, 629] width 8 height 8
click at [1085, 626] on div "0:30:15 1:59:53" at bounding box center [1138, 633] width 232 height 19
click at [1084, 627] on div at bounding box center [1083, 629] width 8 height 8
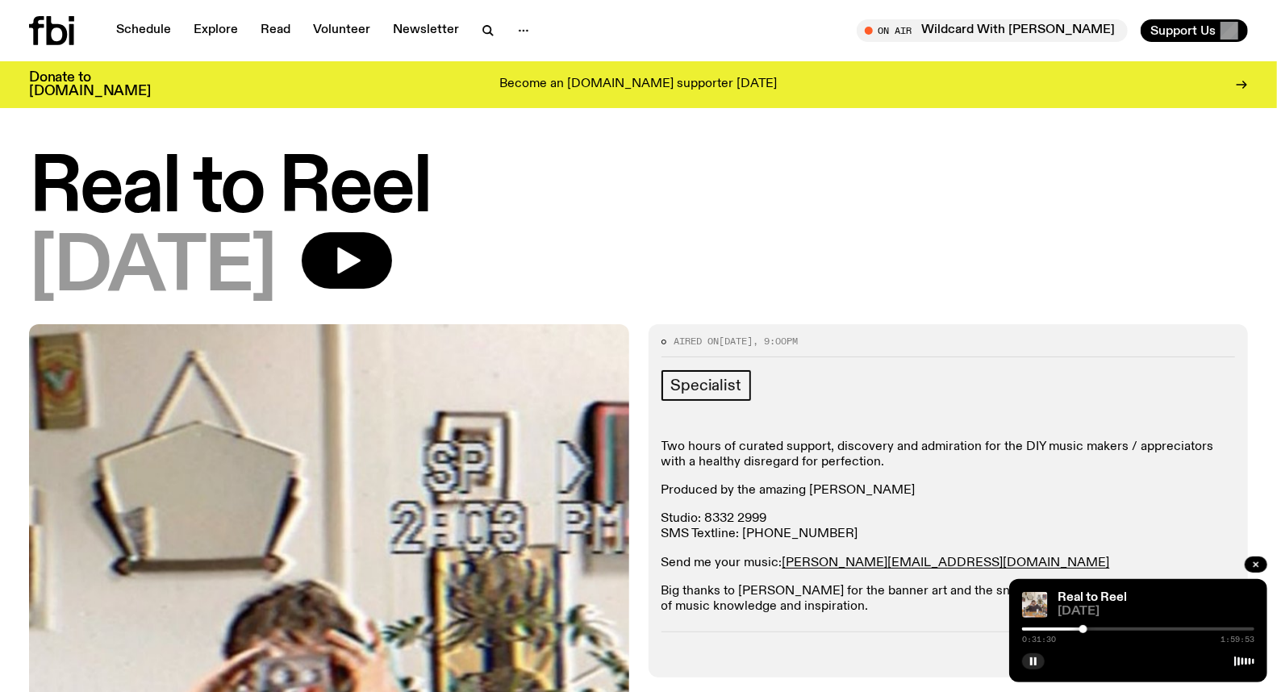
click at [1091, 629] on div at bounding box center [1138, 629] width 232 height 3
click at [1104, 631] on div at bounding box center [1138, 629] width 232 height 3
click at [1117, 631] on div at bounding box center [1138, 629] width 232 height 3
click at [1134, 631] on div at bounding box center [1138, 629] width 232 height 3
click at [1118, 628] on div at bounding box center [1017, 629] width 232 height 3
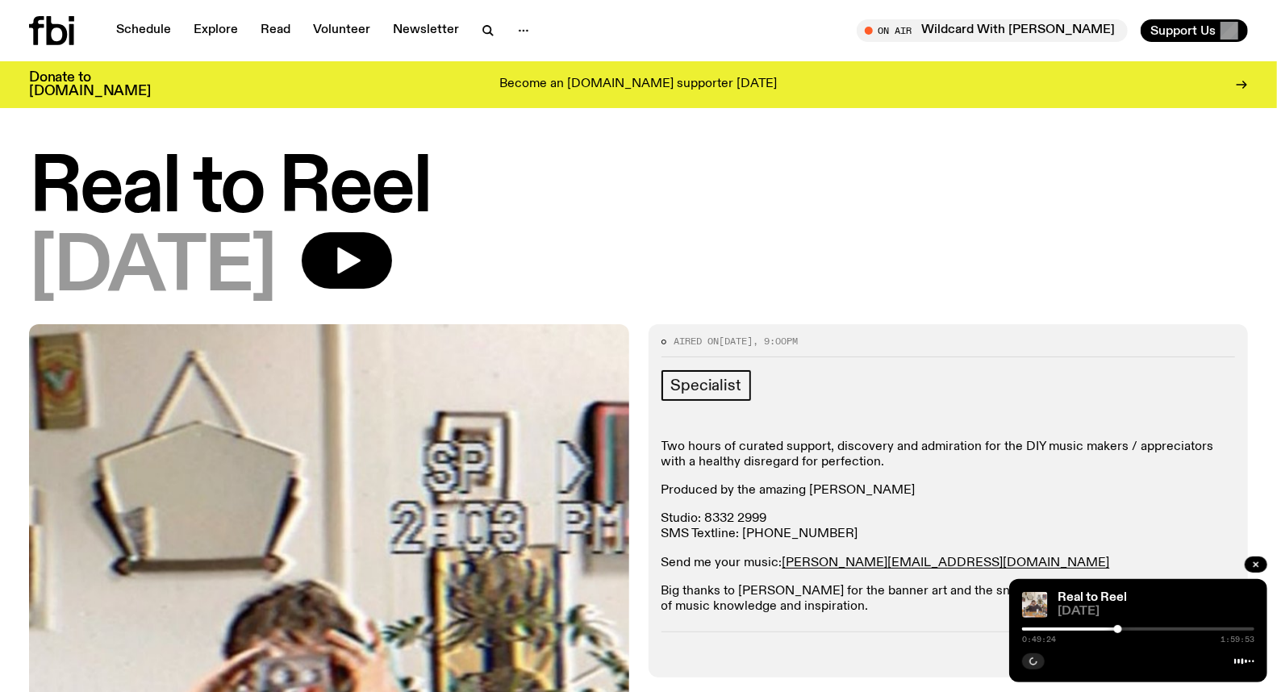
click at [1100, 628] on div at bounding box center [1002, 629] width 232 height 3
click at [1109, 629] on div at bounding box center [1138, 629] width 232 height 3
click at [1139, 629] on div at bounding box center [1138, 629] width 232 height 3
click at [1168, 629] on div at bounding box center [1138, 629] width 232 height 3
click at [1207, 628] on div at bounding box center [1138, 629] width 232 height 3
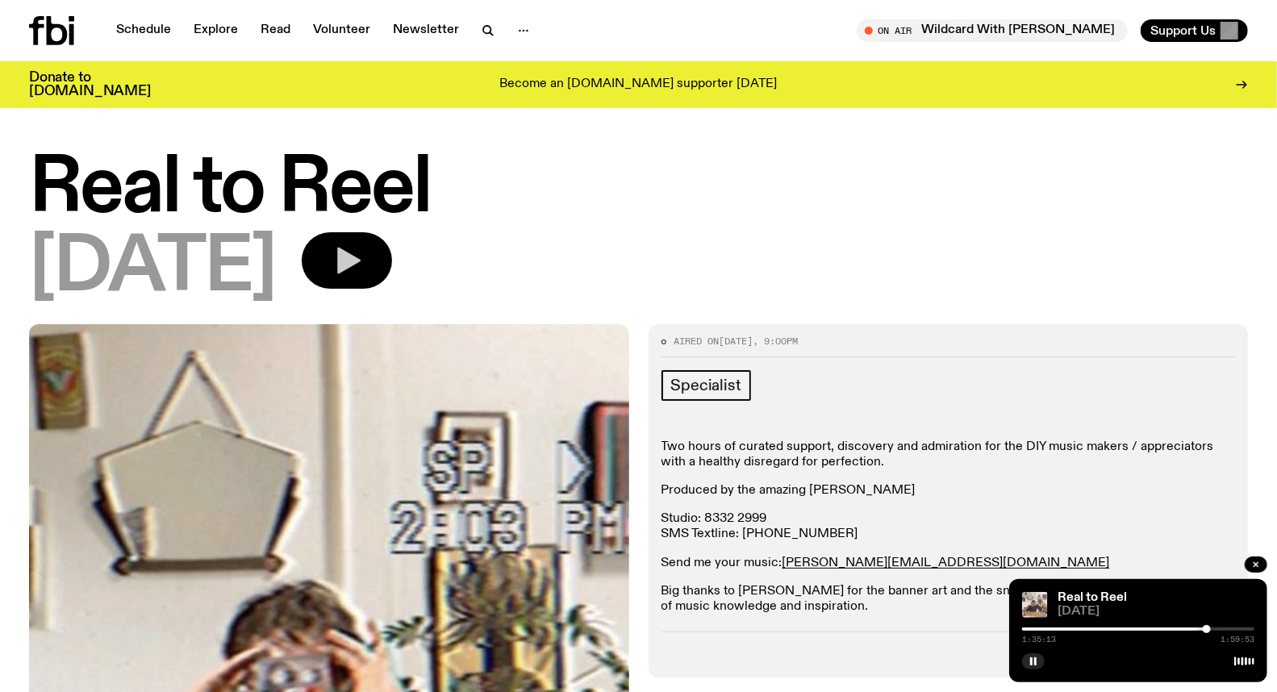
click at [363, 273] on icon "button" at bounding box center [347, 260] width 32 height 32
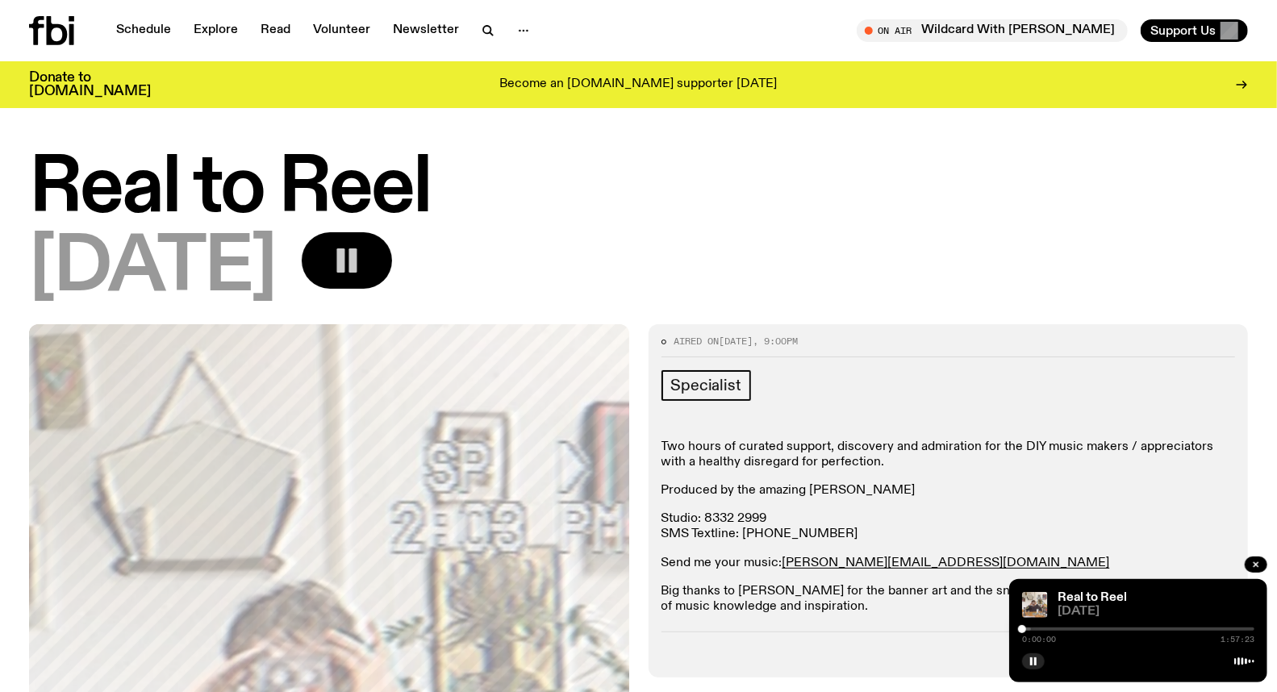
click at [1029, 631] on div at bounding box center [915, 629] width 232 height 3
drag, startPoint x: 1098, startPoint y: 587, endPoint x: 1087, endPoint y: 592, distance: 12.6
click at [1098, 587] on div "Real to Reel 06.08.25 0:03:10 1:57:23" at bounding box center [1138, 630] width 258 height 103
click at [1027, 629] on div at bounding box center [1029, 629] width 8 height 8
click at [1029, 629] on div at bounding box center [1027, 629] width 8 height 8
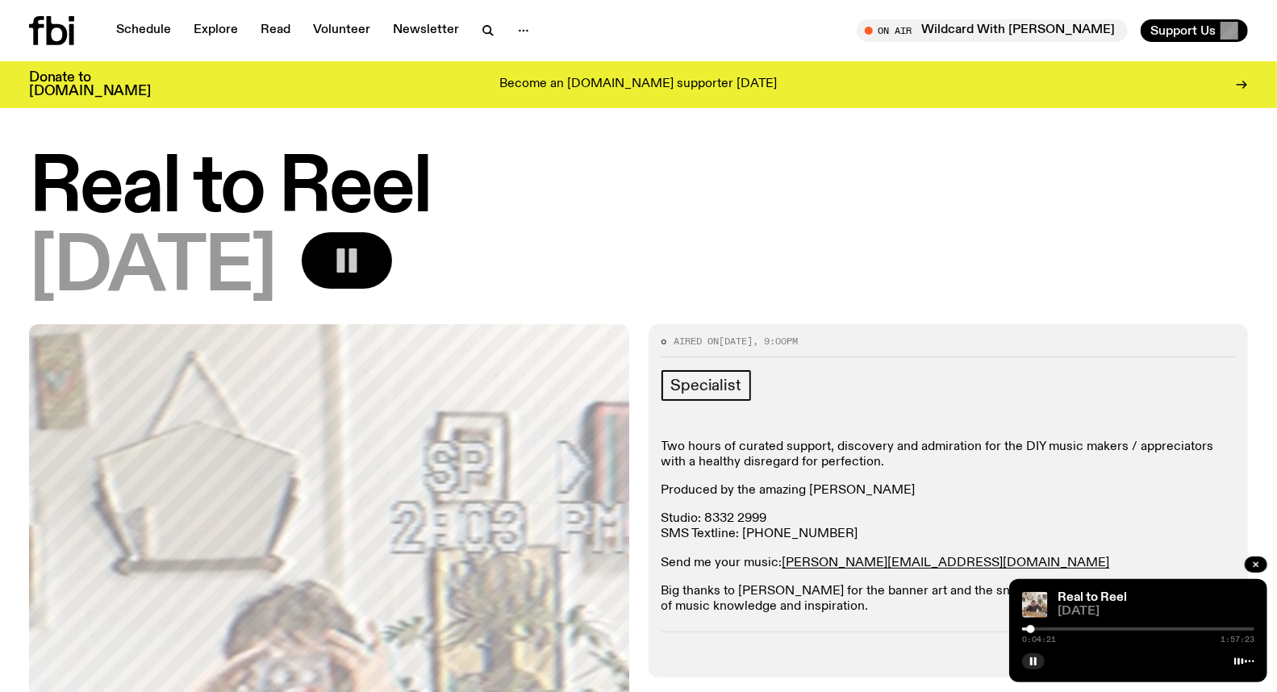
click at [1031, 629] on div at bounding box center [1031, 629] width 8 height 8
click at [1034, 629] on div at bounding box center [1034, 629] width 8 height 8
click at [1031, 629] on div at bounding box center [1031, 629] width 8 height 8
click at [1033, 629] on div at bounding box center [1033, 629] width 8 height 8
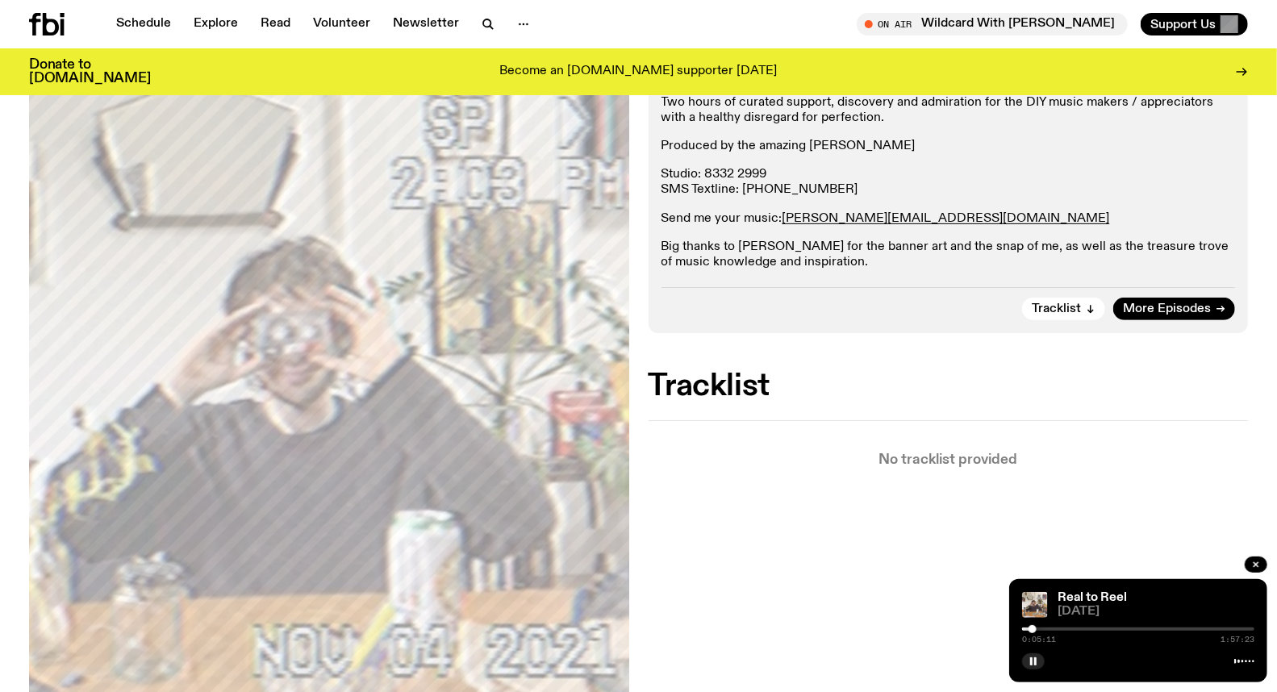
scroll to position [442, 0]
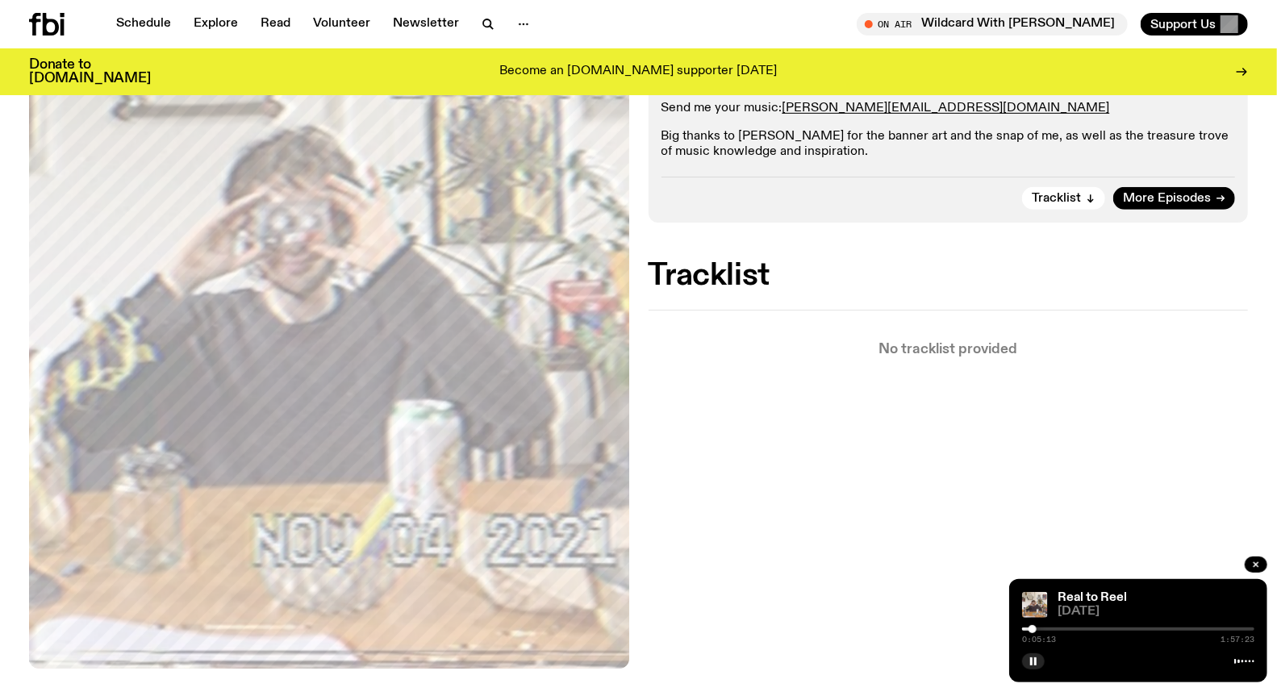
click at [1034, 630] on div at bounding box center [1033, 629] width 8 height 8
click at [1034, 630] on div at bounding box center [1034, 629] width 8 height 8
click at [1031, 631] on div at bounding box center [1031, 629] width 8 height 8
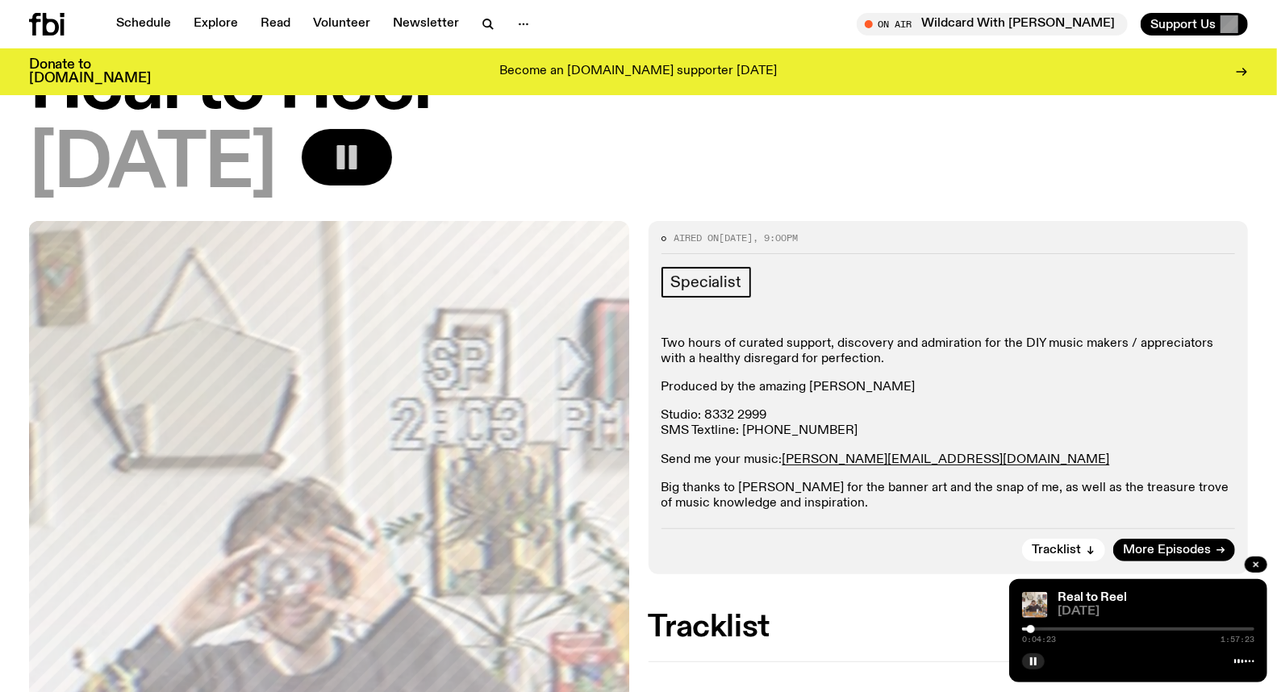
scroll to position [0, 0]
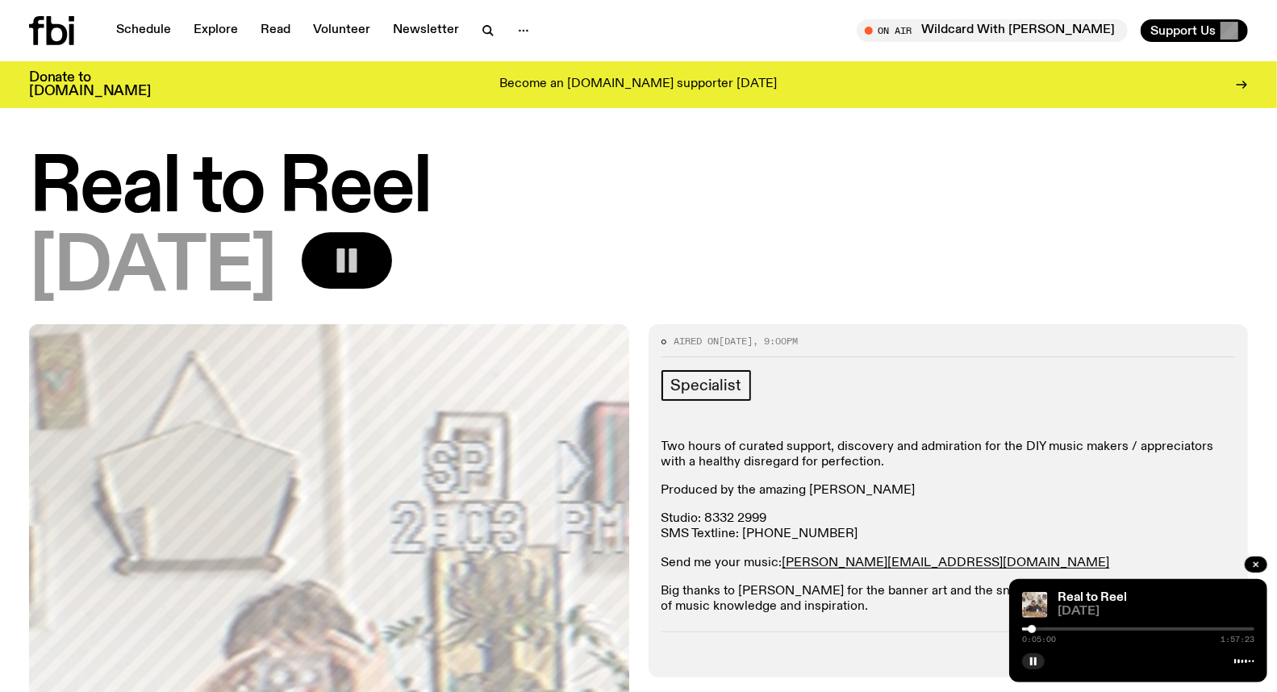
click at [1034, 630] on div at bounding box center [1032, 629] width 8 height 8
click at [1031, 631] on div at bounding box center [1034, 629] width 8 height 8
click at [1033, 631] on div at bounding box center [1031, 629] width 8 height 8
click at [1035, 629] on div at bounding box center [1033, 629] width 8 height 8
click at [1036, 629] on div at bounding box center [1035, 629] width 8 height 8
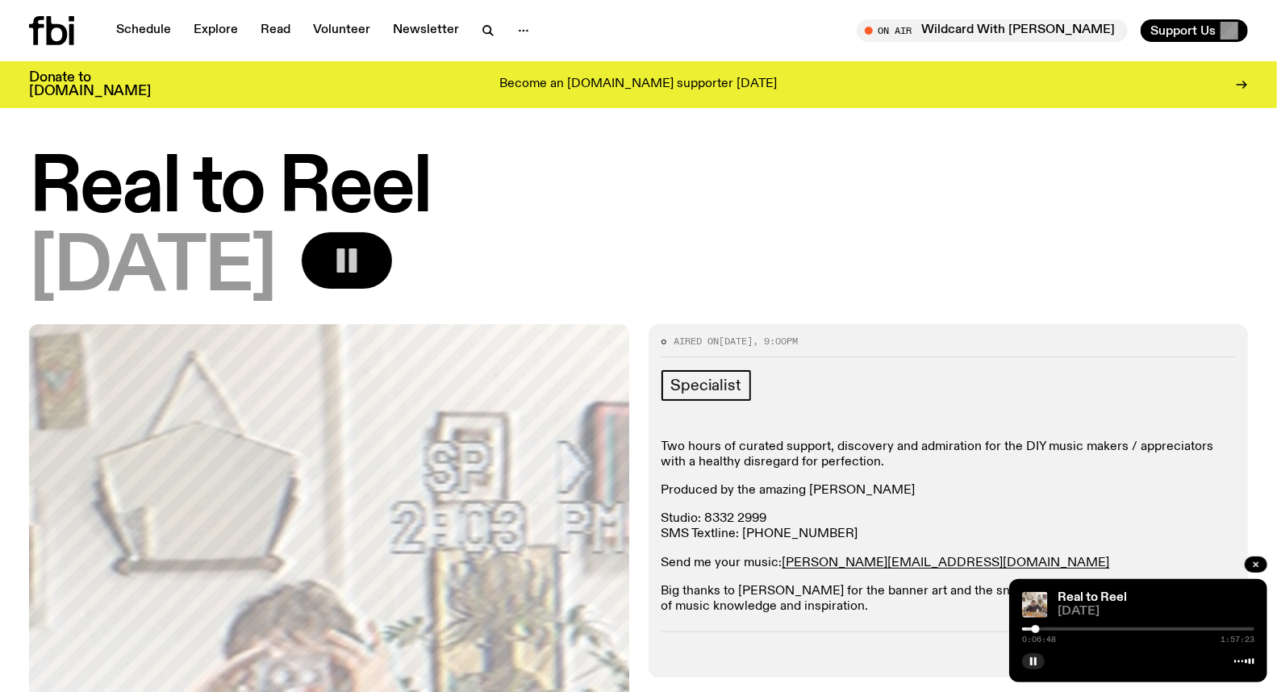
click at [1037, 629] on div at bounding box center [1036, 629] width 8 height 8
drag, startPoint x: 1038, startPoint y: 629, endPoint x: 1181, endPoint y: 631, distance: 142.8
click at [1181, 631] on div at bounding box center [1180, 629] width 8 height 8
click at [1219, 631] on div at bounding box center [1138, 629] width 232 height 3
click at [1172, 630] on div at bounding box center [1103, 629] width 232 height 3
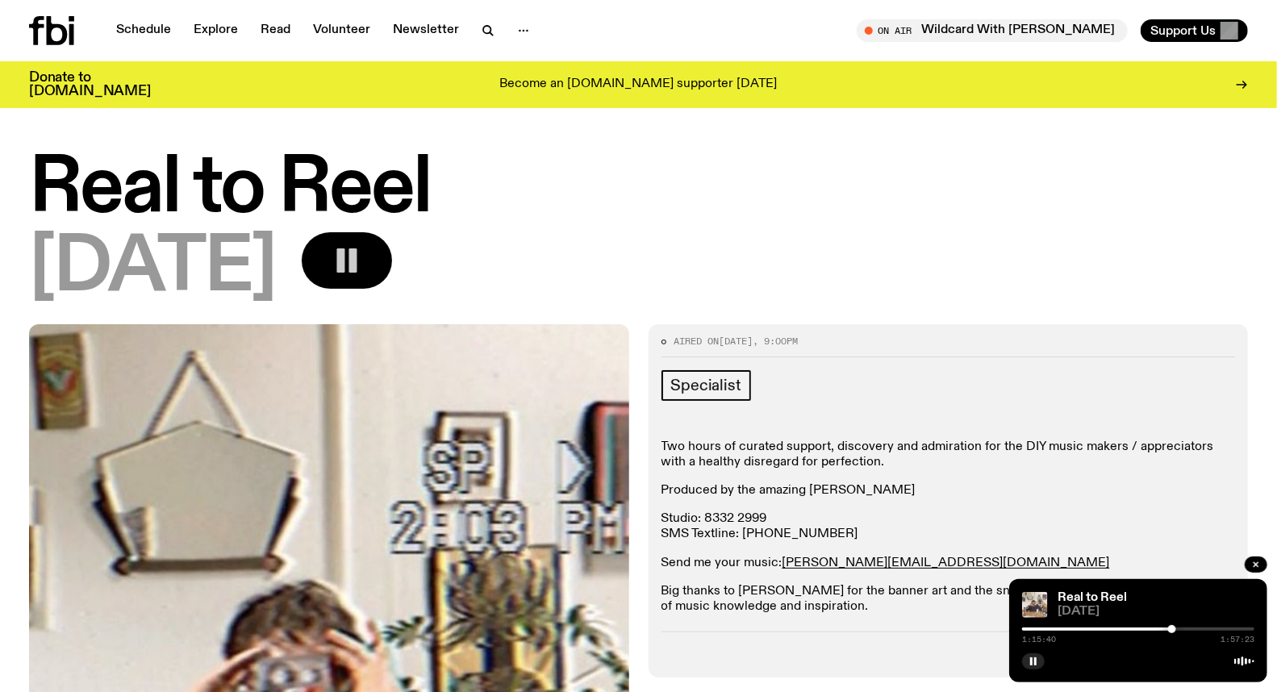
click at [1229, 628] on div at bounding box center [1138, 629] width 232 height 3
click at [1236, 629] on div at bounding box center [1138, 629] width 232 height 3
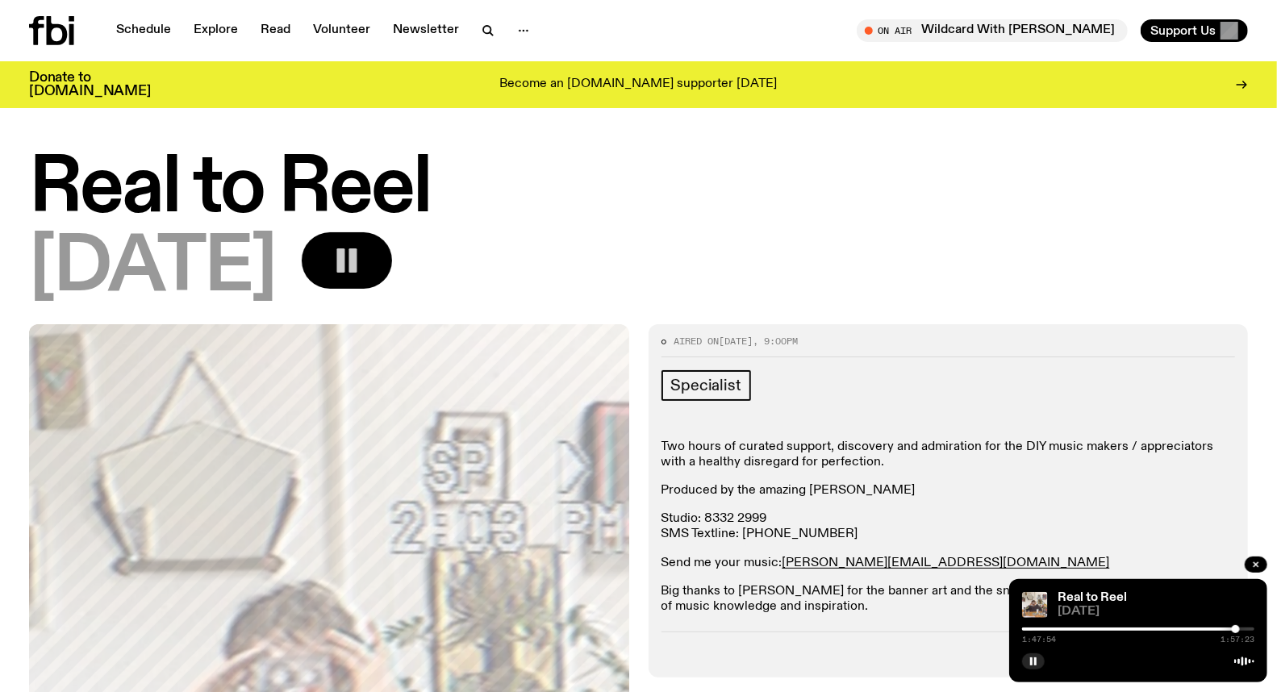
click at [1229, 630] on div at bounding box center [1120, 629] width 232 height 3
click at [1230, 629] on div at bounding box center [1229, 629] width 8 height 8
click at [1231, 629] on div at bounding box center [1231, 629] width 8 height 8
click at [1234, 629] on div at bounding box center [1231, 629] width 8 height 8
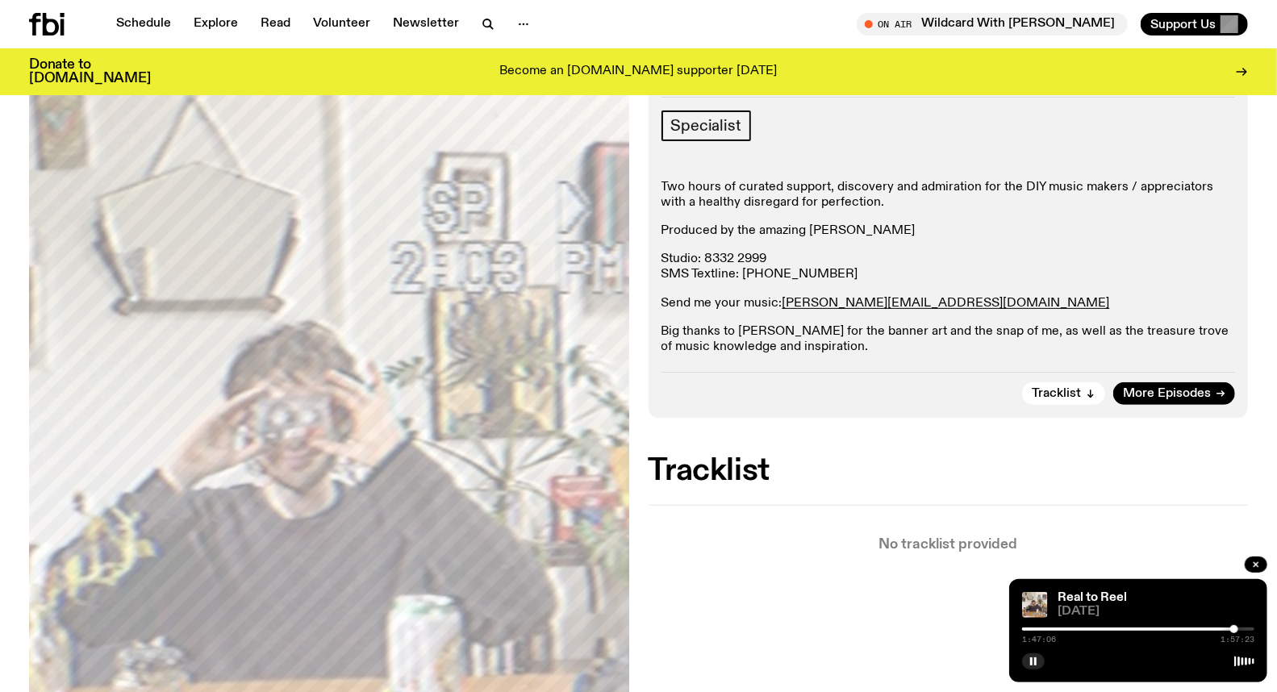
scroll to position [87, 0]
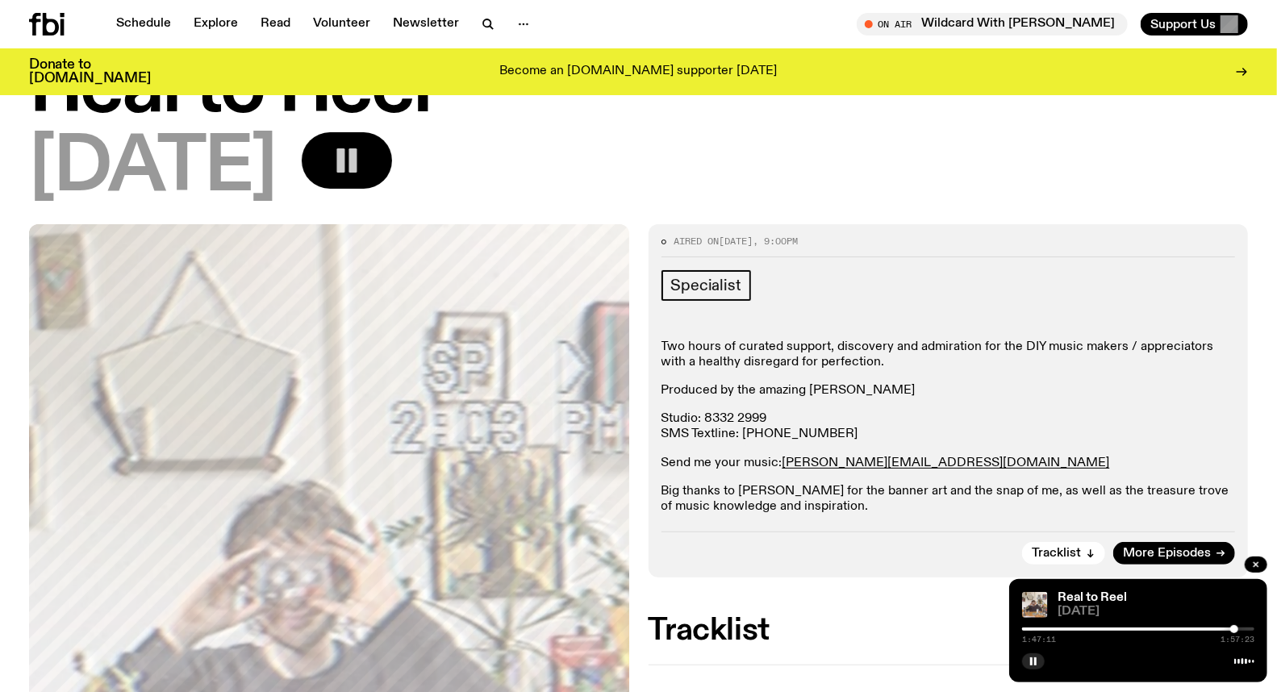
click at [829, 592] on div "Aired on 06.08.25 , 9:00pm Specialist Two hours of curated support, discovery a…" at bounding box center [638, 662] width 1277 height 877
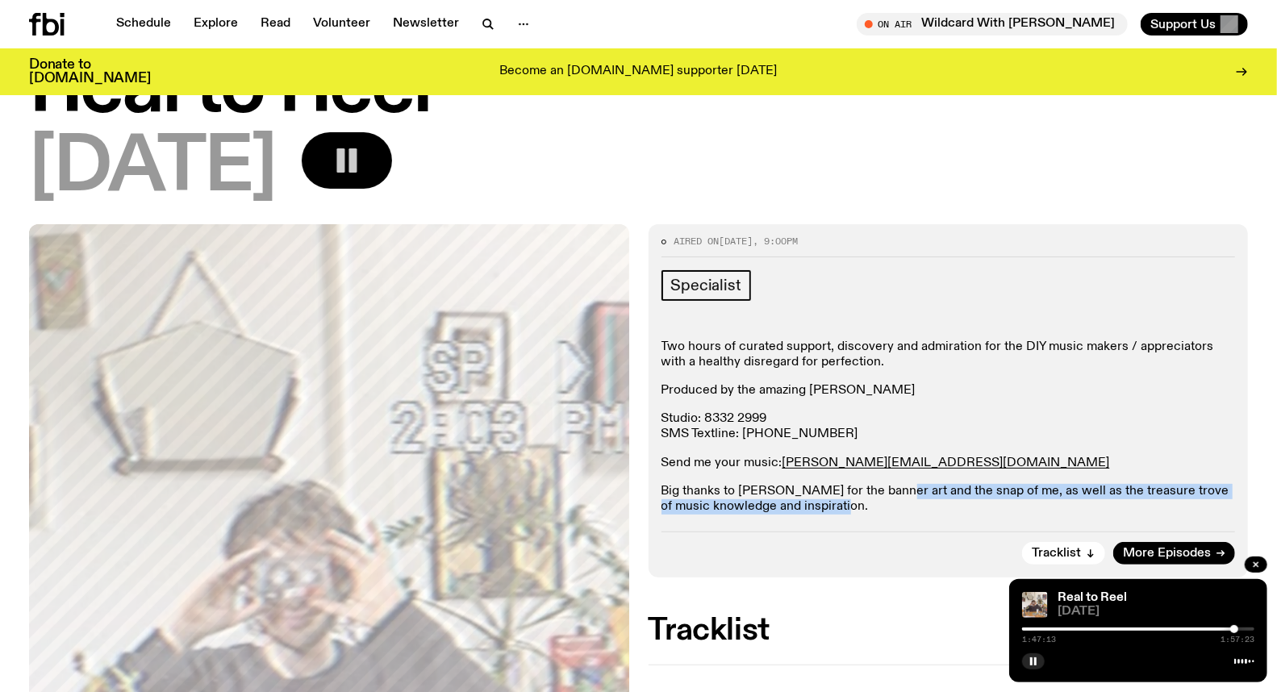
drag, startPoint x: 885, startPoint y: 489, endPoint x: 978, endPoint y: 503, distance: 93.8
click at [978, 503] on p "Big thanks to Kata Szasz for the banner art and the snap of me, as well as the …" at bounding box center [949, 499] width 574 height 31
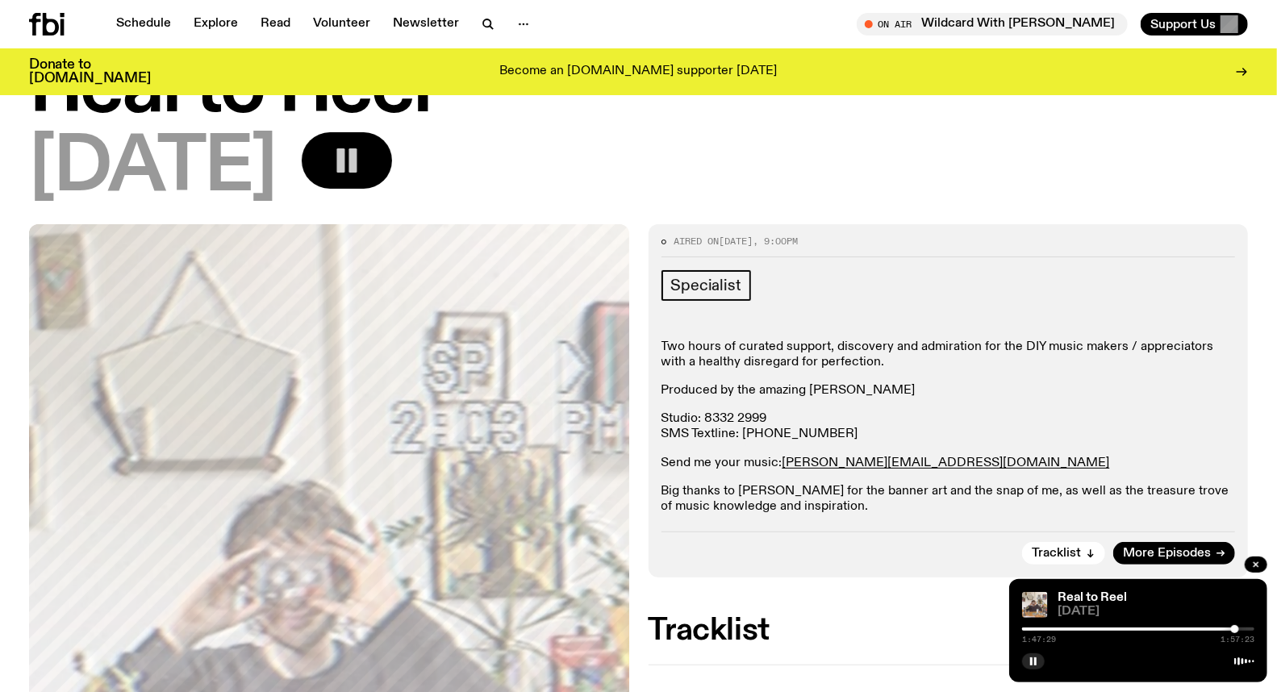
click at [1237, 629] on div at bounding box center [1235, 629] width 8 height 8
click at [1233, 628] on div at bounding box center [1233, 629] width 8 height 8
click at [1234, 628] on div at bounding box center [1234, 629] width 8 height 8
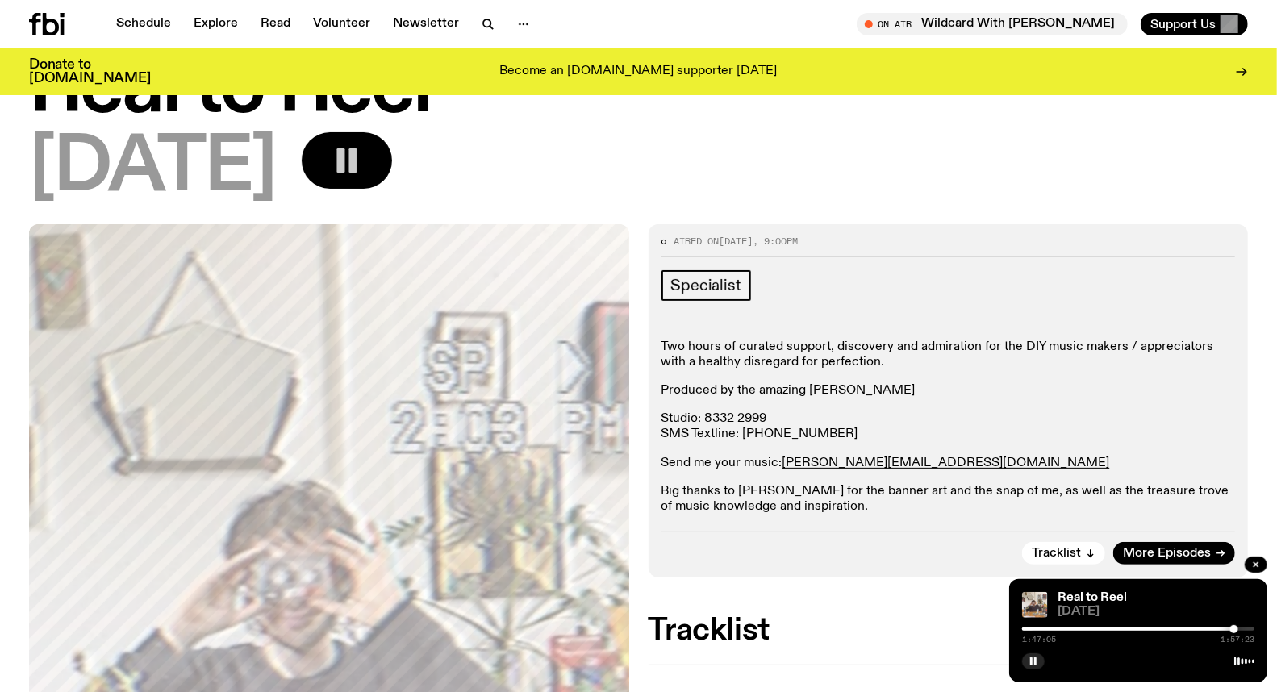
click at [1234, 627] on div at bounding box center [1234, 629] width 8 height 8
click at [1236, 631] on div at bounding box center [1234, 629] width 8 height 8
click at [1233, 629] on div at bounding box center [1233, 629] width 8 height 8
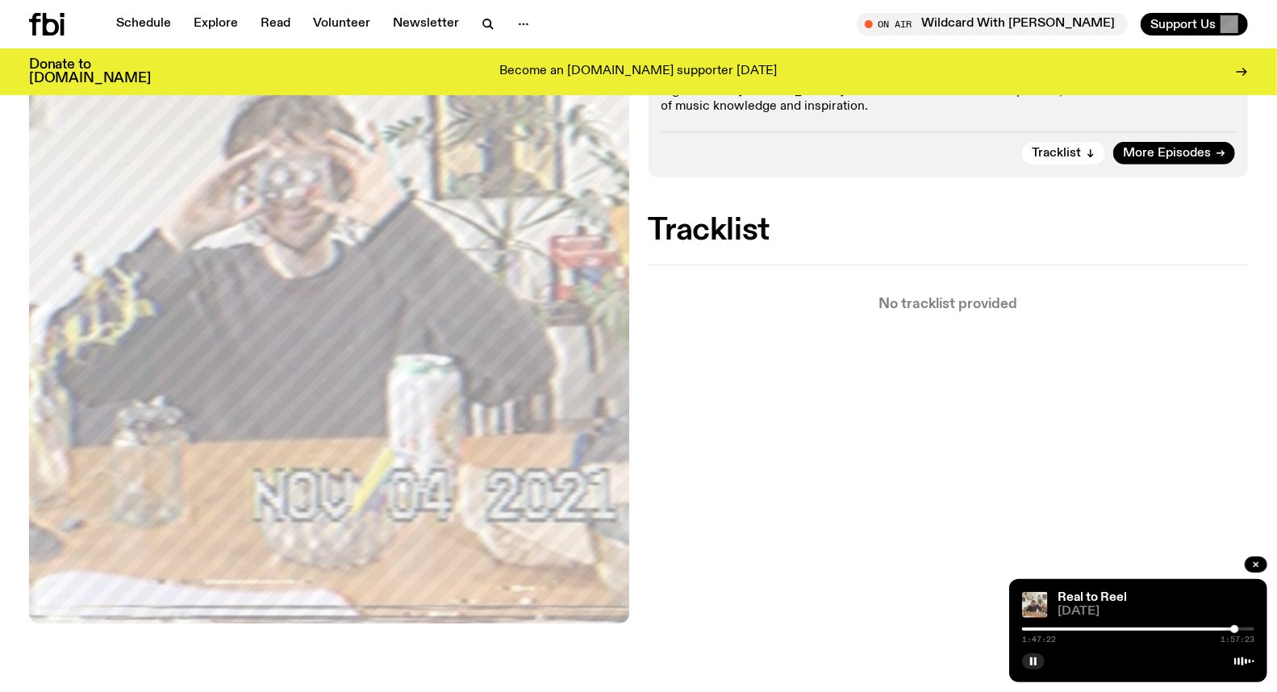
scroll to position [17, 0]
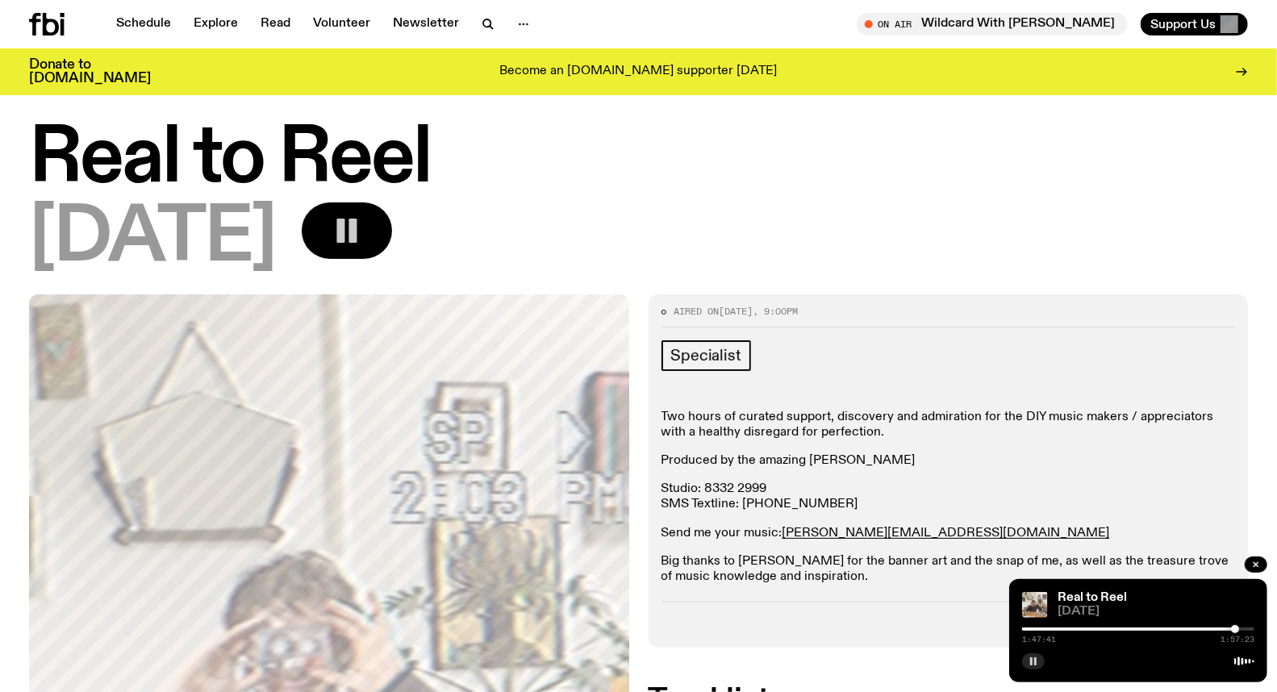
click at [1036, 660] on rect "button" at bounding box center [1035, 662] width 2 height 8
